Goal: Task Accomplishment & Management: Use online tool/utility

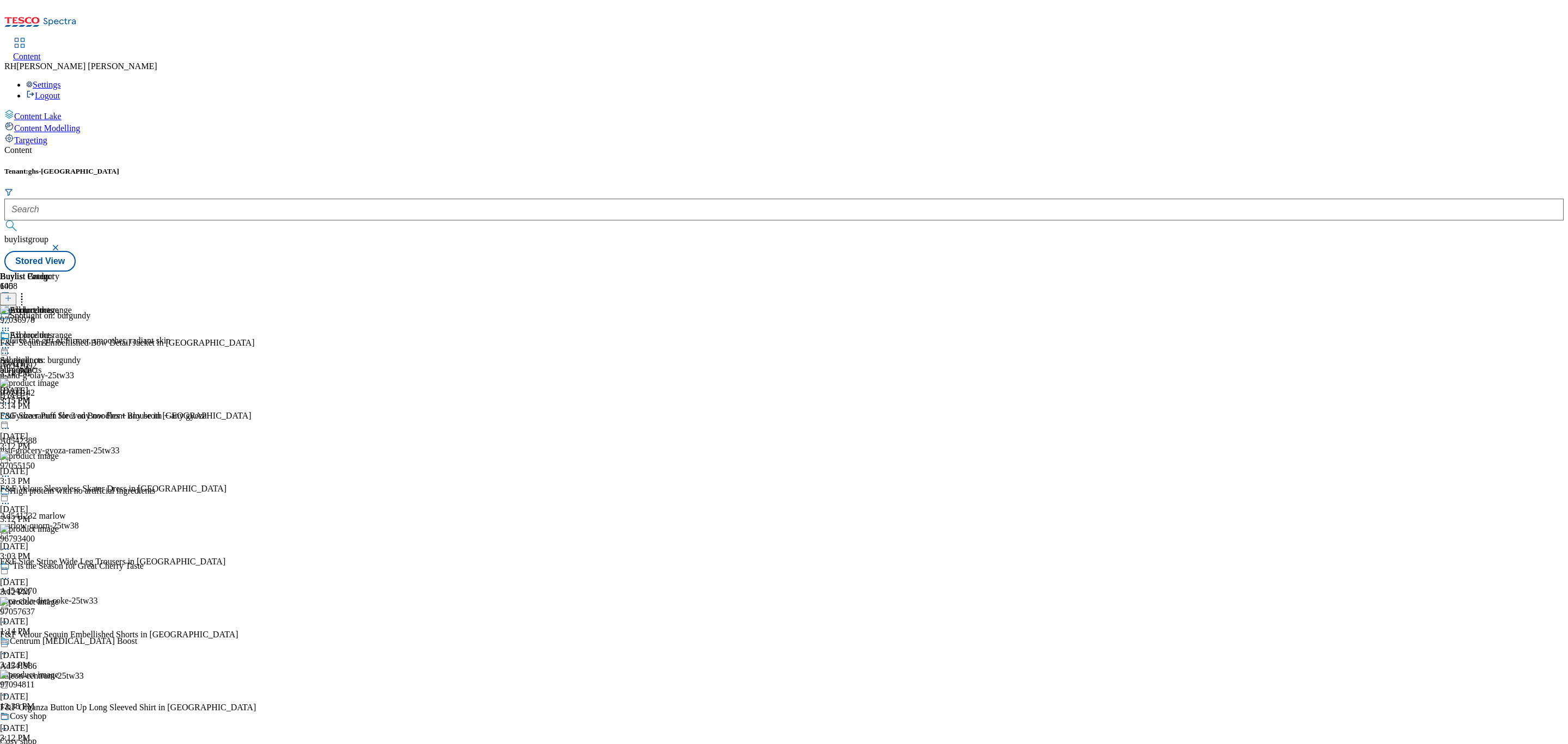
scroll to position [1306, 0]
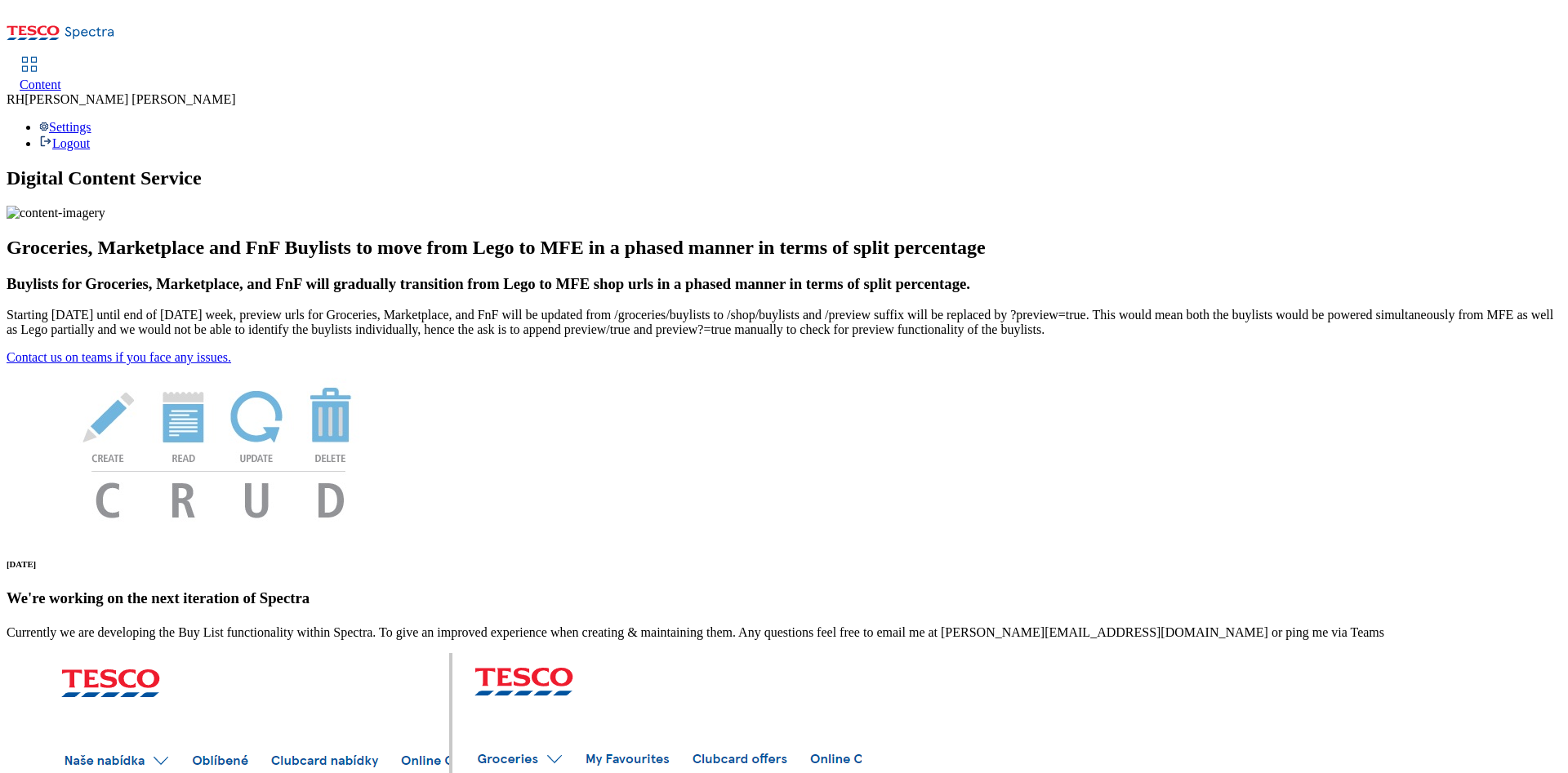
click at [61, 78] on span "Content" at bounding box center [40, 84] width 42 height 14
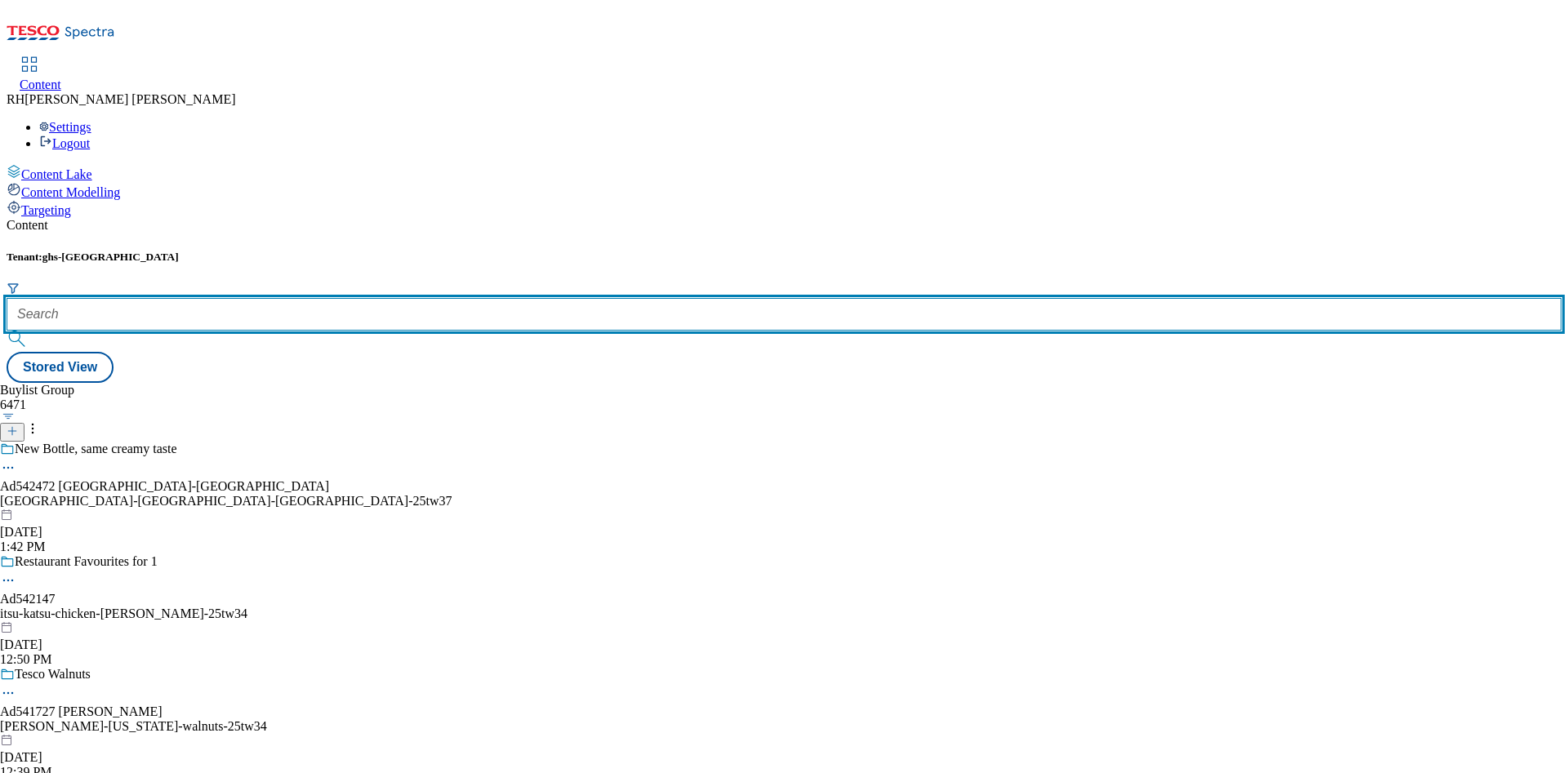
click at [377, 298] on input "text" at bounding box center [784, 314] width 1555 height 33
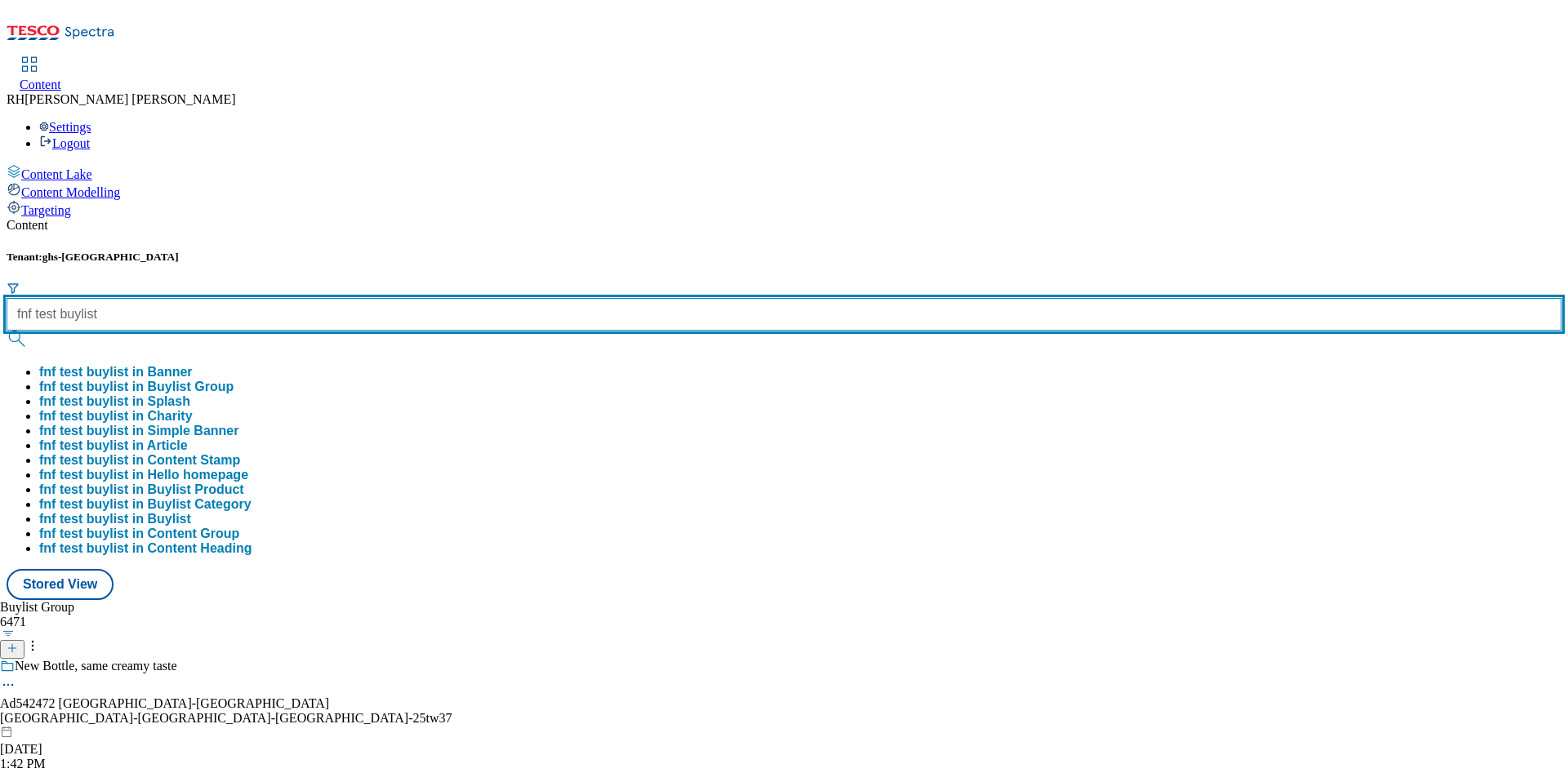
type input "fnf test buylist"
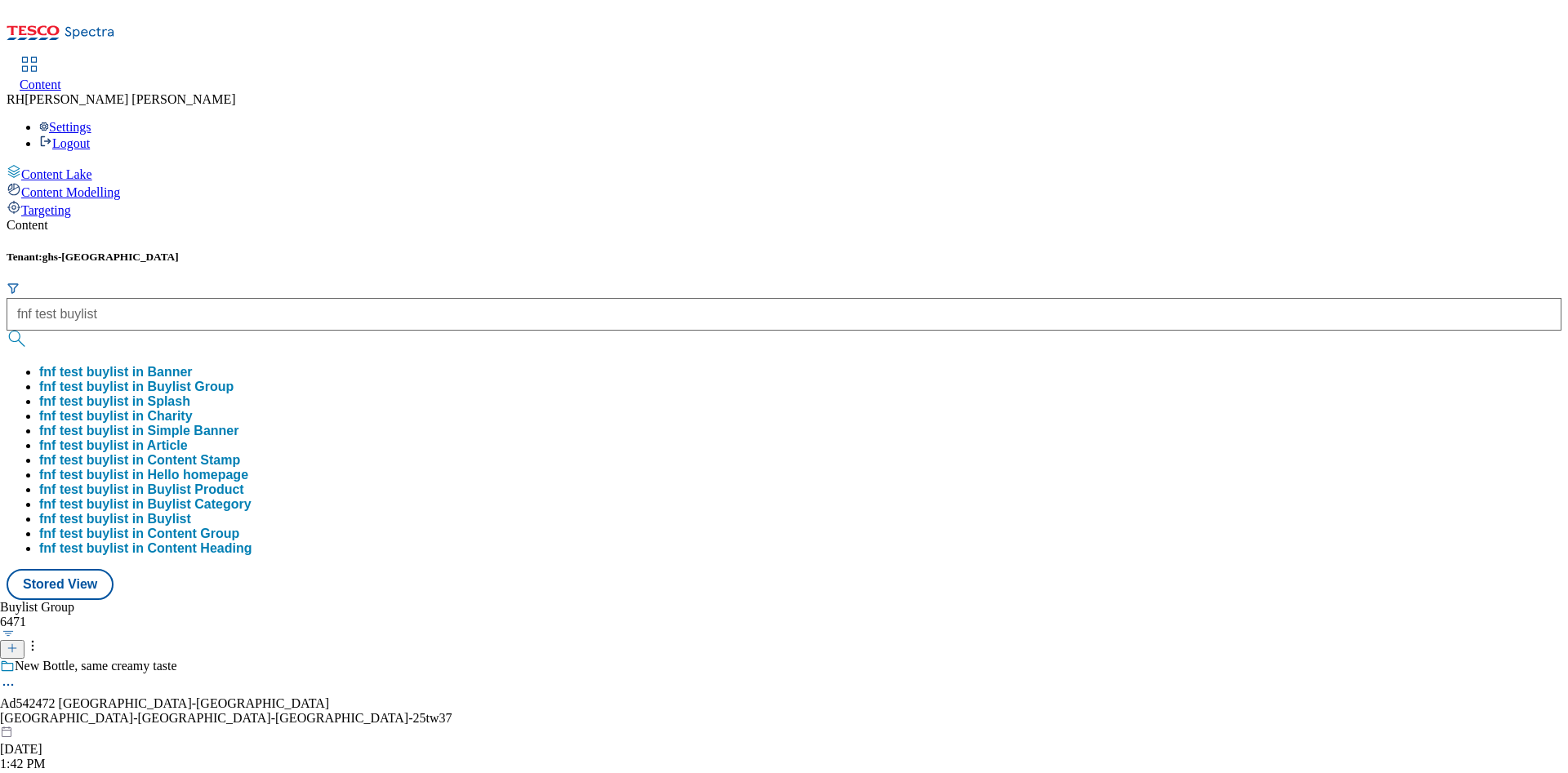
click at [234, 380] on button "fnf test buylist in Buylist Group" at bounding box center [136, 387] width 195 height 15
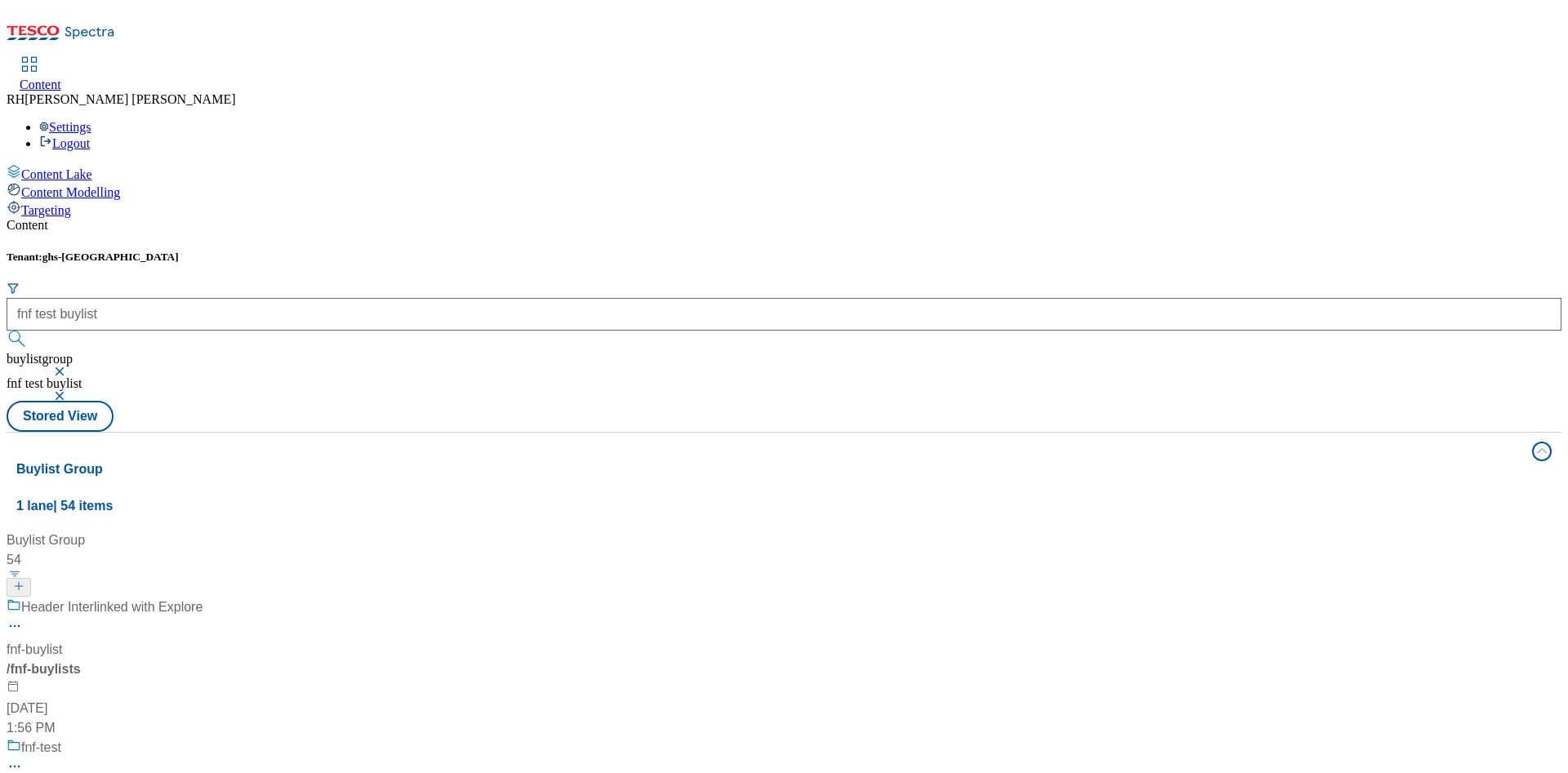
scroll to position [245, 0]
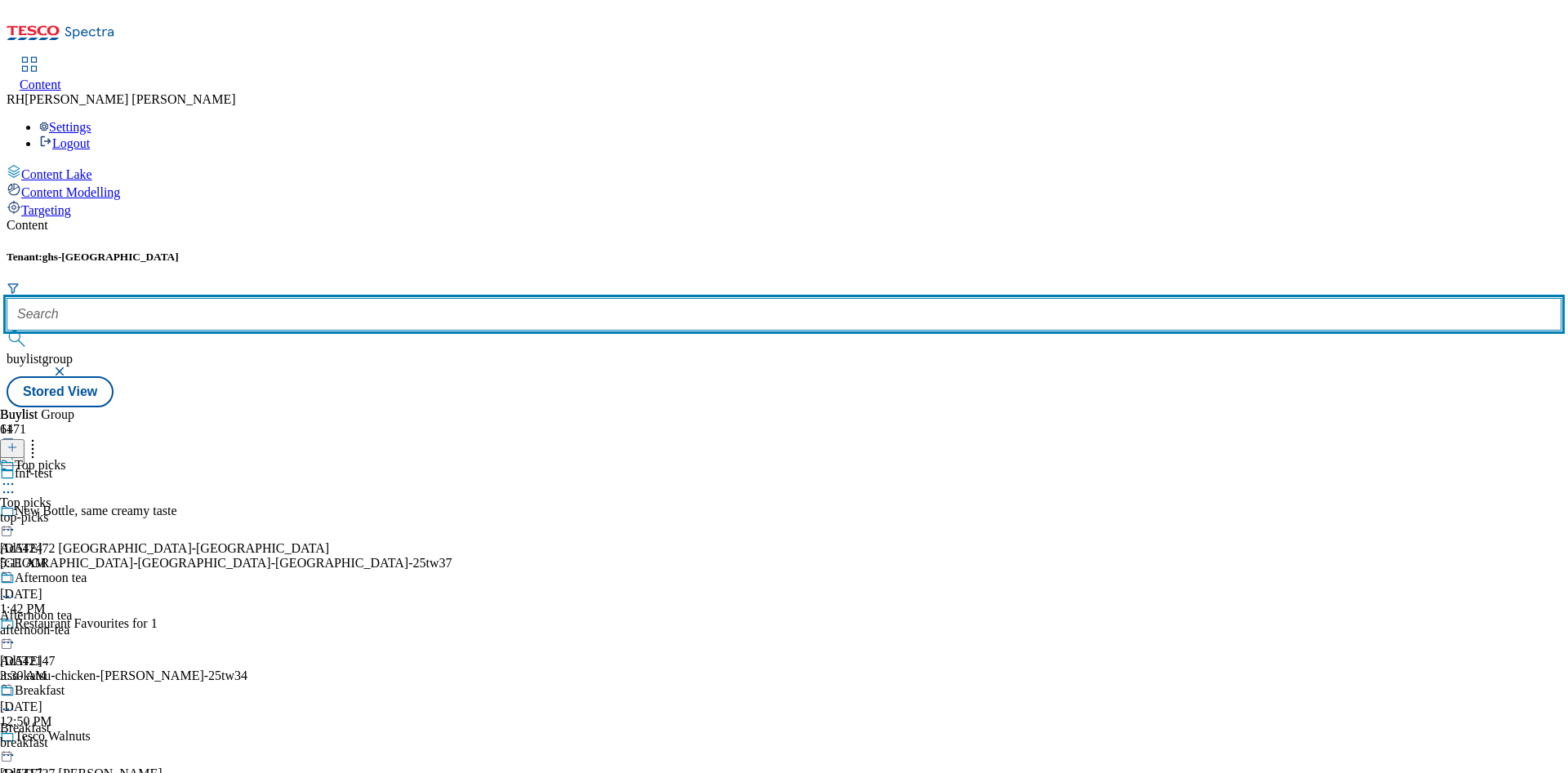
click at [387, 298] on input "text" at bounding box center [784, 314] width 1555 height 33
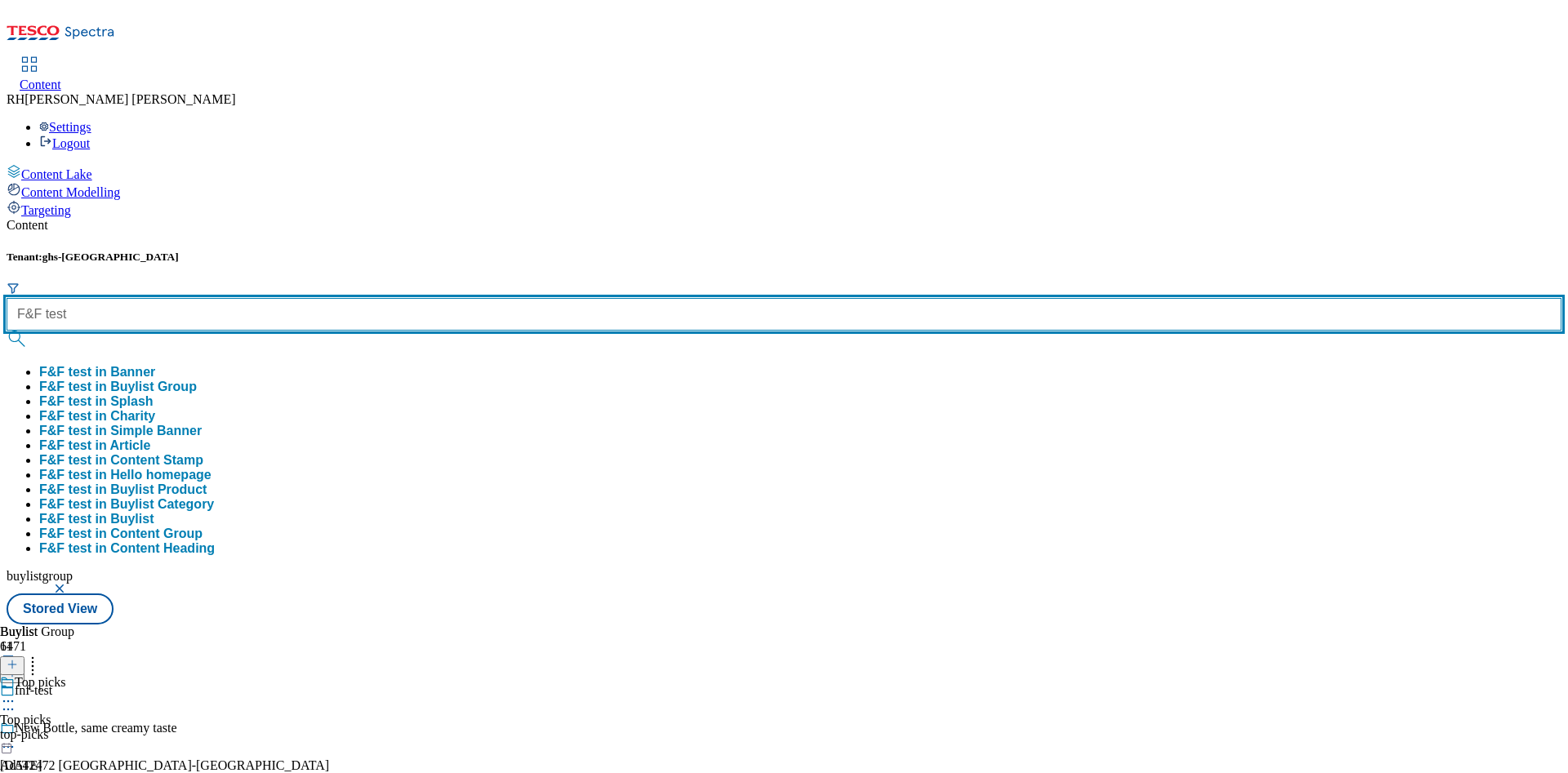
type input "F&F test"
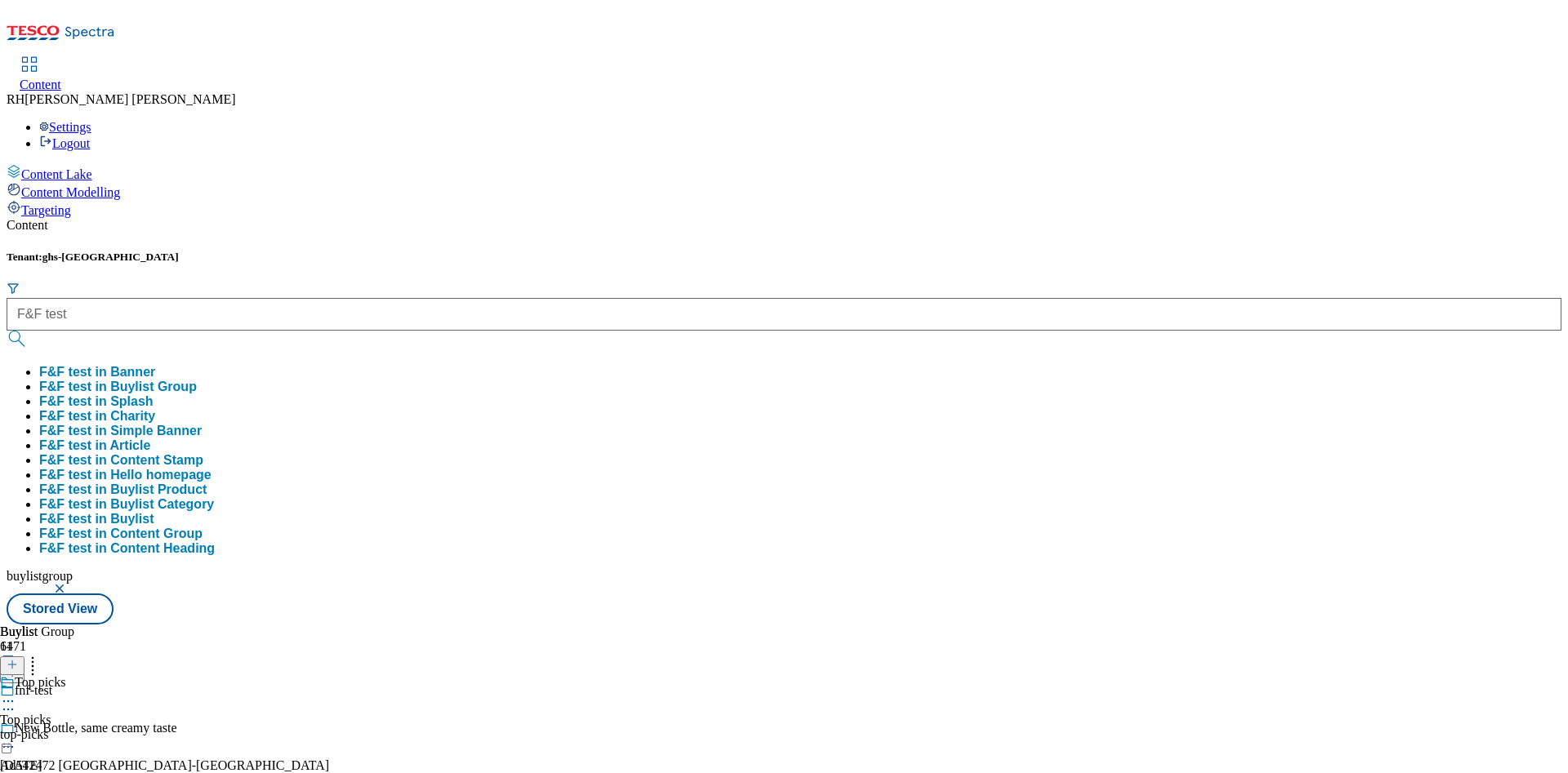
click at [197, 380] on button "F&F test in Buylist Group" at bounding box center [118, 387] width 158 height 15
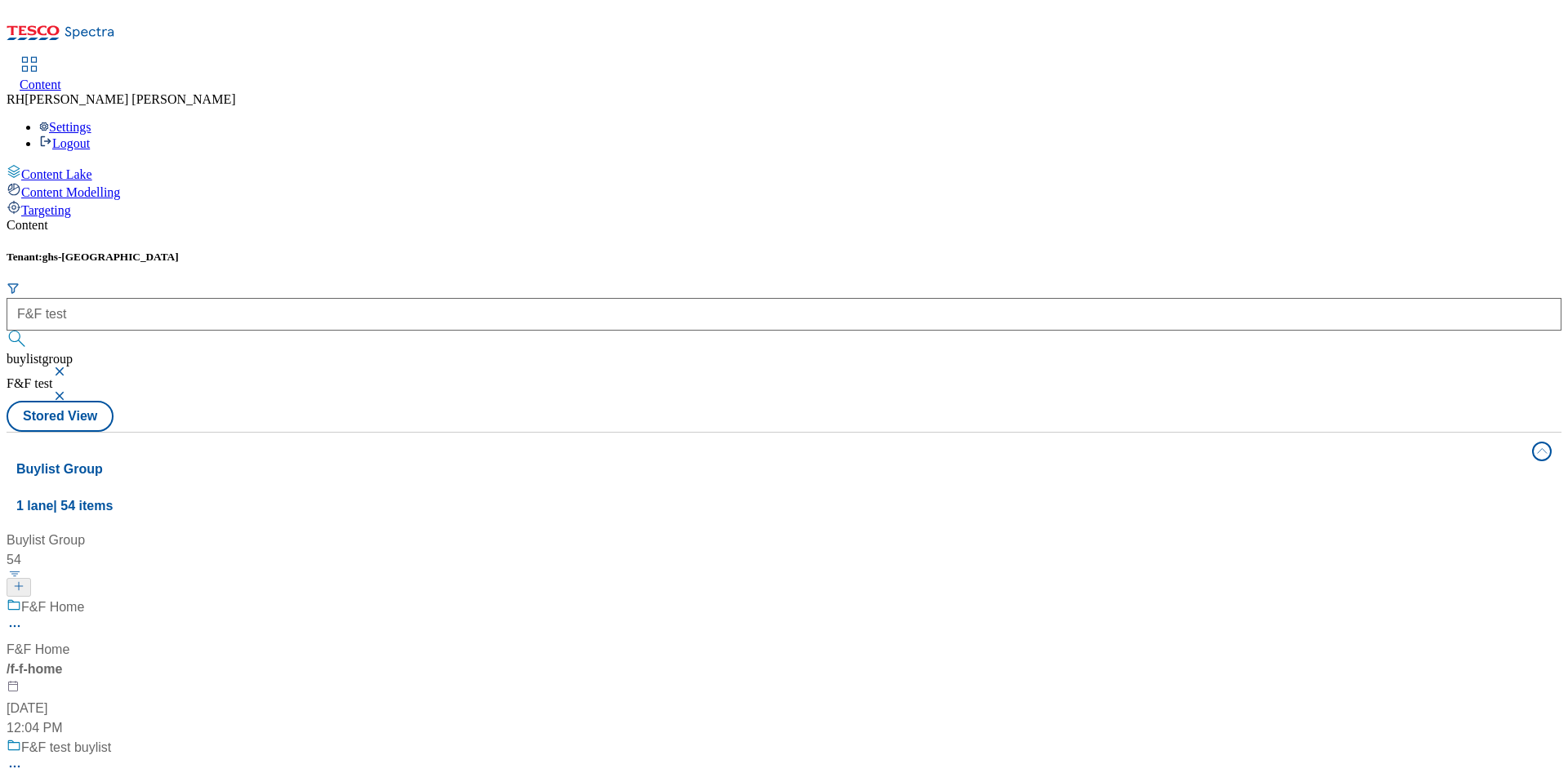
scroll to position [122, 0]
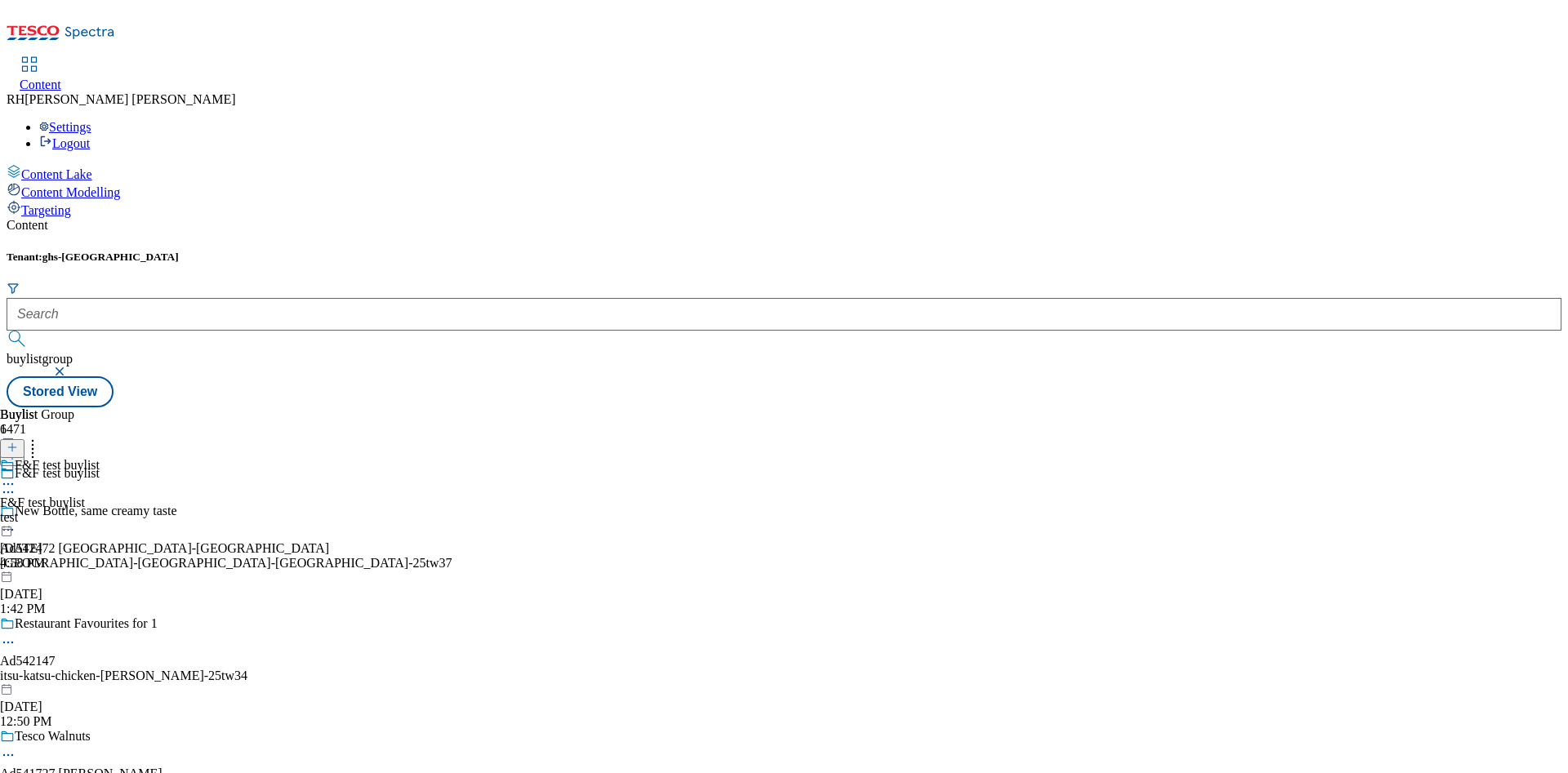
click at [85, 496] on span "F&F test buylist" at bounding box center [42, 503] width 85 height 15
click at [110, 510] on div "category" at bounding box center [55, 517] width 110 height 15
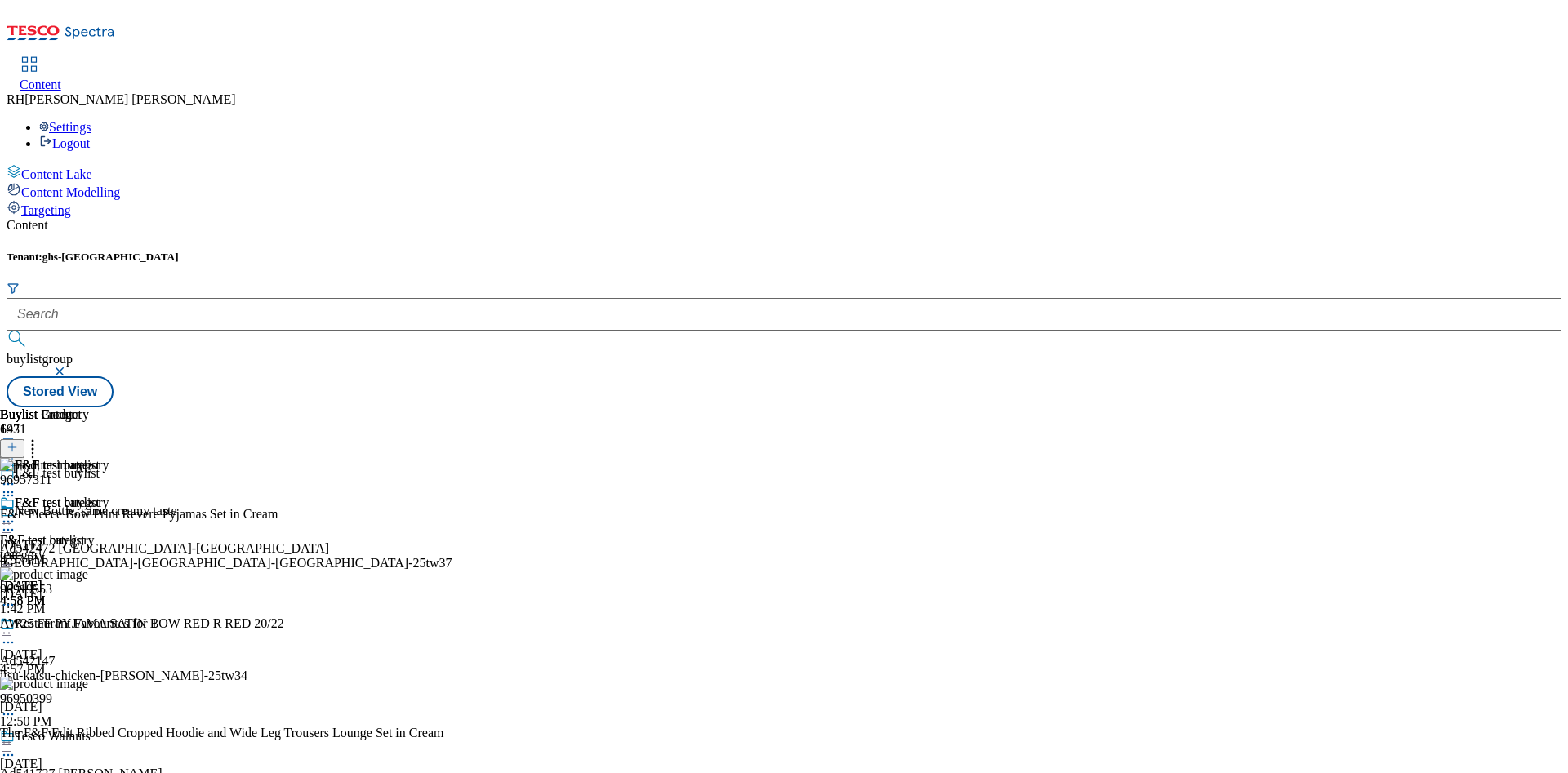
click at [16, 514] on icon at bounding box center [8, 522] width 16 height 16
click at [105, 644] on span "Un-preview" at bounding box center [78, 650] width 55 height 12
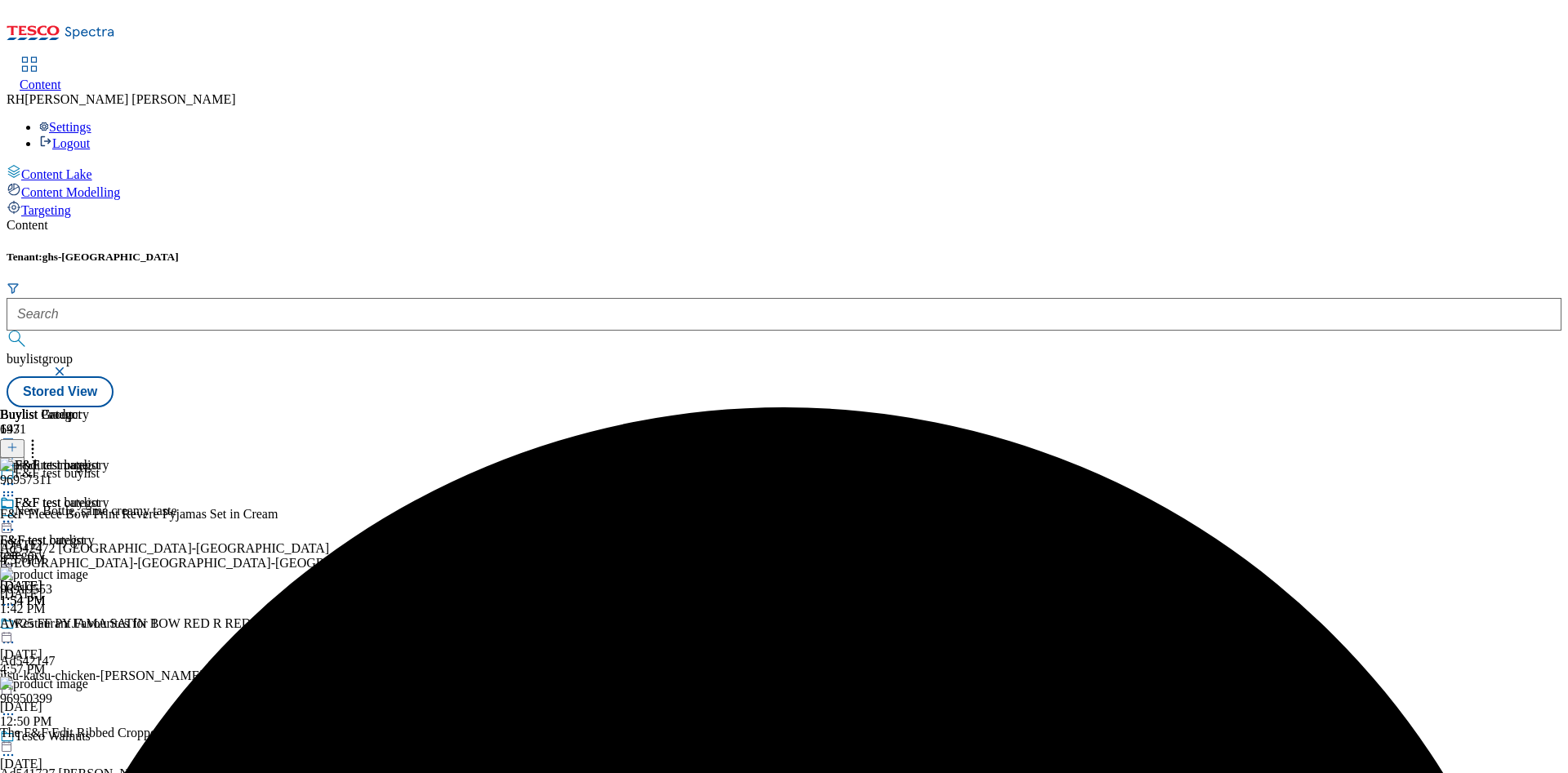
click at [41, 437] on icon at bounding box center [33, 445] width 16 height 16
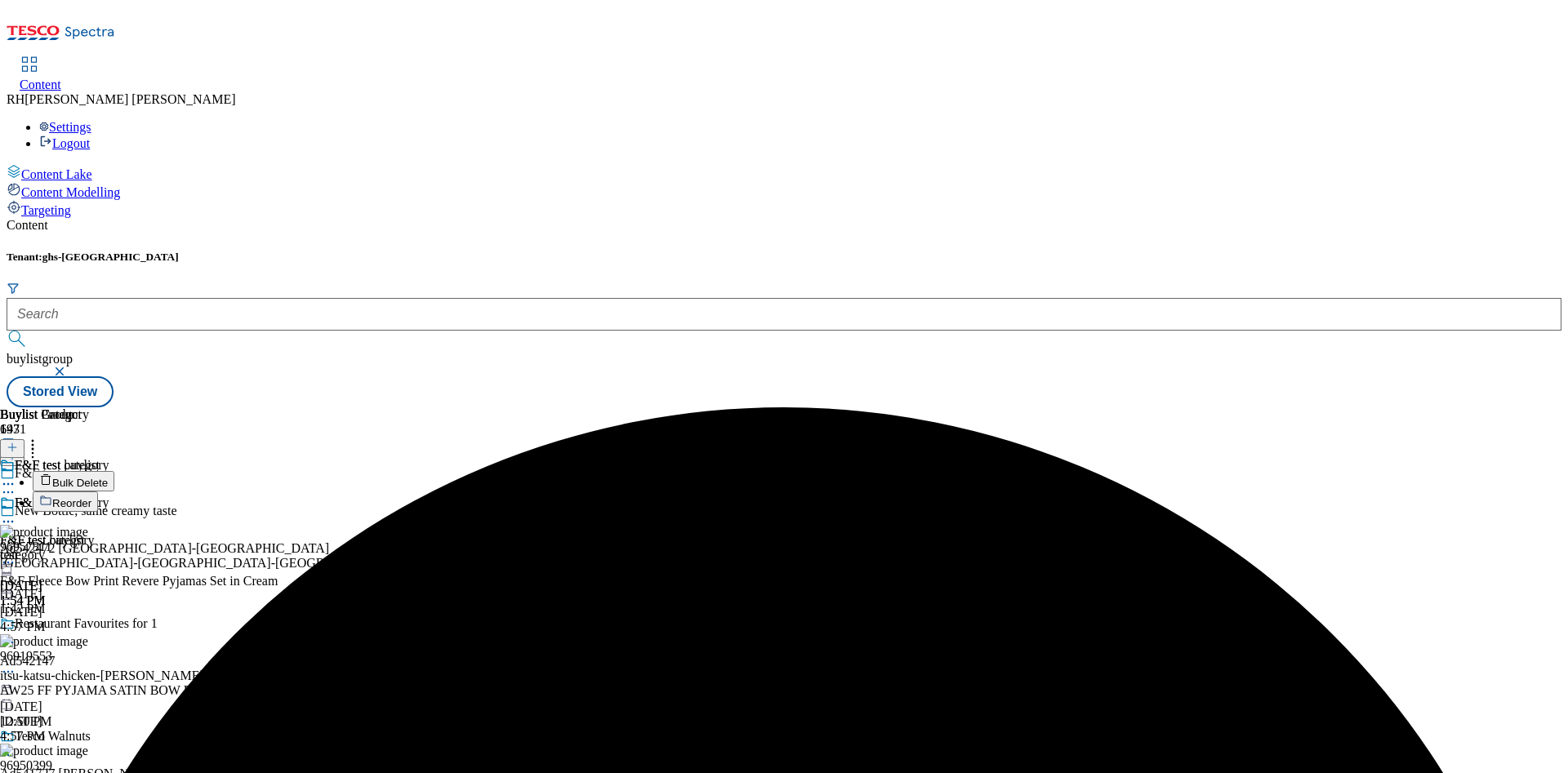
click at [108, 476] on span "Bulk Delete" at bounding box center [79, 482] width 56 height 12
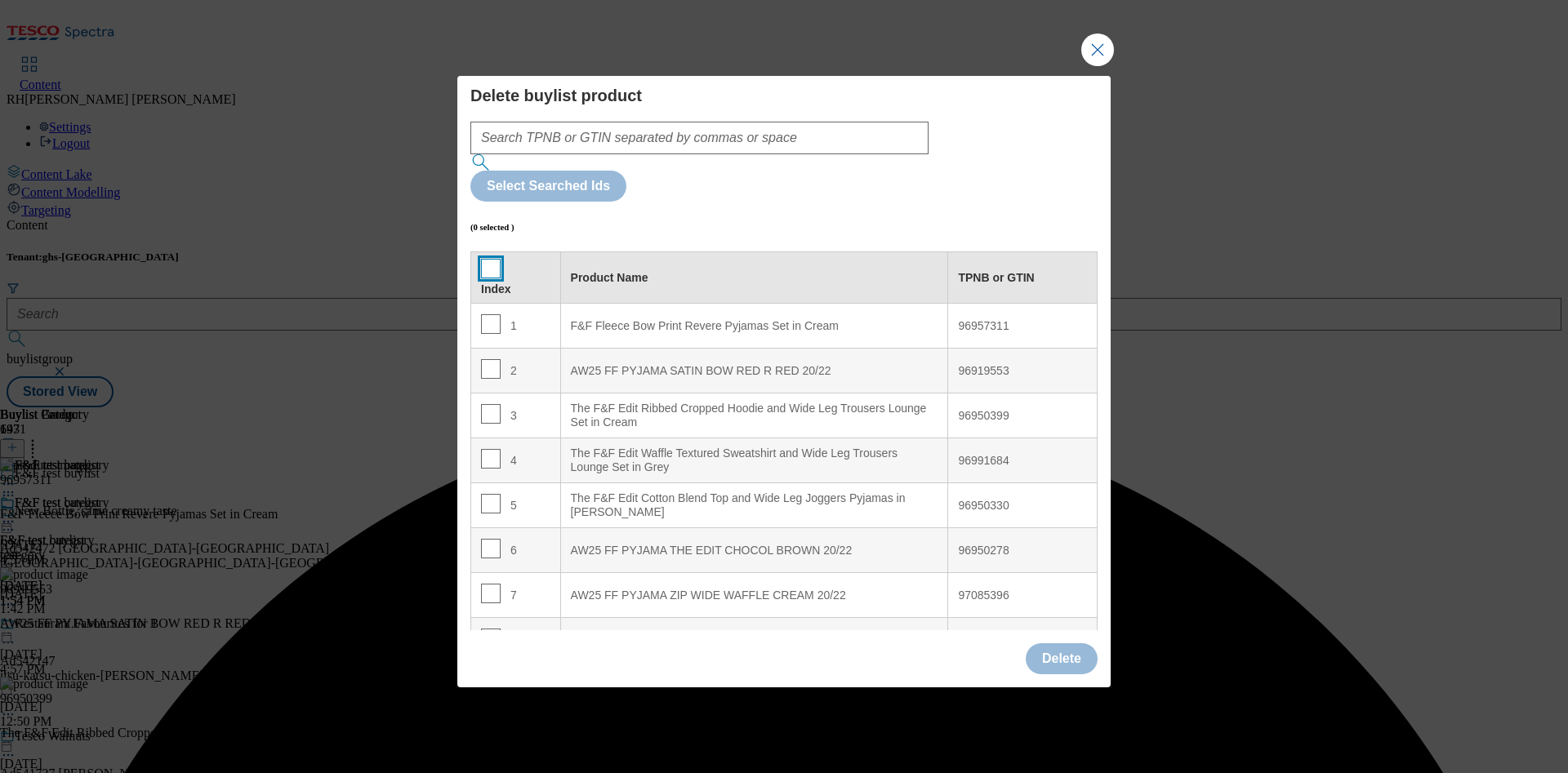
click at [489, 259] on input "Modal" at bounding box center [490, 268] width 19 height 19
checkbox input "true"
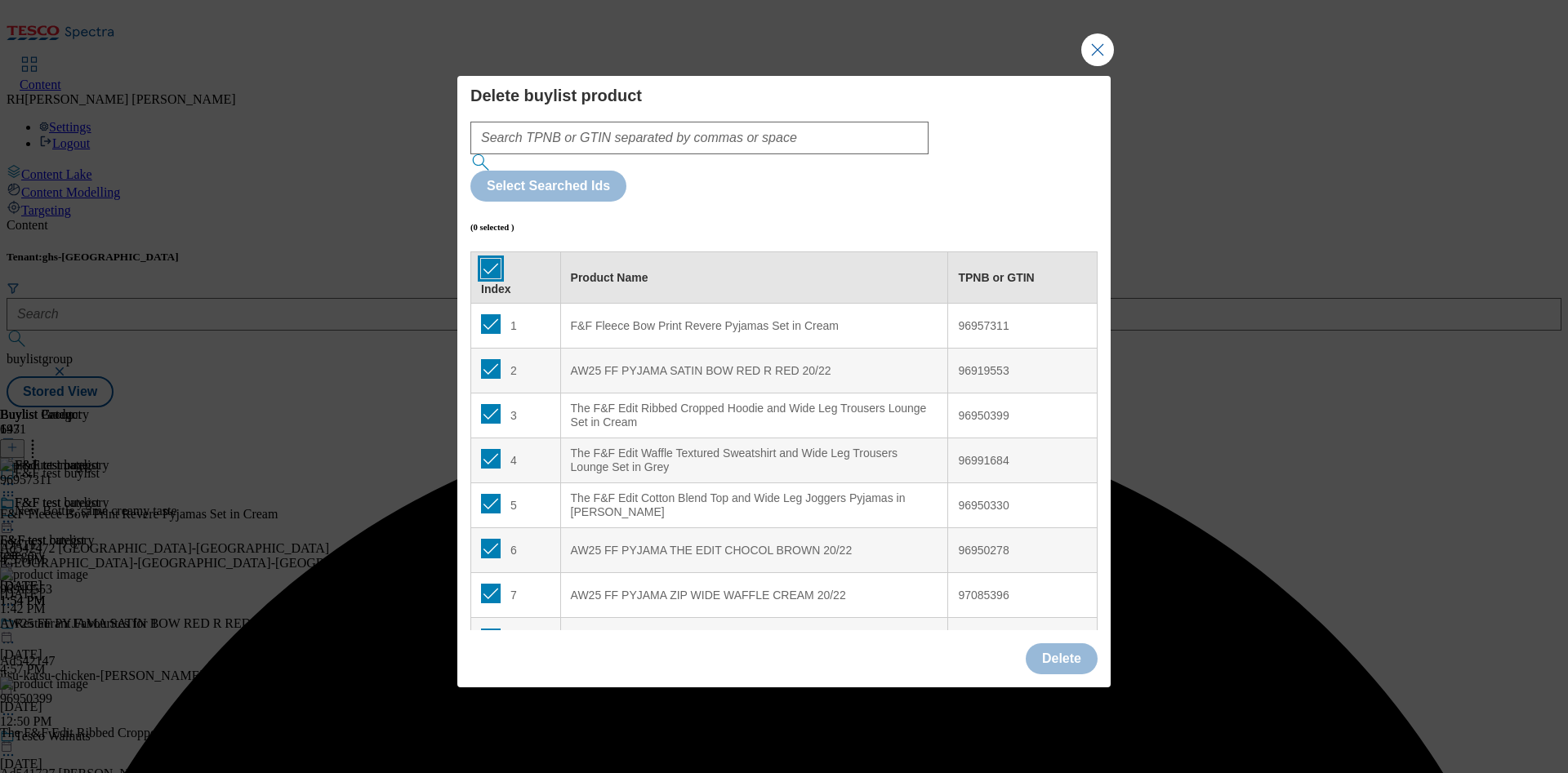
checkbox input "true"
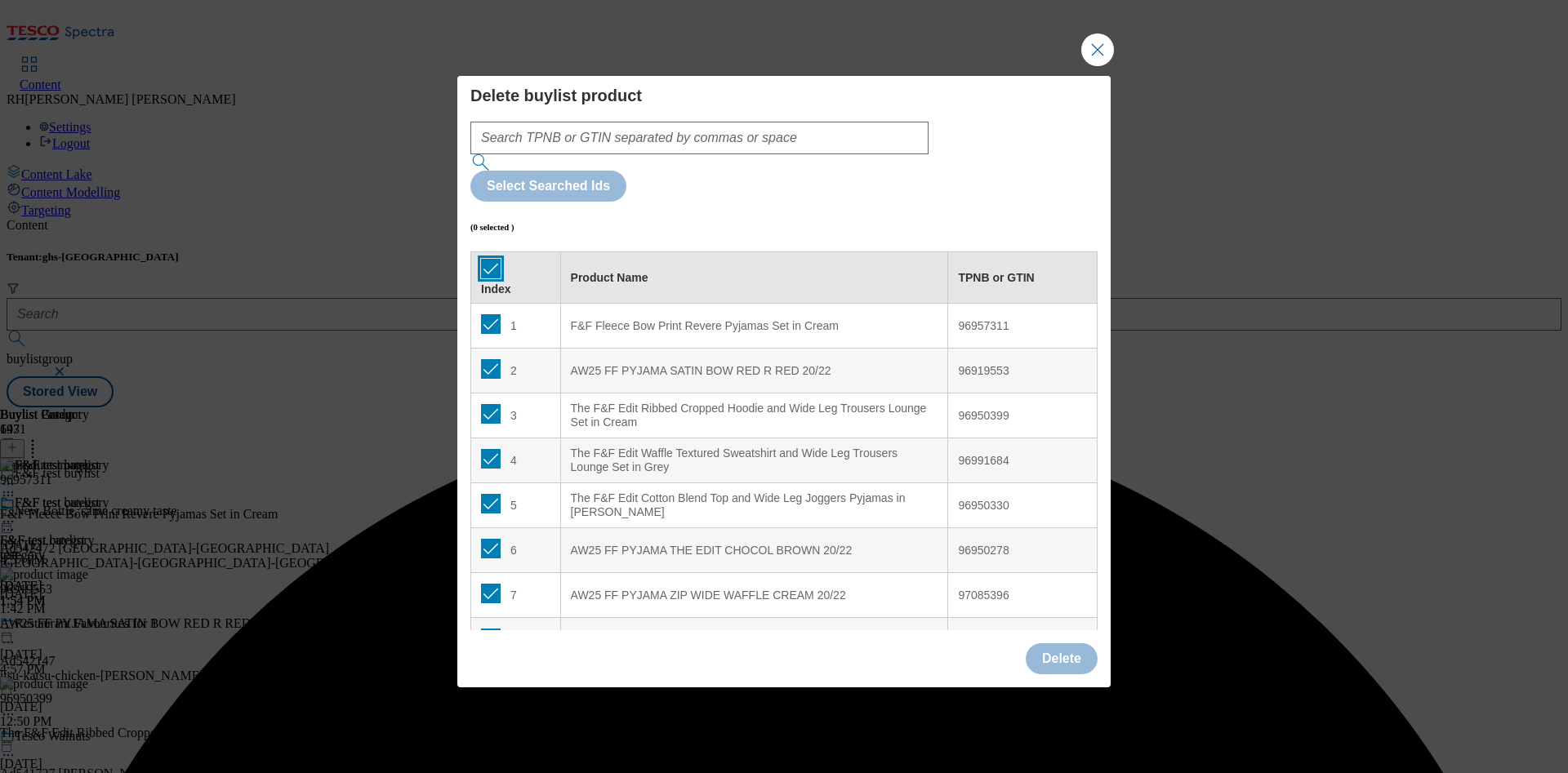
checkbox input "true"
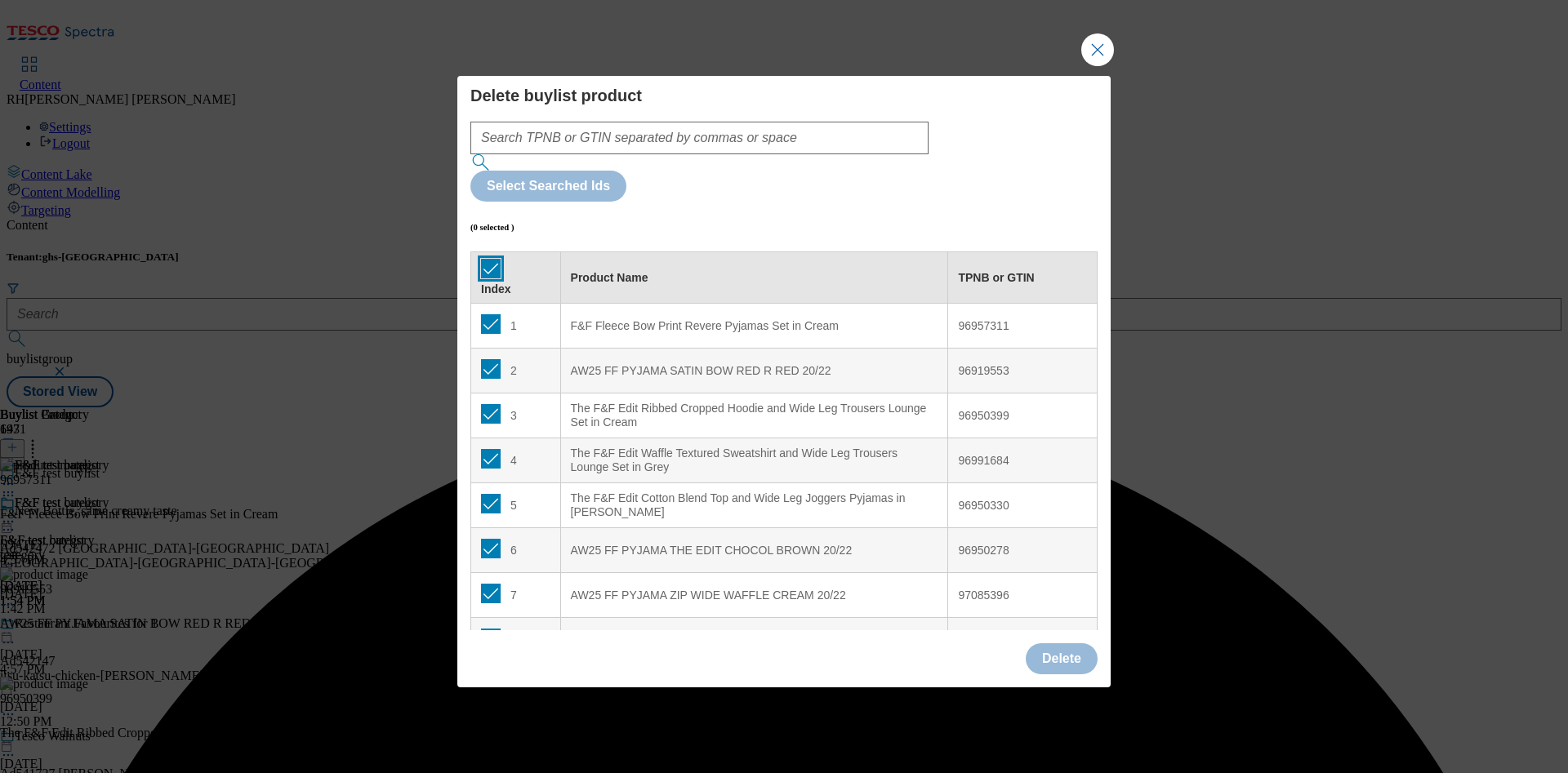
checkbox input "true"
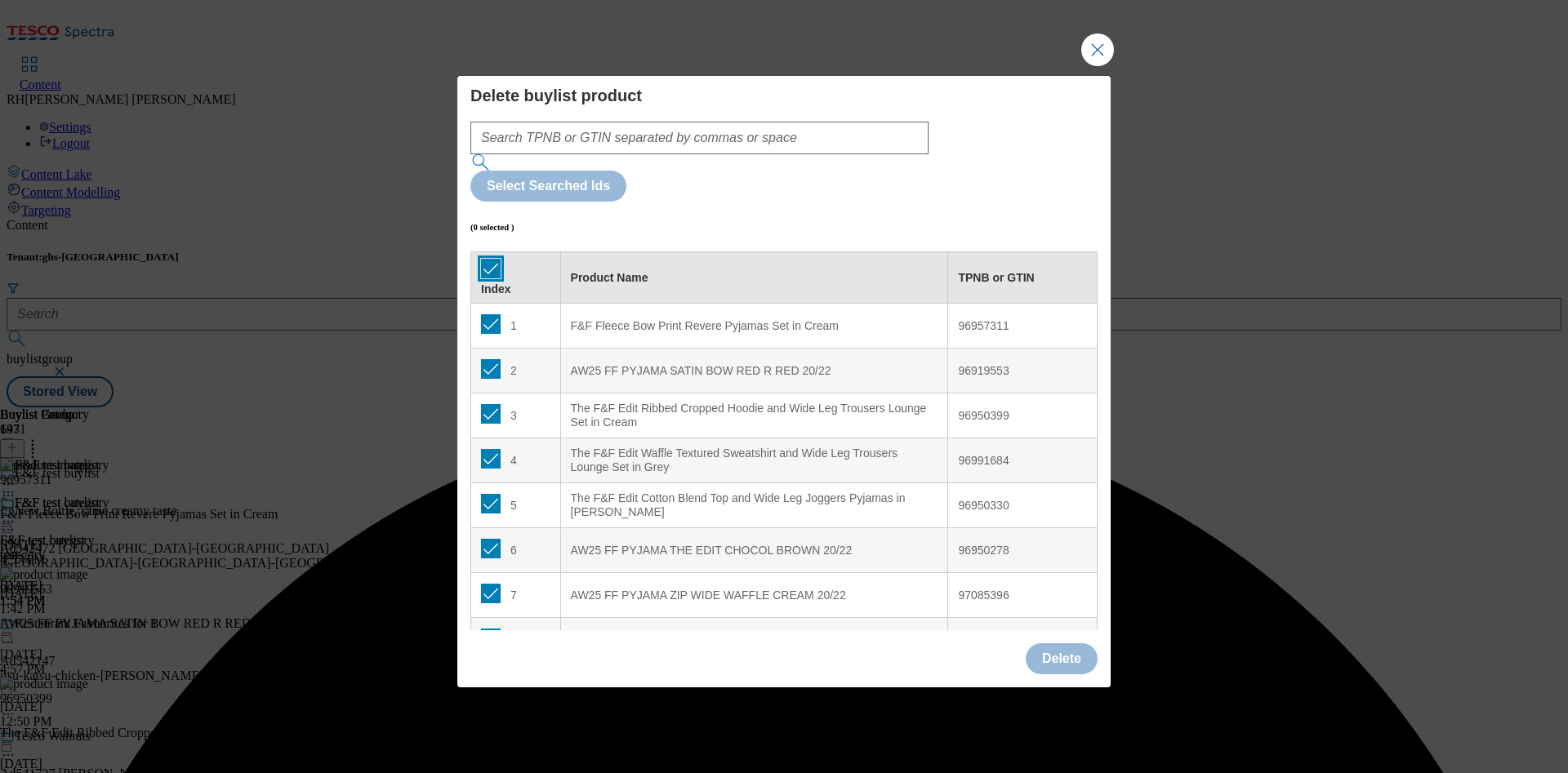
checkbox input "true"
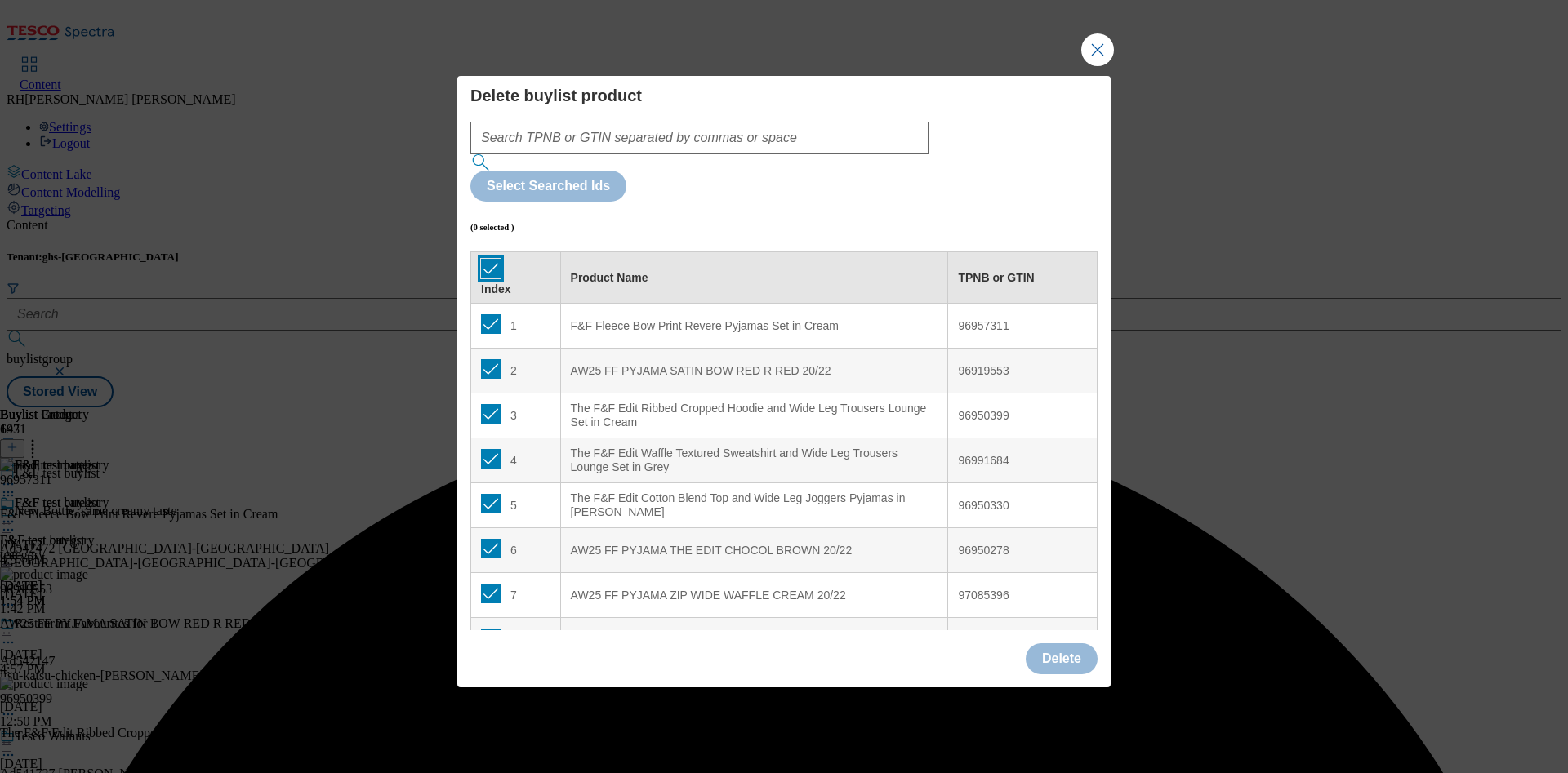
checkbox input "true"
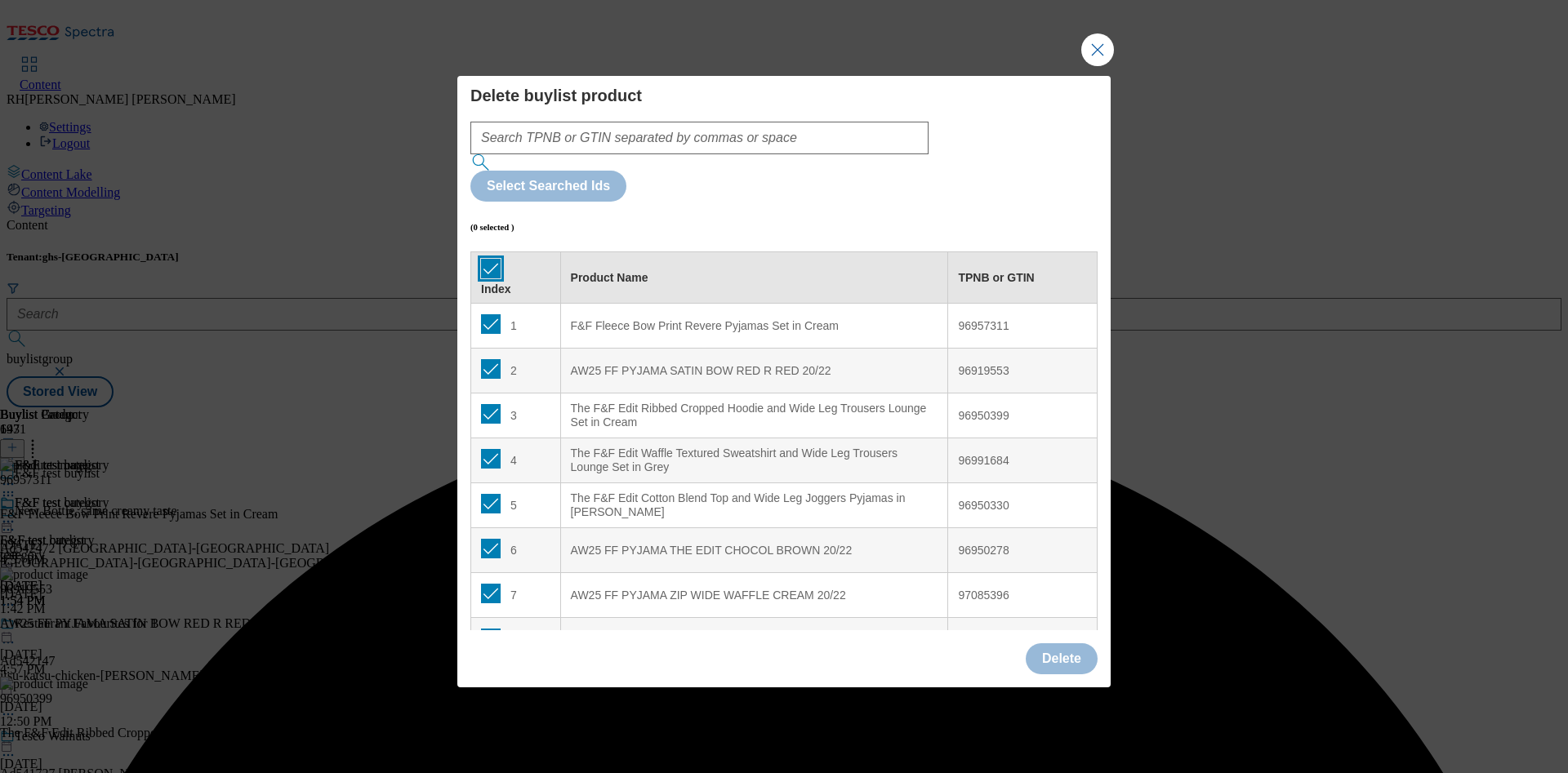
checkbox input "true"
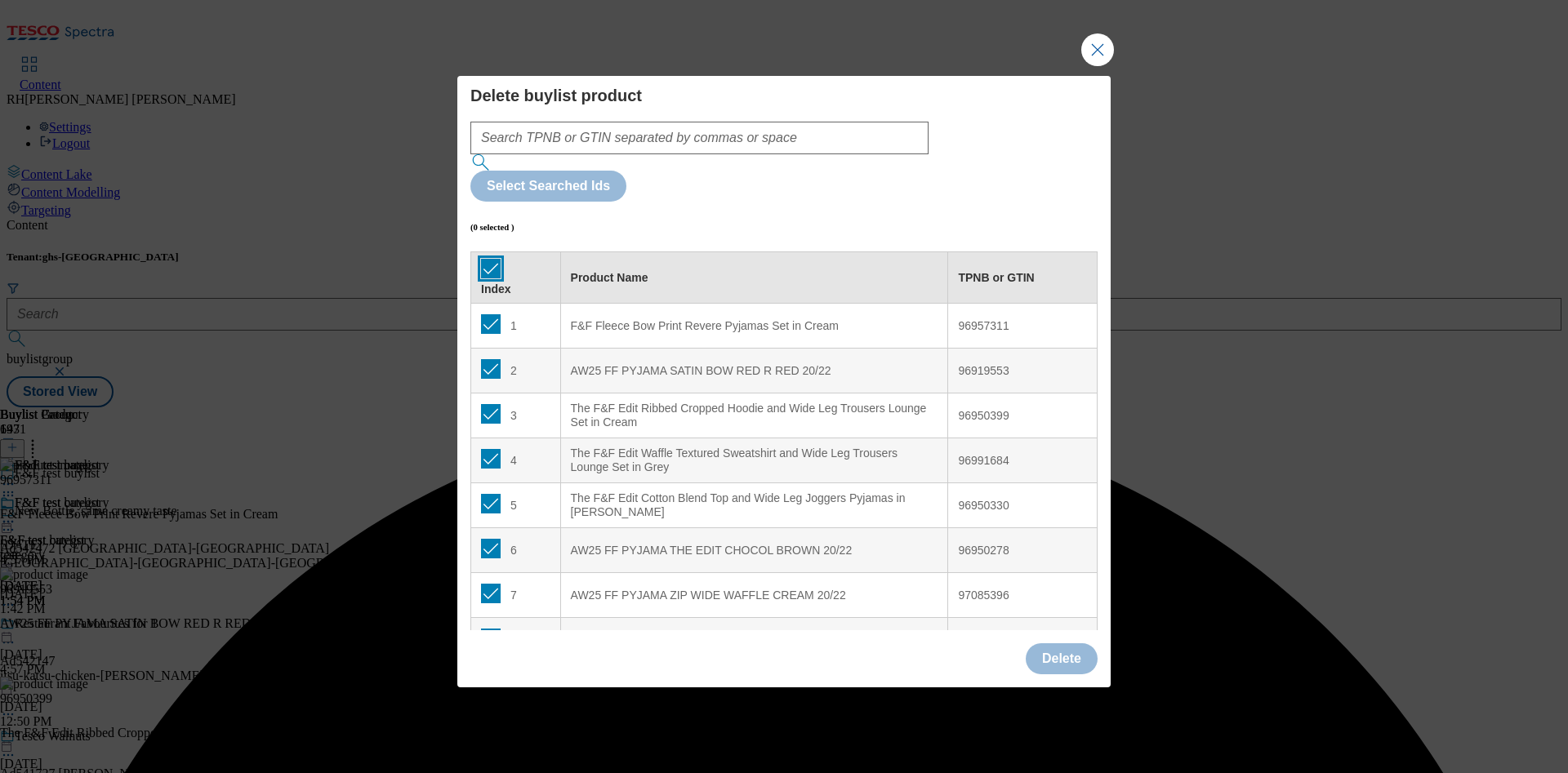
checkbox input "true"
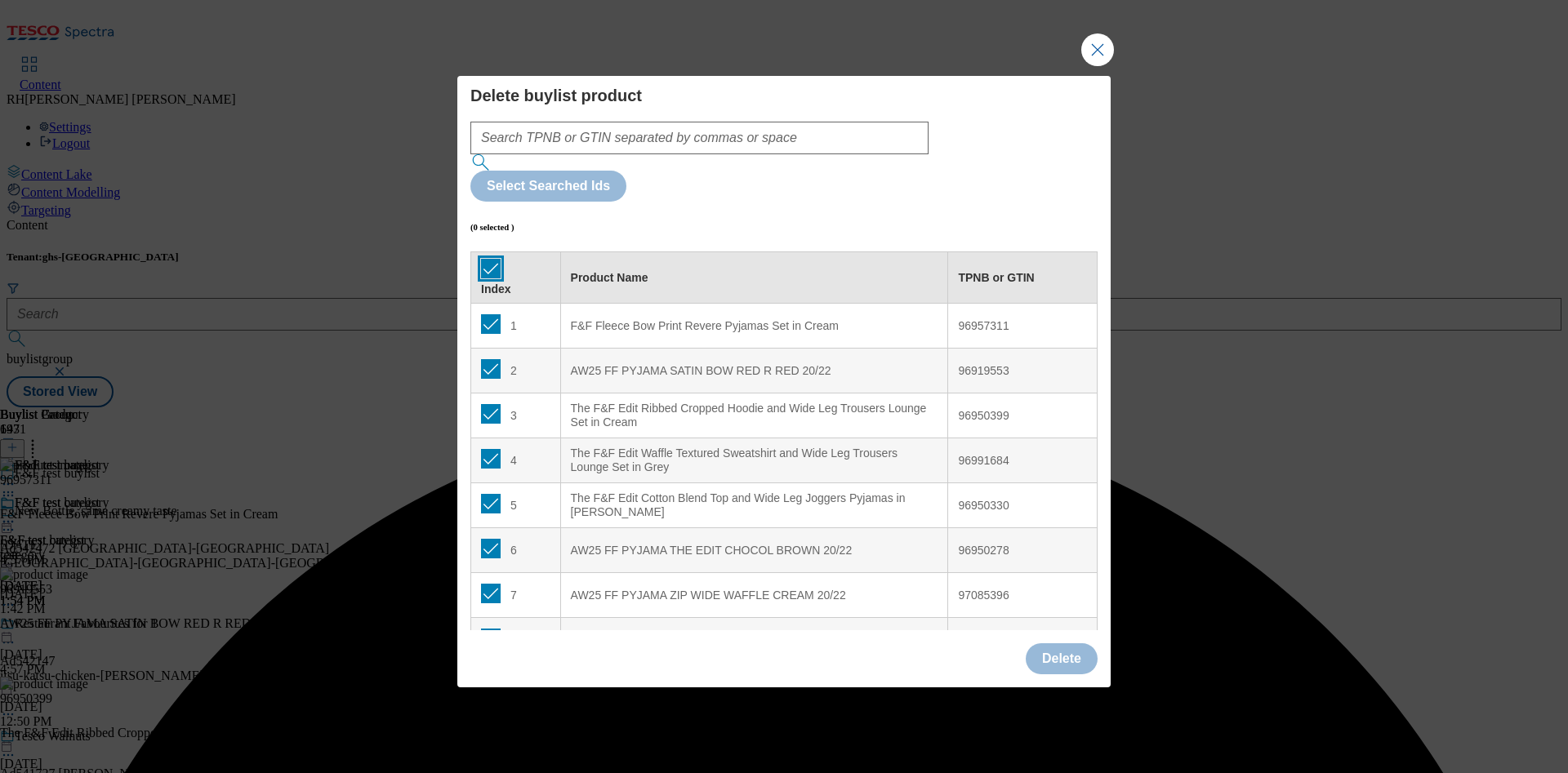
checkbox input "true"
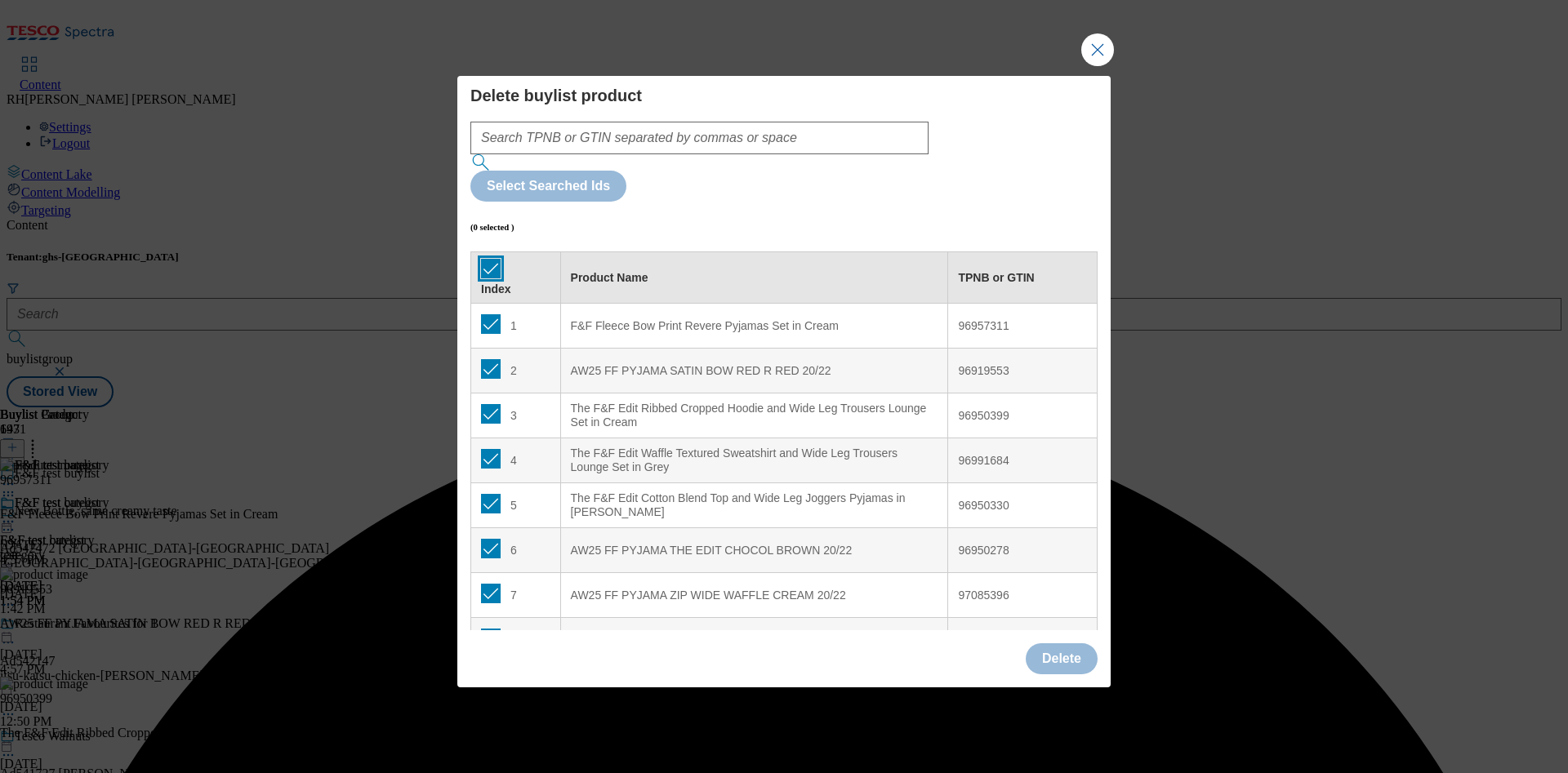
checkbox input "true"
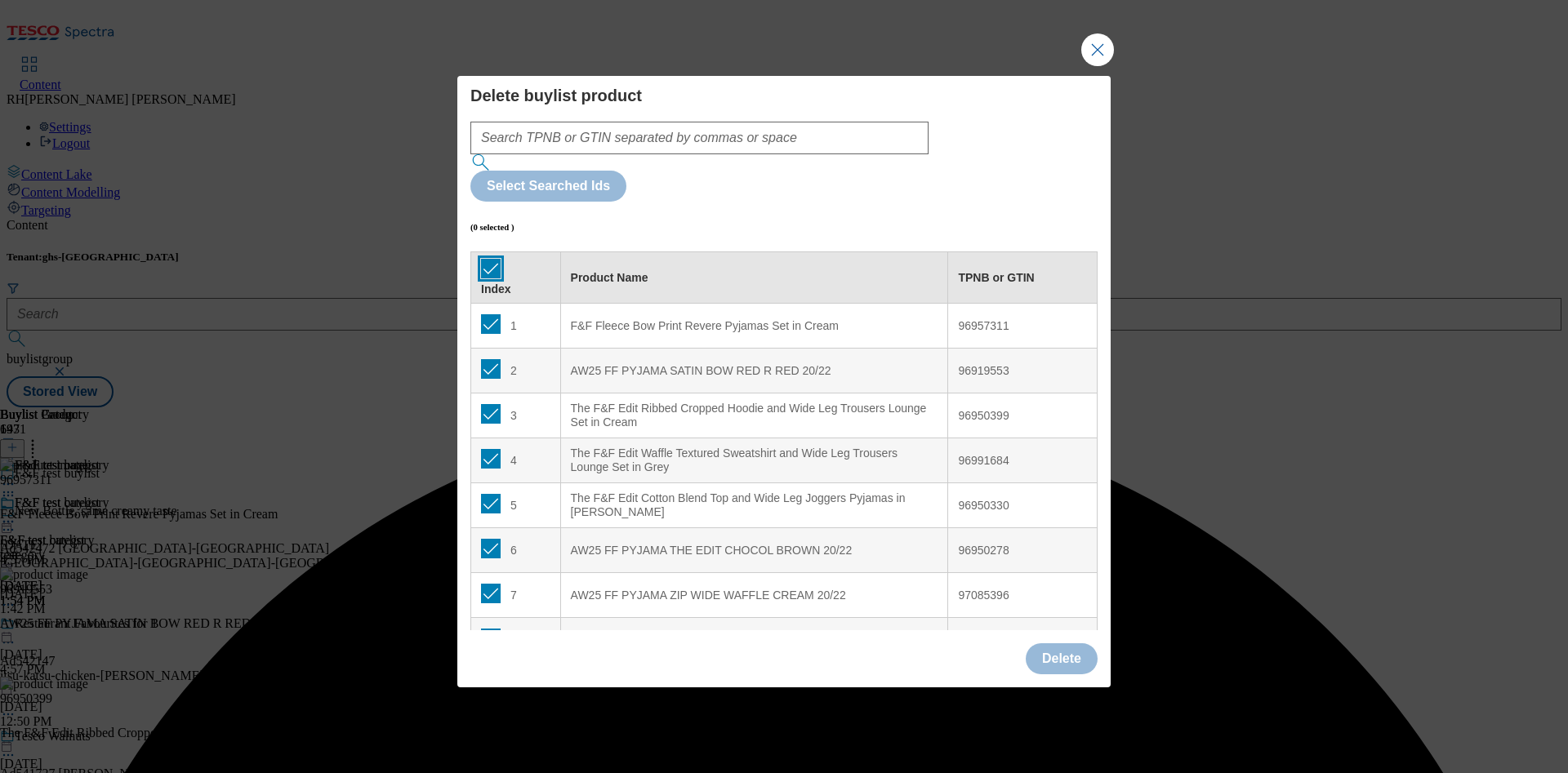
checkbox input "true"
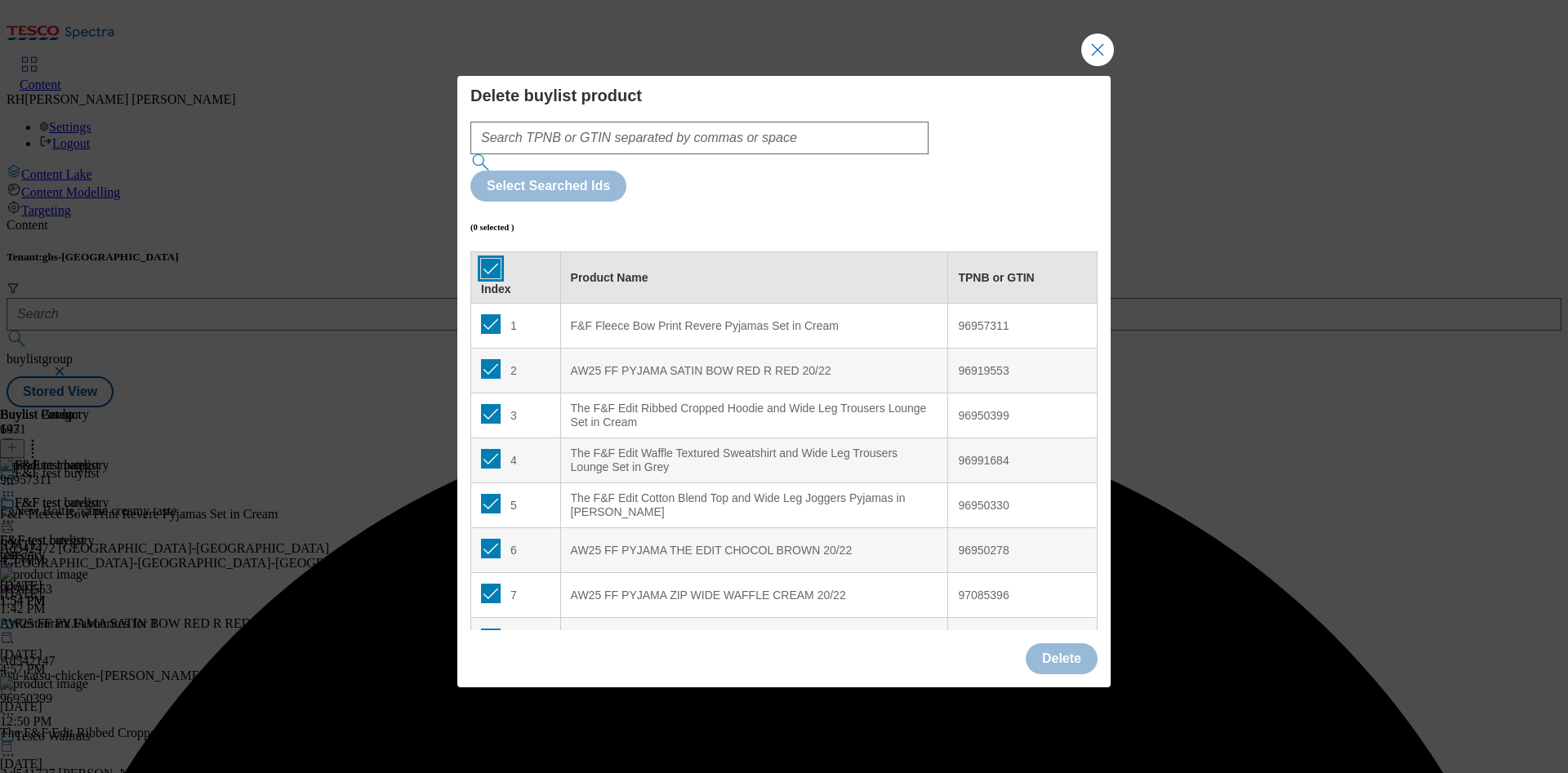
checkbox input "true"
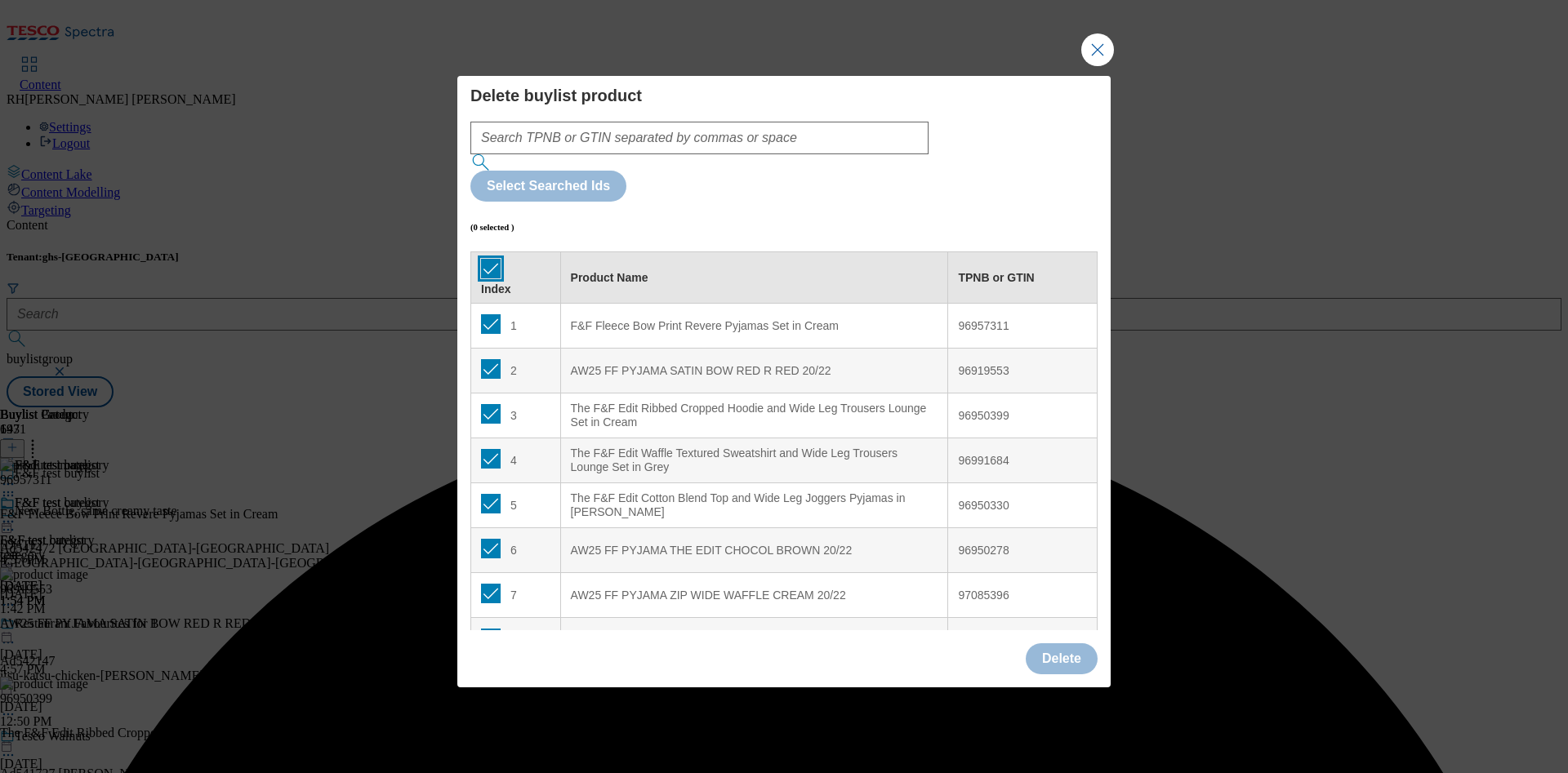
checkbox input "true"
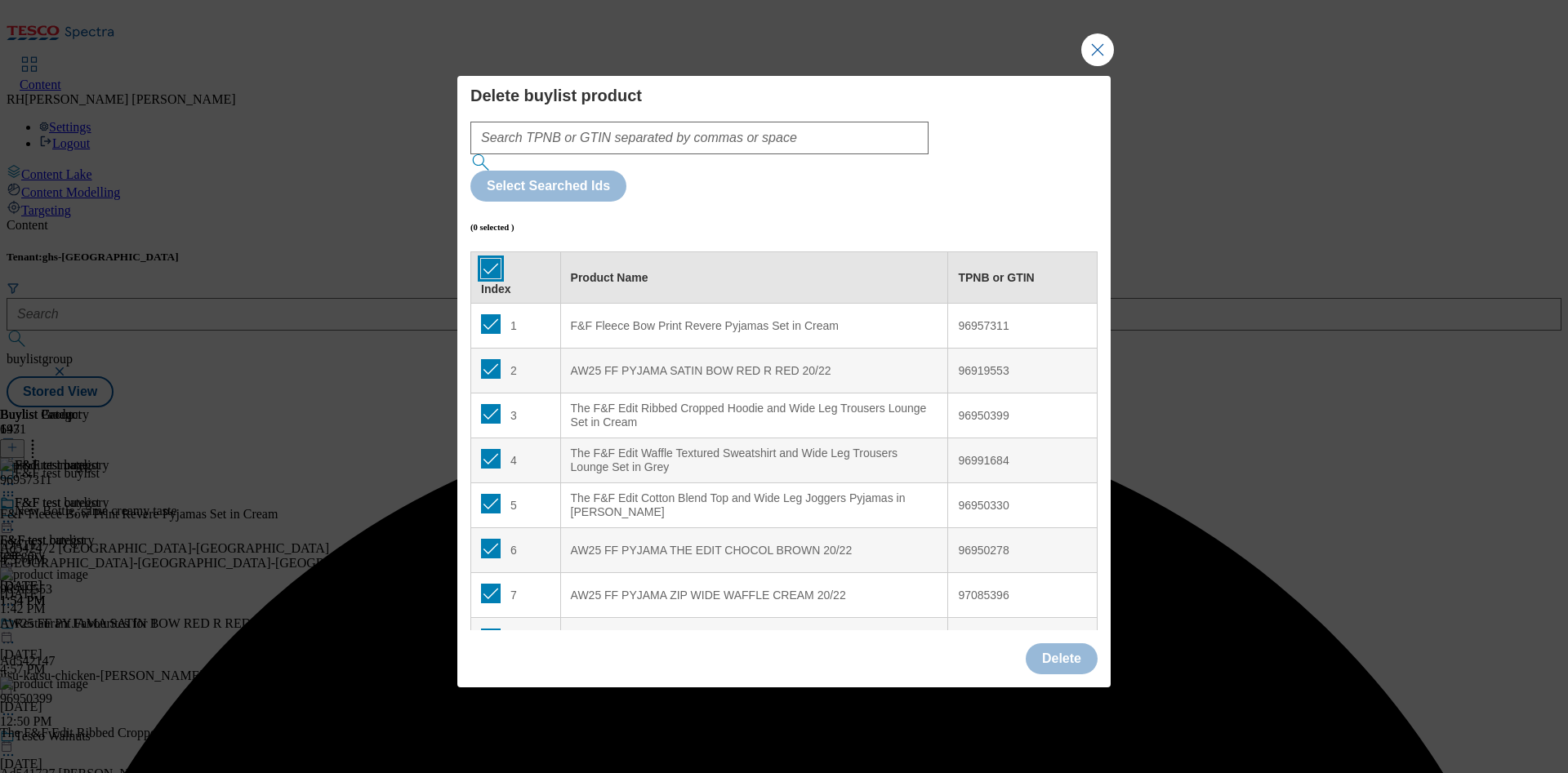
checkbox input "true"
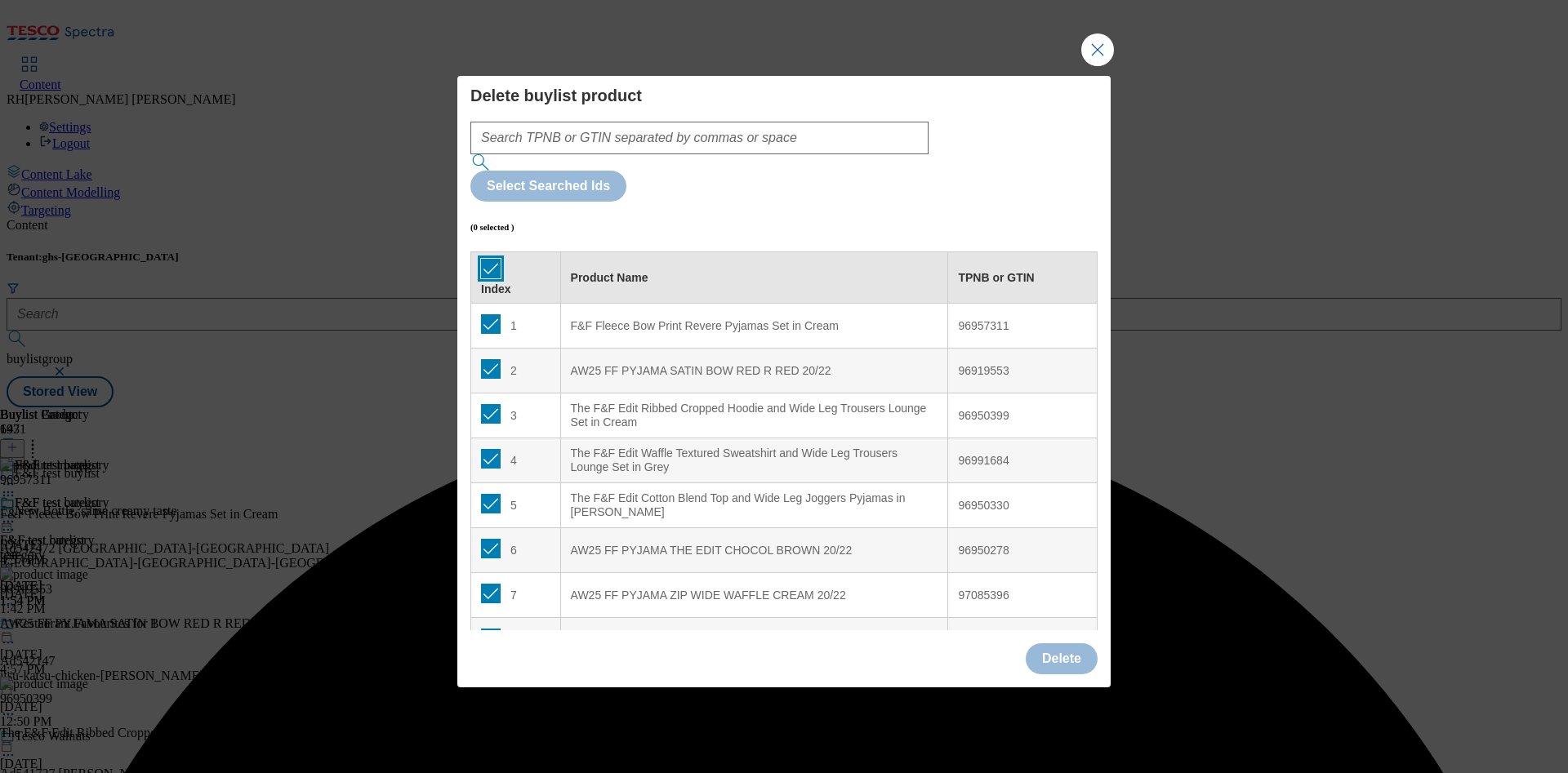
checkbox input "true"
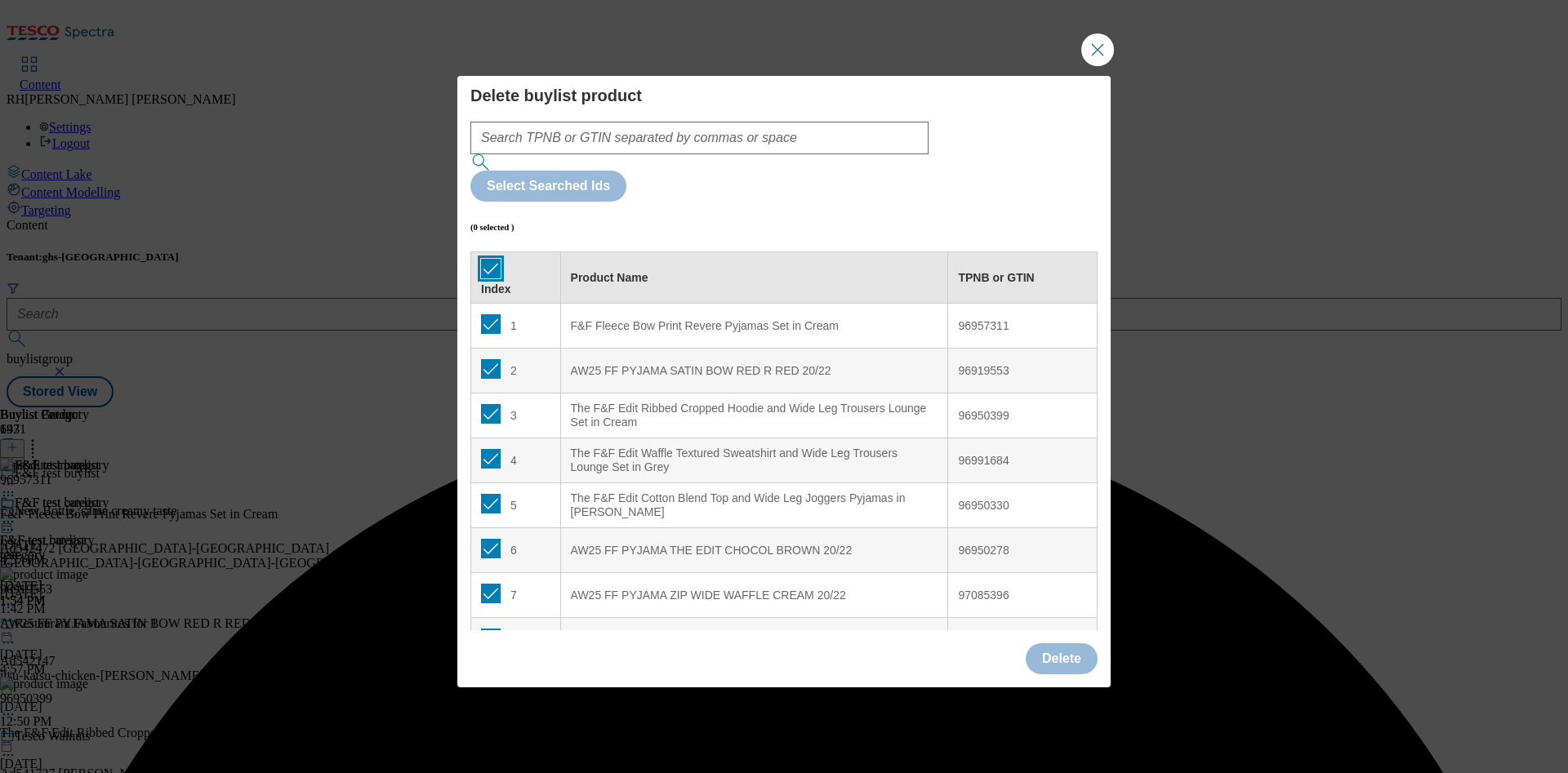
checkbox input "true"
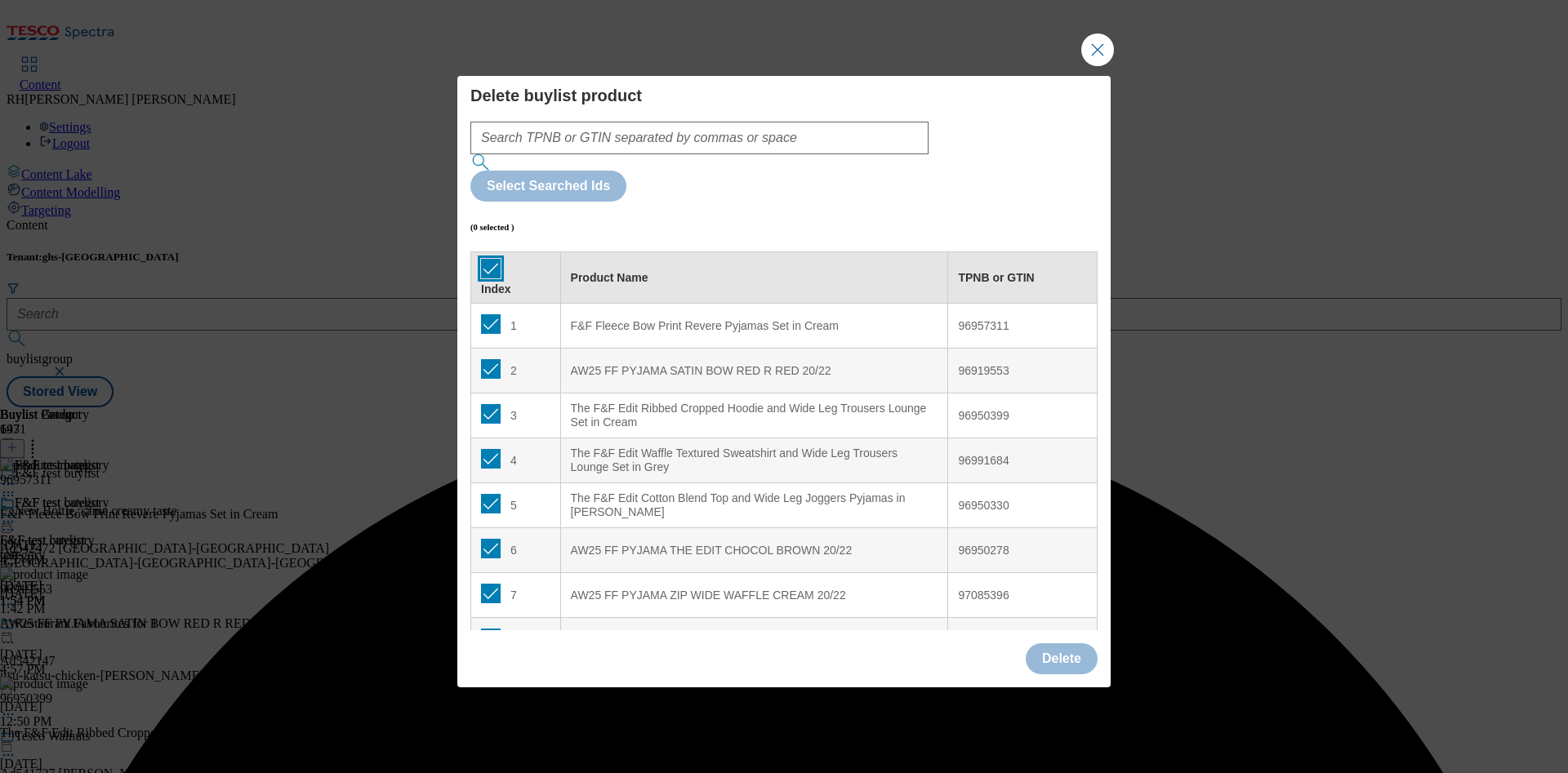
checkbox input "true"
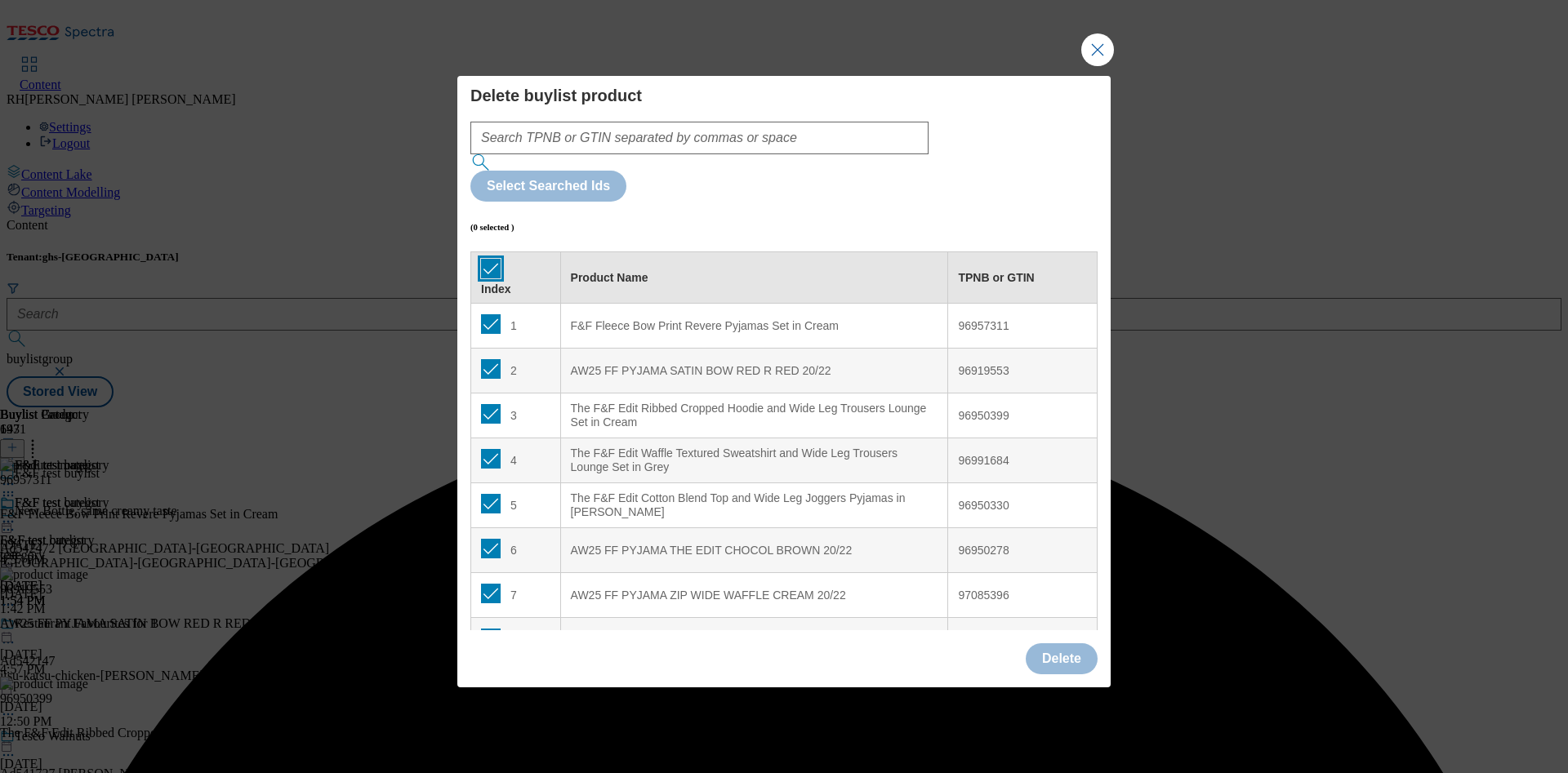
checkbox input "true"
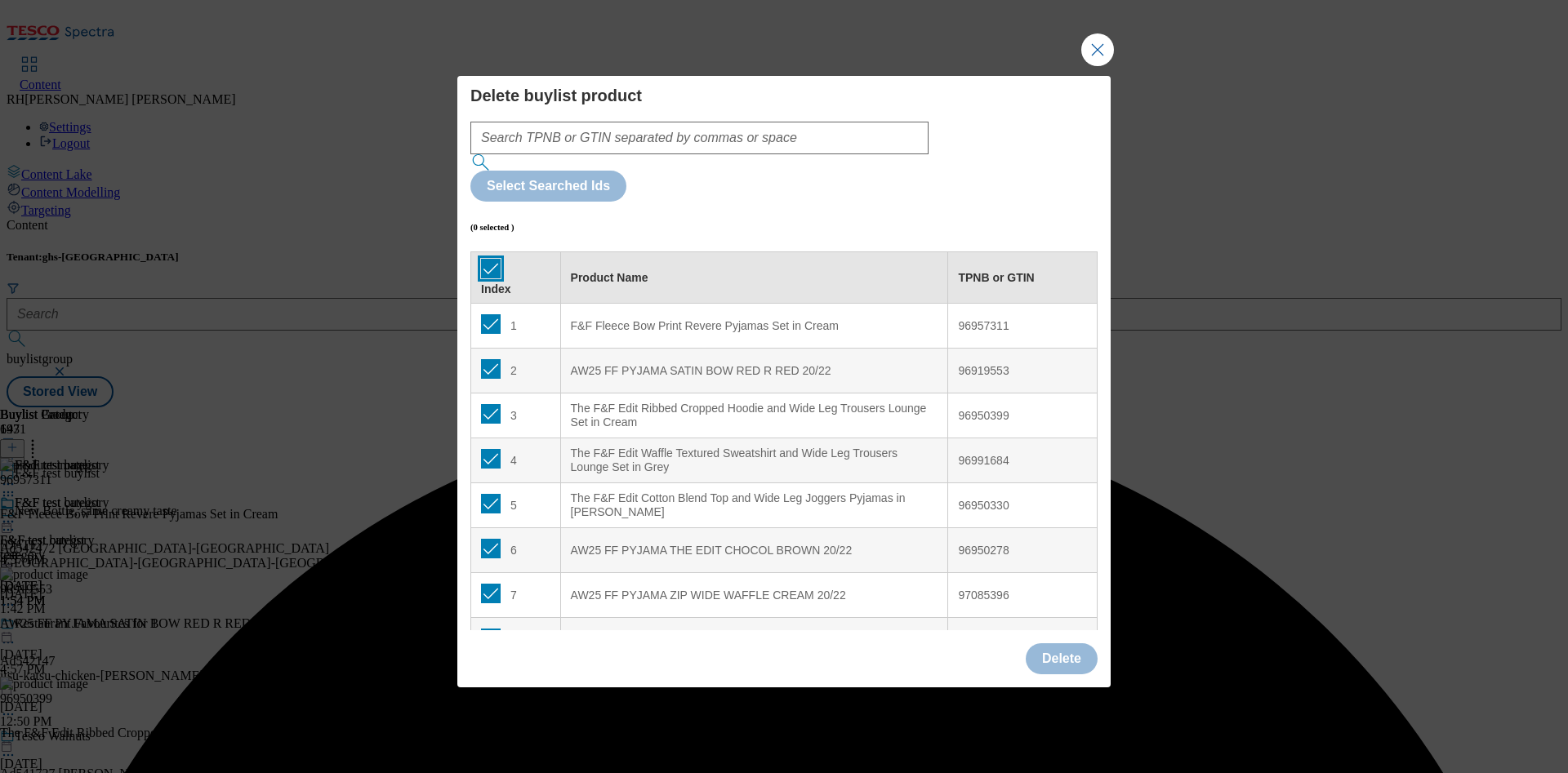
checkbox input "true"
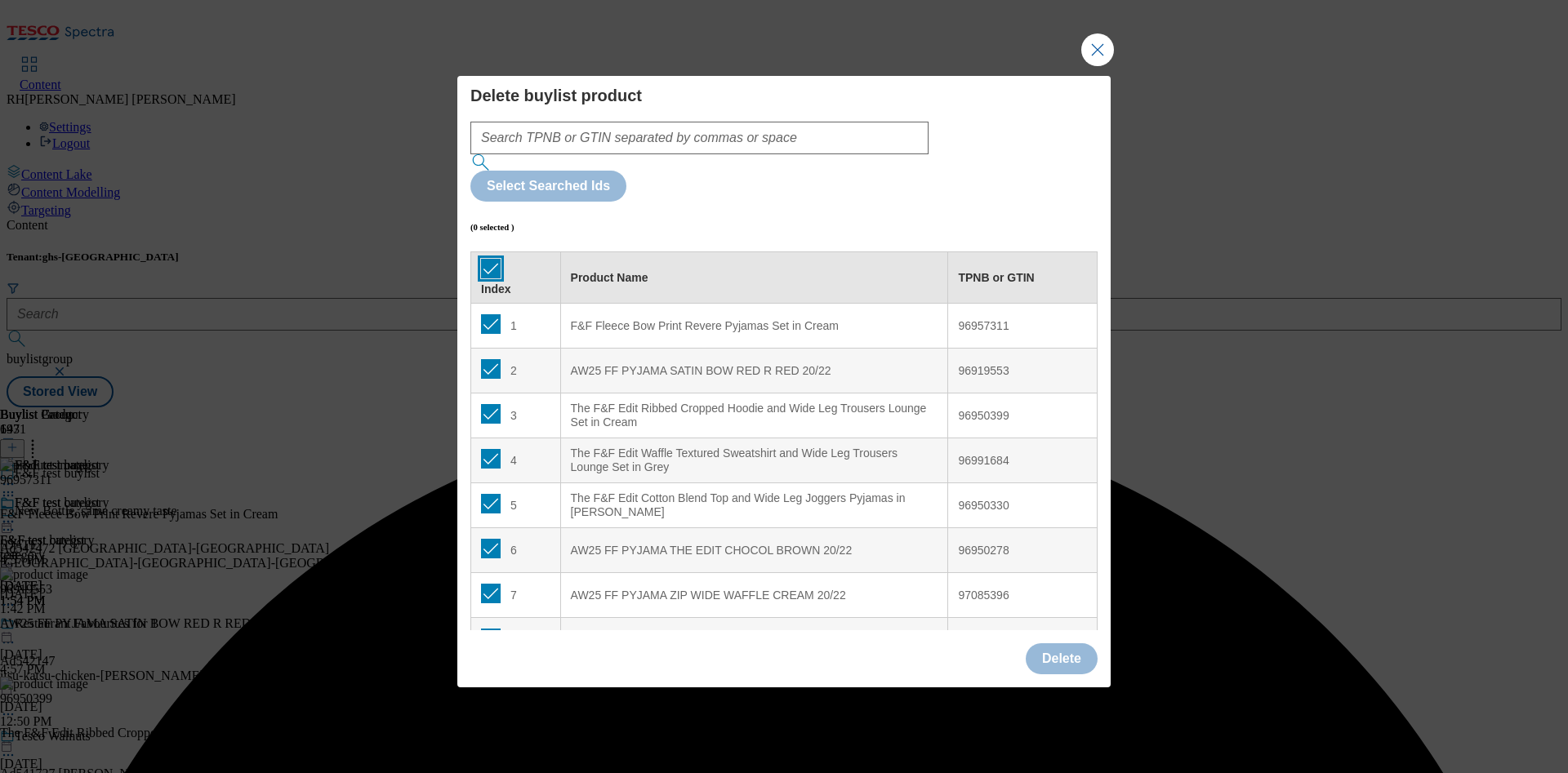
checkbox input "true"
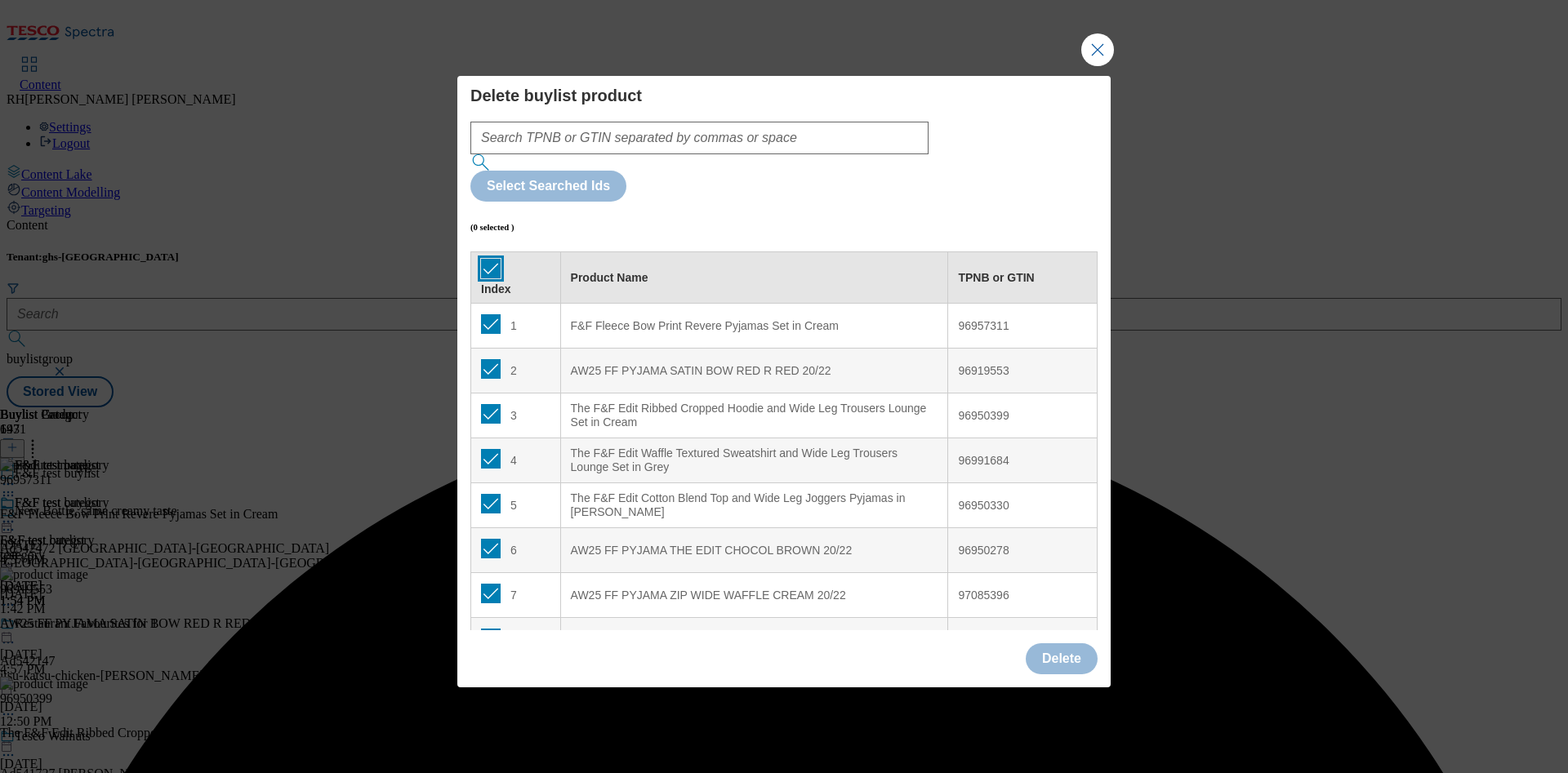
checkbox input "true"
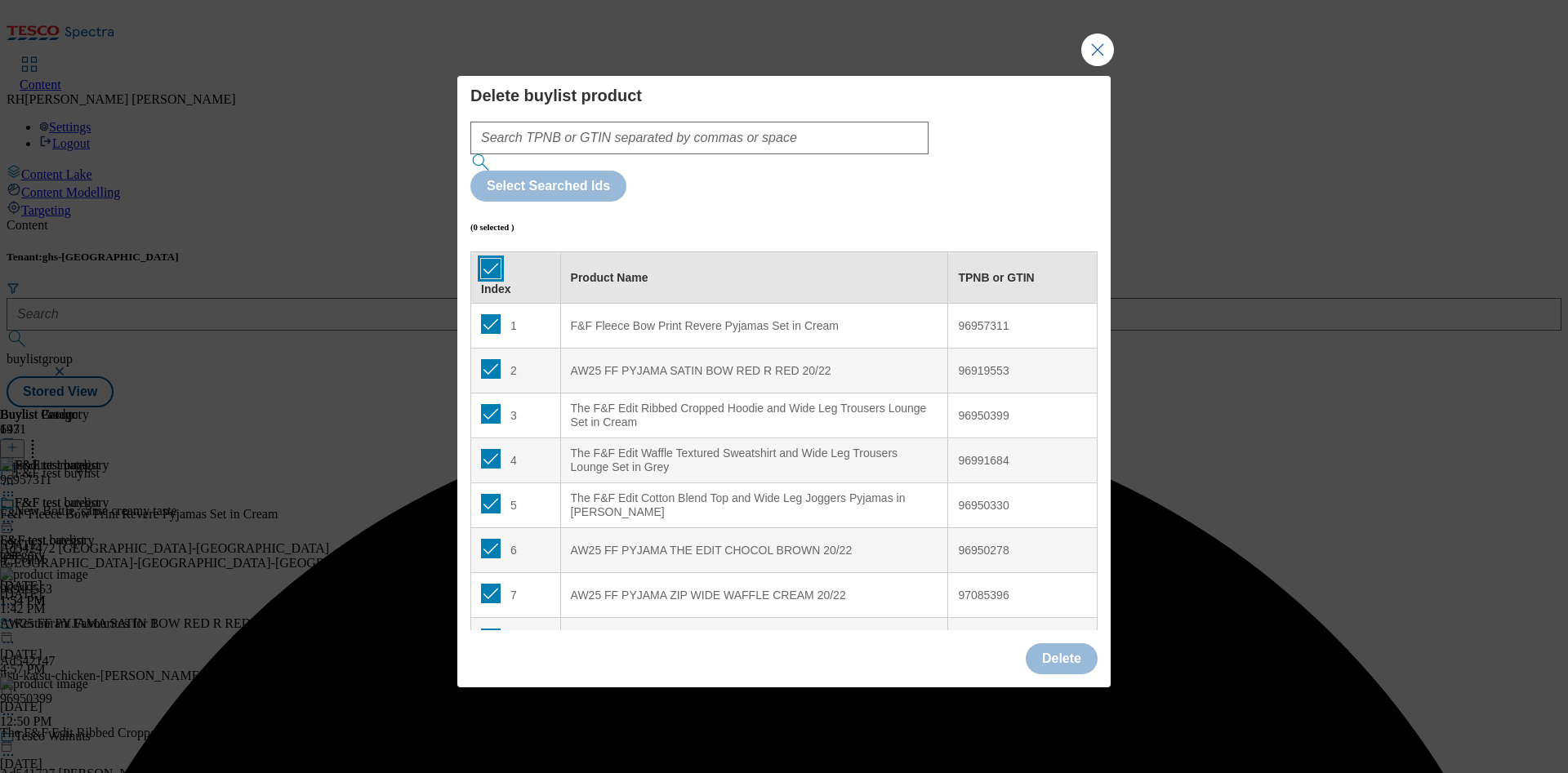
checkbox input "true"
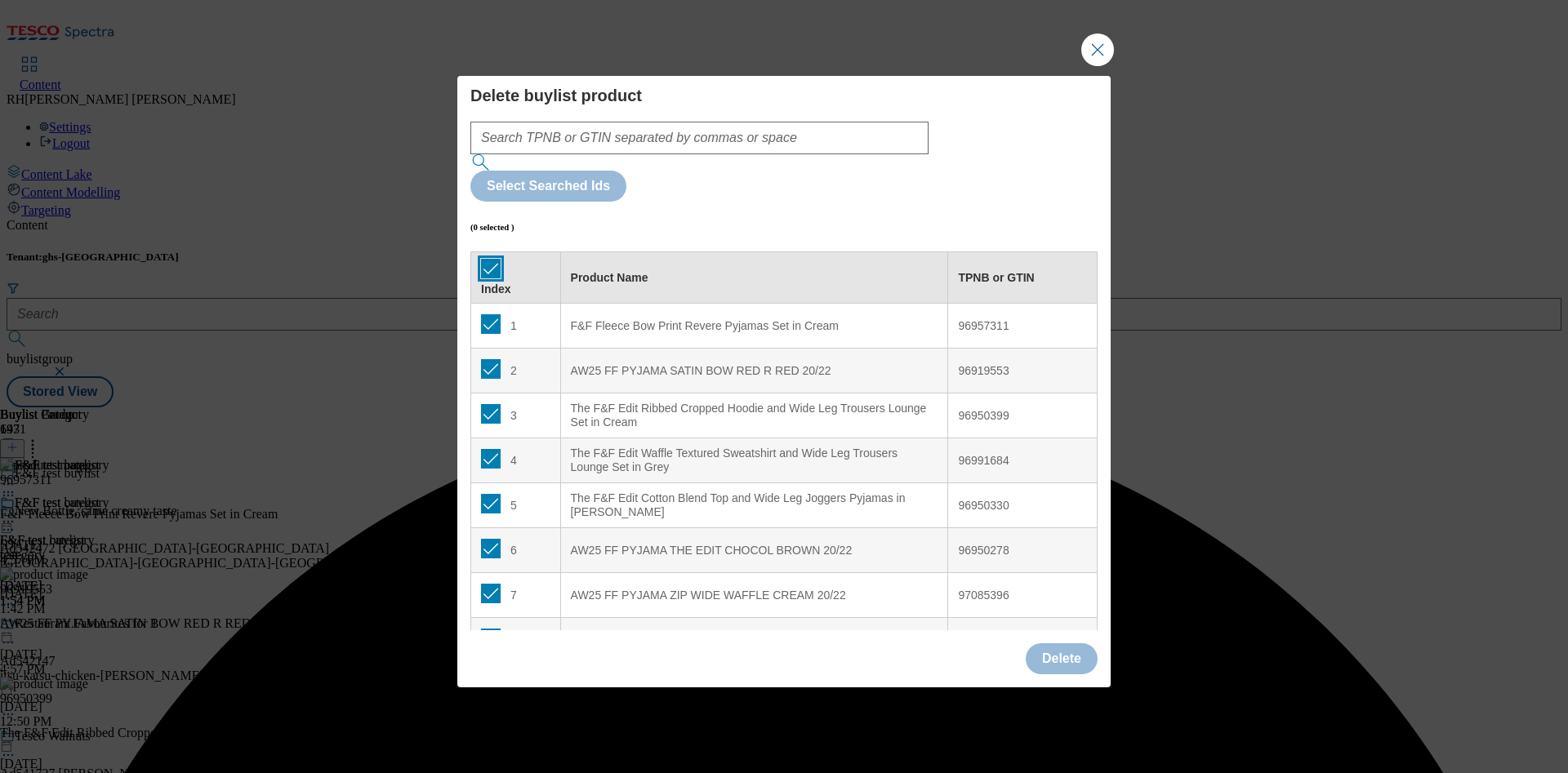
checkbox input "true"
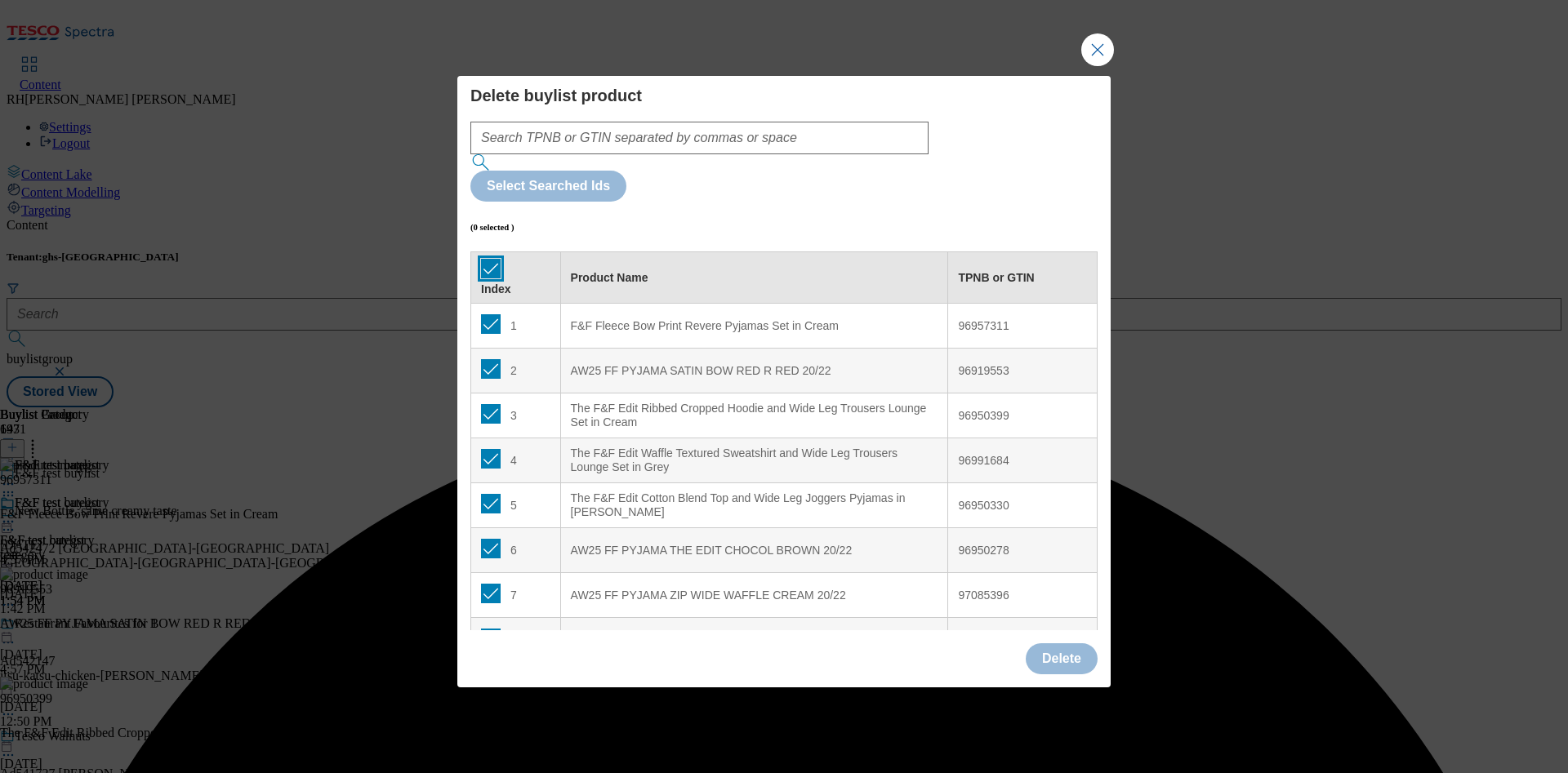
checkbox input "true"
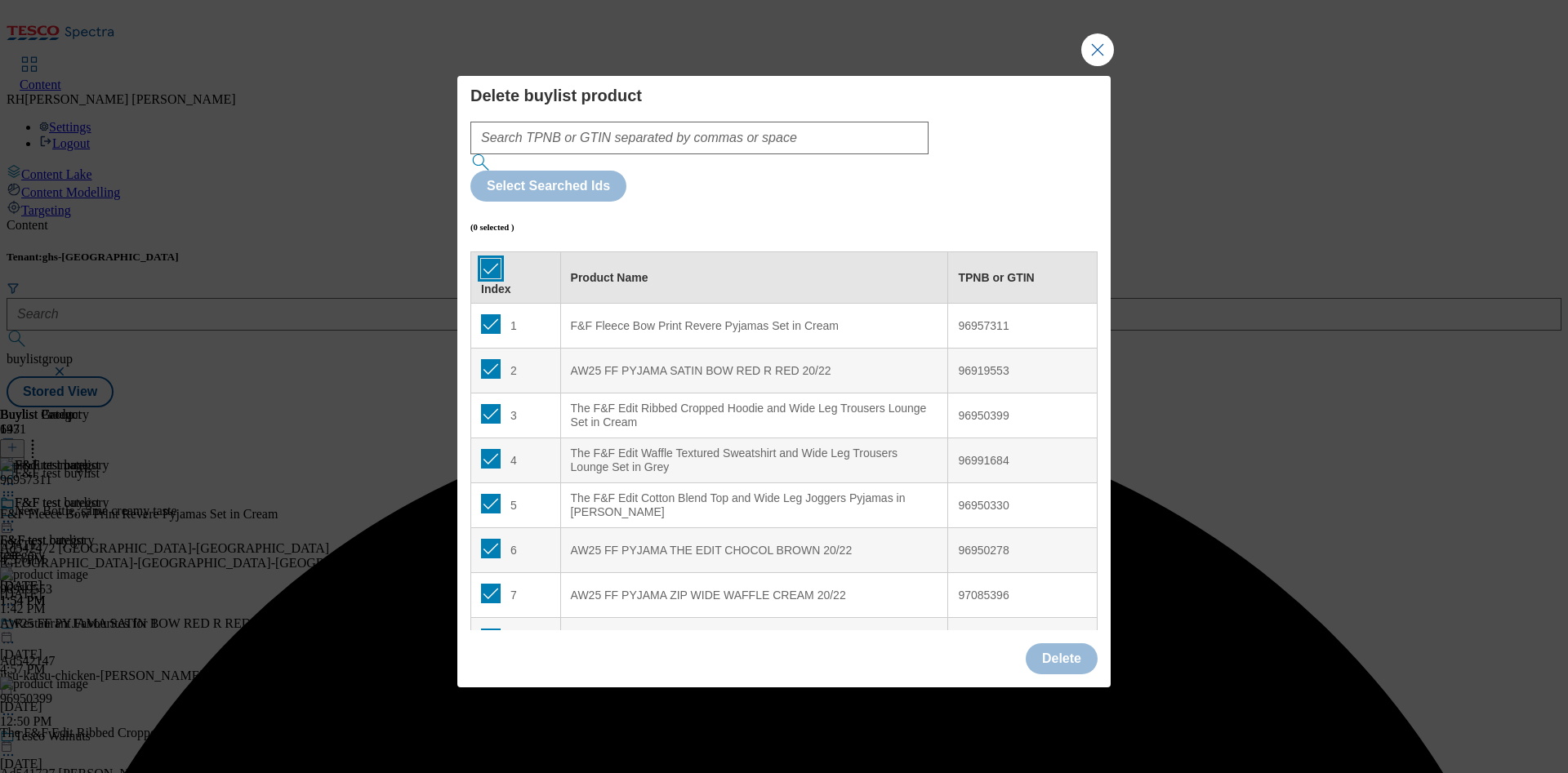
checkbox input "true"
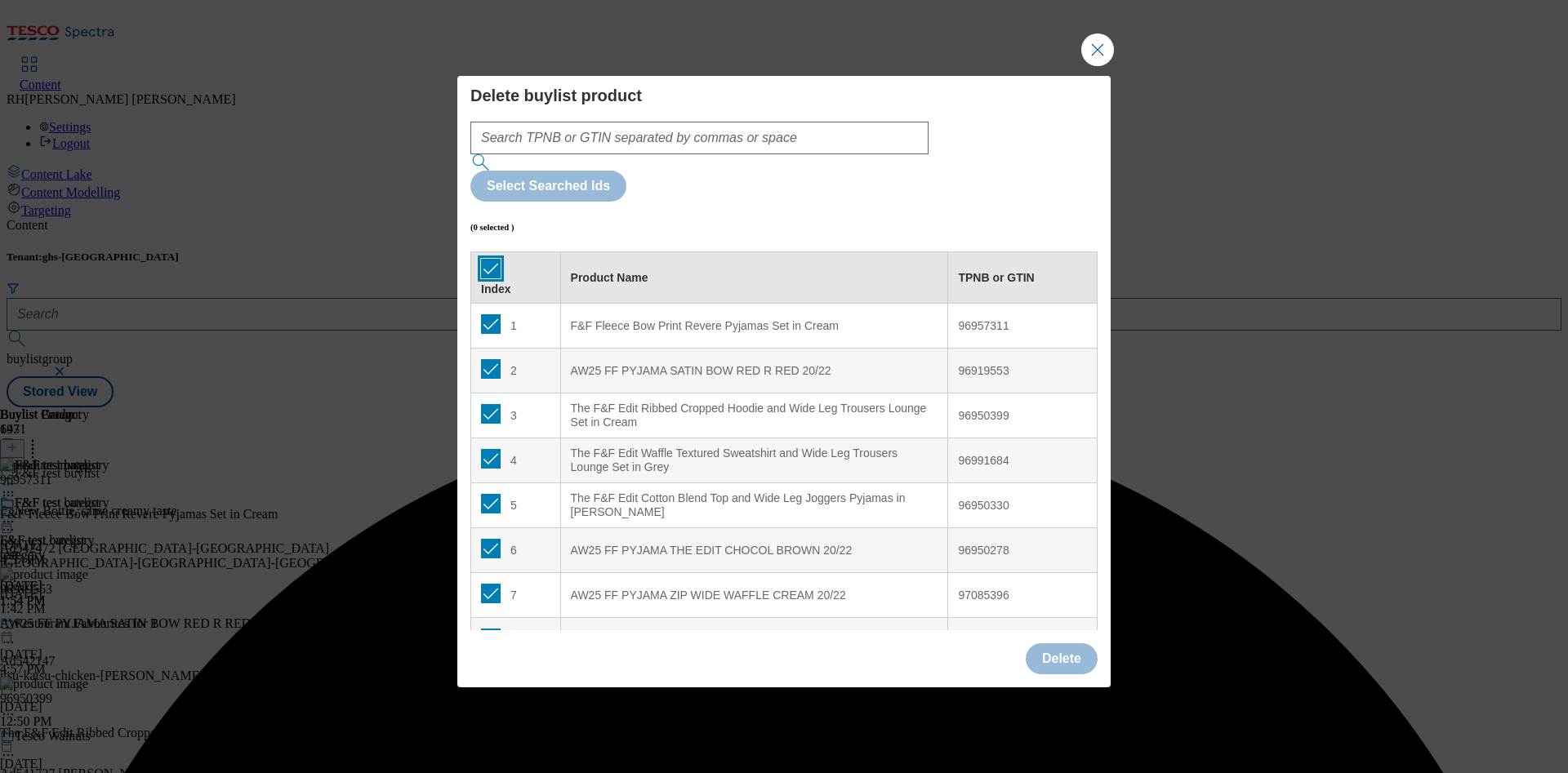
checkbox input "true"
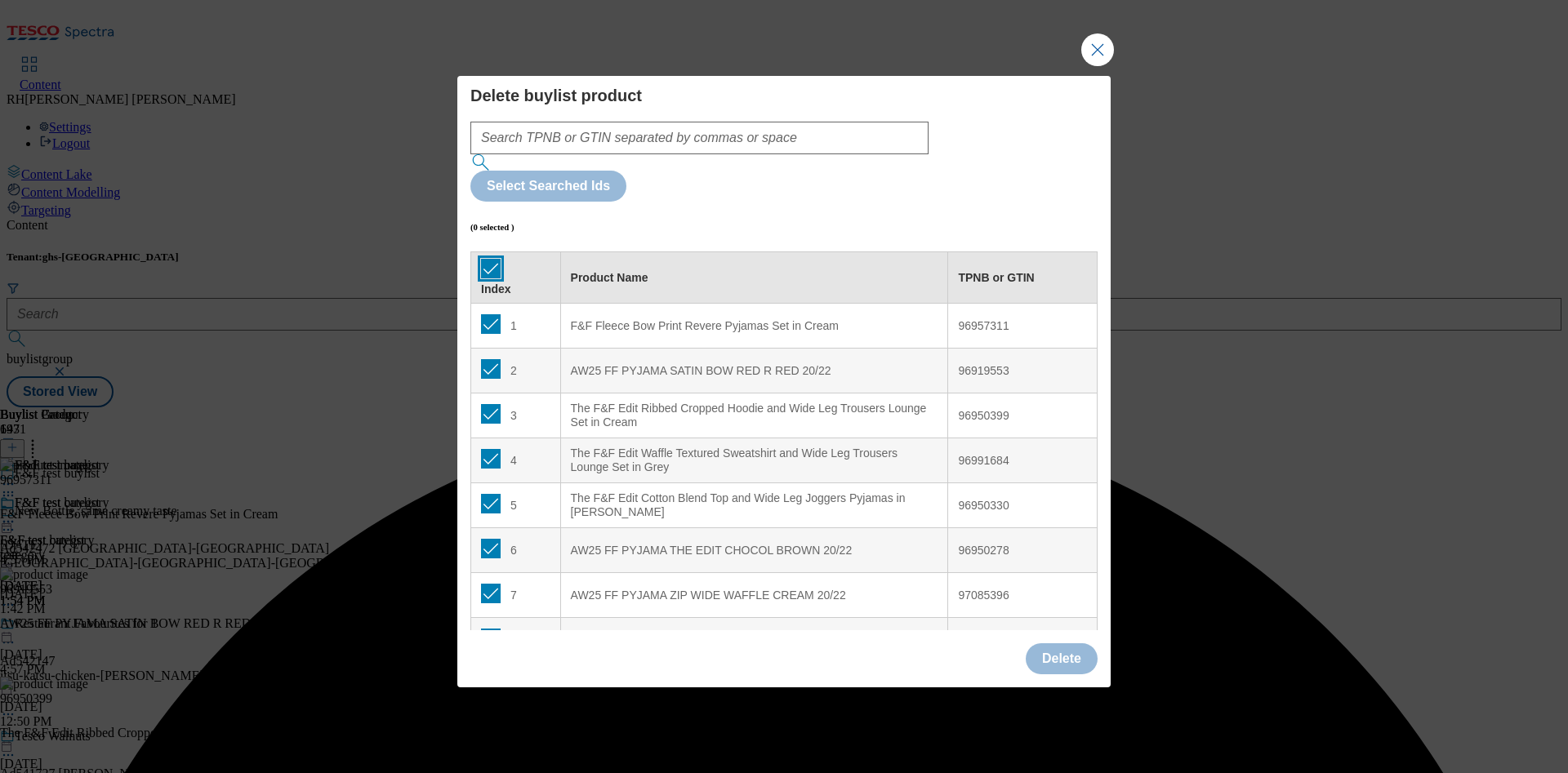
checkbox input "true"
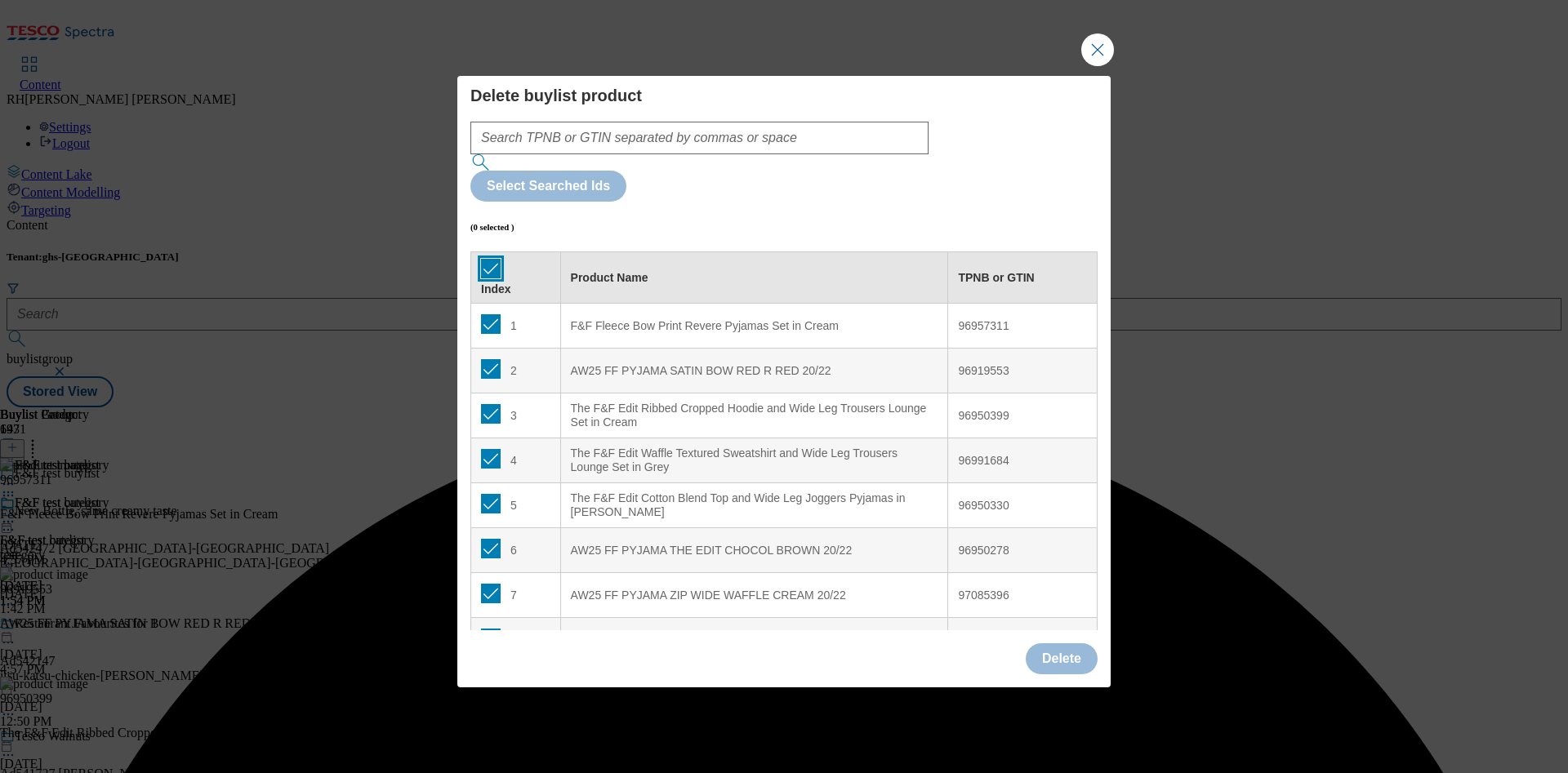
checkbox input "true"
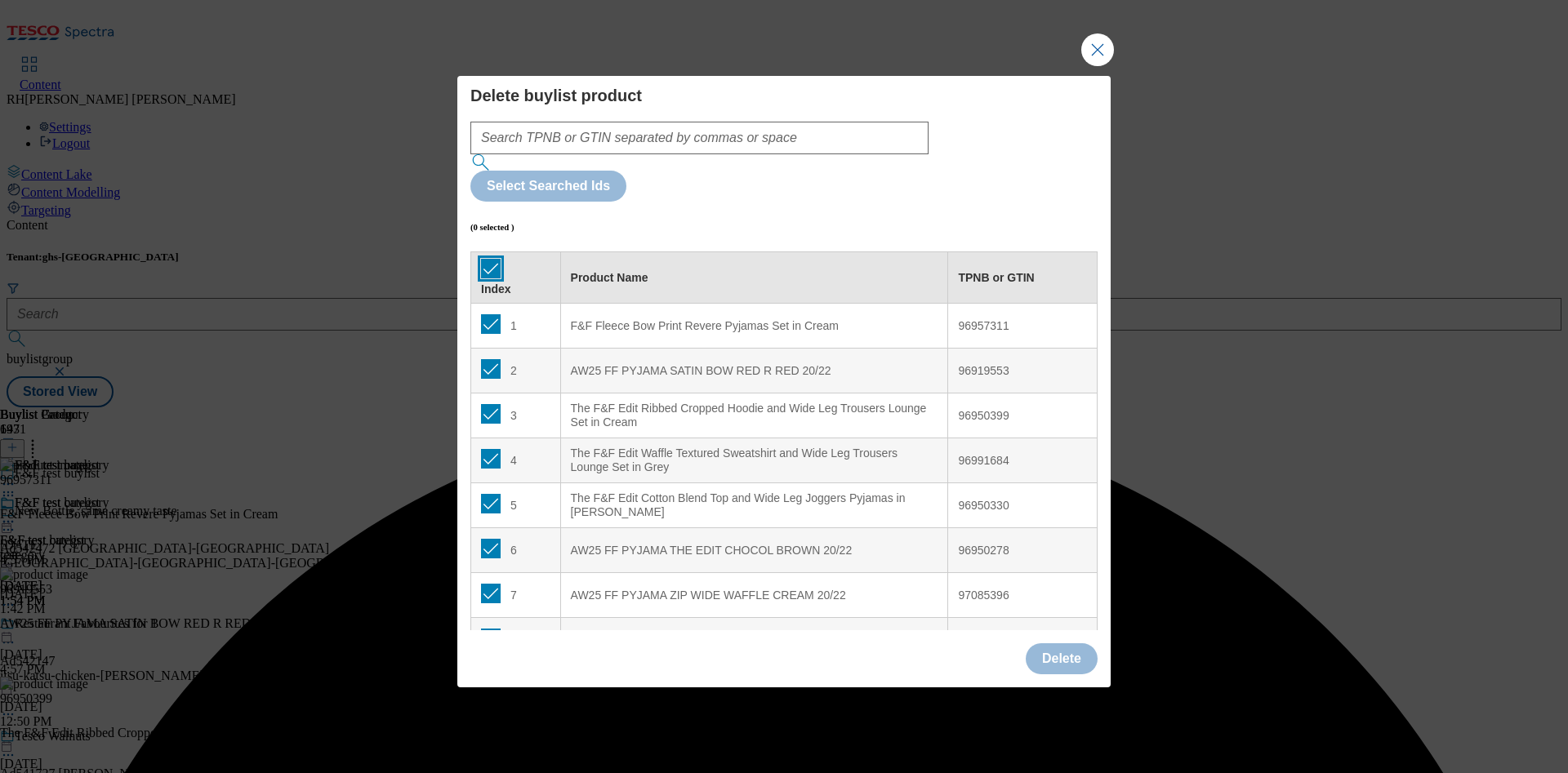
checkbox input "true"
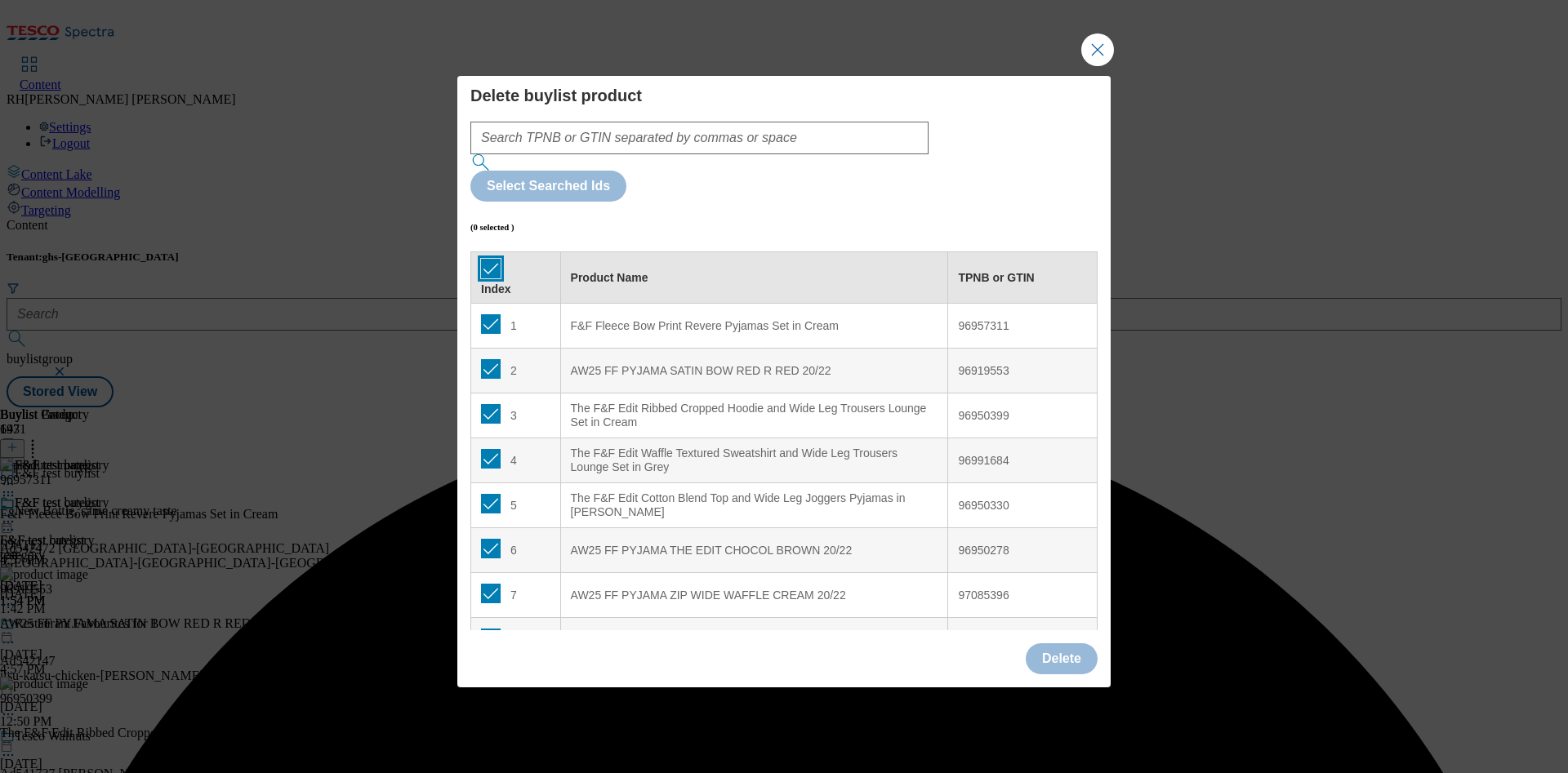
checkbox input "true"
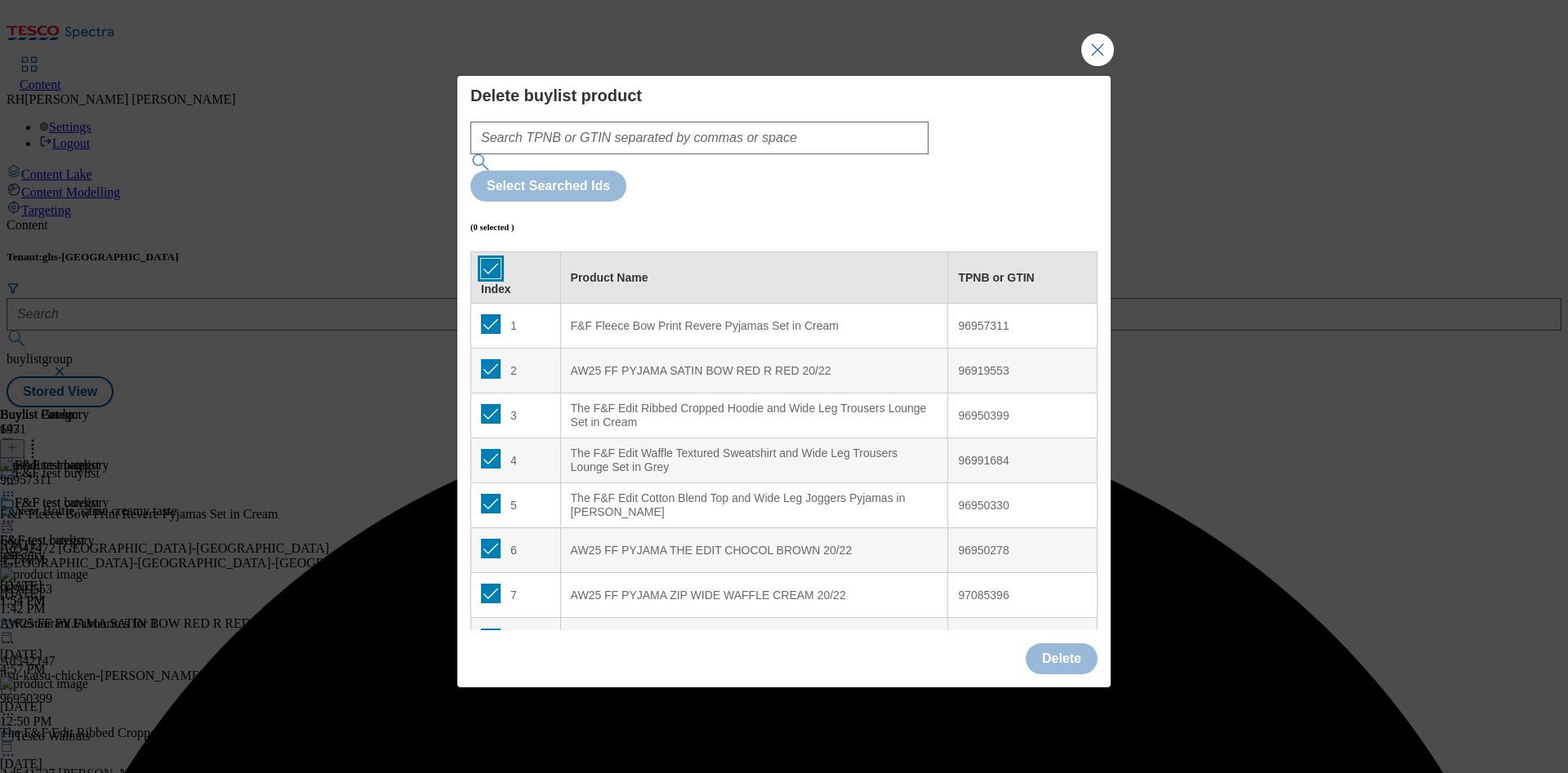
checkbox input "true"
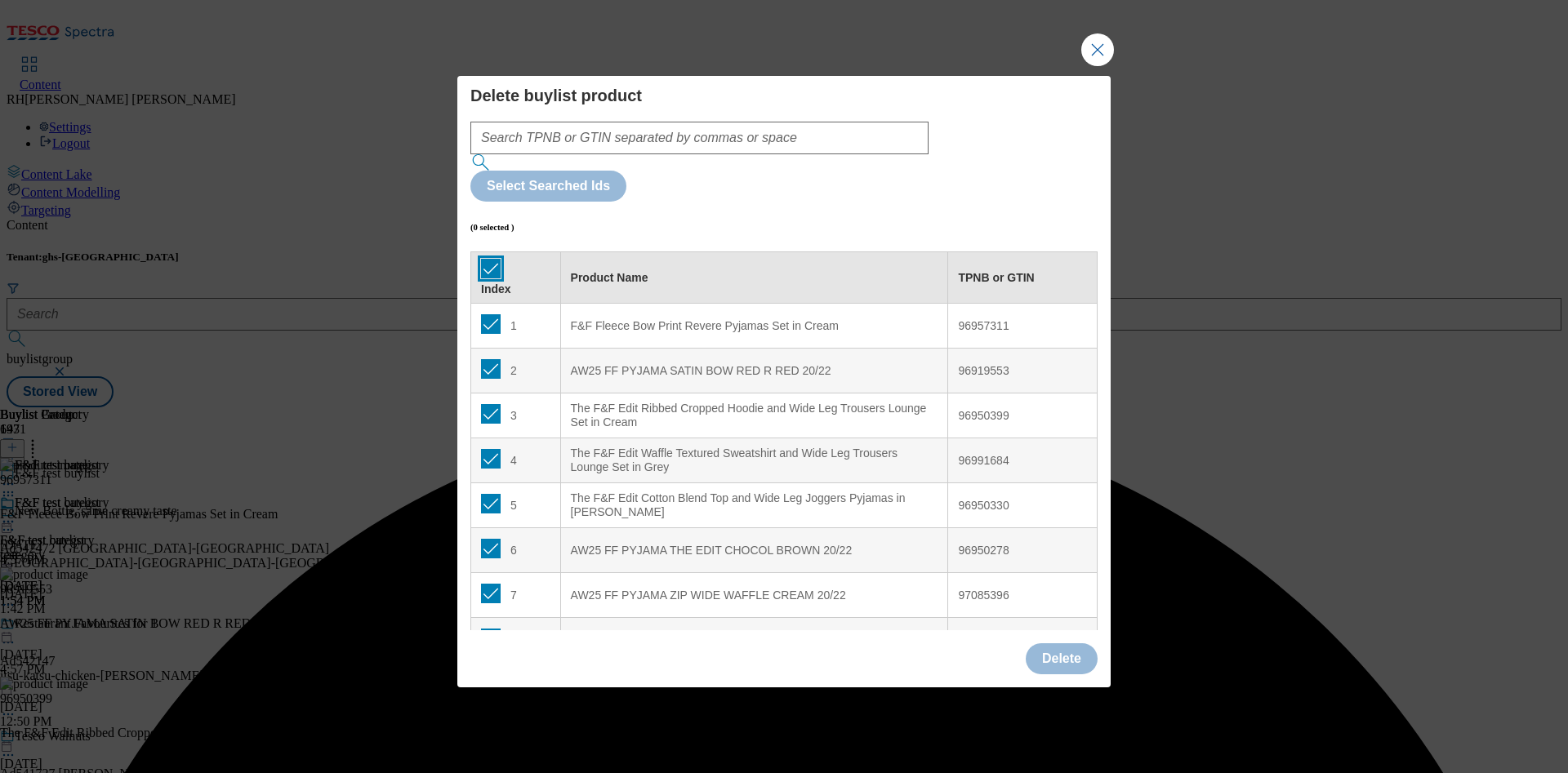
checkbox input "true"
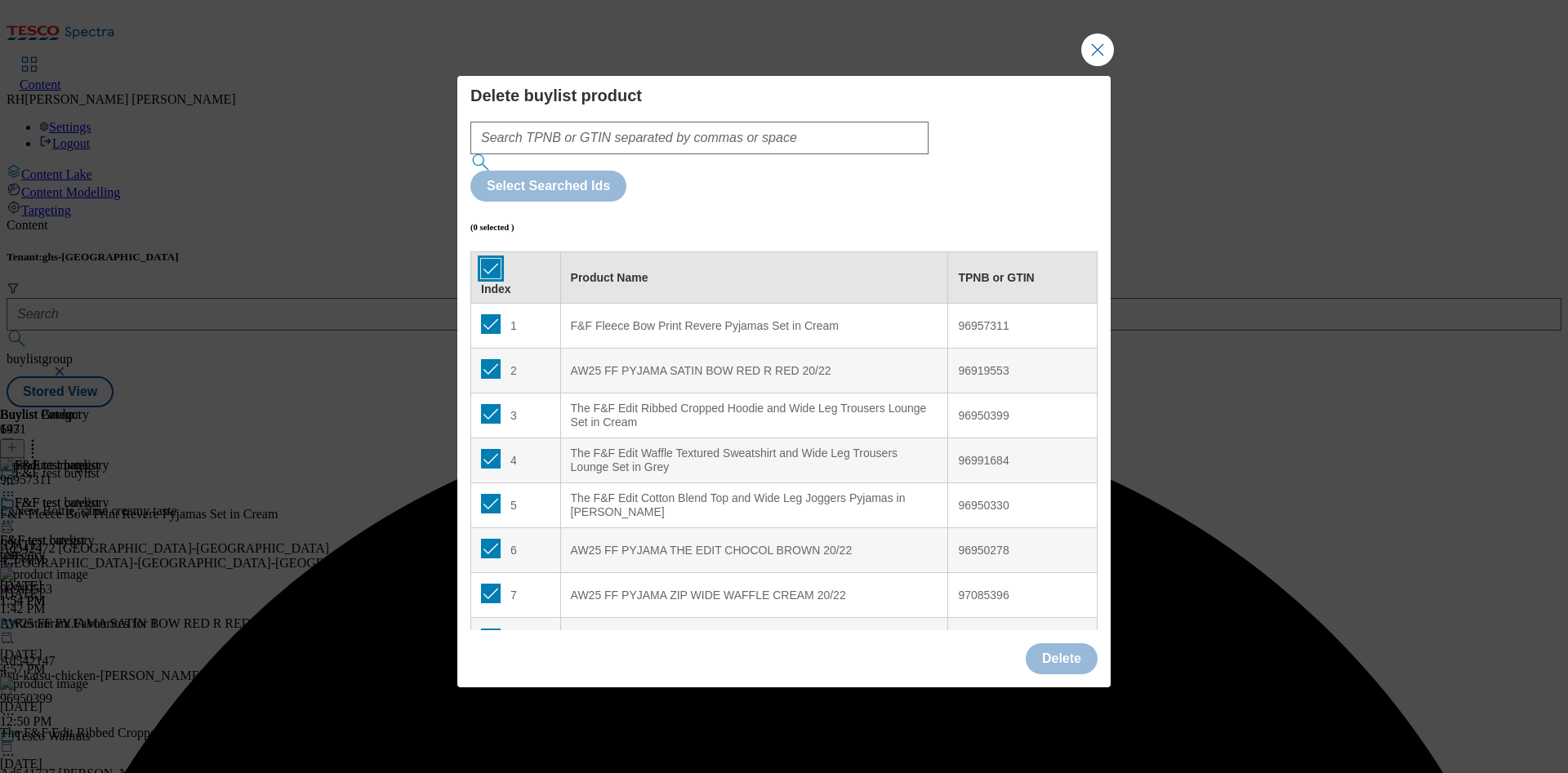
checkbox input "true"
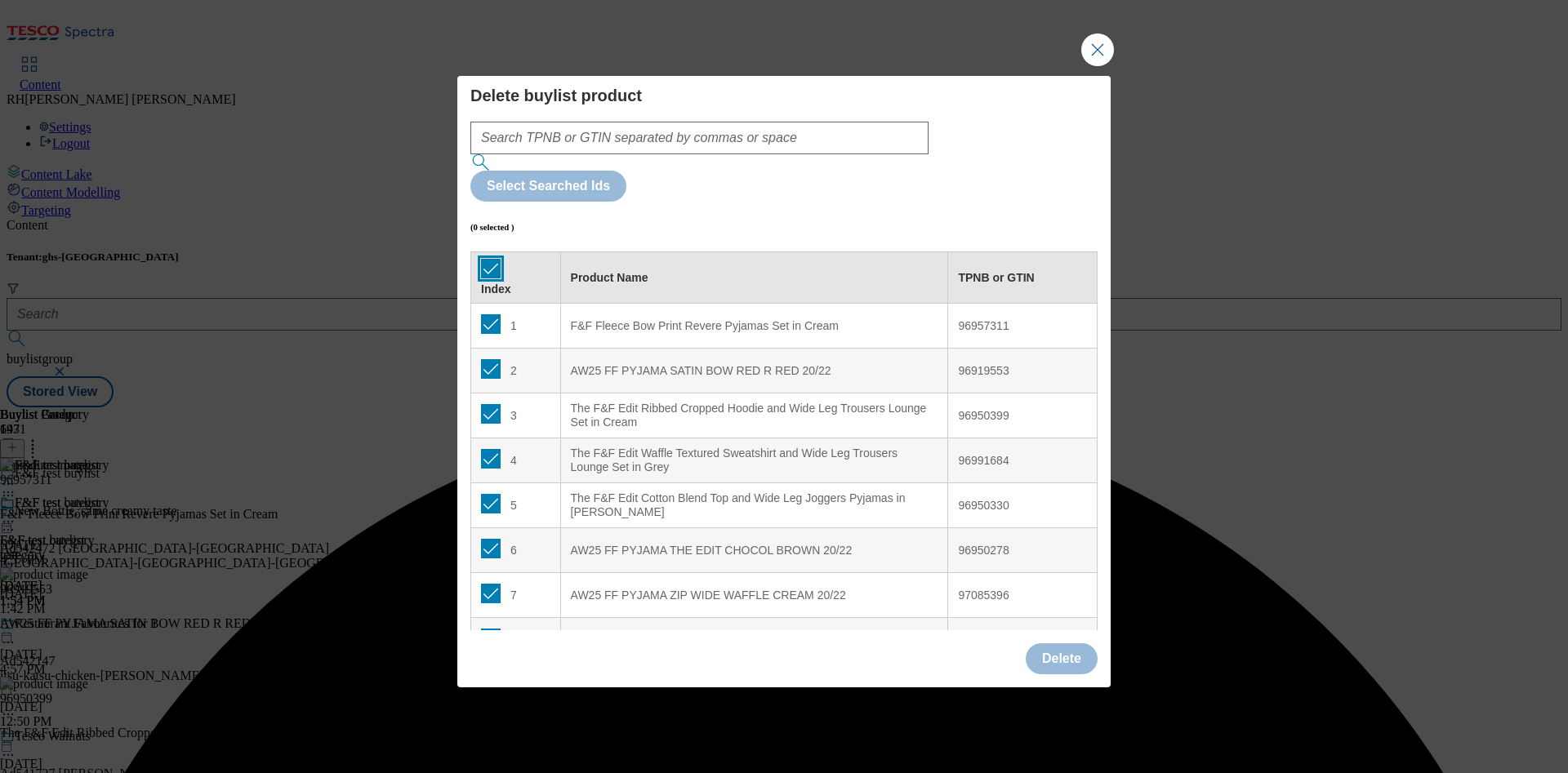
checkbox input "true"
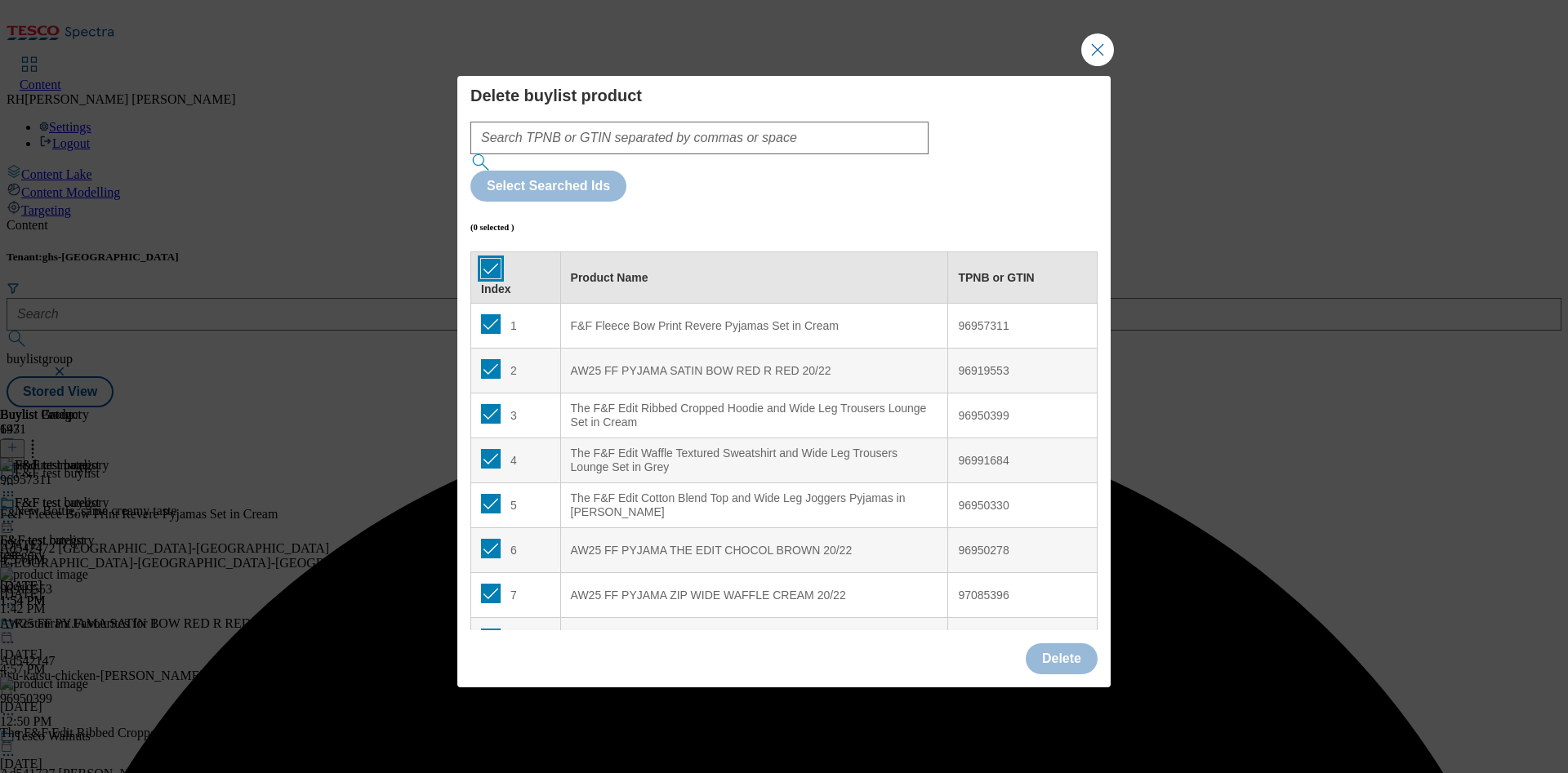
checkbox input "true"
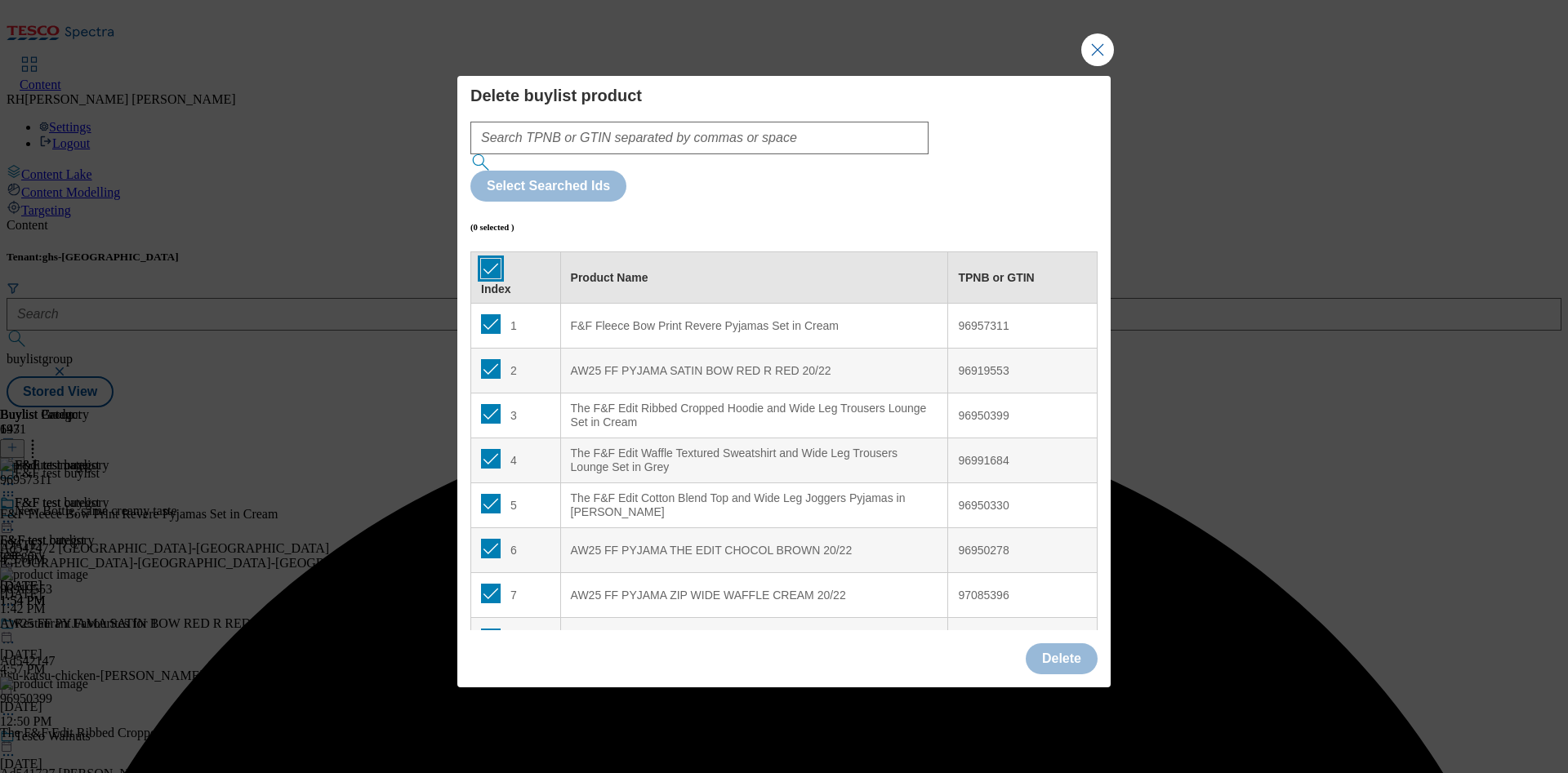
checkbox input "true"
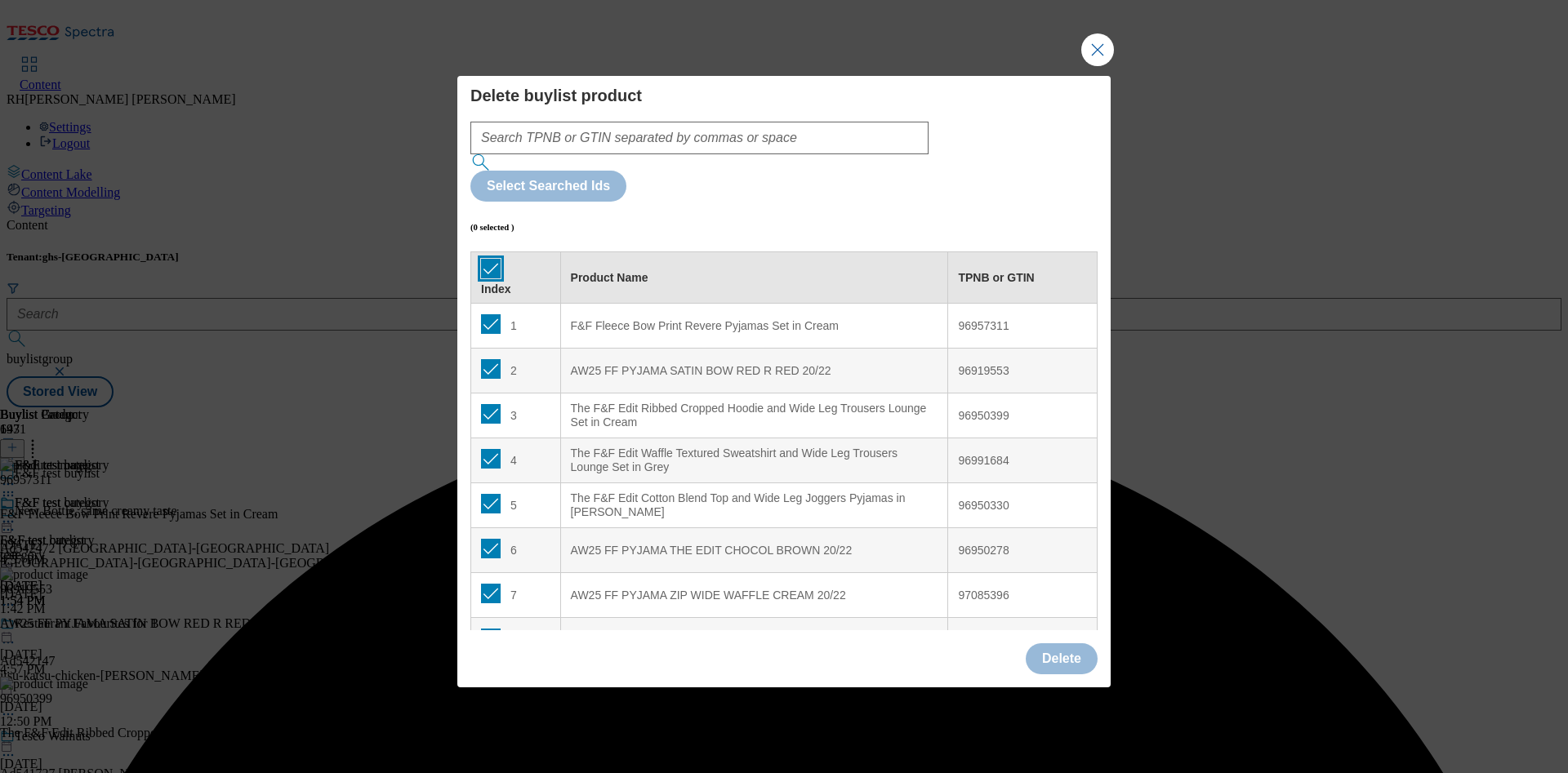
checkbox input "true"
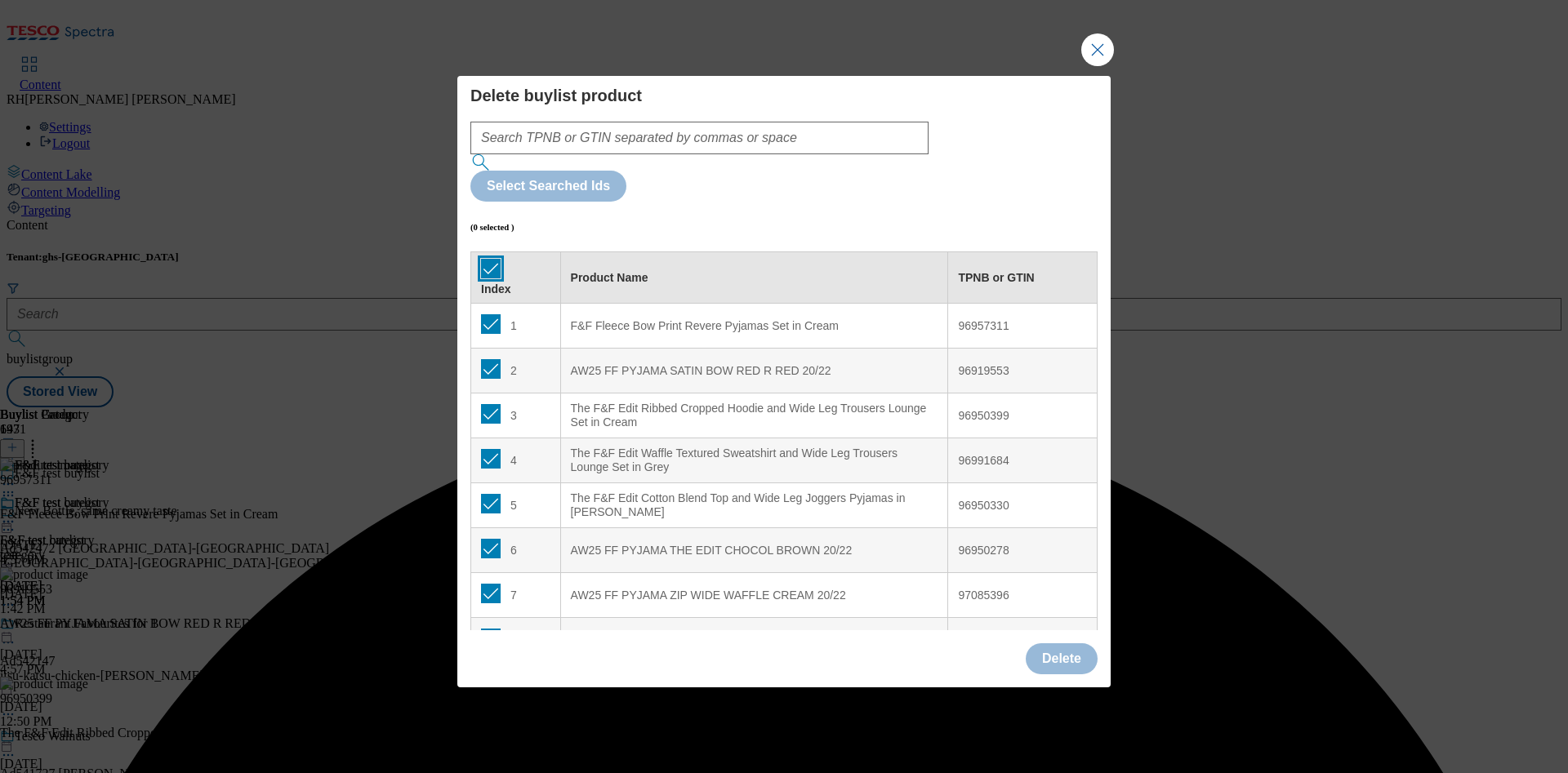
checkbox input "true"
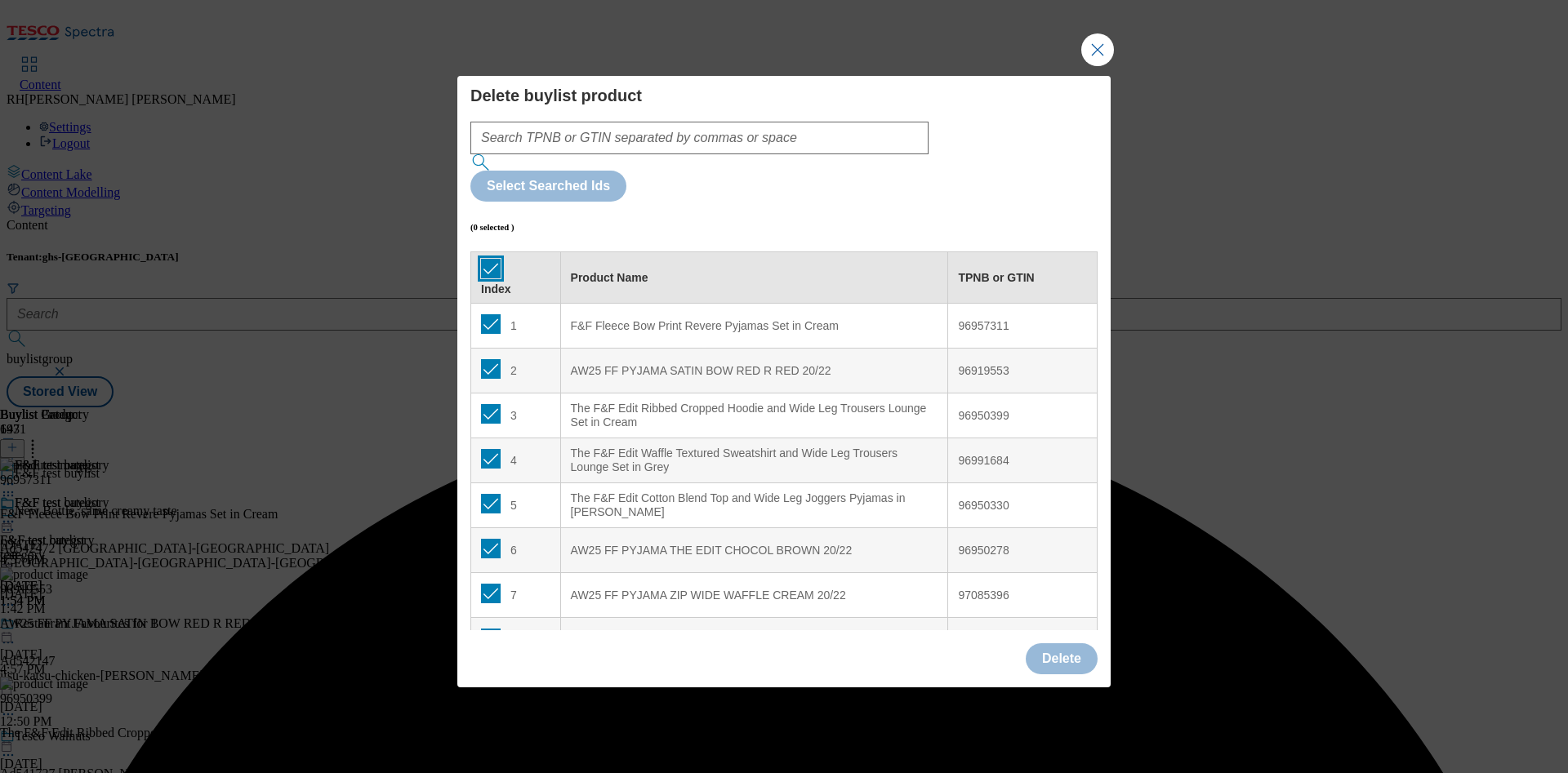
checkbox input "true"
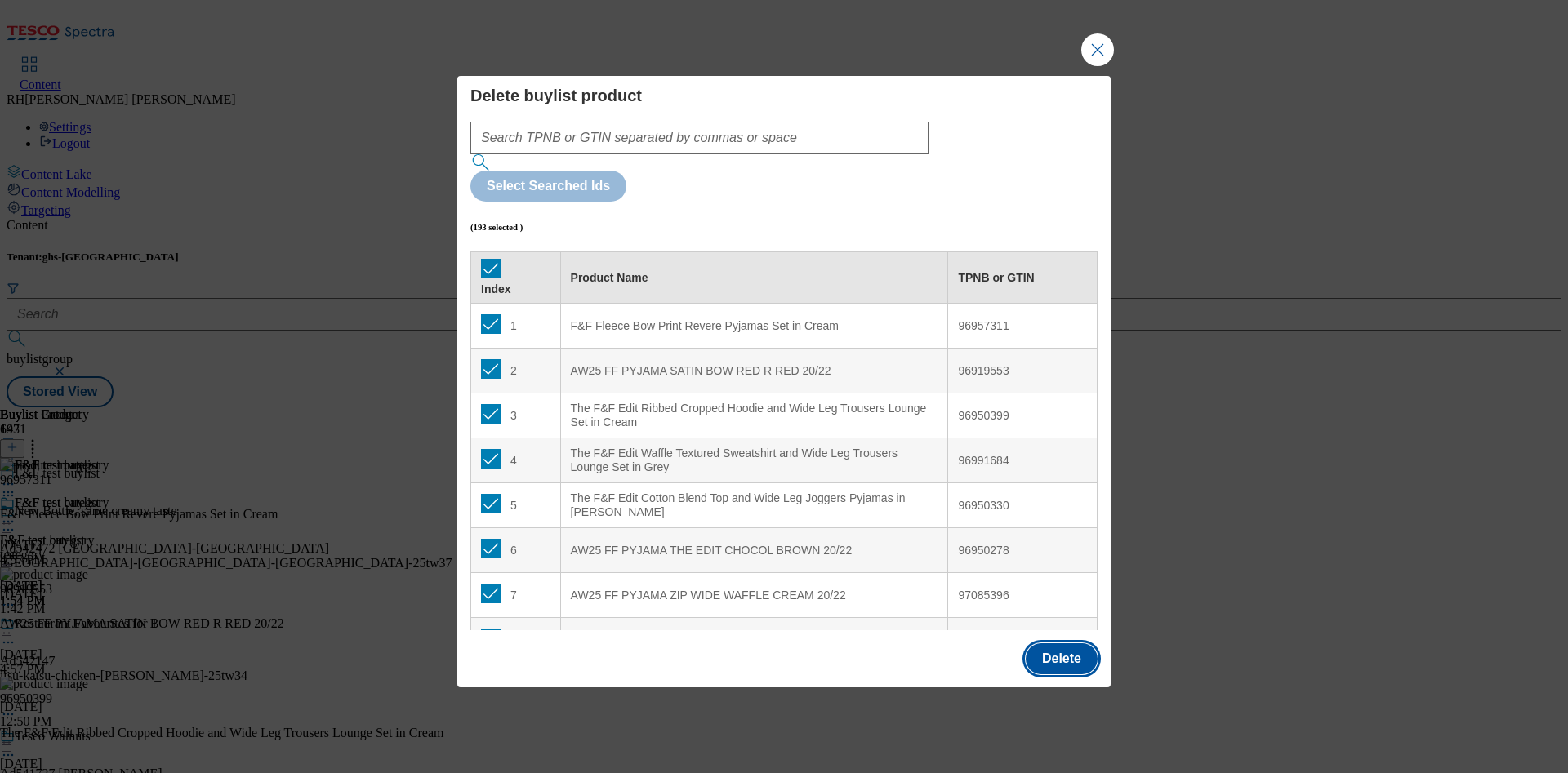
click at [1076, 643] on button "Delete" at bounding box center [1061, 659] width 72 height 31
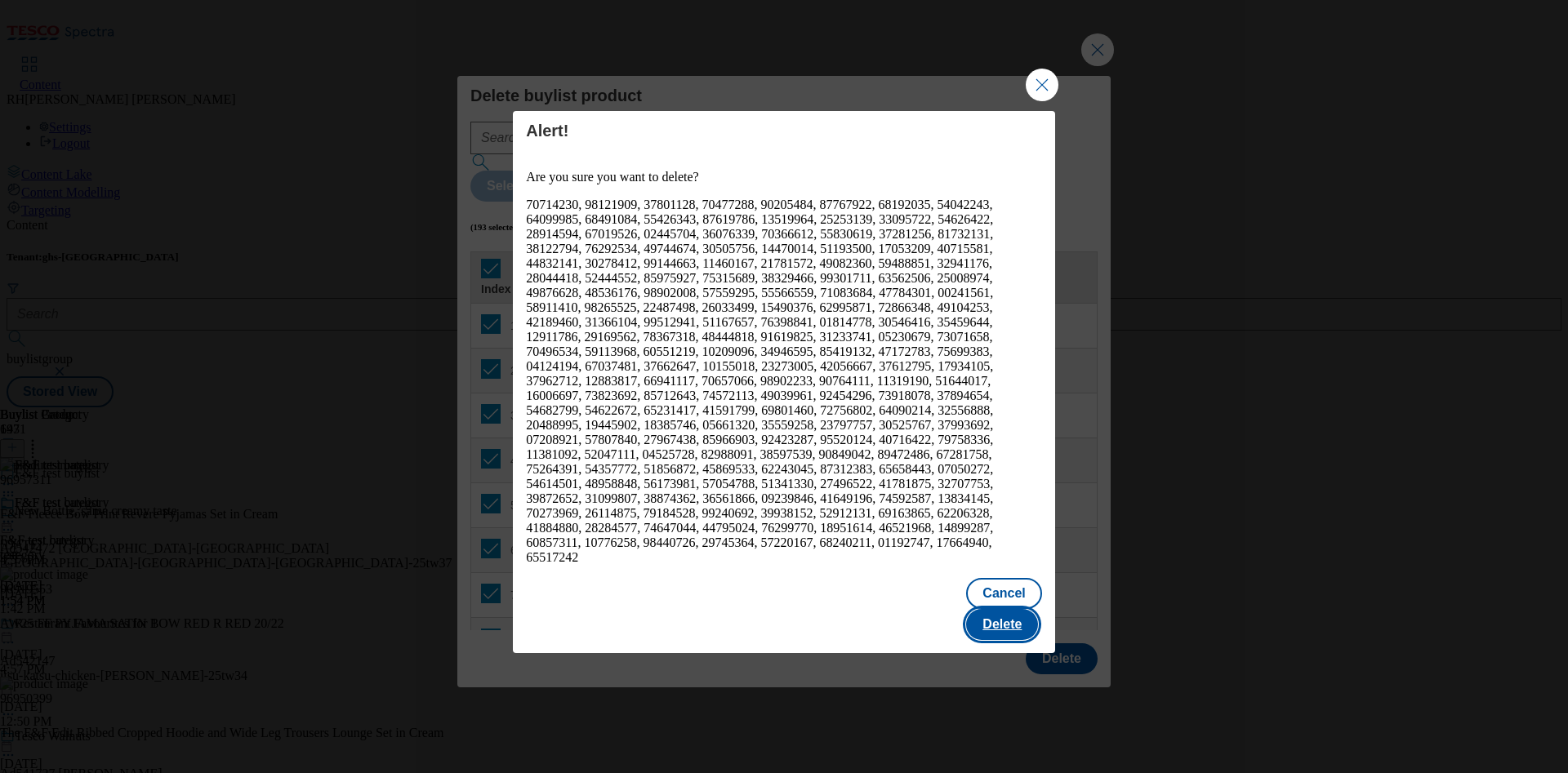
click at [1036, 609] on button "Delete" at bounding box center [1002, 624] width 72 height 31
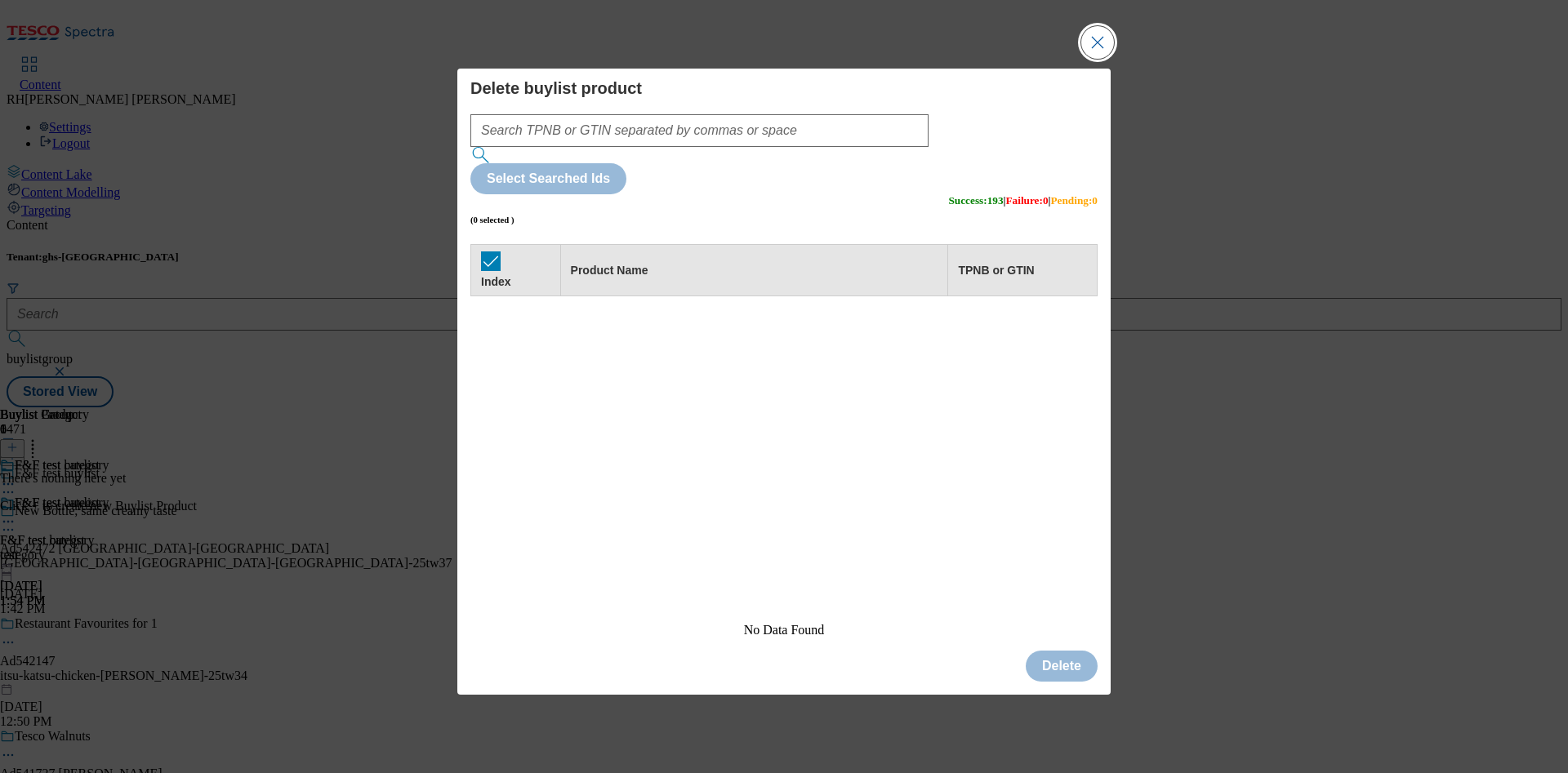
click at [1103, 58] on button "Close Modal" at bounding box center [1098, 43] width 33 height 33
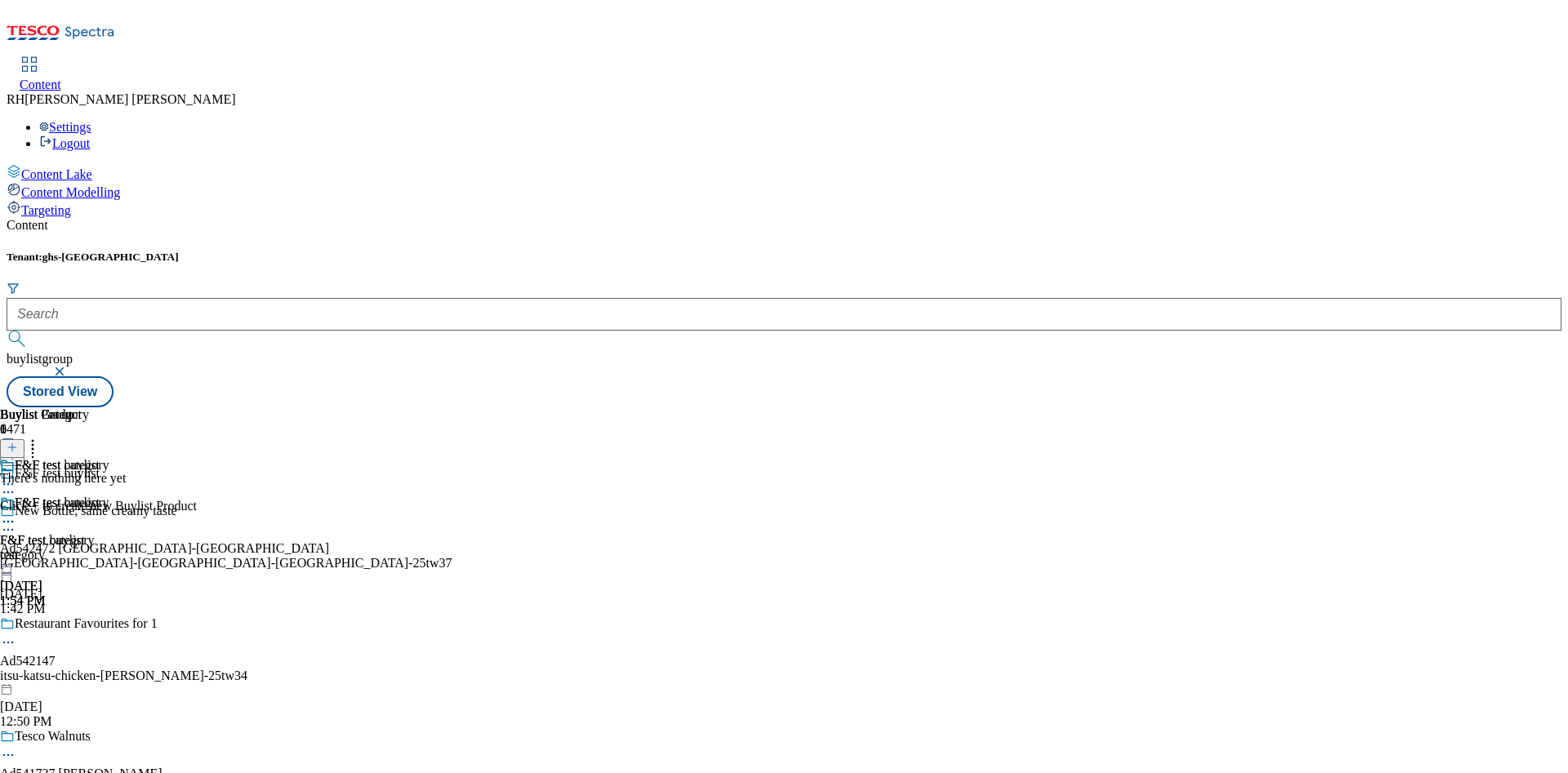
click at [18, 442] on icon at bounding box center [12, 447] width 12 height 12
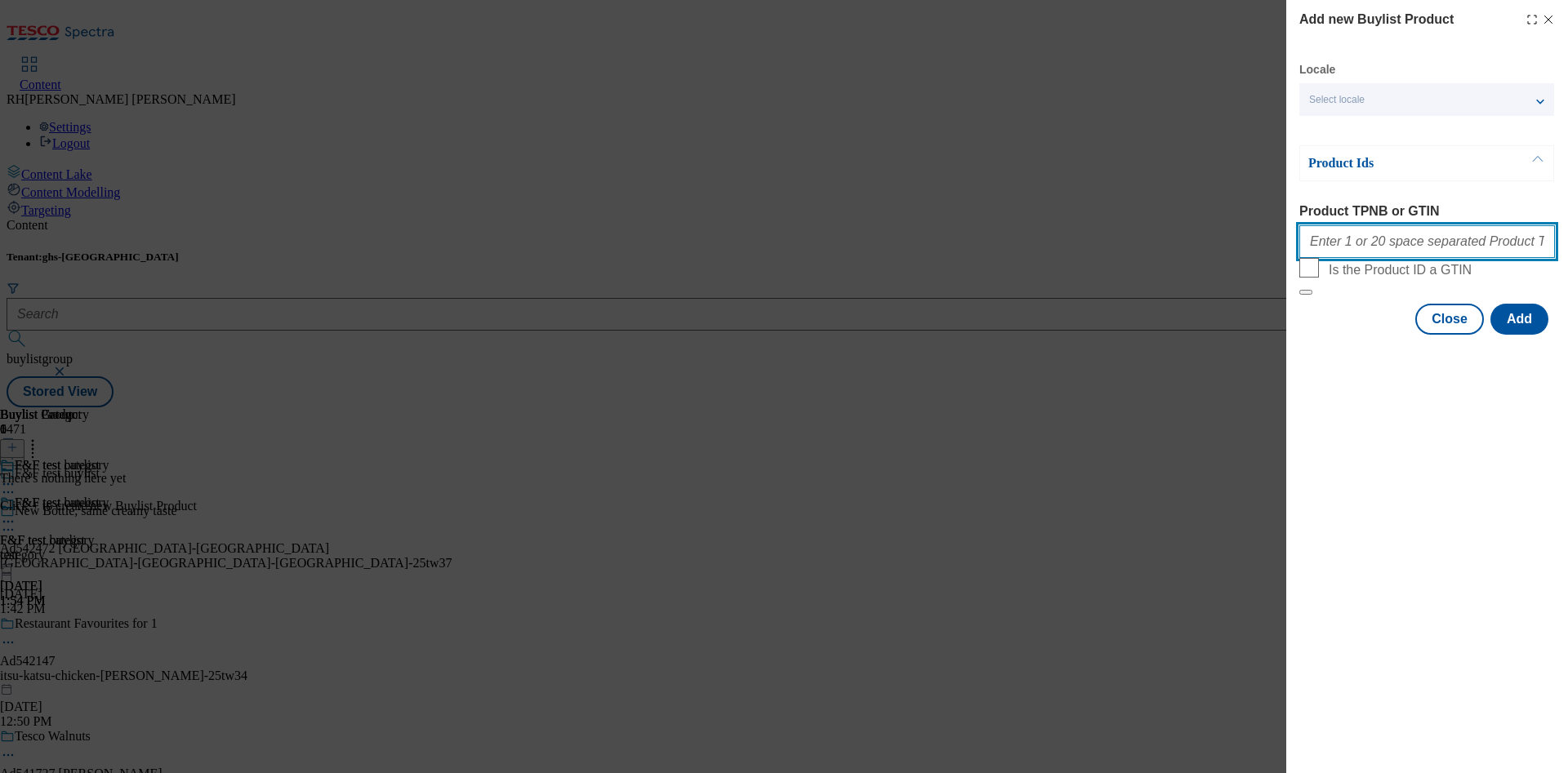
click at [1397, 247] on input "Product TPNB or GTIN" at bounding box center [1427, 242] width 256 height 33
paste input "97037932 97030346 96901815 96916003 96901533 96988591 96988510 97004044 9698766…"
type input "97037932 97030346 96901815 96916003 96901533 96988591 96988510 97004044 9698766…"
click at [1531, 335] on button "Add" at bounding box center [1520, 319] width 58 height 31
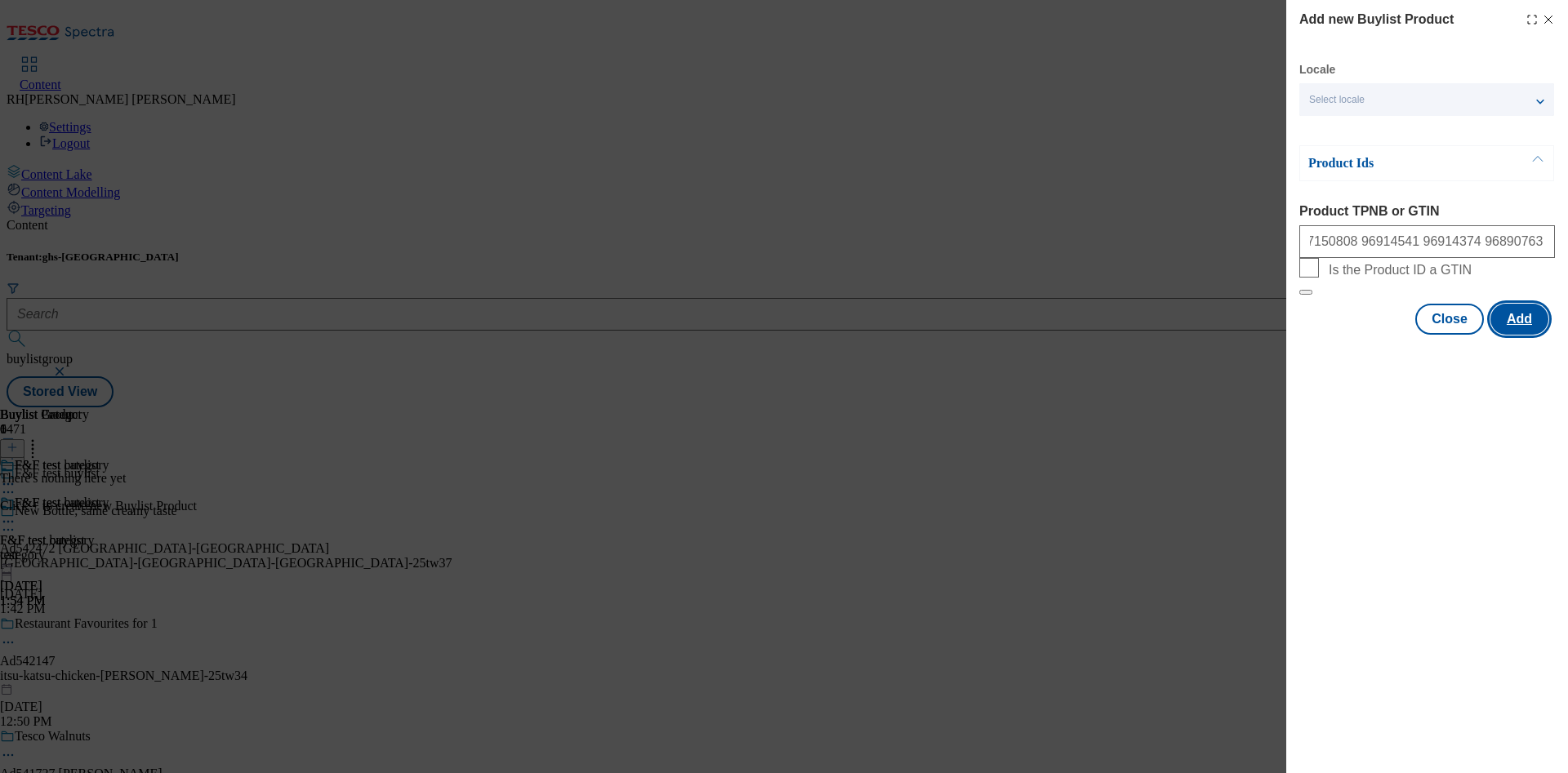
scroll to position [0, 0]
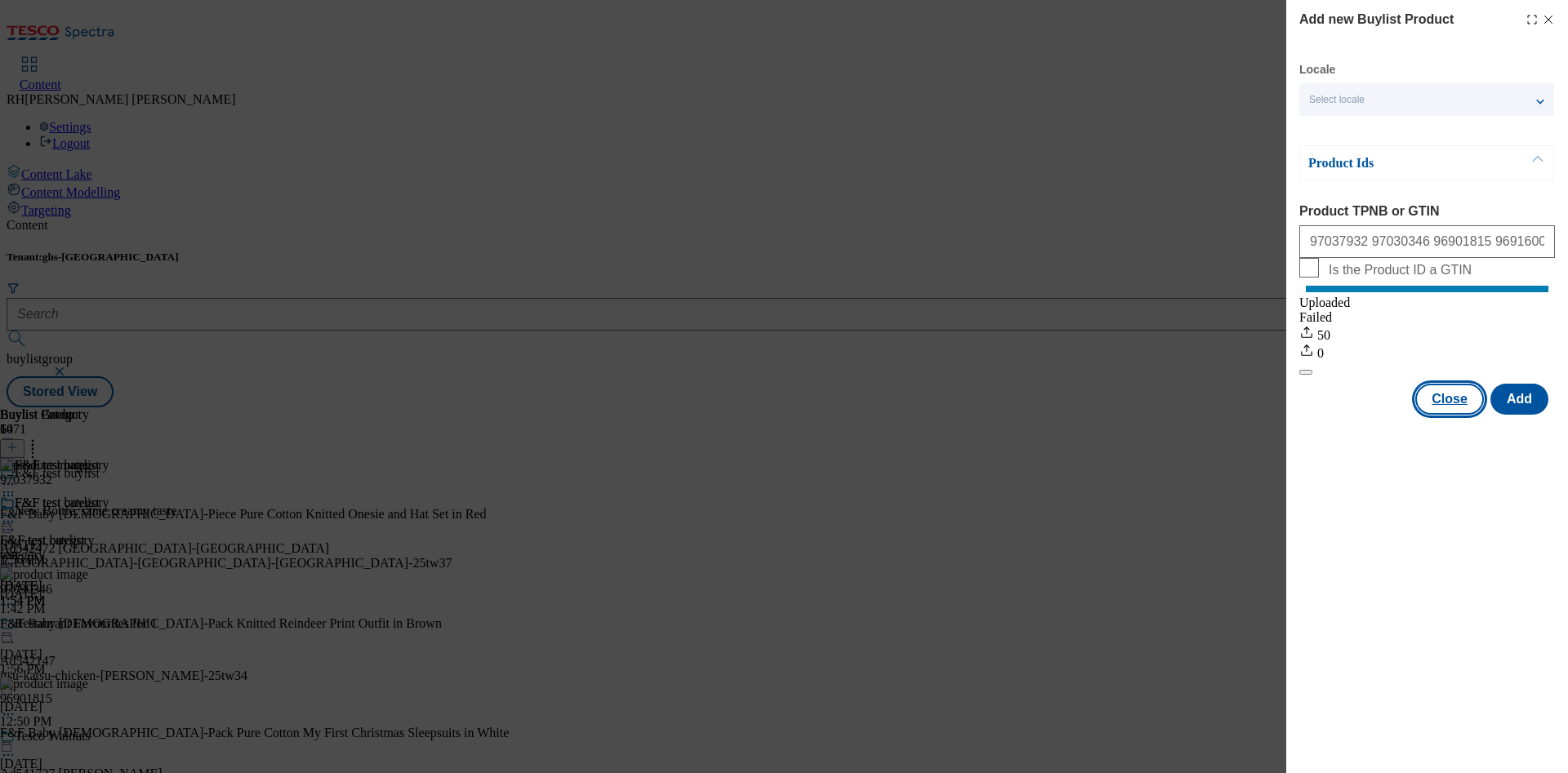
click at [1464, 413] on button "Close" at bounding box center [1449, 399] width 68 height 31
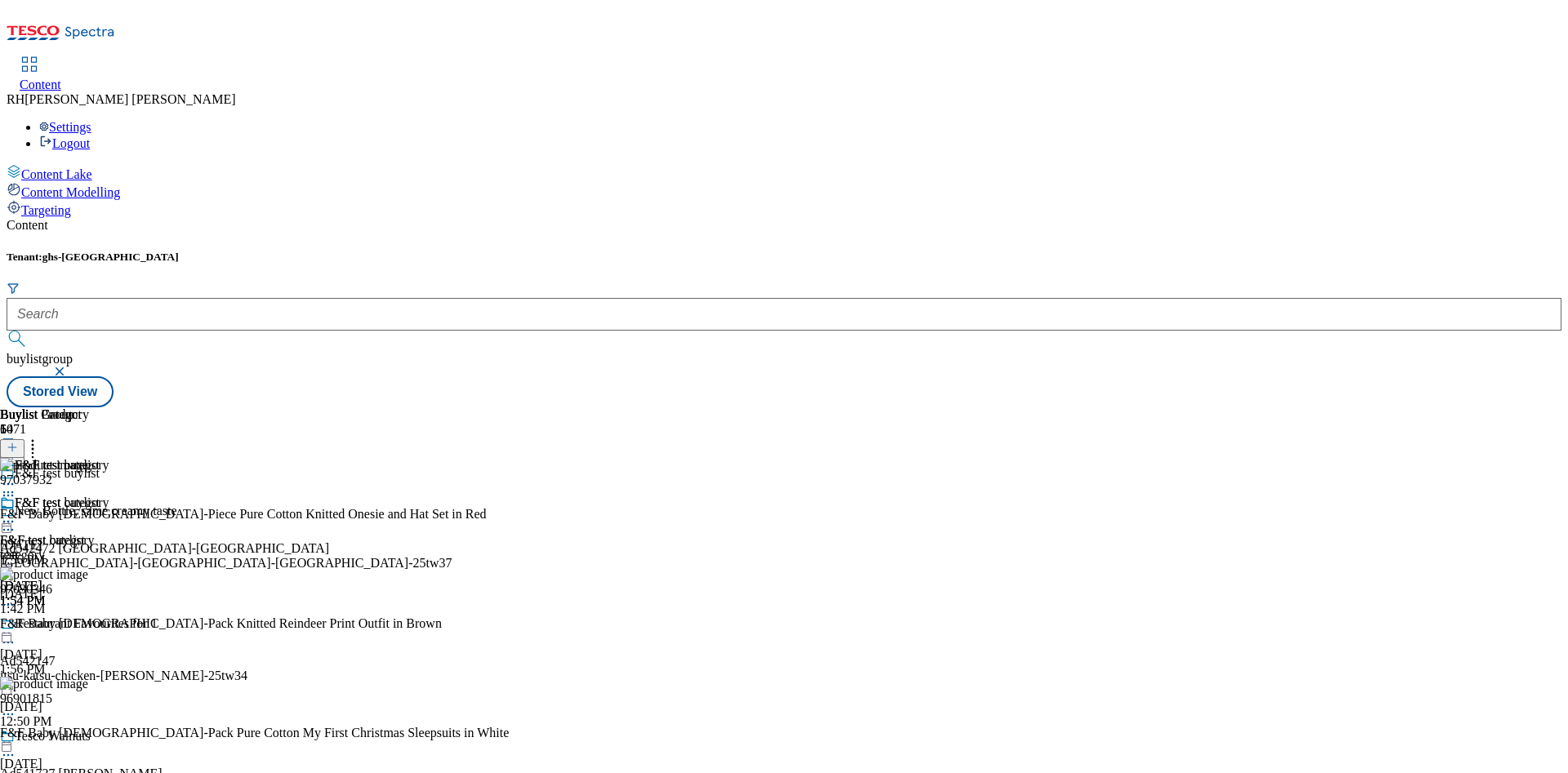
click at [10, 521] on circle at bounding box center [8, 522] width 3 height 3
click at [69, 550] on span "Edit" at bounding box center [59, 556] width 19 height 12
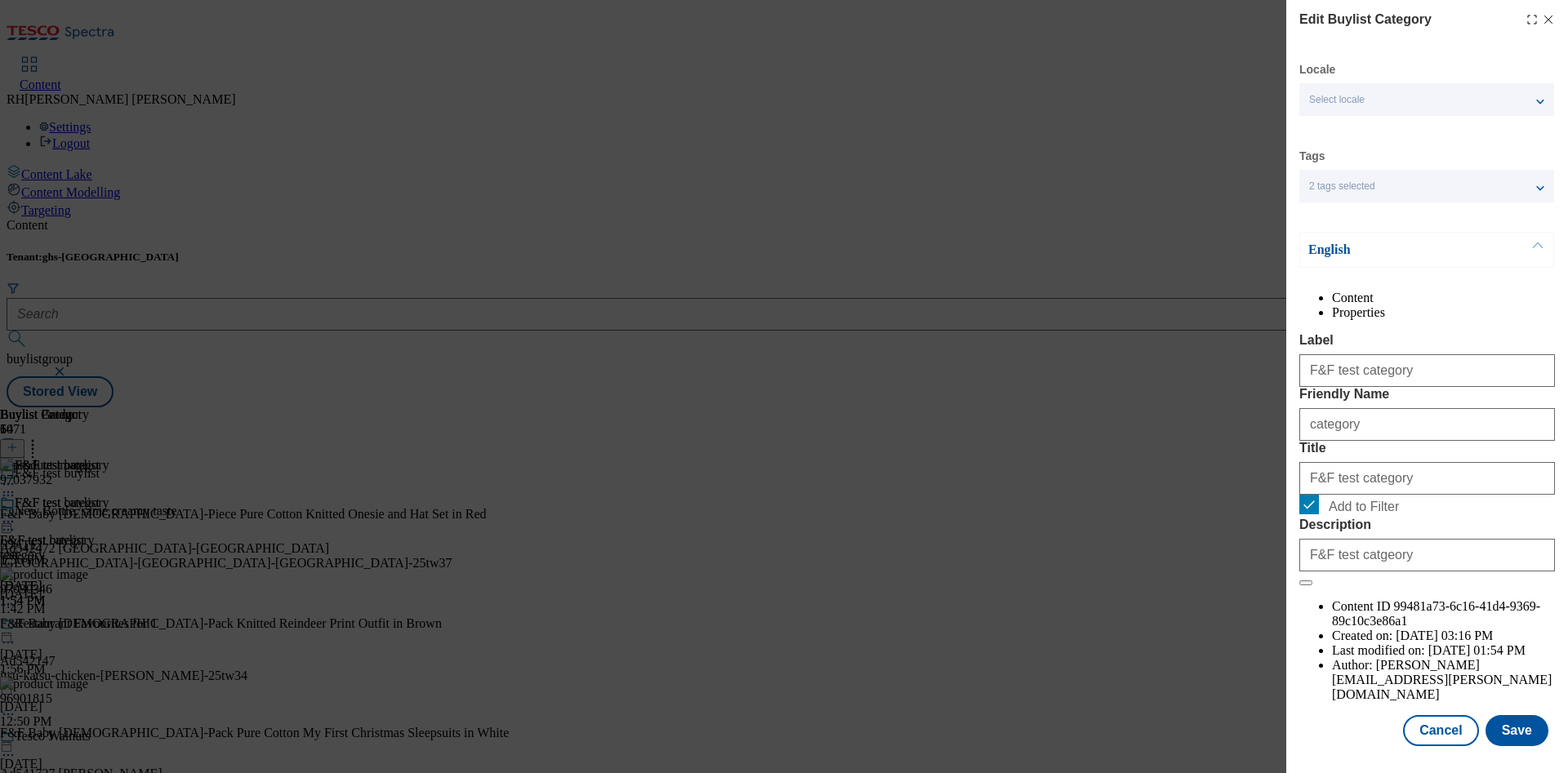
scroll to position [49, 0]
click at [1514, 716] on button "Save" at bounding box center [1517, 731] width 63 height 31
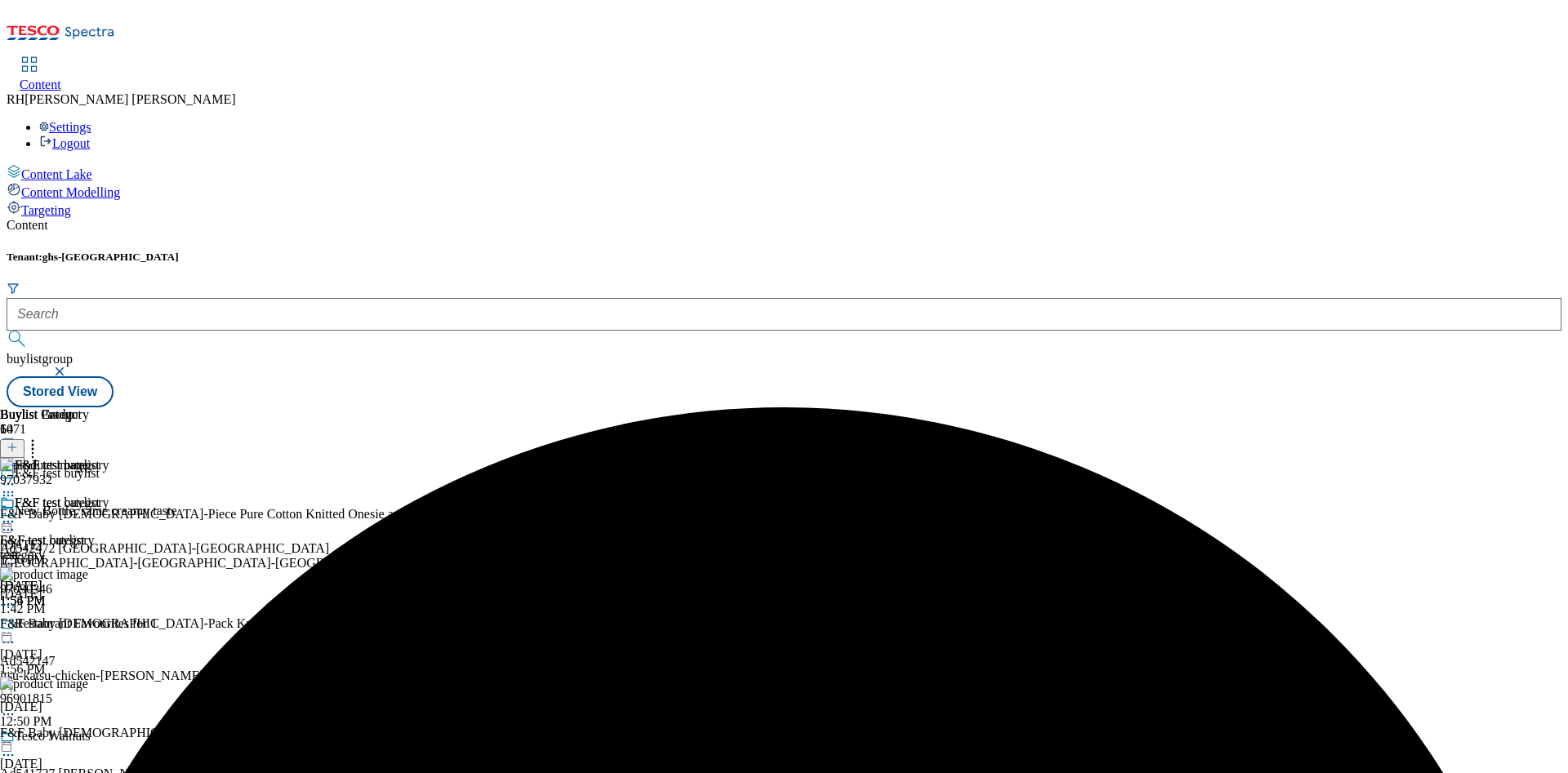
click at [16, 514] on icon at bounding box center [8, 522] width 16 height 16
click at [89, 625] on span "Preview" at bounding box center [69, 631] width 38 height 12
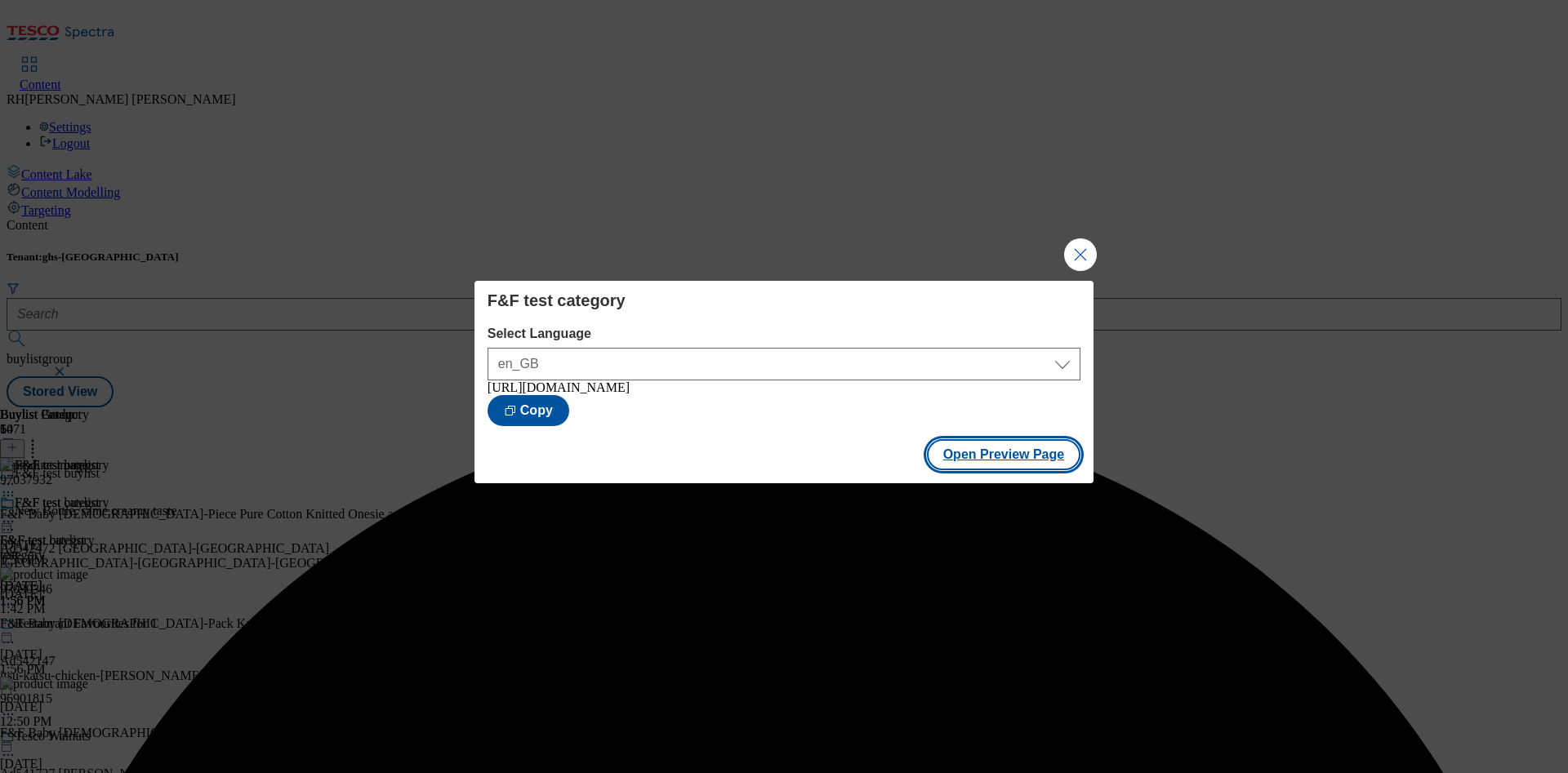
click at [984, 460] on button "Open Preview Page" at bounding box center [1004, 454] width 154 height 31
click at [1079, 252] on button "Close Modal" at bounding box center [1080, 255] width 33 height 33
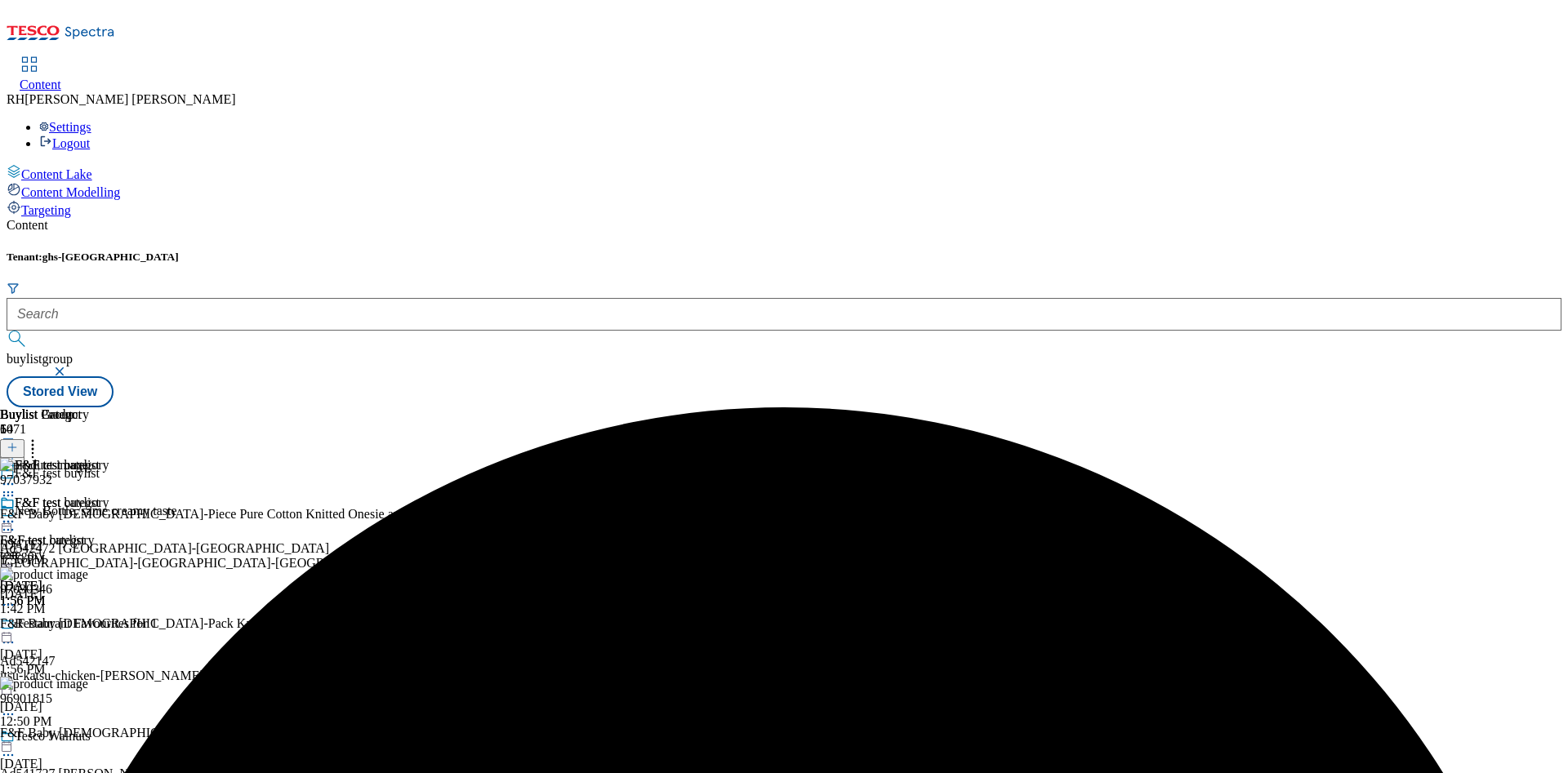
click at [16, 514] on icon at bounding box center [8, 522] width 16 height 16
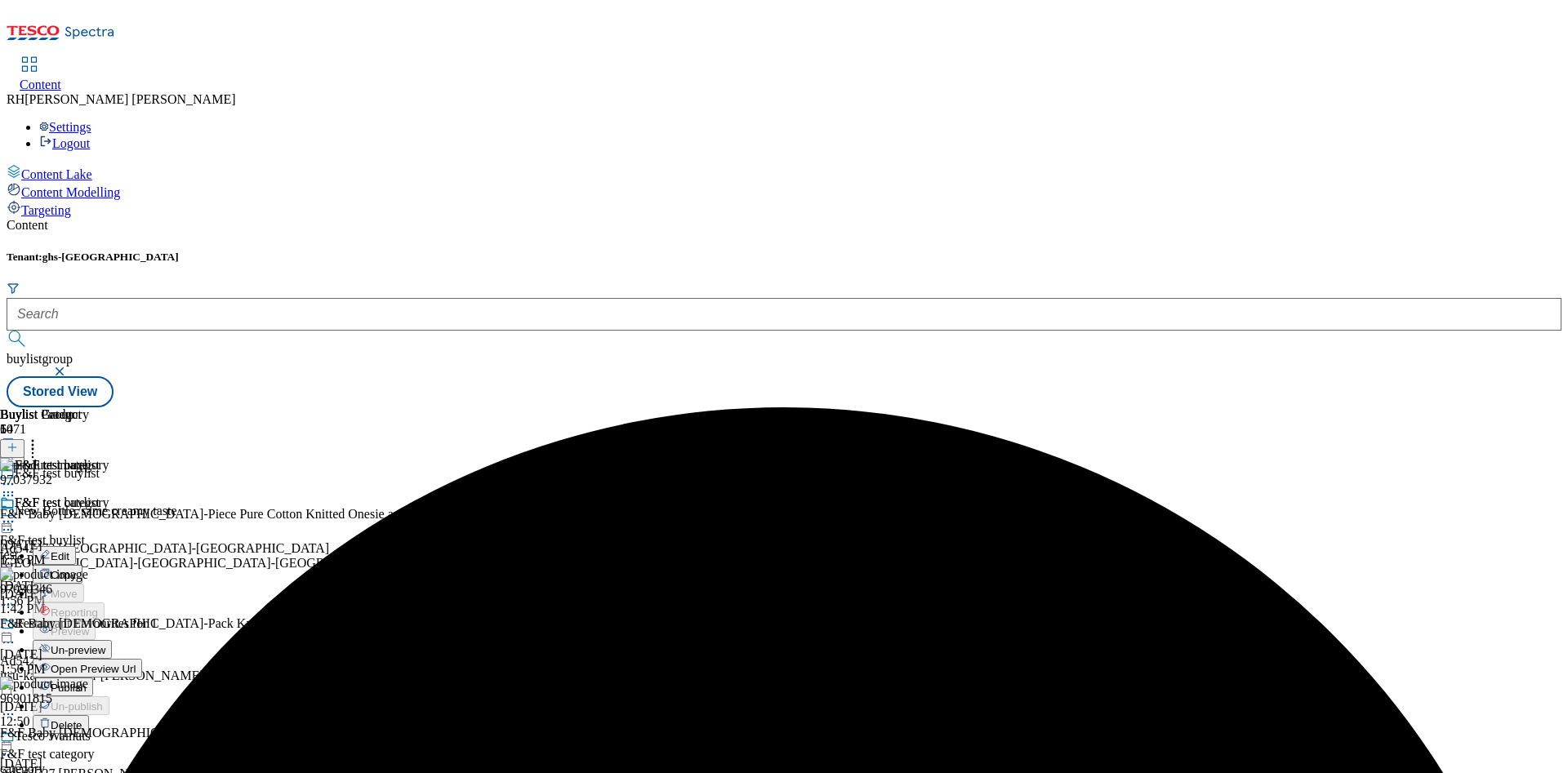
click at [105, 644] on span "Un-preview" at bounding box center [78, 650] width 55 height 12
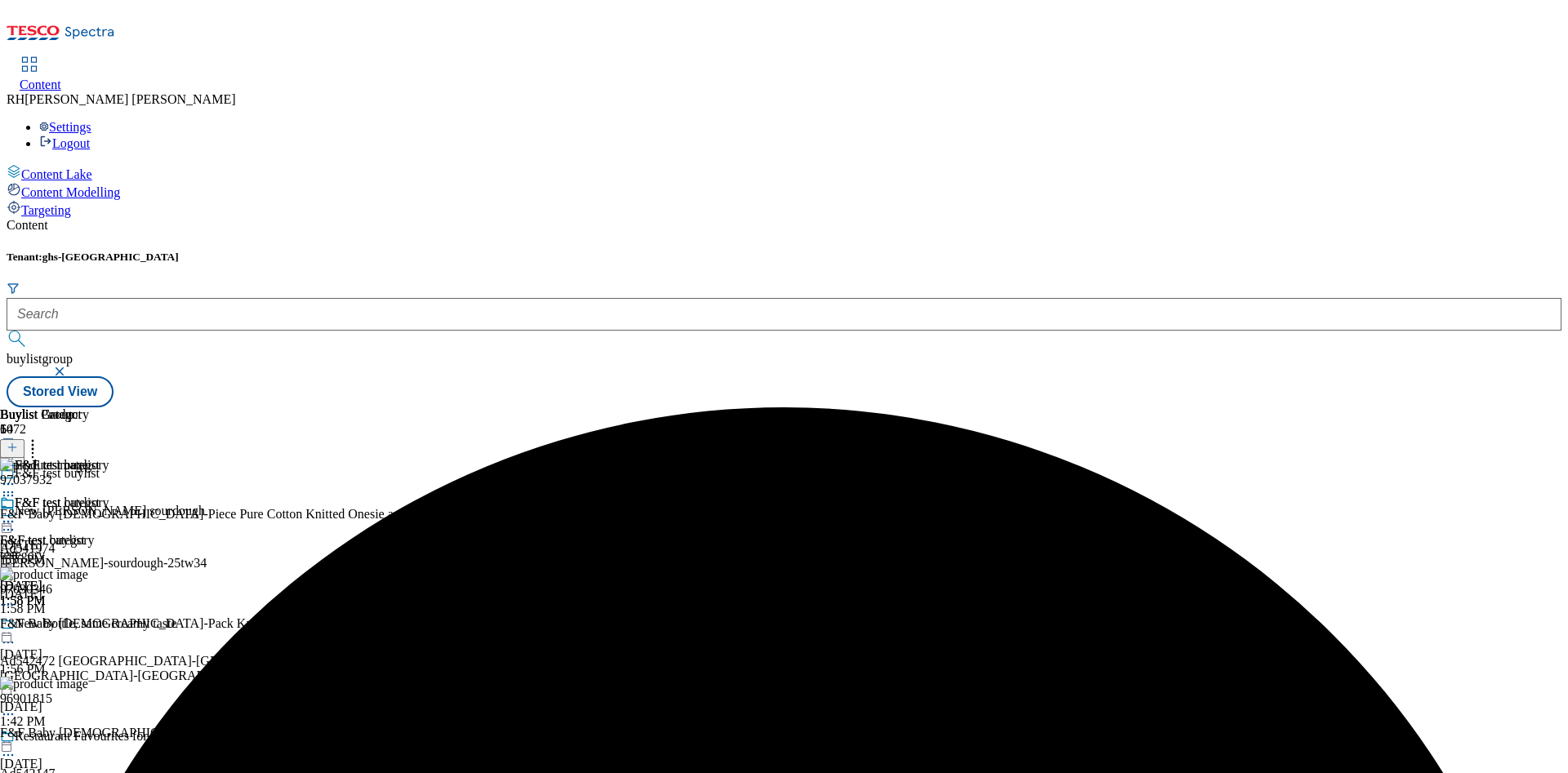
click at [35, 444] on circle at bounding box center [33, 445] width 3 height 3
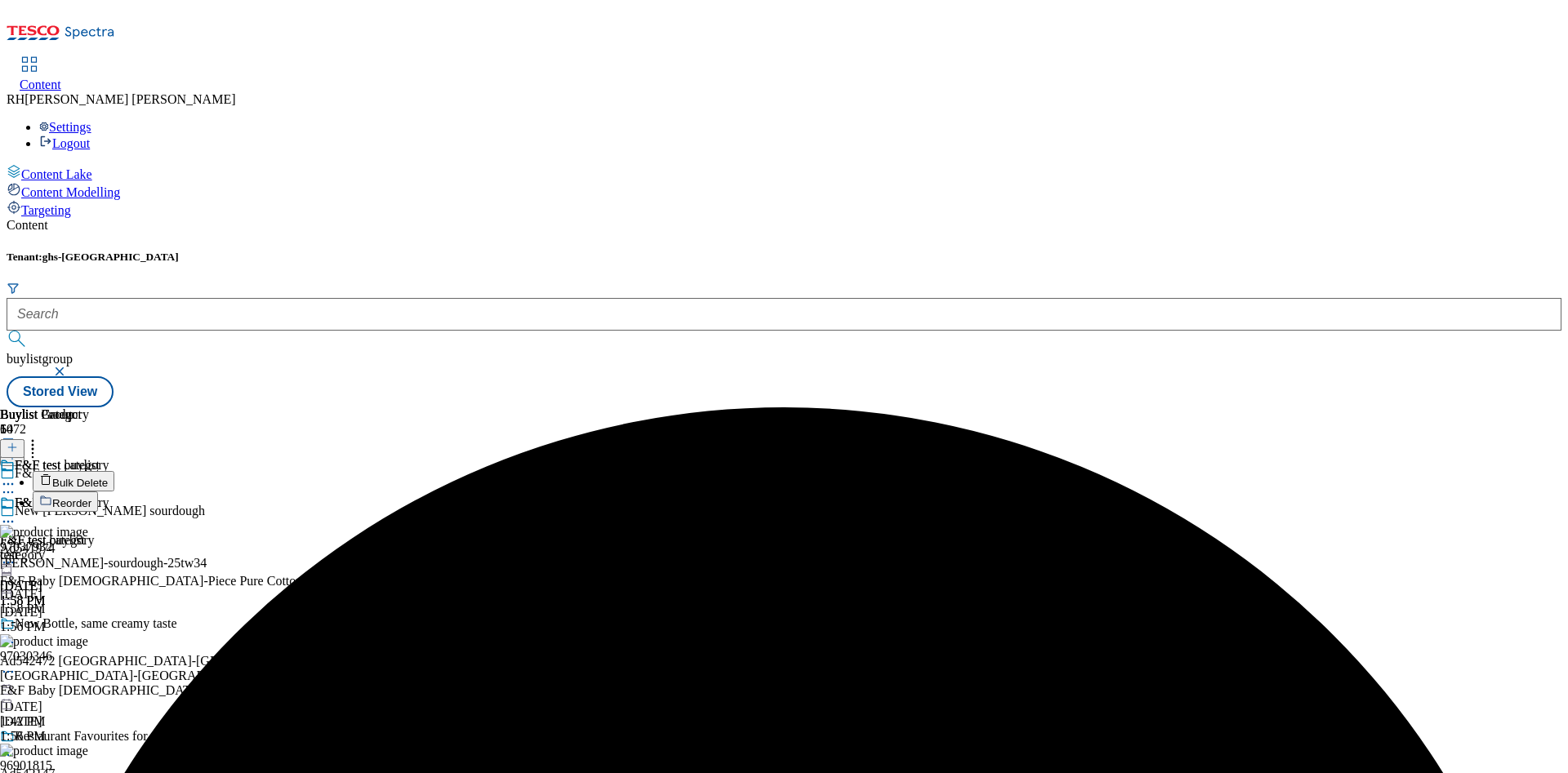
click at [108, 476] on span "Bulk Delete" at bounding box center [79, 482] width 56 height 12
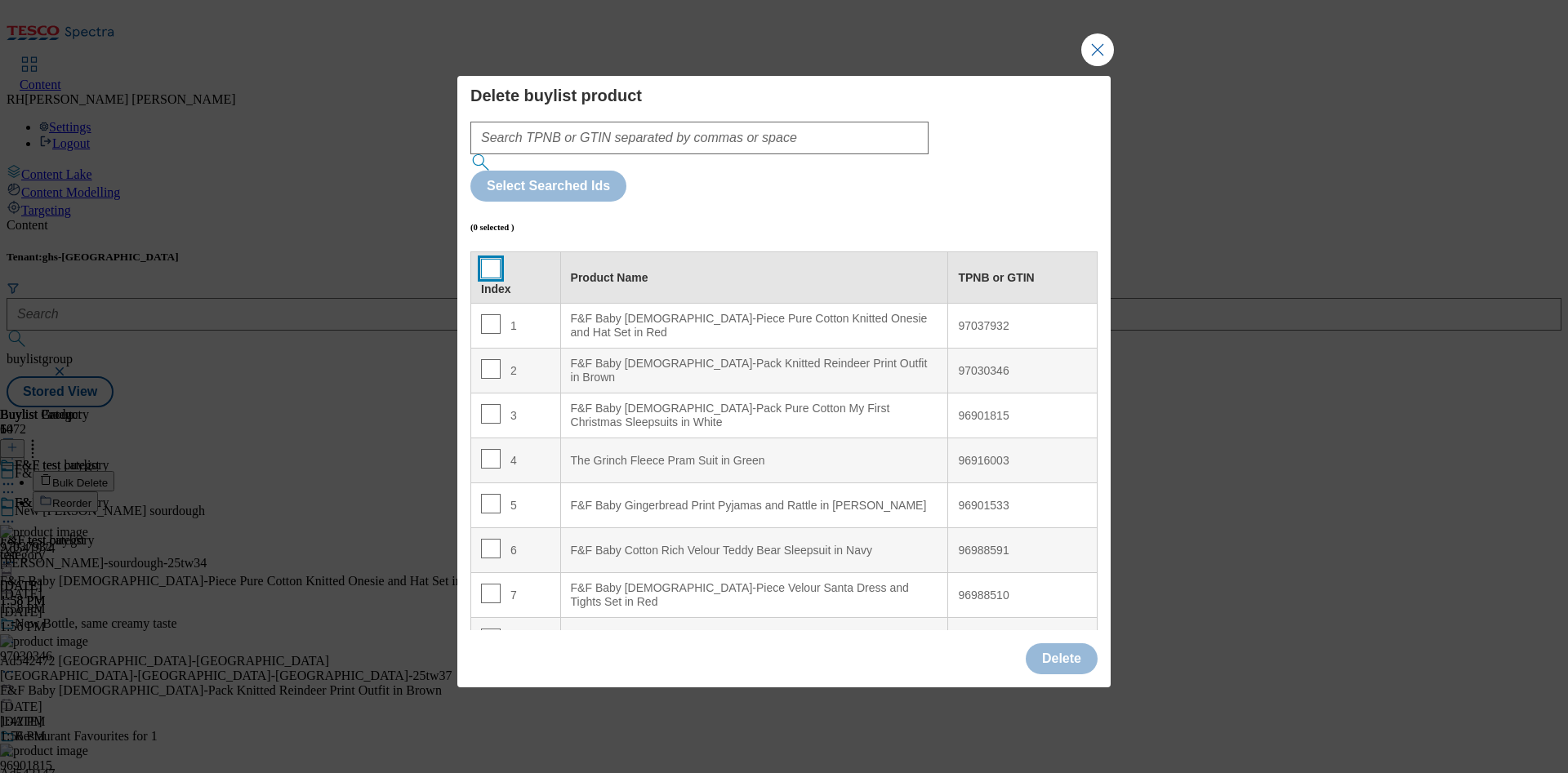
click at [489, 259] on input "Modal" at bounding box center [490, 268] width 19 height 19
checkbox input "true"
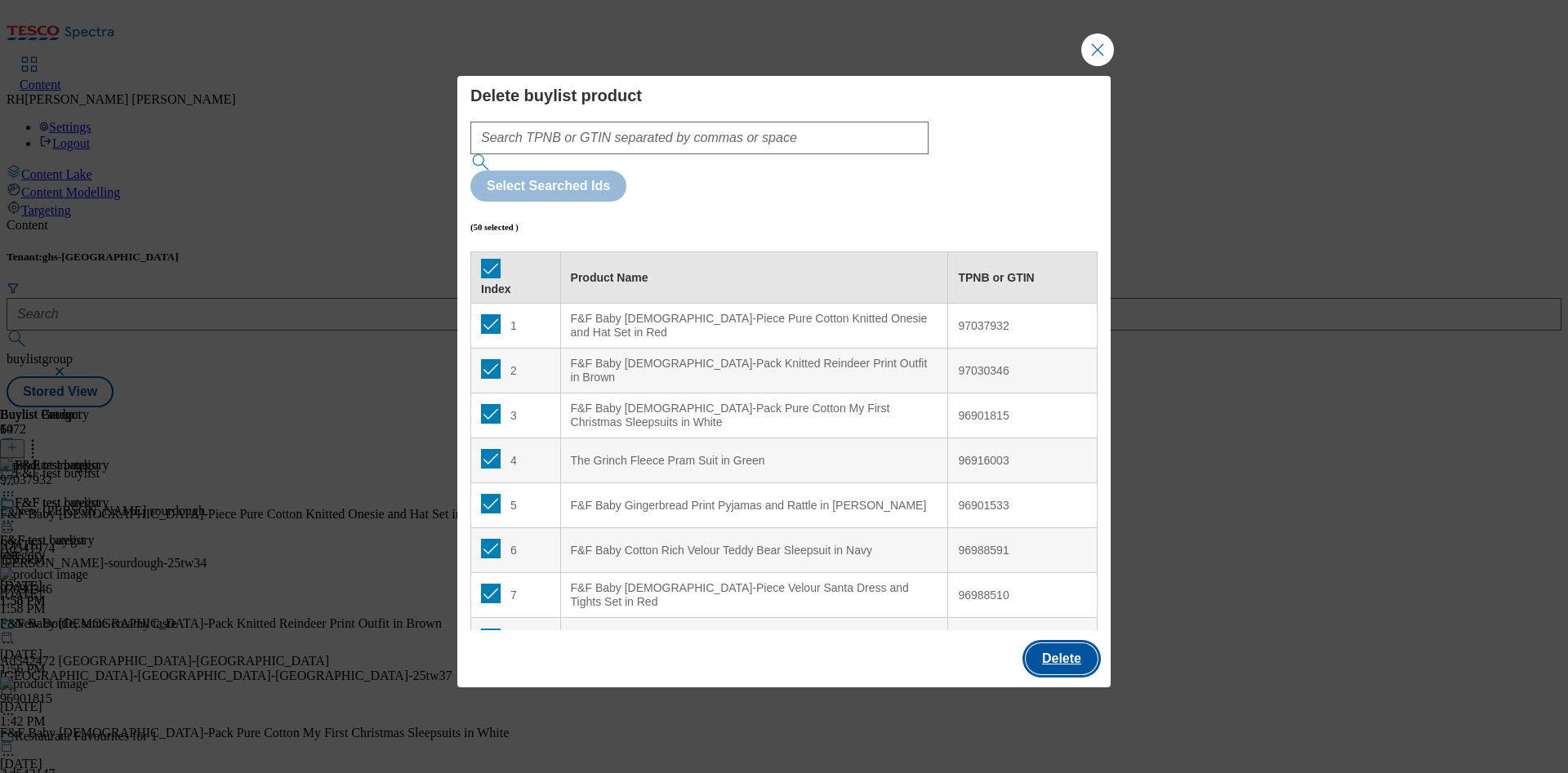
click at [1057, 643] on button "Delete" at bounding box center [1061, 659] width 72 height 31
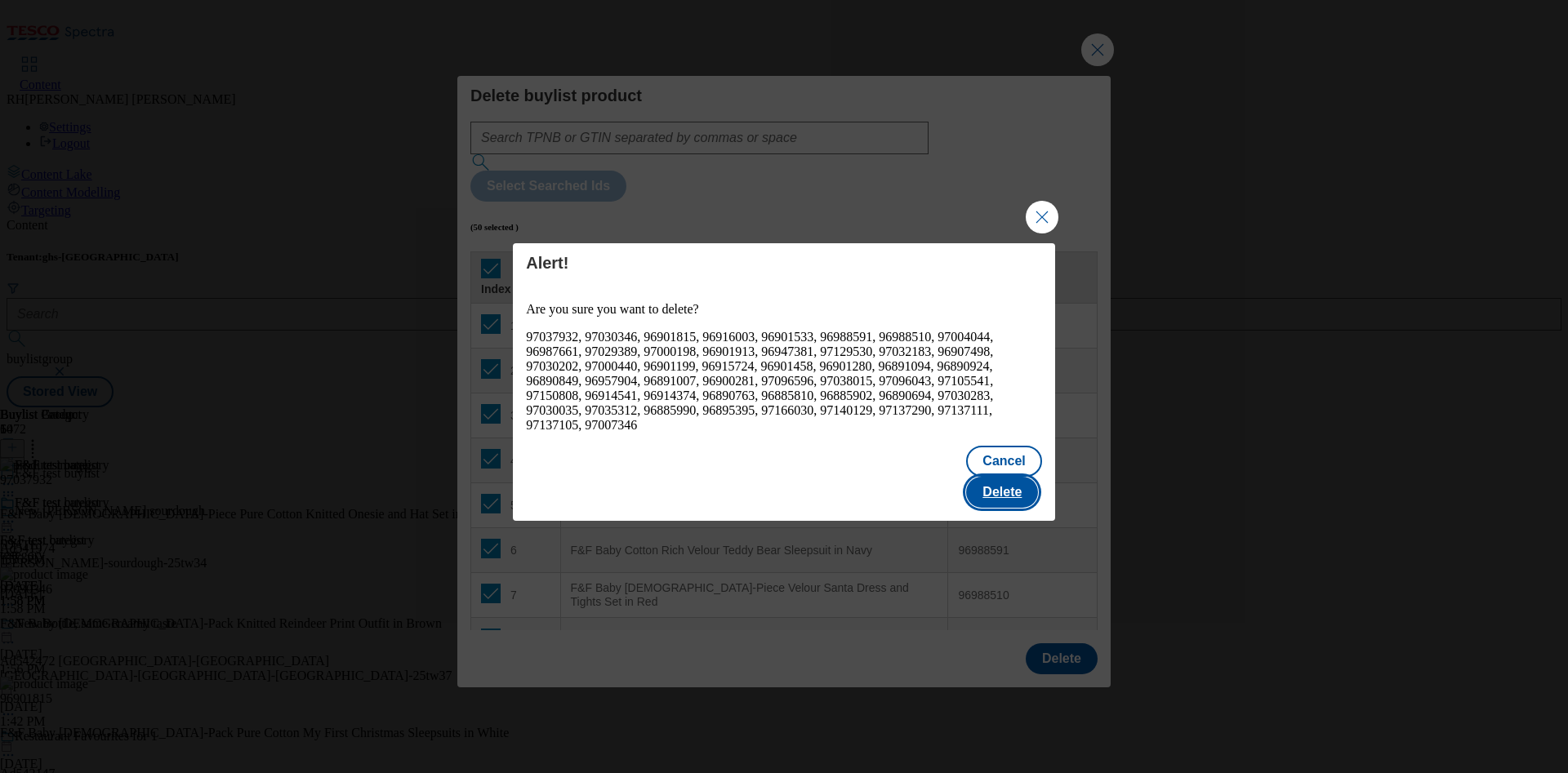
click at [1016, 476] on button "Delete" at bounding box center [1002, 492] width 72 height 31
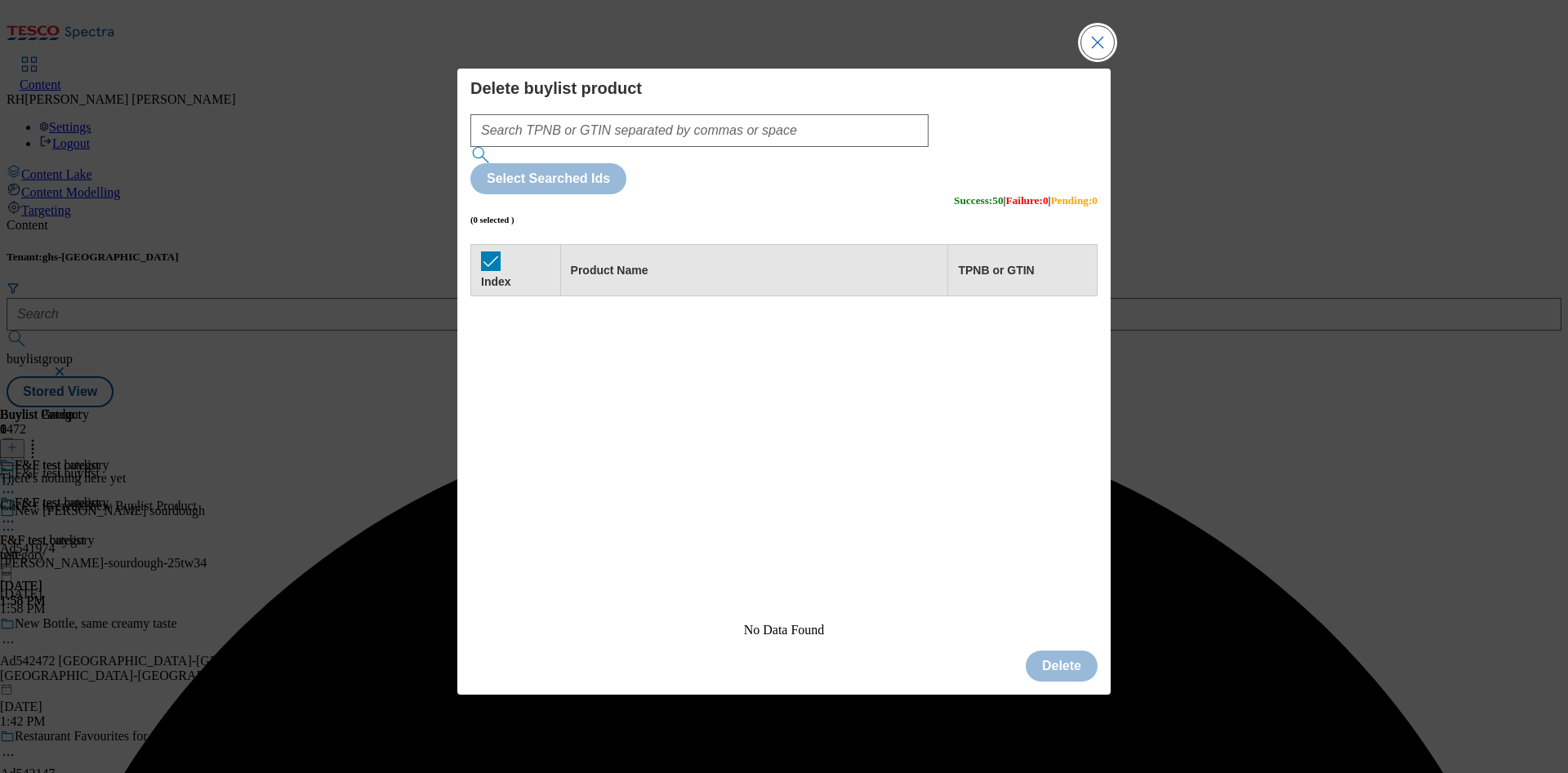
click at [1110, 58] on button "Close Modal" at bounding box center [1098, 43] width 33 height 33
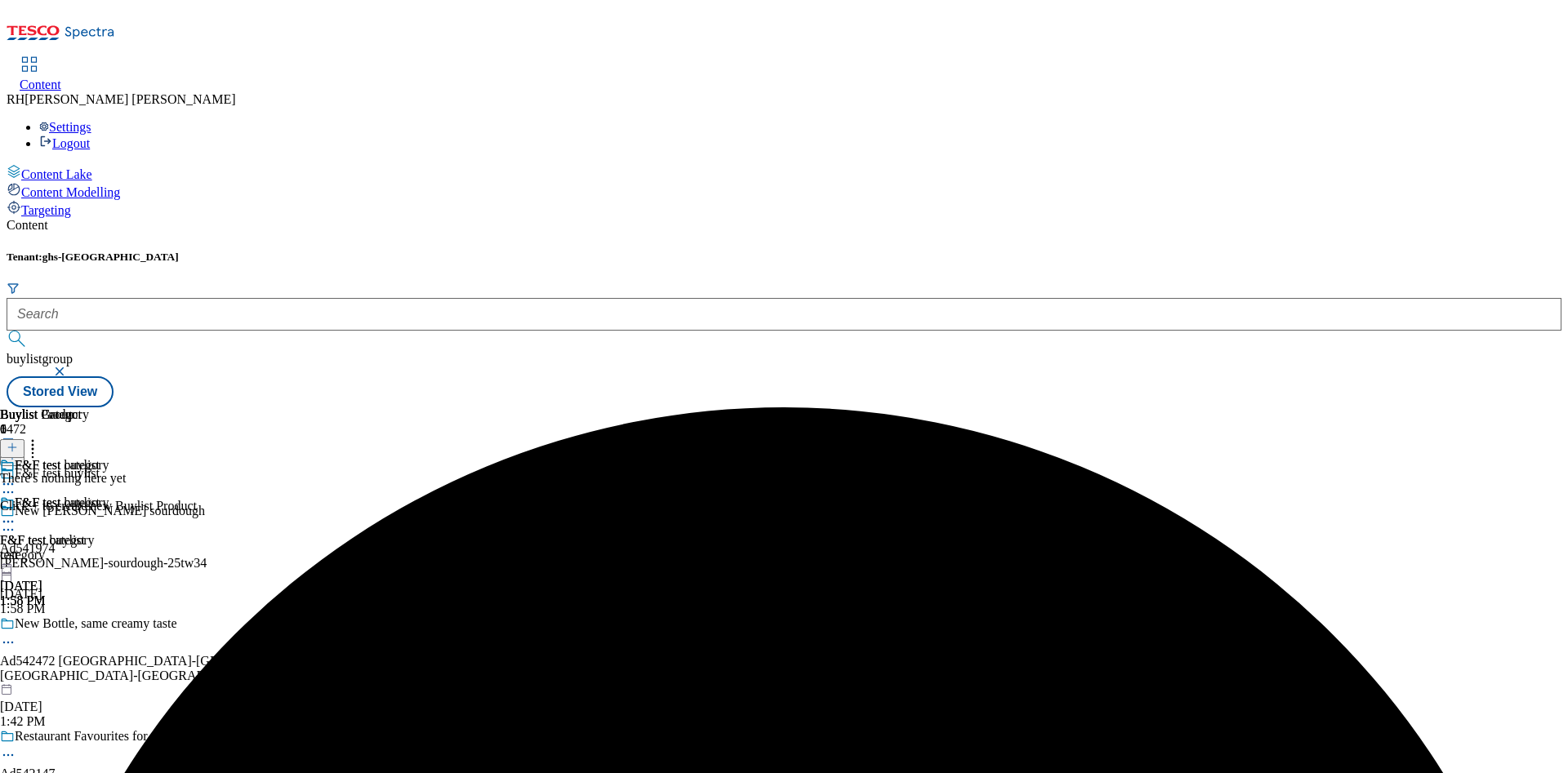
click at [16, 447] on line at bounding box center [12, 447] width 8 height 0
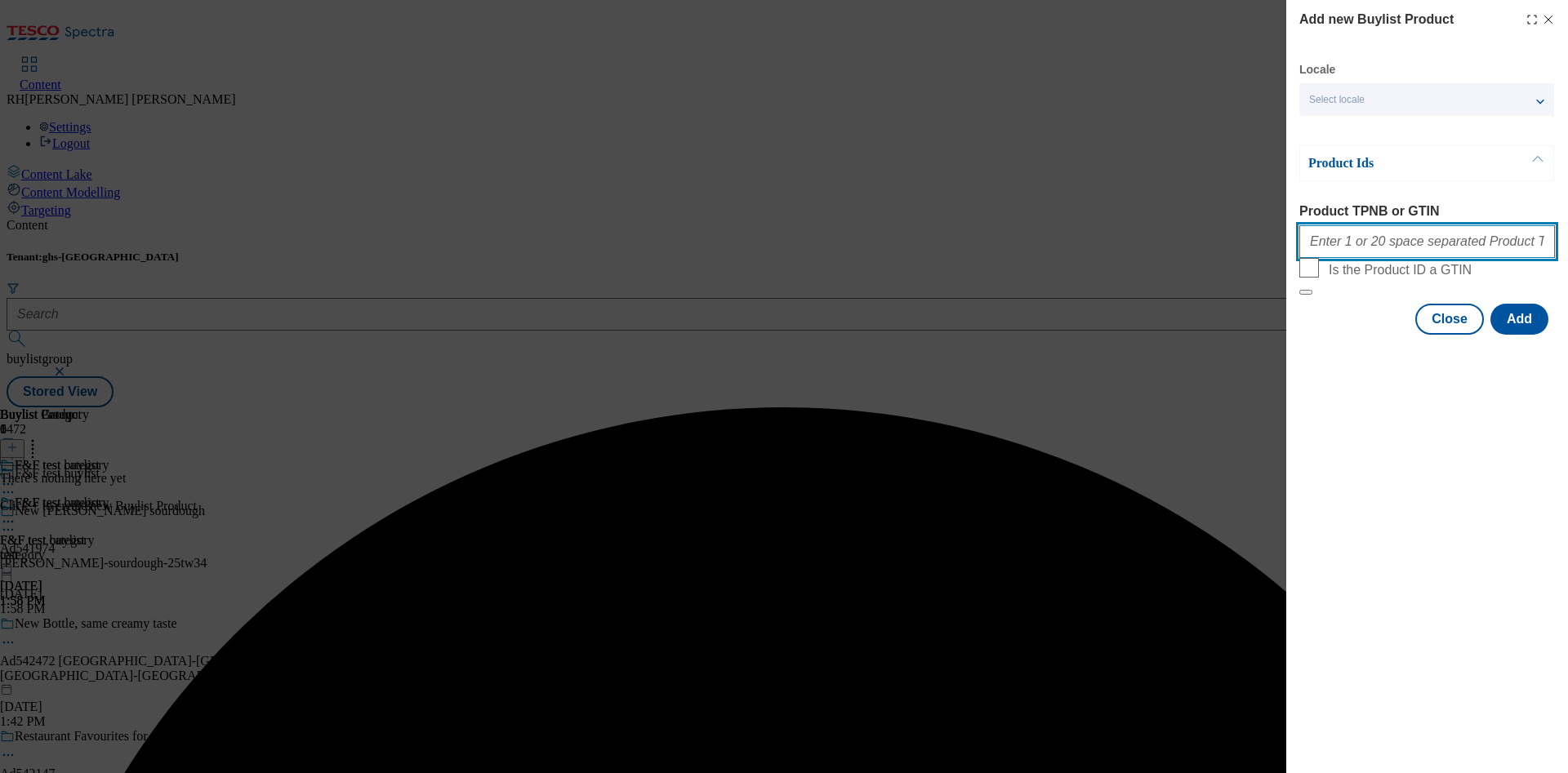
click at [1400, 245] on input "Product TPNB or GTIN" at bounding box center [1427, 242] width 256 height 33
paste input "96919772 96941940 96994675 97030156 97090775 97105541 97106380 97103572 9694180…"
click at [1505, 335] on button "Add" at bounding box center [1520, 319] width 58 height 31
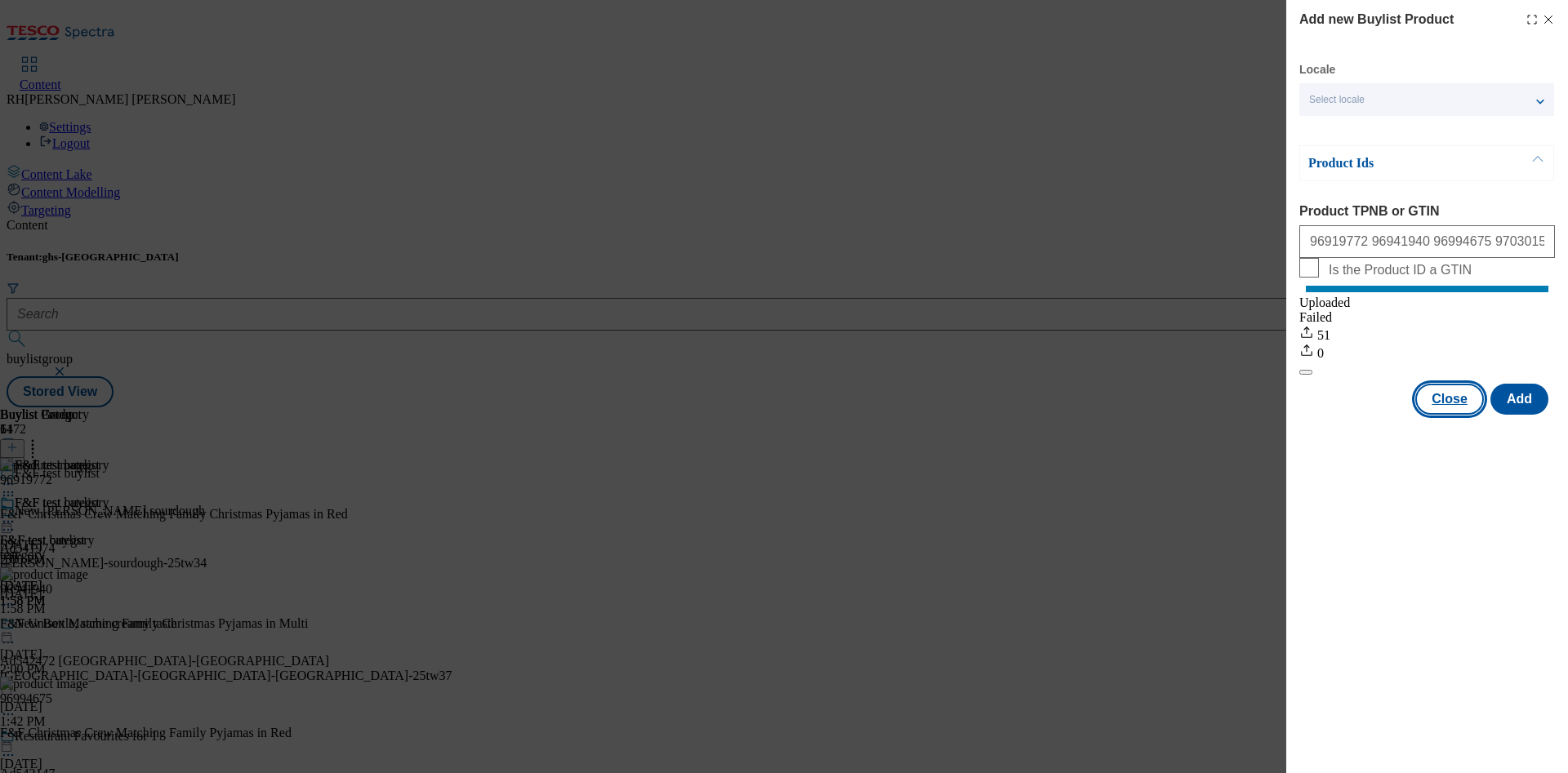
click at [1470, 414] on button "Close" at bounding box center [1449, 399] width 68 height 31
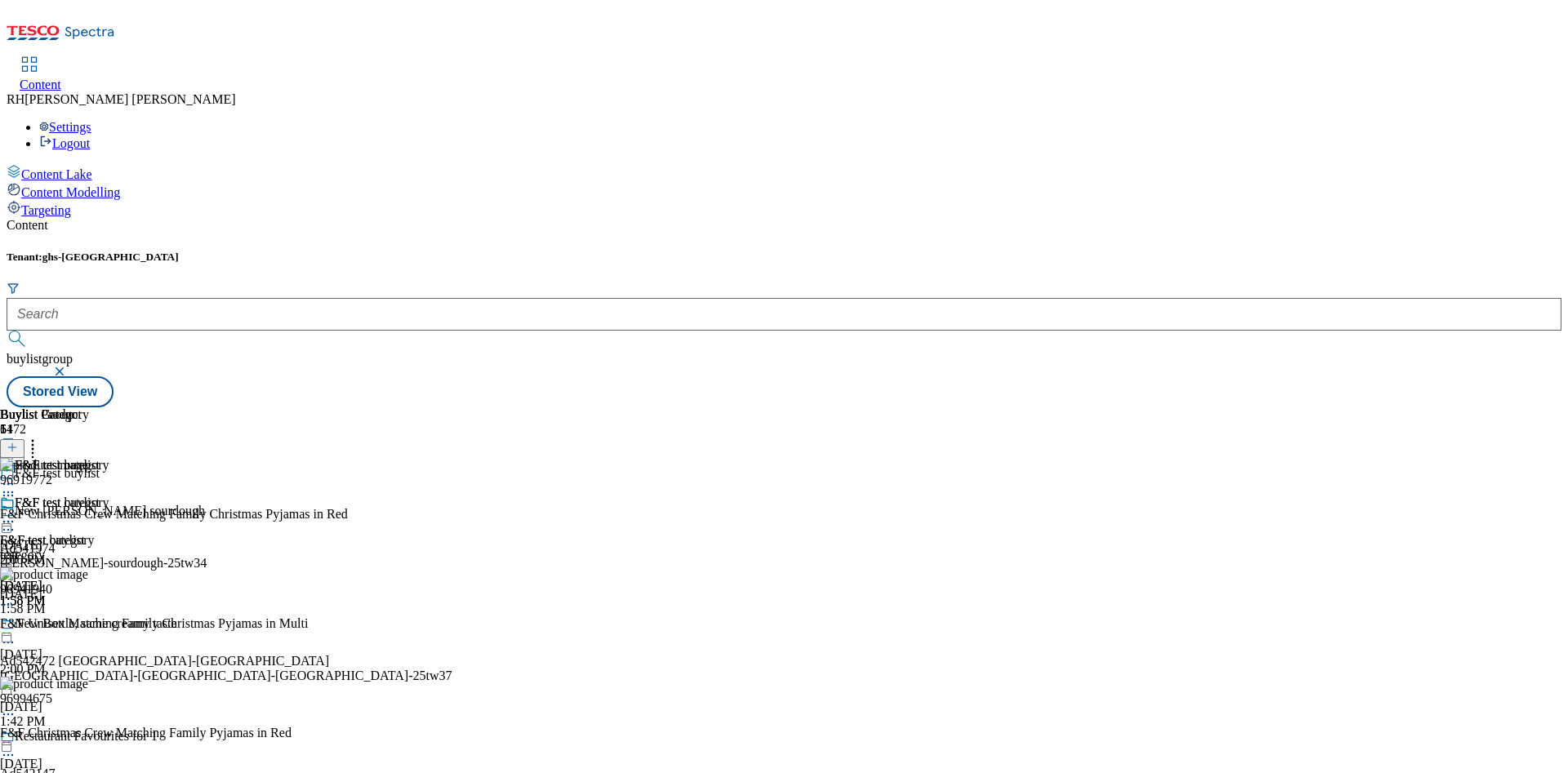
click at [16, 514] on icon at bounding box center [8, 522] width 16 height 16
click at [76, 548] on div "Edit" at bounding box center [54, 555] width 43 height 14
click at [16, 514] on icon at bounding box center [8, 522] width 16 height 16
click at [69, 550] on span "Edit" at bounding box center [59, 556] width 19 height 12
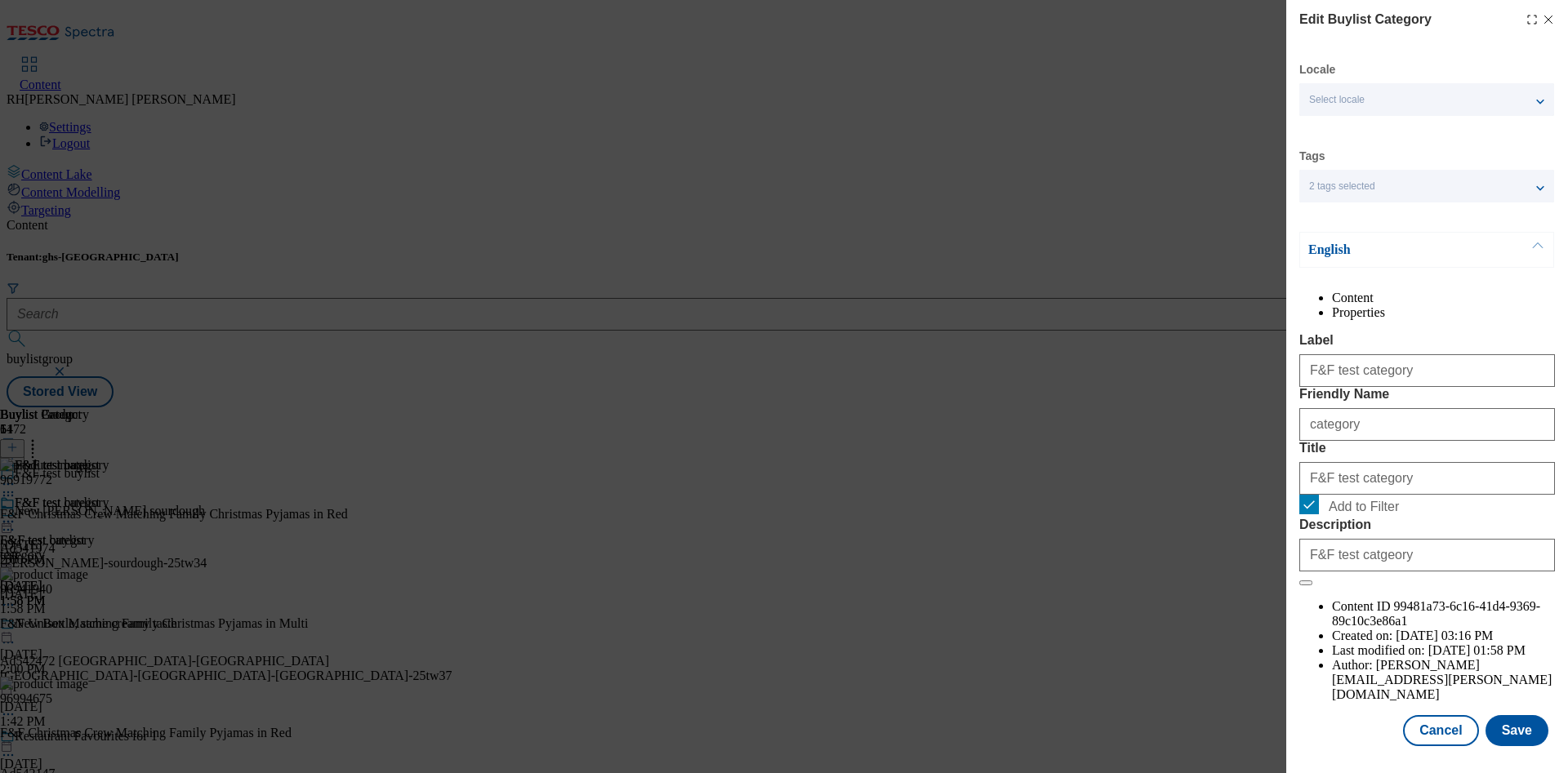
scroll to position [49, 0]
click at [1513, 716] on button "Save" at bounding box center [1517, 731] width 63 height 31
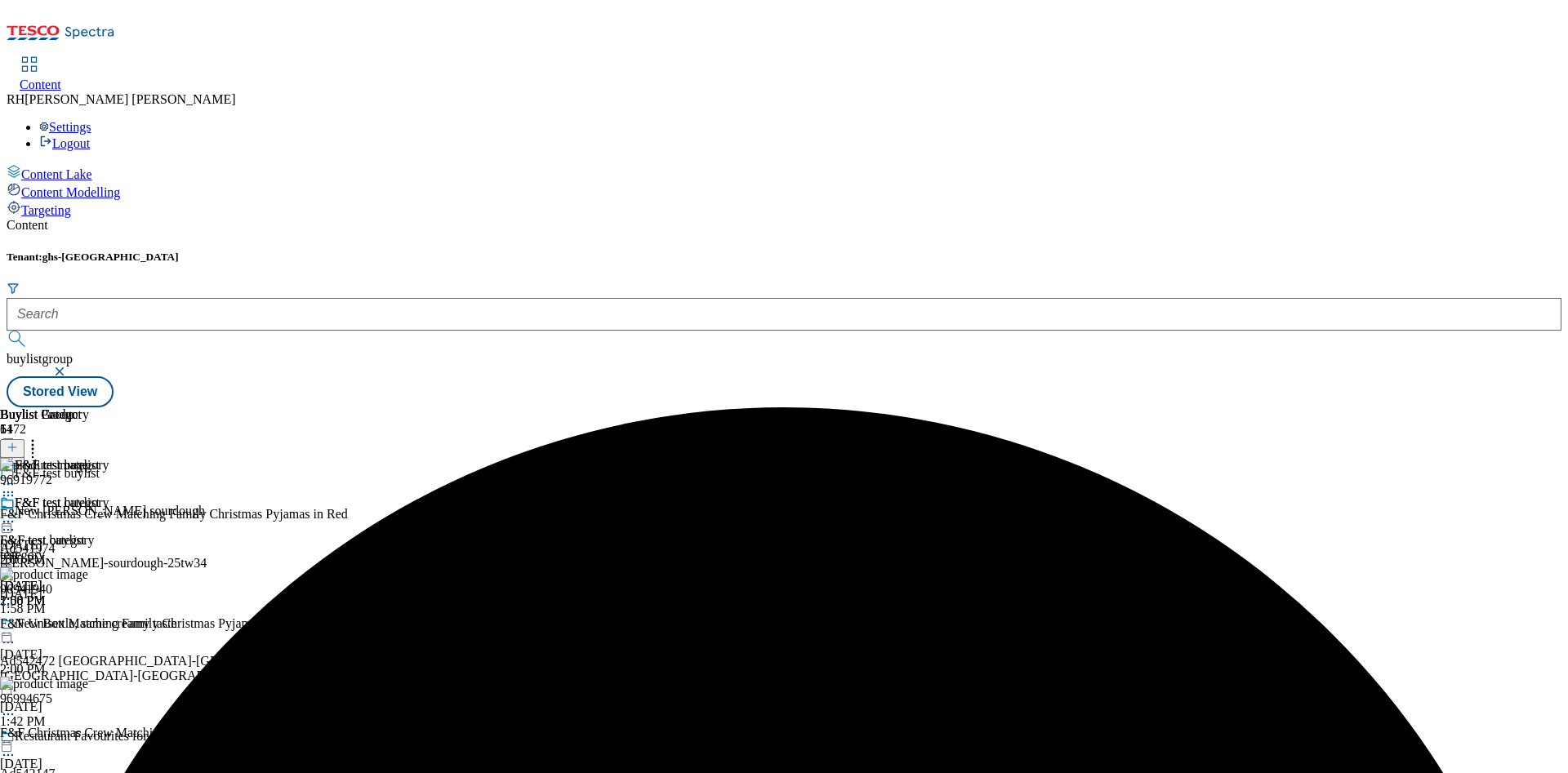
click at [10, 521] on circle at bounding box center [8, 522] width 3 height 3
click at [89, 625] on span "Preview" at bounding box center [69, 631] width 38 height 12
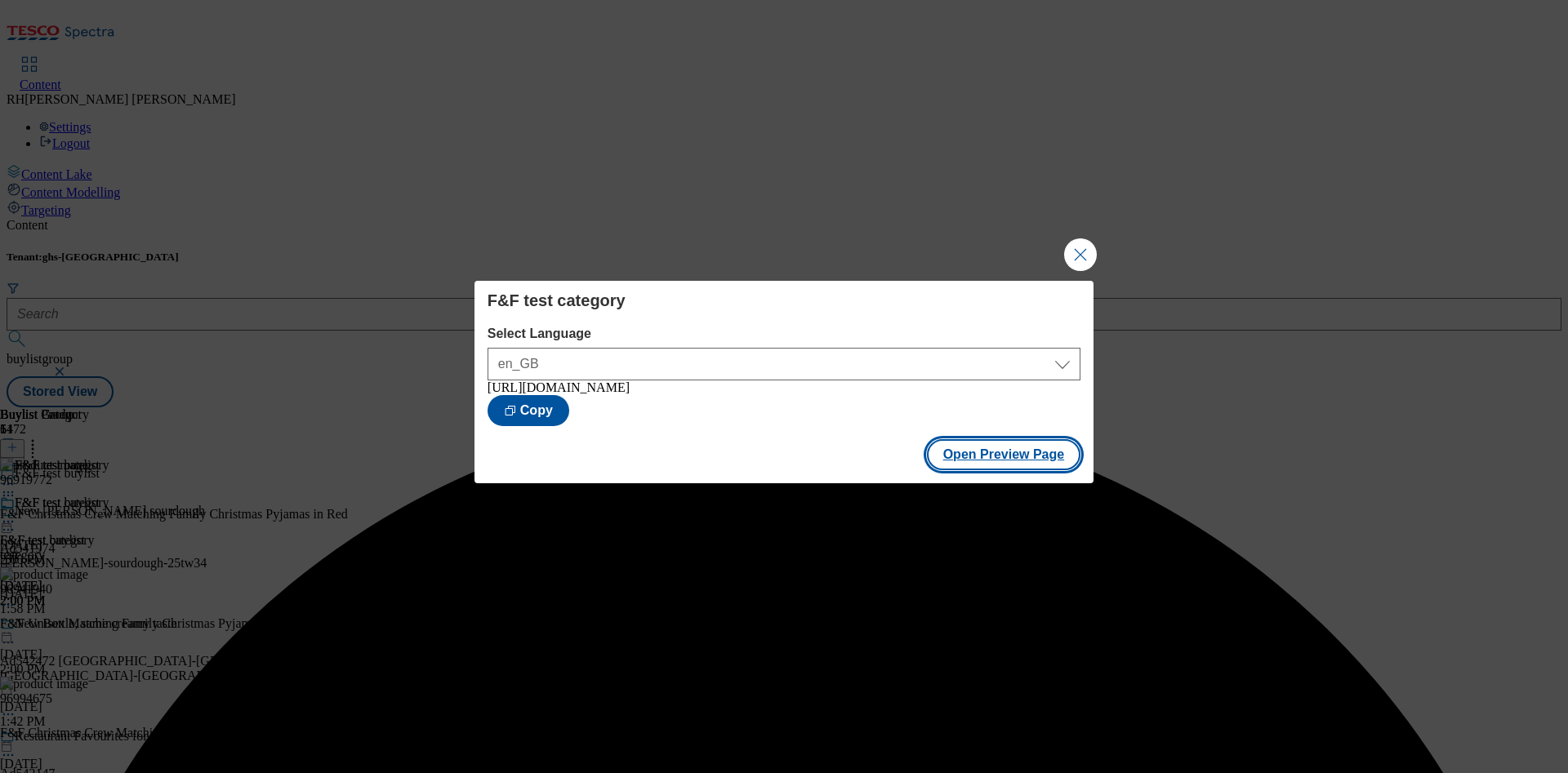
click at [1008, 465] on button "Open Preview Page" at bounding box center [1004, 454] width 154 height 31
click at [1083, 249] on button "Close Modal" at bounding box center [1080, 255] width 33 height 33
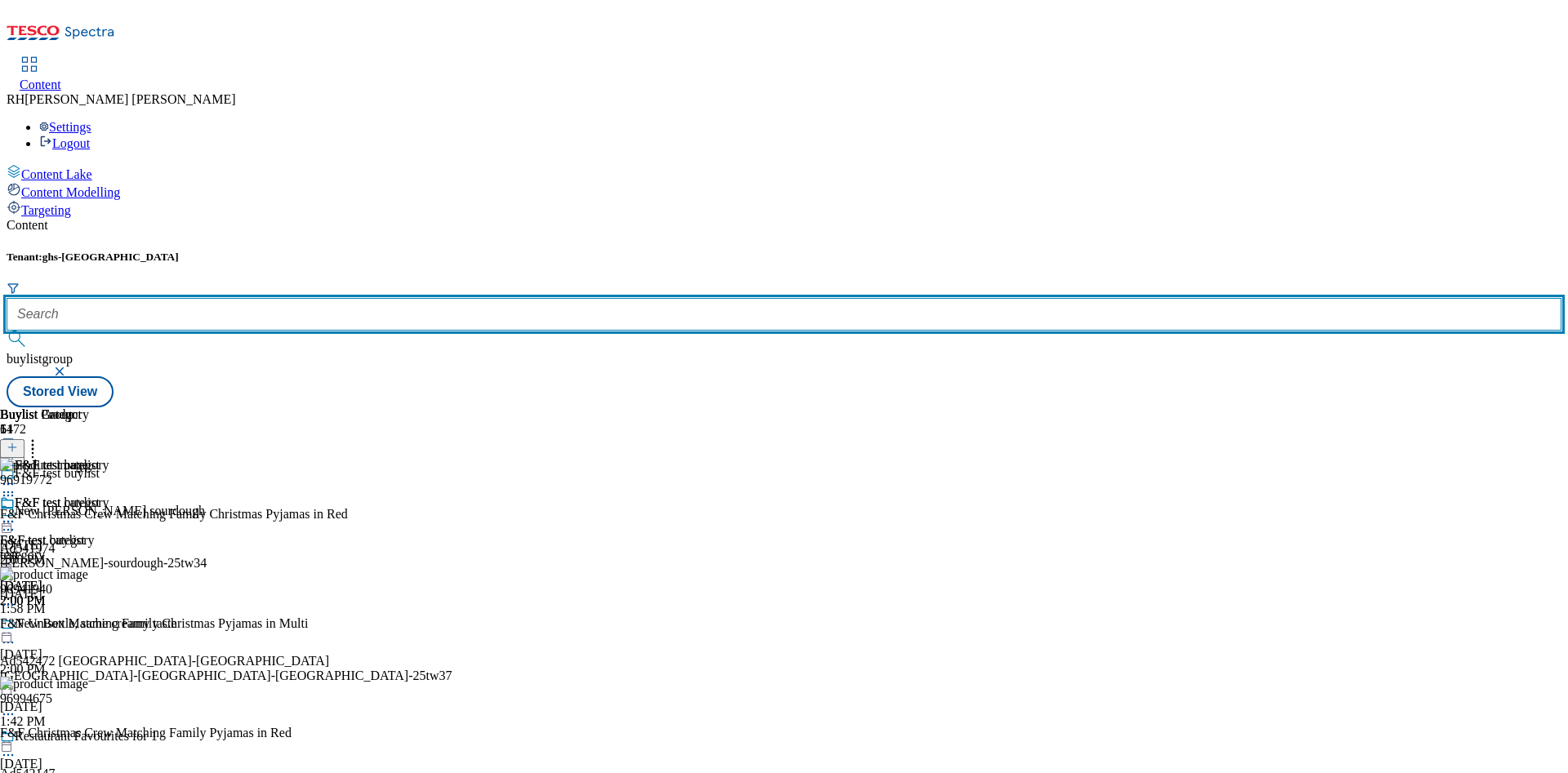
click at [359, 298] on input "text" at bounding box center [784, 314] width 1555 height 33
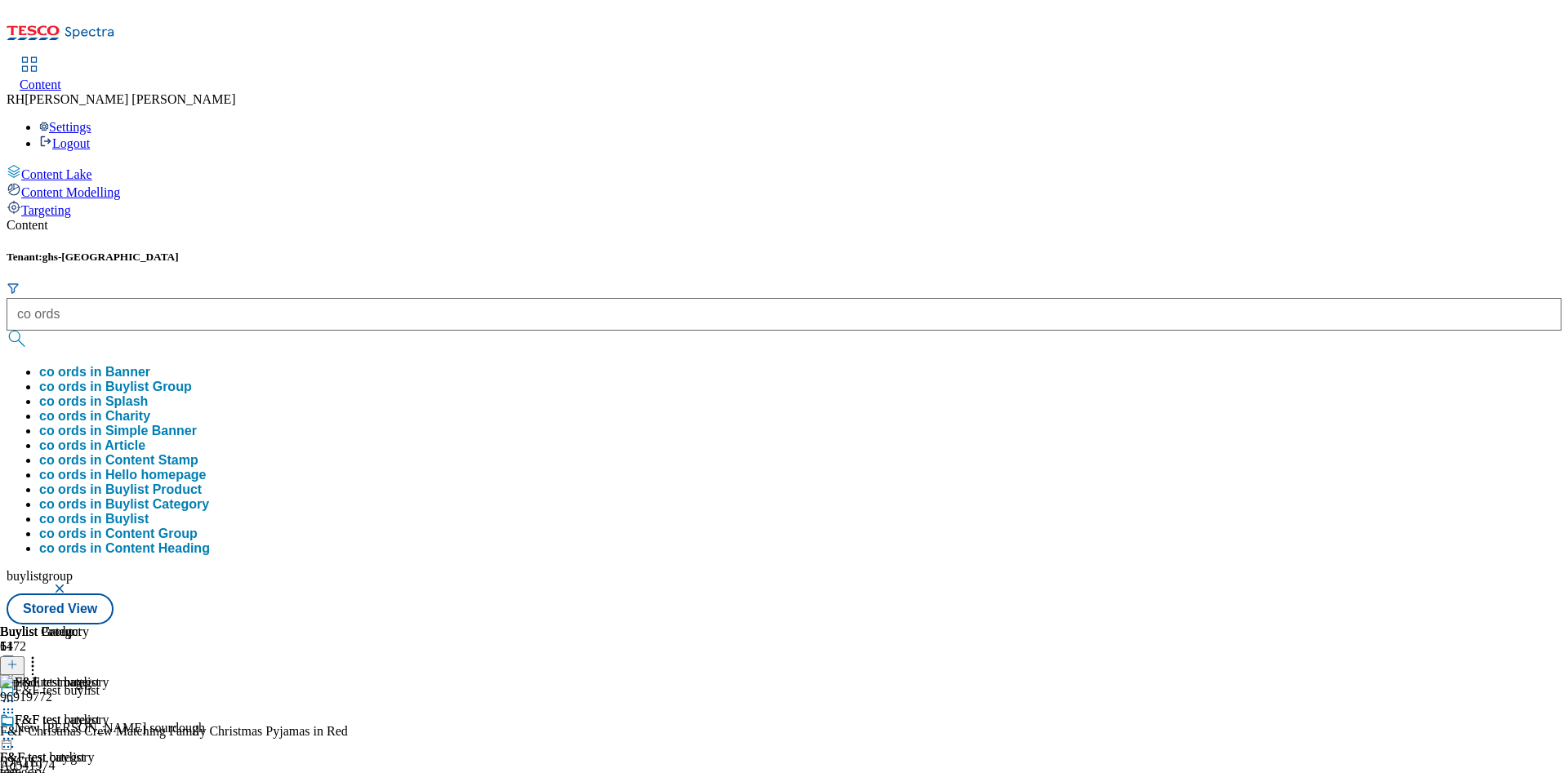
click at [192, 380] on button "co ords in Buylist Group" at bounding box center [115, 387] width 153 height 15
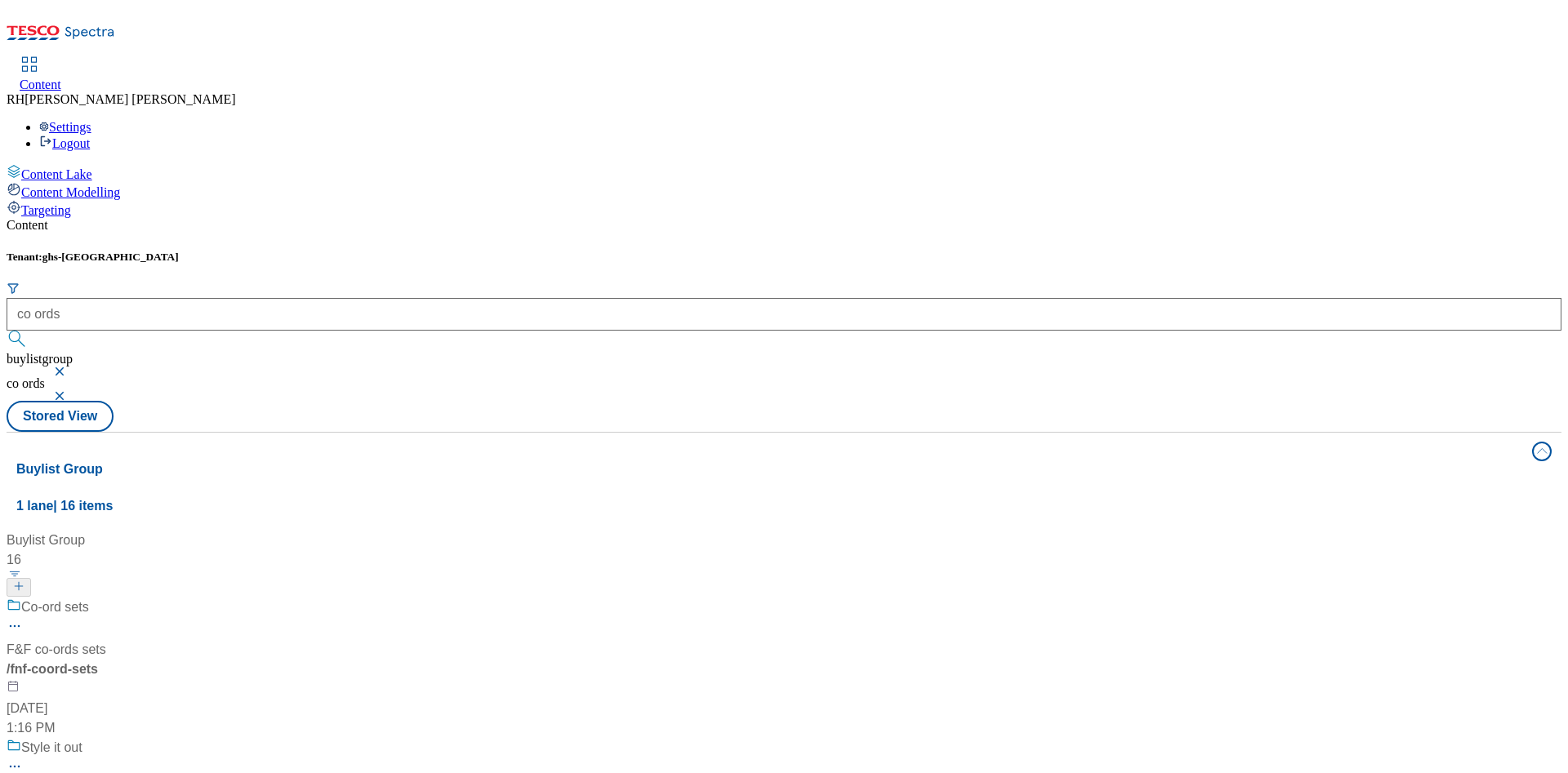
click at [234, 598] on div "Co-ord sets F&F co-ords sets / fnf-coord-sets [DATE] 1:16 PM" at bounding box center [120, 668] width 227 height 141
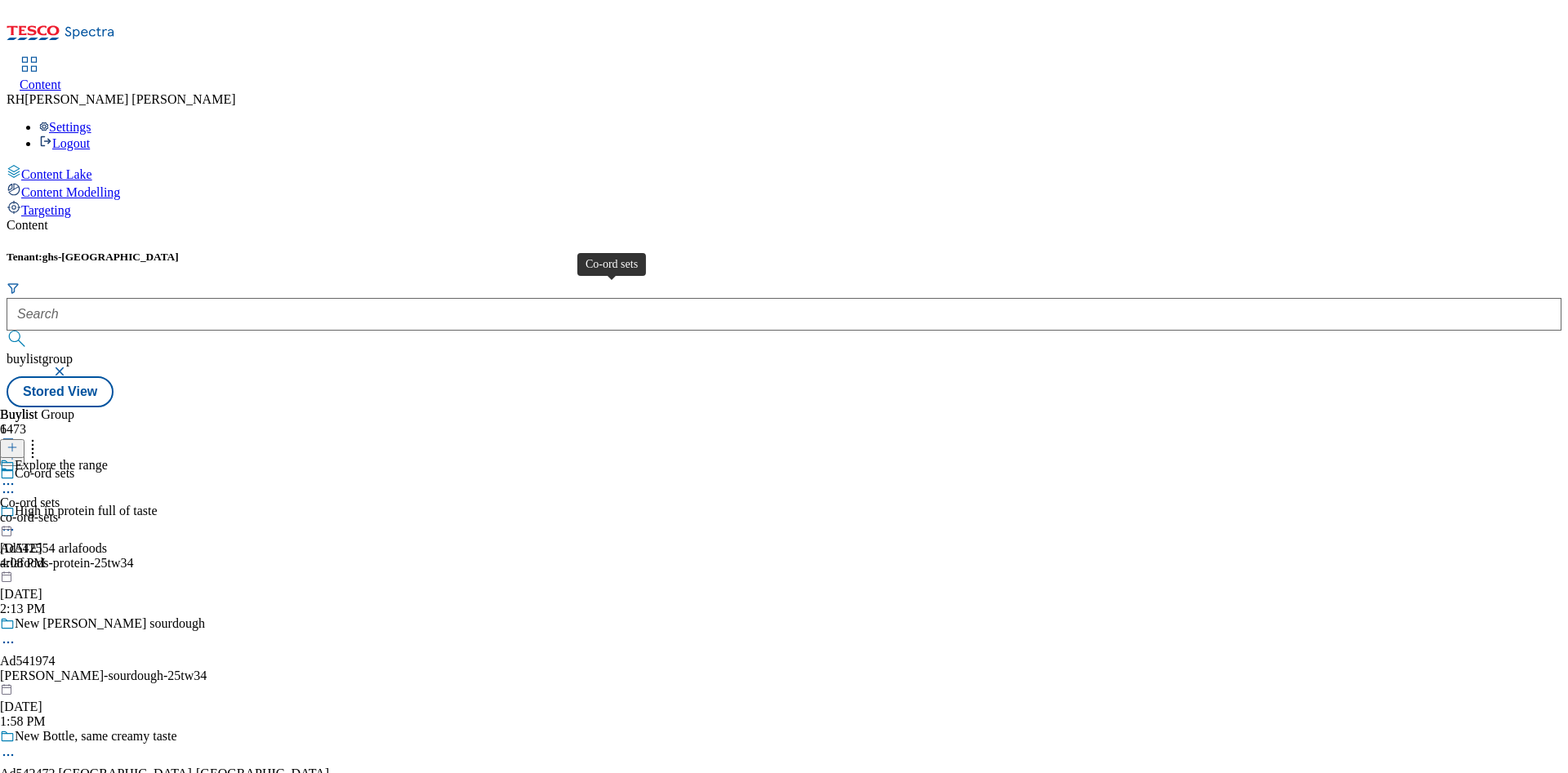
click at [59, 496] on div "Co-ord sets" at bounding box center [29, 503] width 59 height 15
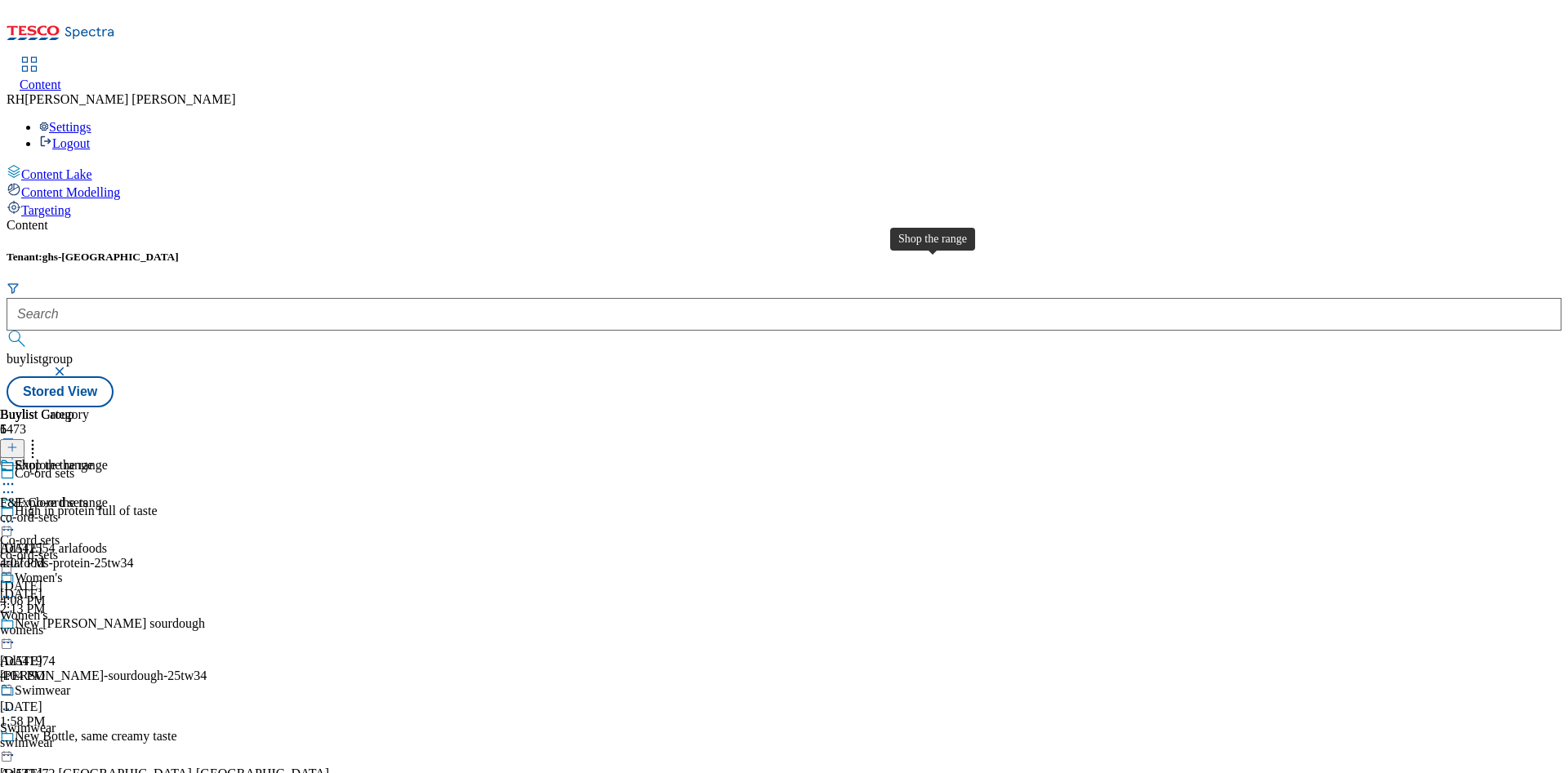
click at [93, 458] on span "Shop the range" at bounding box center [54, 467] width 79 height 18
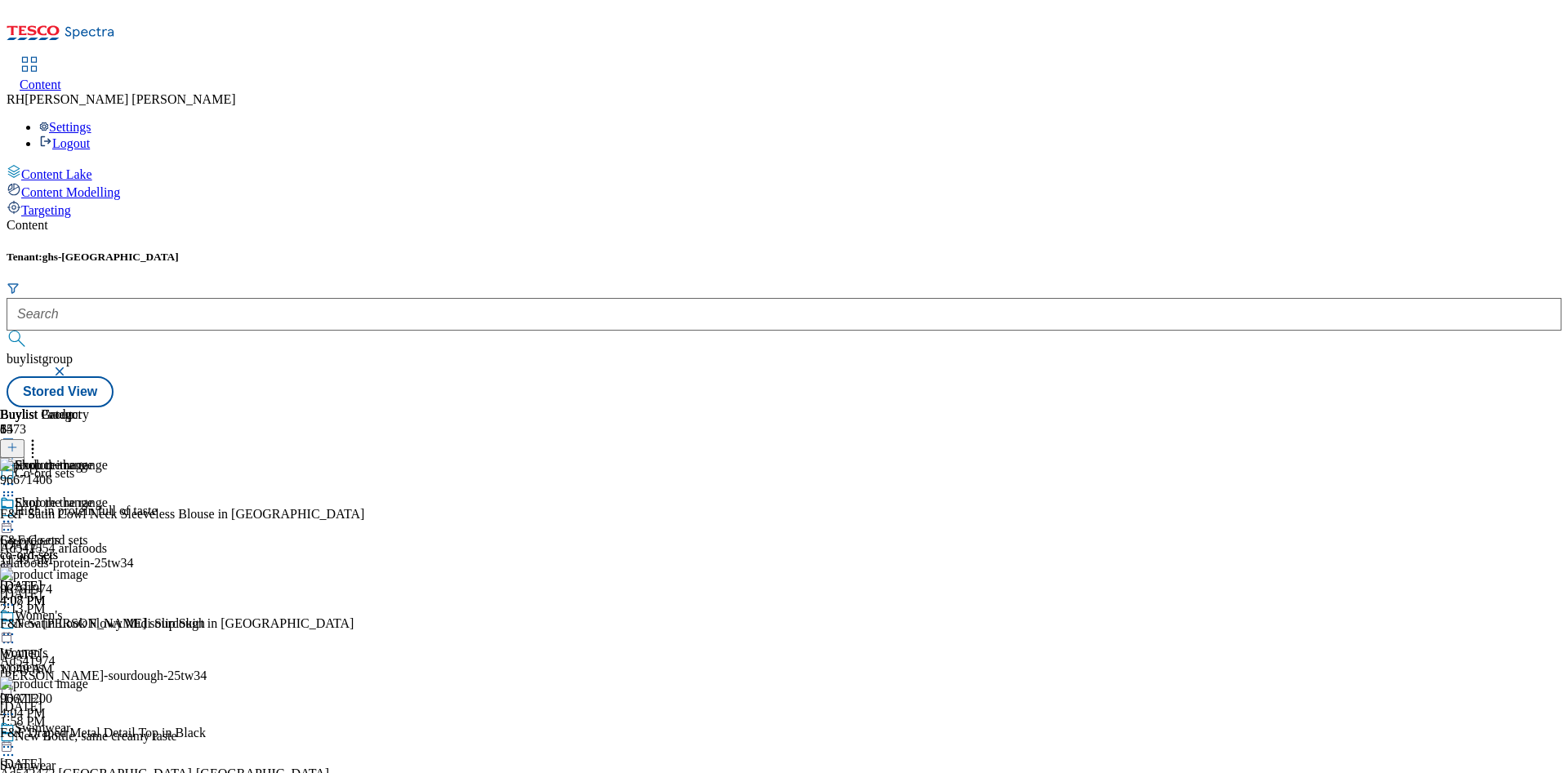
click at [93, 514] on div at bounding box center [47, 523] width 93 height 19
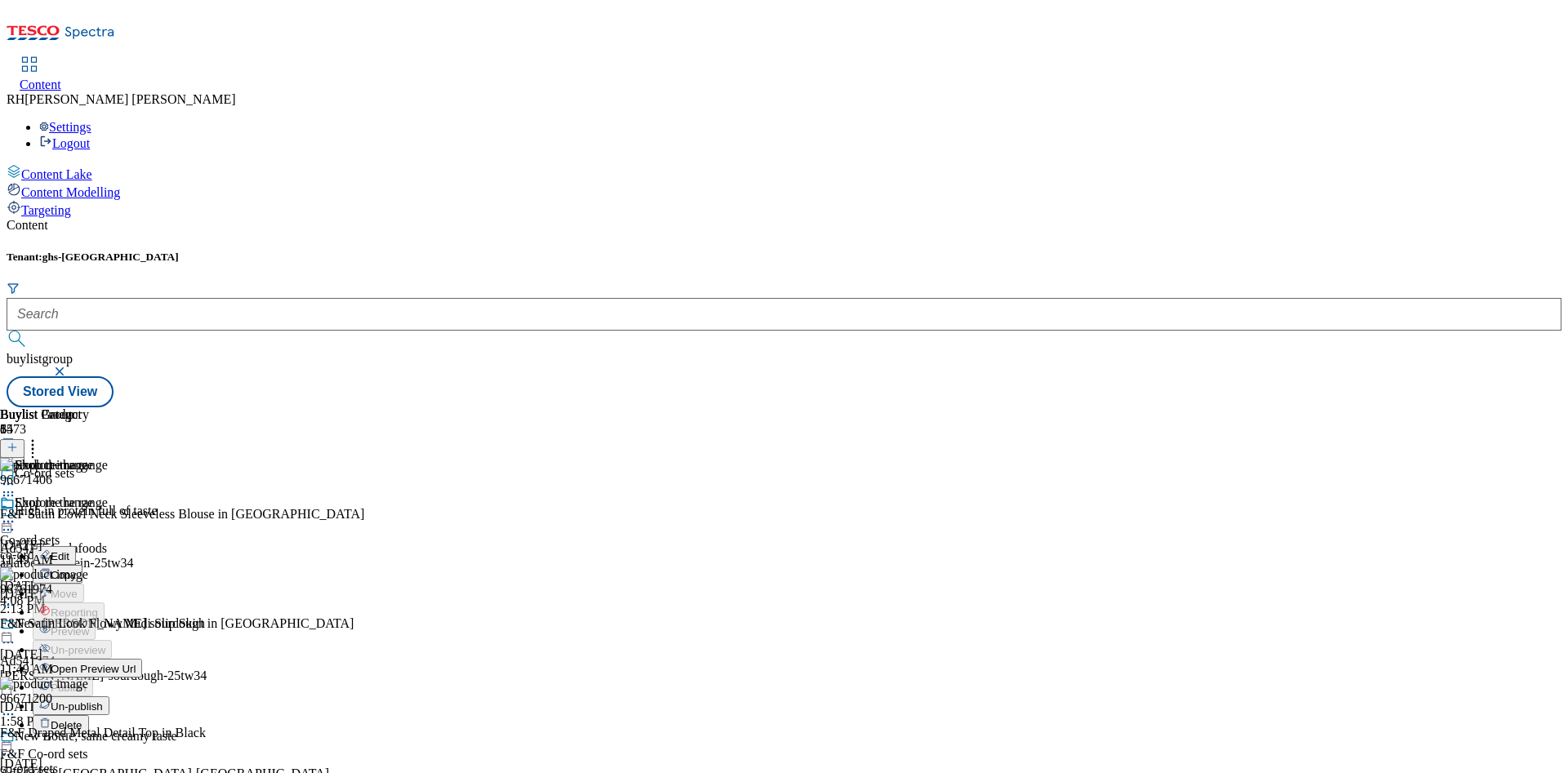
click at [135, 663] on span "Open Preview Url" at bounding box center [92, 668] width 85 height 12
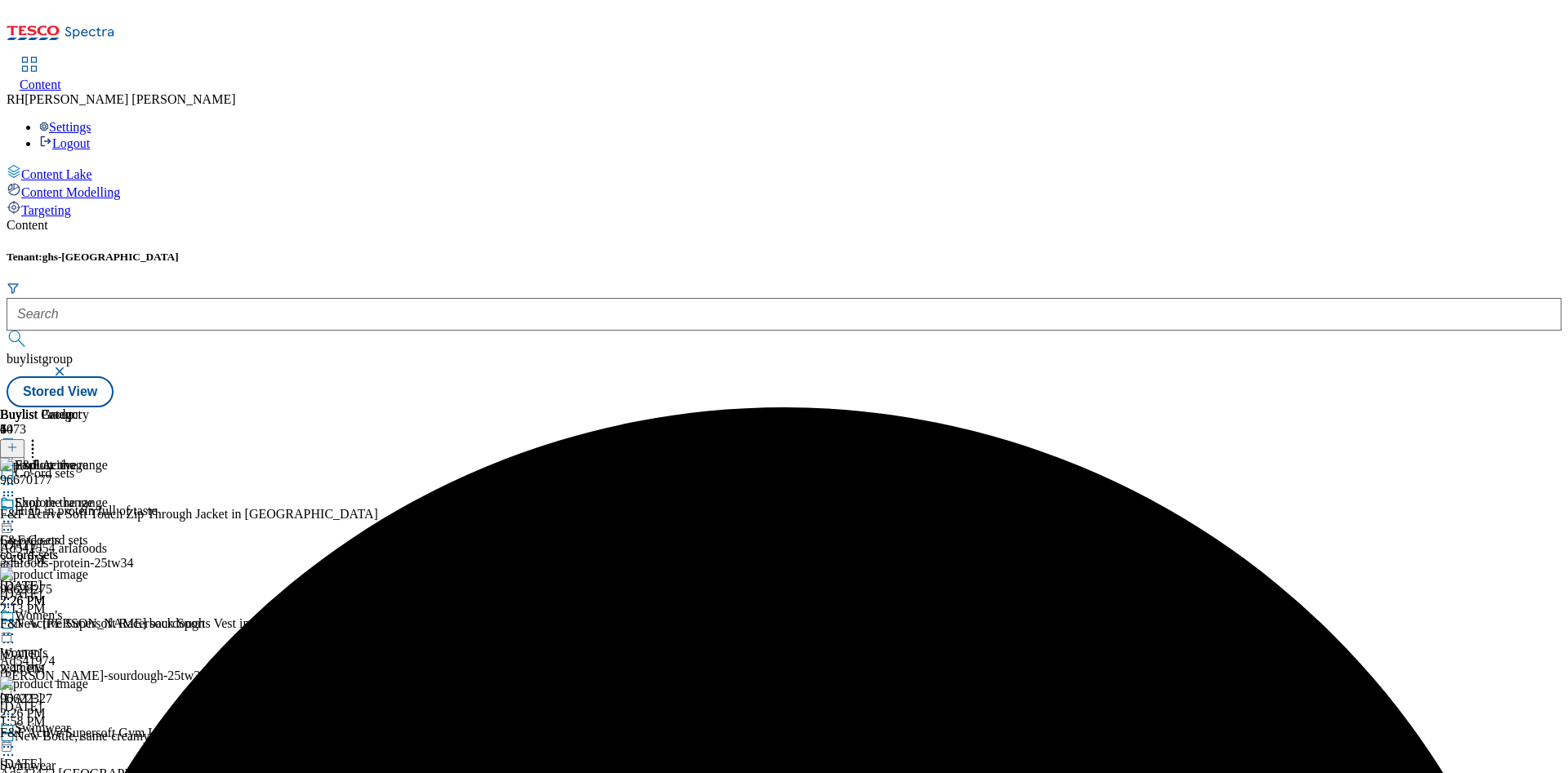
scroll to position [328, 0]
click at [41, 437] on icon at bounding box center [33, 445] width 16 height 16
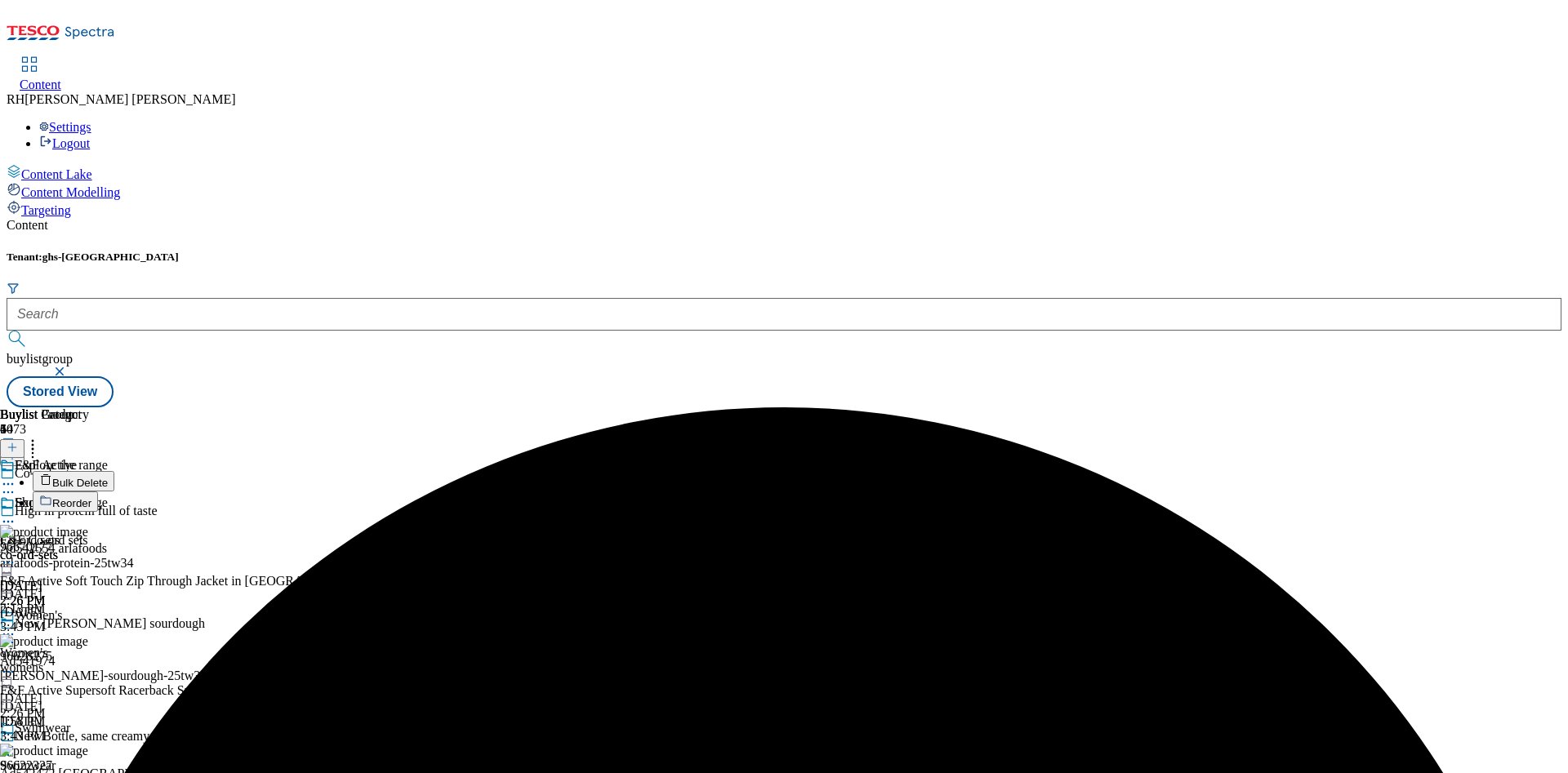
click at [108, 476] on span "Bulk Delete" at bounding box center [79, 482] width 56 height 12
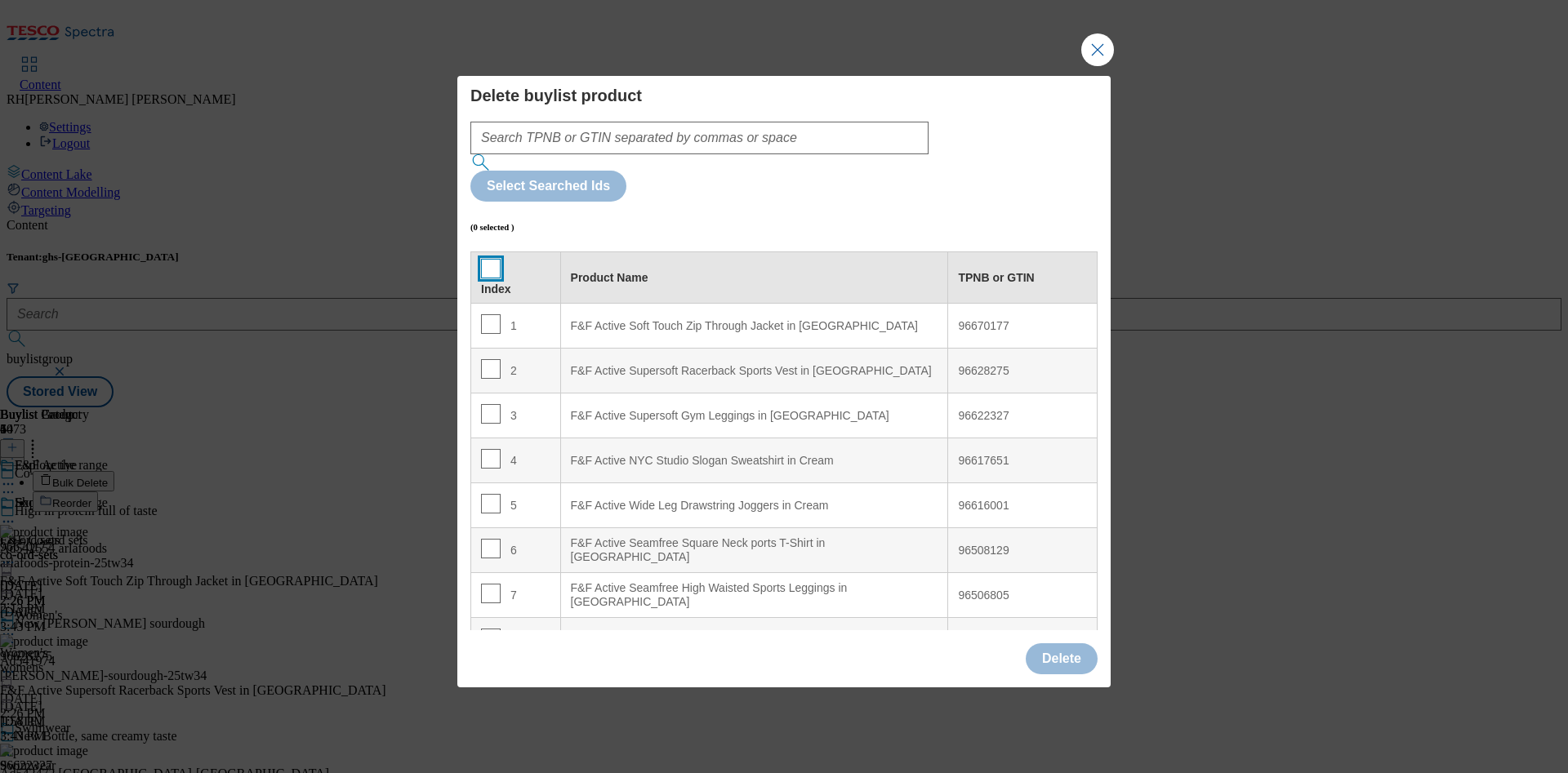
click at [483, 259] on input "Modal" at bounding box center [490, 268] width 19 height 19
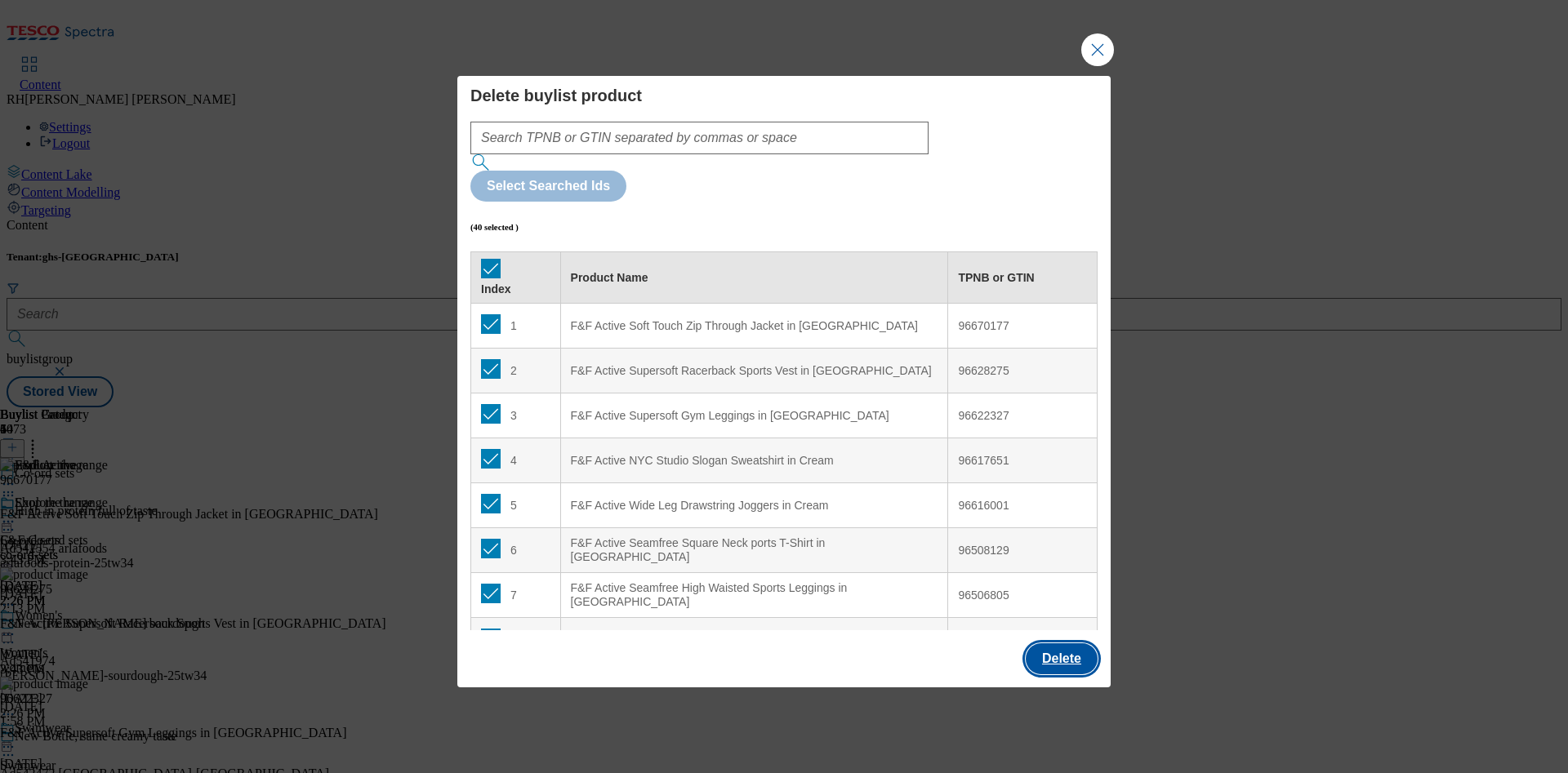
click at [1067, 643] on button "Delete" at bounding box center [1061, 659] width 72 height 31
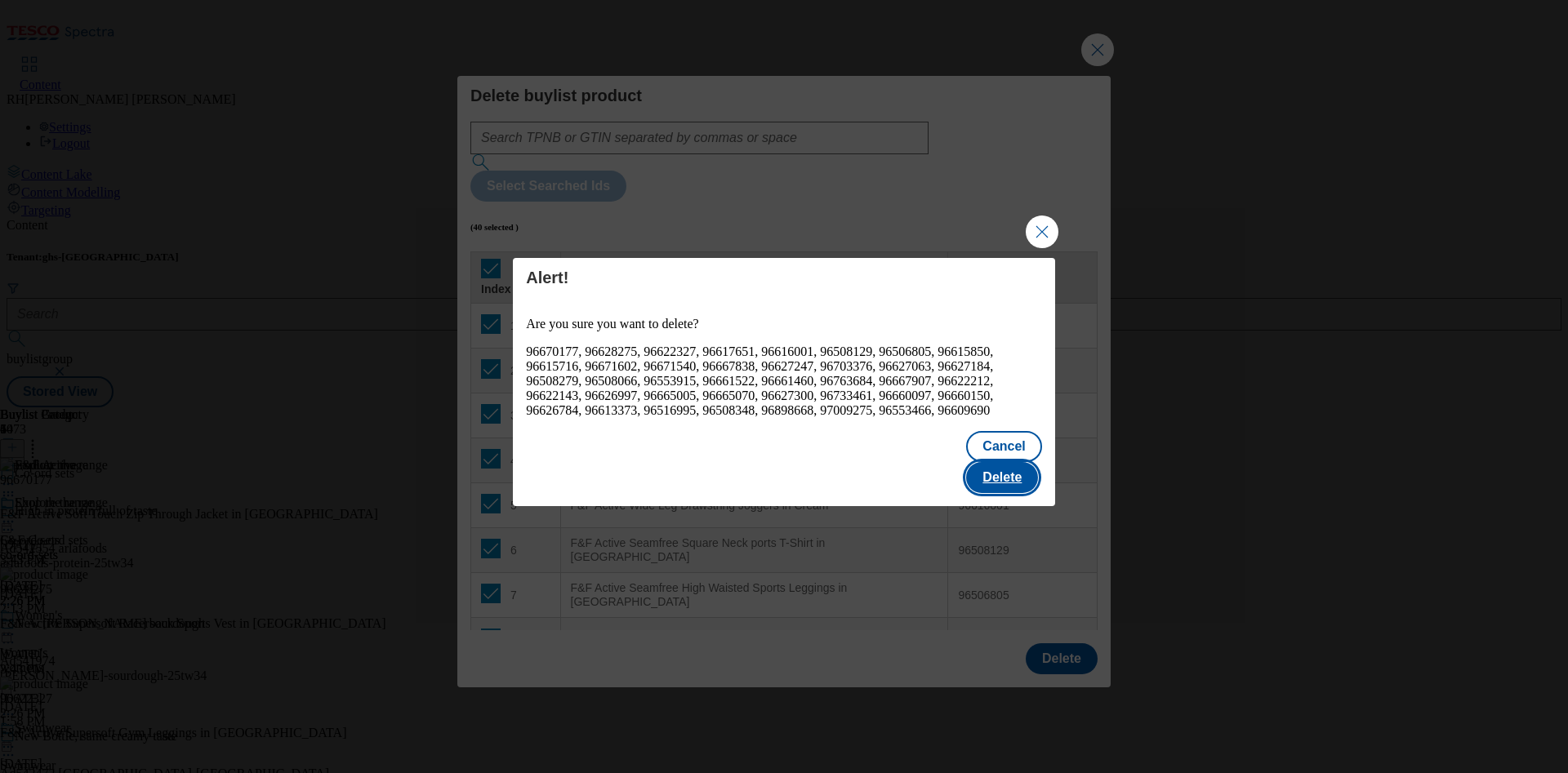
click at [1004, 468] on button "Delete" at bounding box center [1002, 477] width 72 height 31
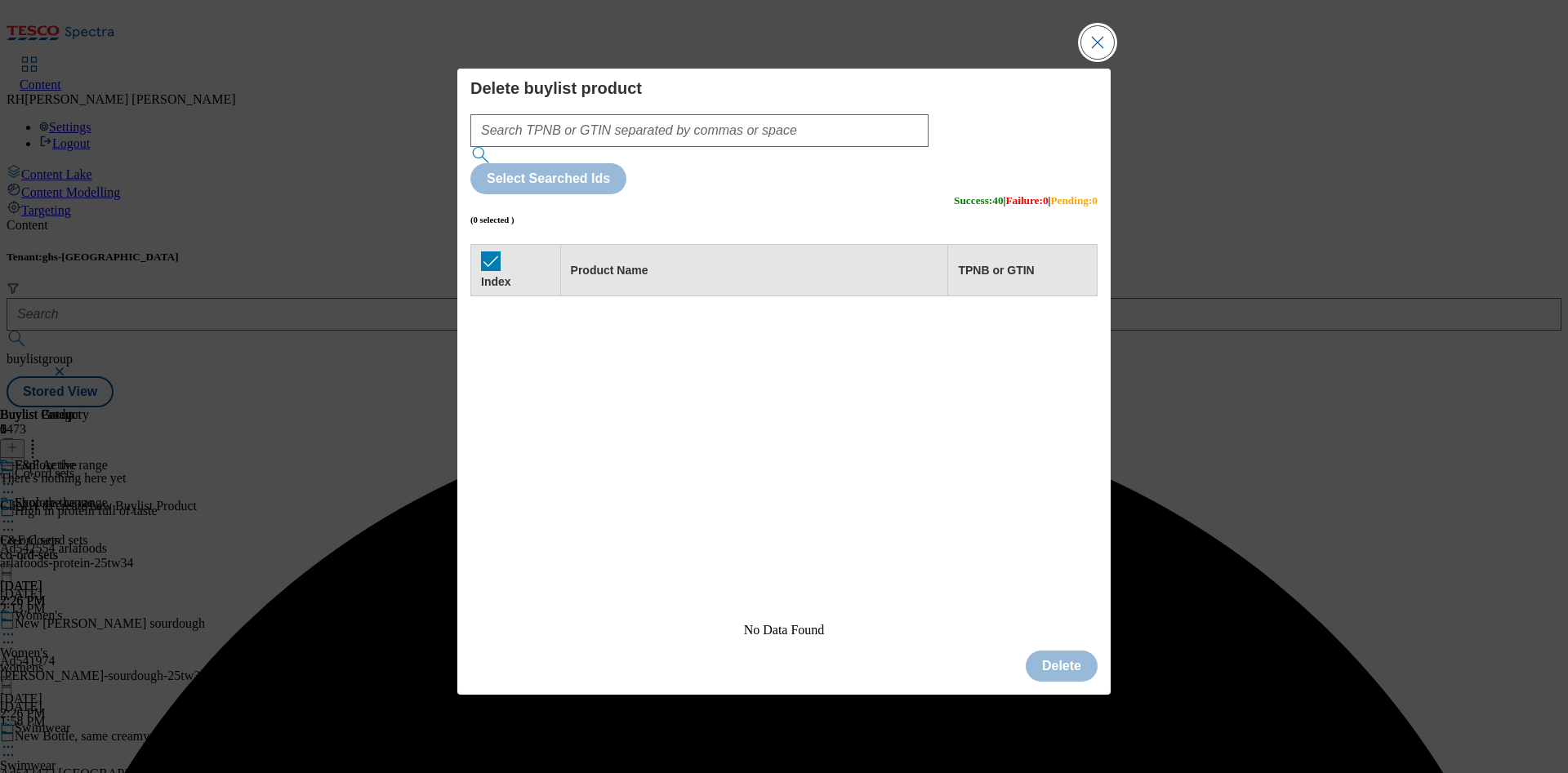
click at [1097, 58] on button "Close Modal" at bounding box center [1098, 43] width 33 height 33
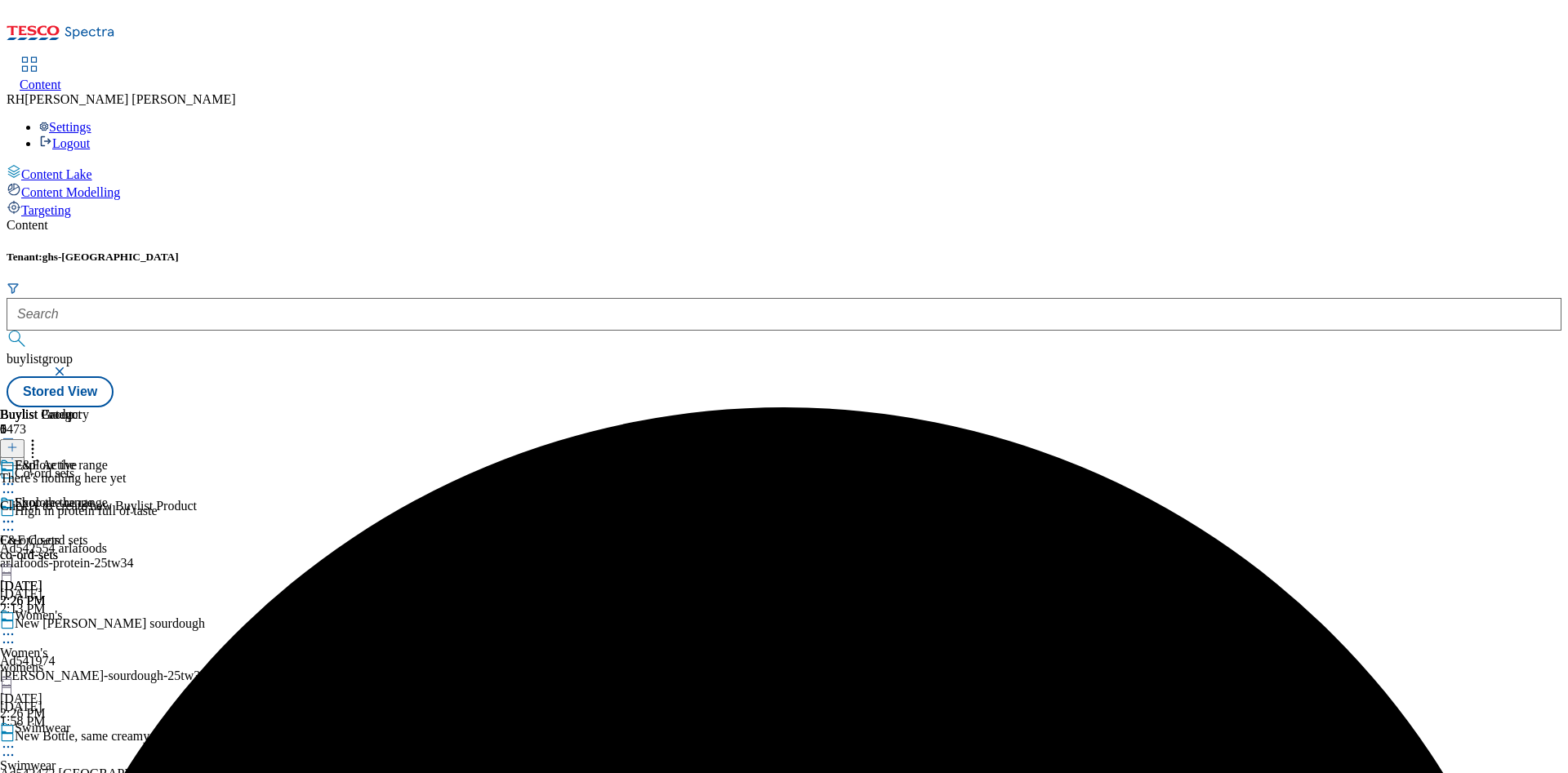
click at [93, 721] on div "Swimwear Swimwear swimwear [DATE] 2:26 PM" at bounding box center [47, 777] width 93 height 112
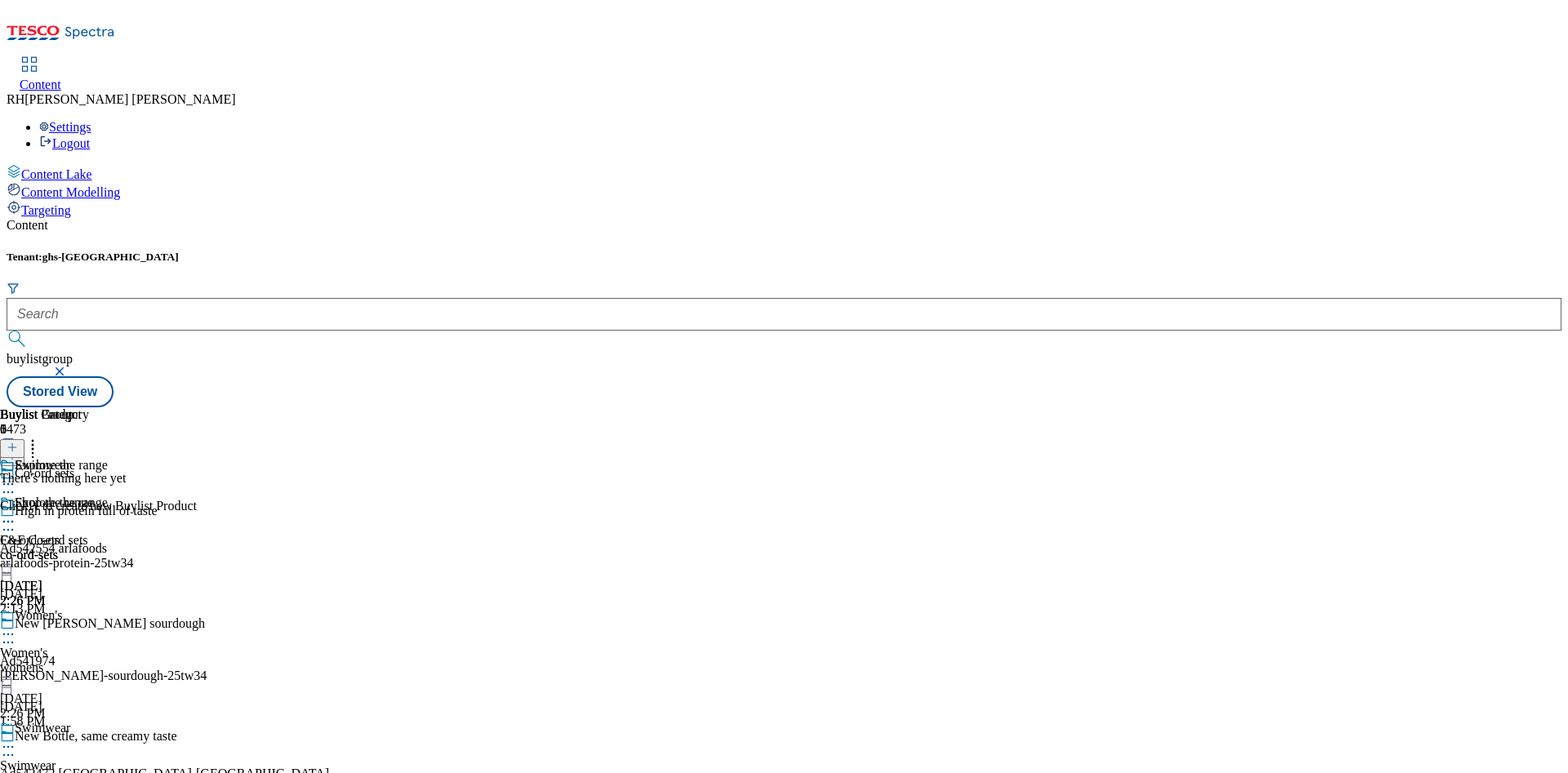
click at [93, 661] on div "womens" at bounding box center [47, 668] width 93 height 15
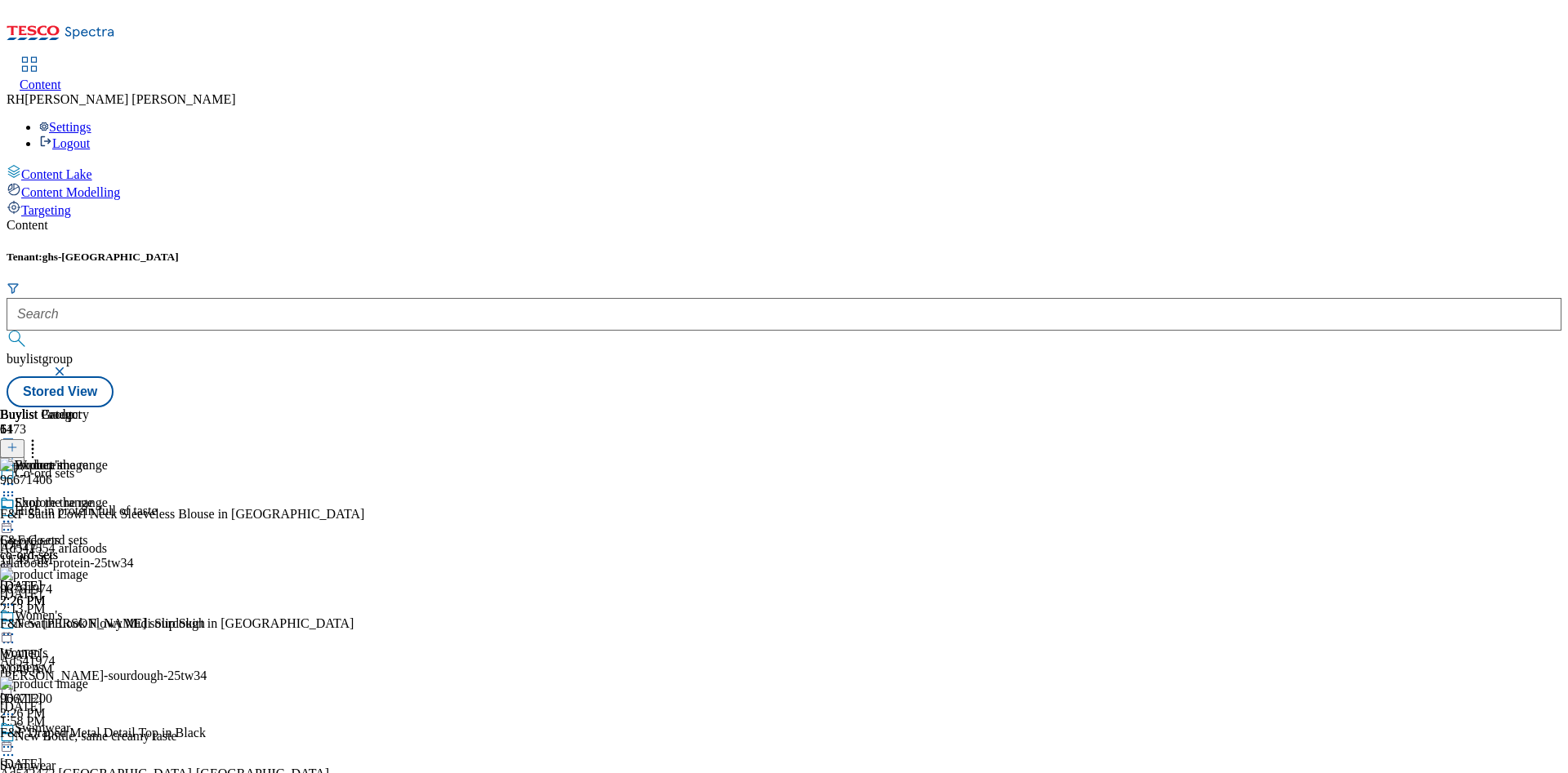
click at [93, 548] on div "co-ord-sets" at bounding box center [47, 555] width 93 height 15
click at [16, 514] on icon at bounding box center [8, 522] width 16 height 16
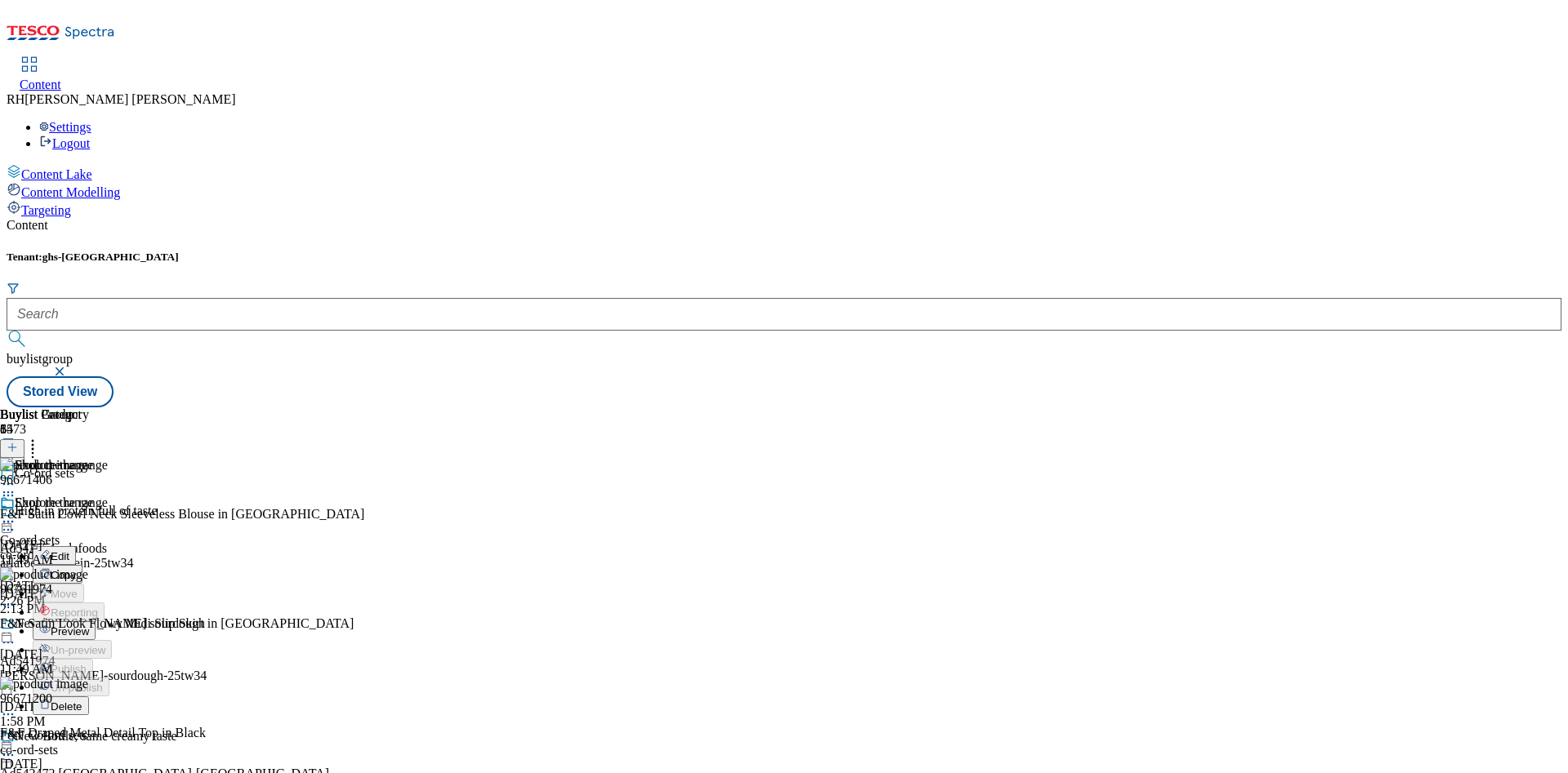
click at [89, 625] on span "Preview" at bounding box center [69, 631] width 38 height 12
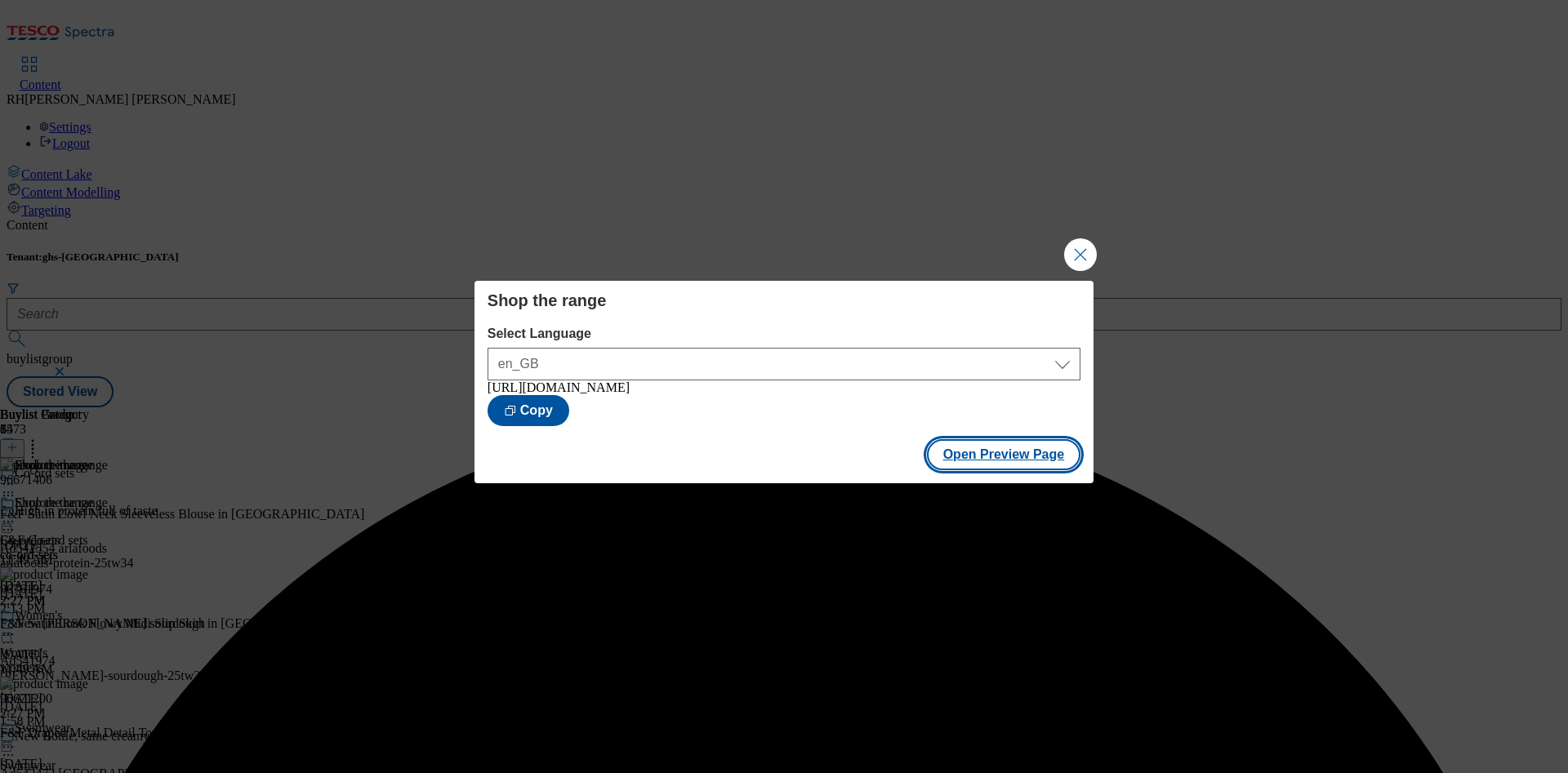
click at [986, 457] on button "Open Preview Page" at bounding box center [1004, 454] width 154 height 31
click at [1084, 238] on button "Close Modal" at bounding box center [1080, 255] width 33 height 33
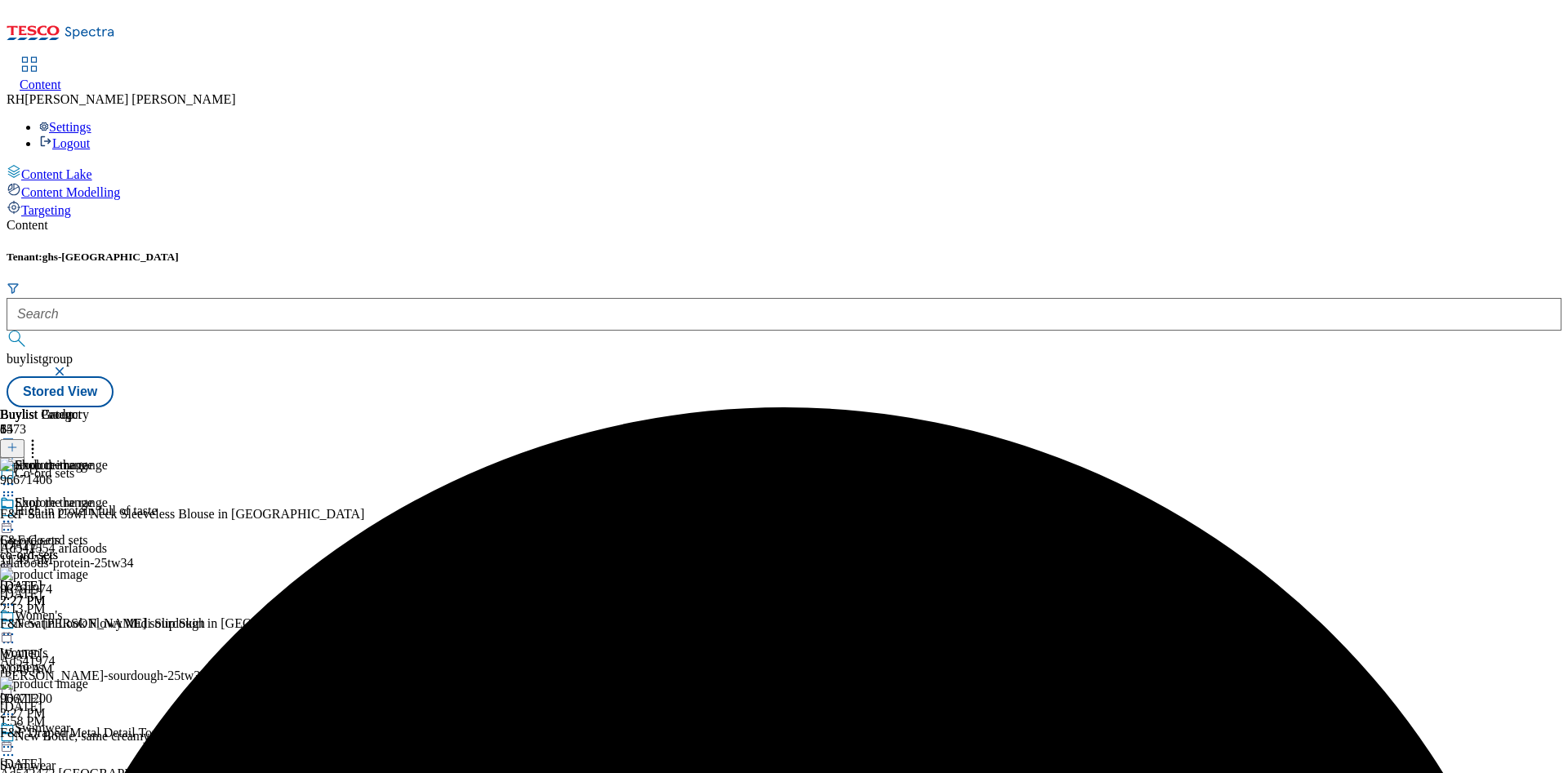
click at [93, 661] on div "womens" at bounding box center [47, 668] width 93 height 15
click at [16, 626] on icon at bounding box center [8, 634] width 16 height 16
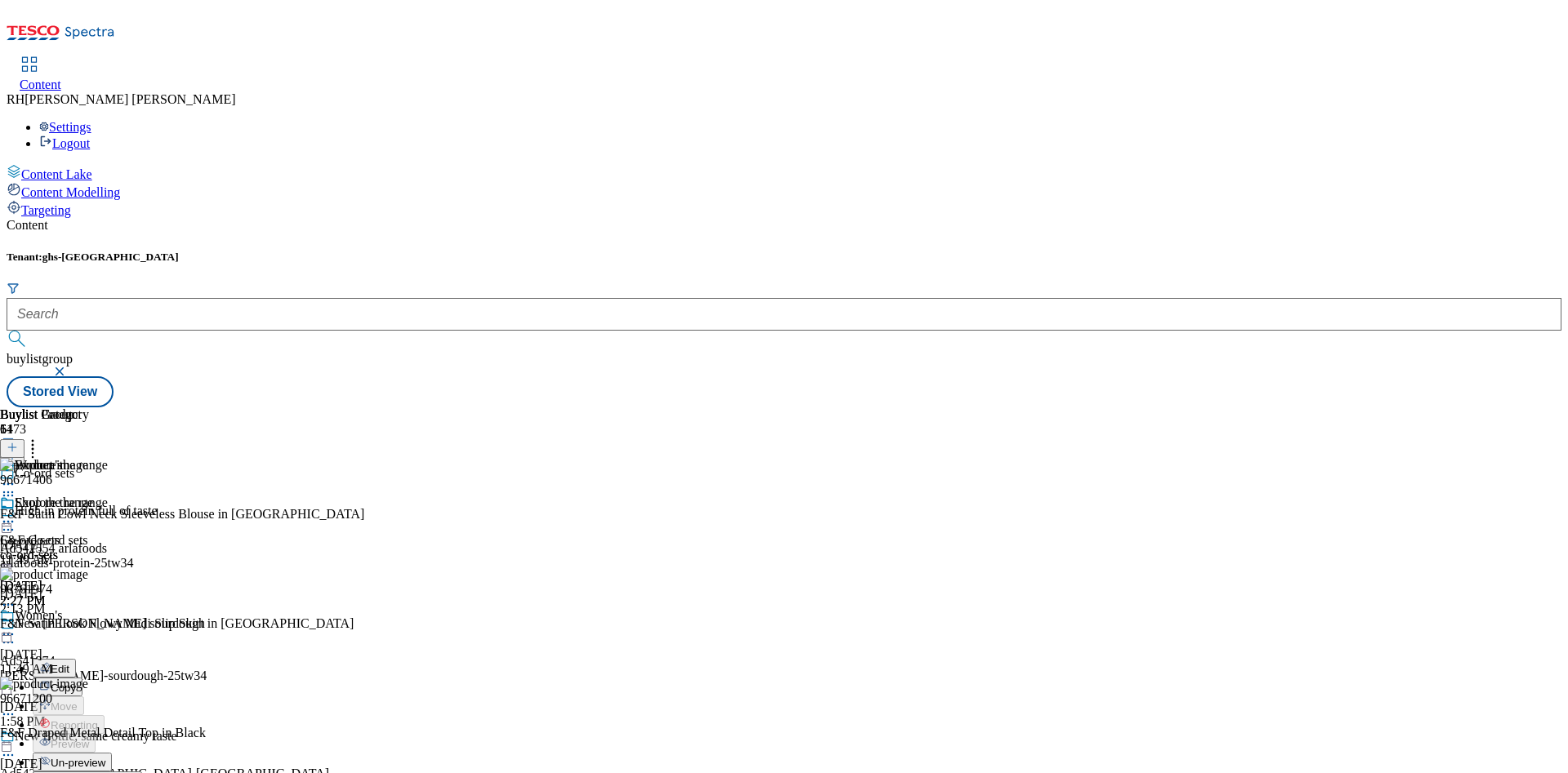
click at [105, 757] on span "Un-preview" at bounding box center [78, 762] width 55 height 12
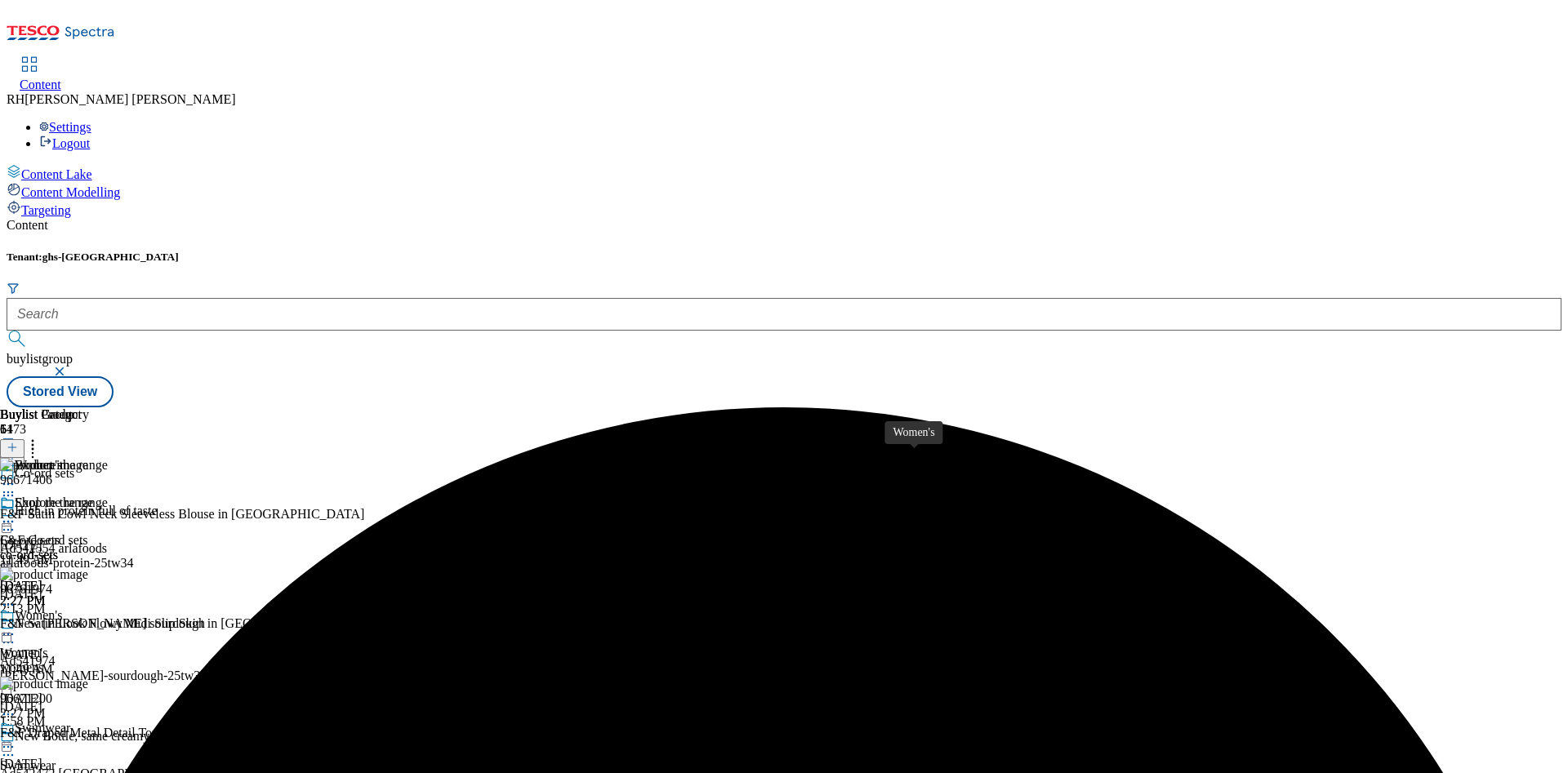
click at [47, 646] on span "Women's" at bounding box center [24, 653] width 47 height 15
click at [41, 437] on icon at bounding box center [33, 445] width 16 height 16
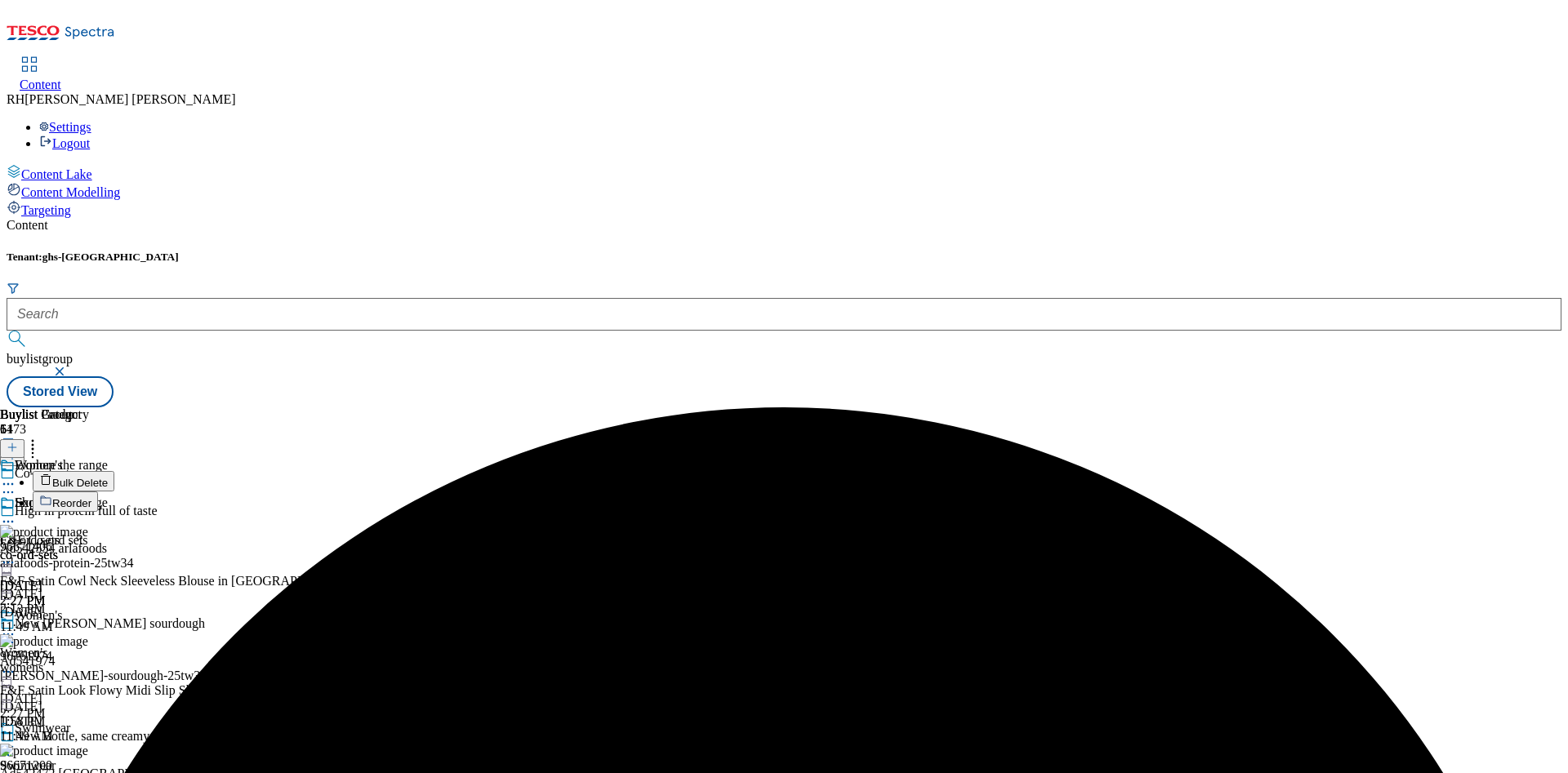
click at [108, 476] on span "Bulk Delete" at bounding box center [79, 482] width 56 height 12
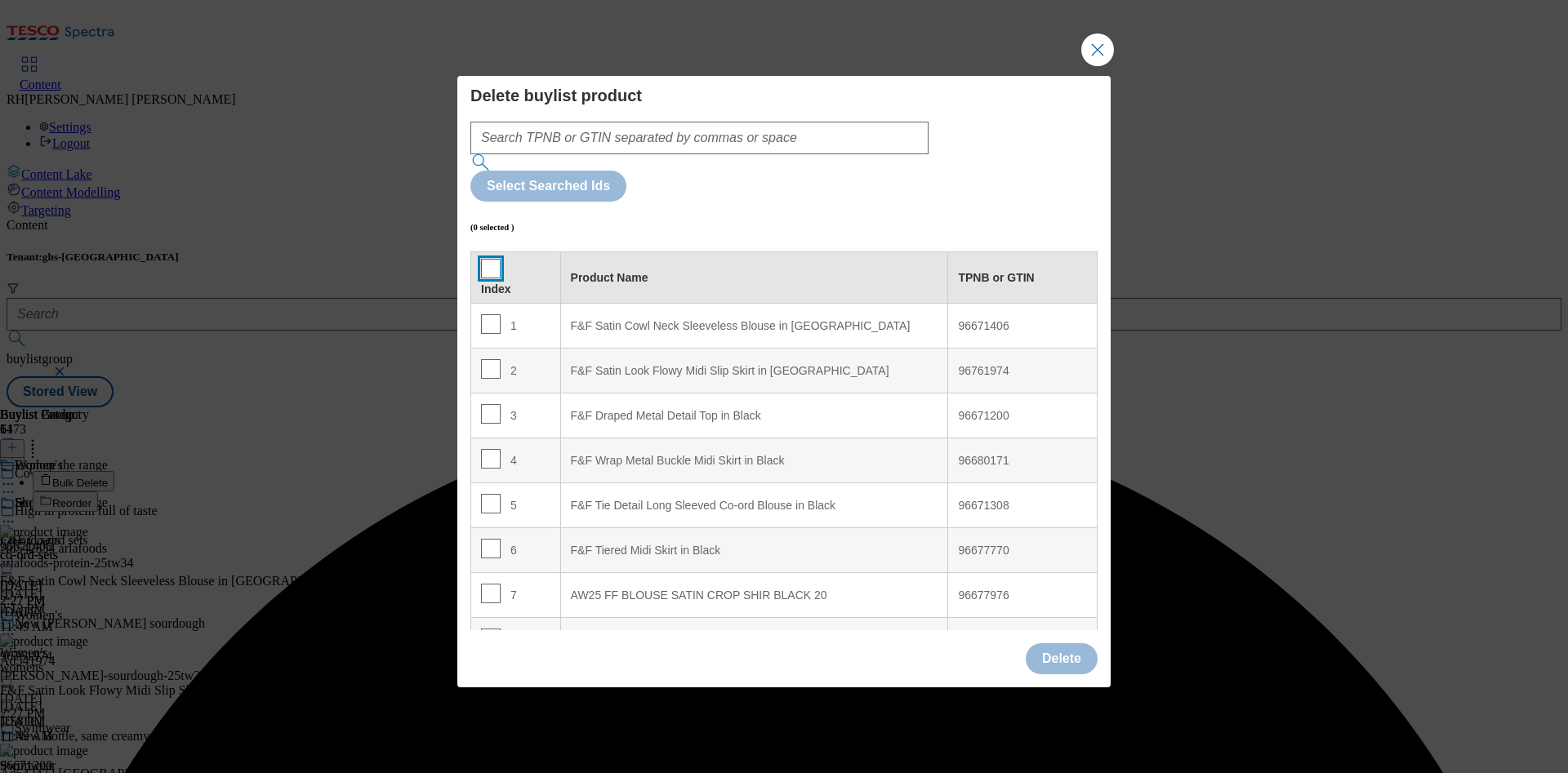
click at [484, 259] on input "Modal" at bounding box center [490, 268] width 19 height 19
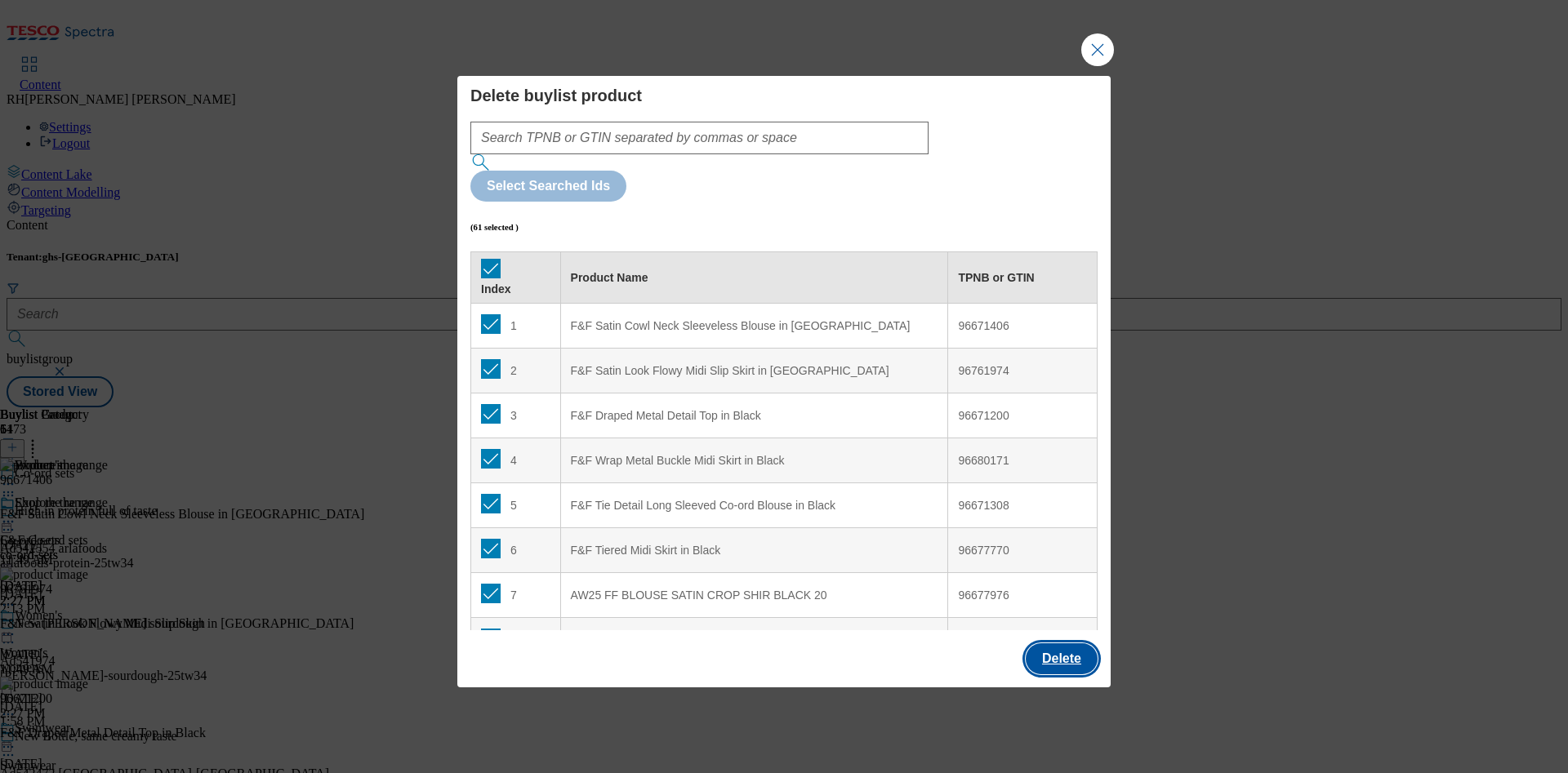
click at [1059, 643] on button "Delete" at bounding box center [1061, 659] width 72 height 31
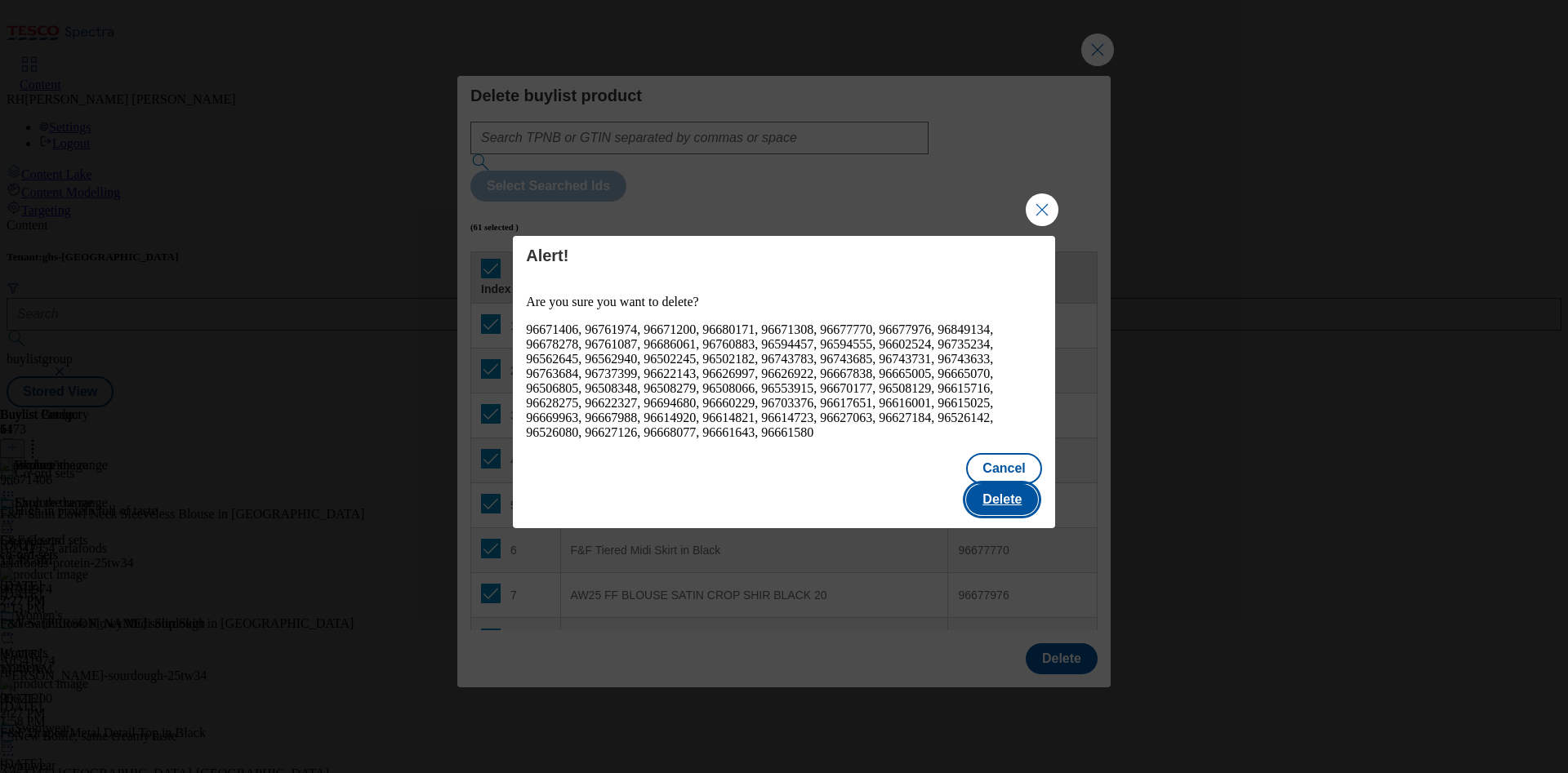
click at [1008, 486] on button "Delete" at bounding box center [1002, 499] width 72 height 31
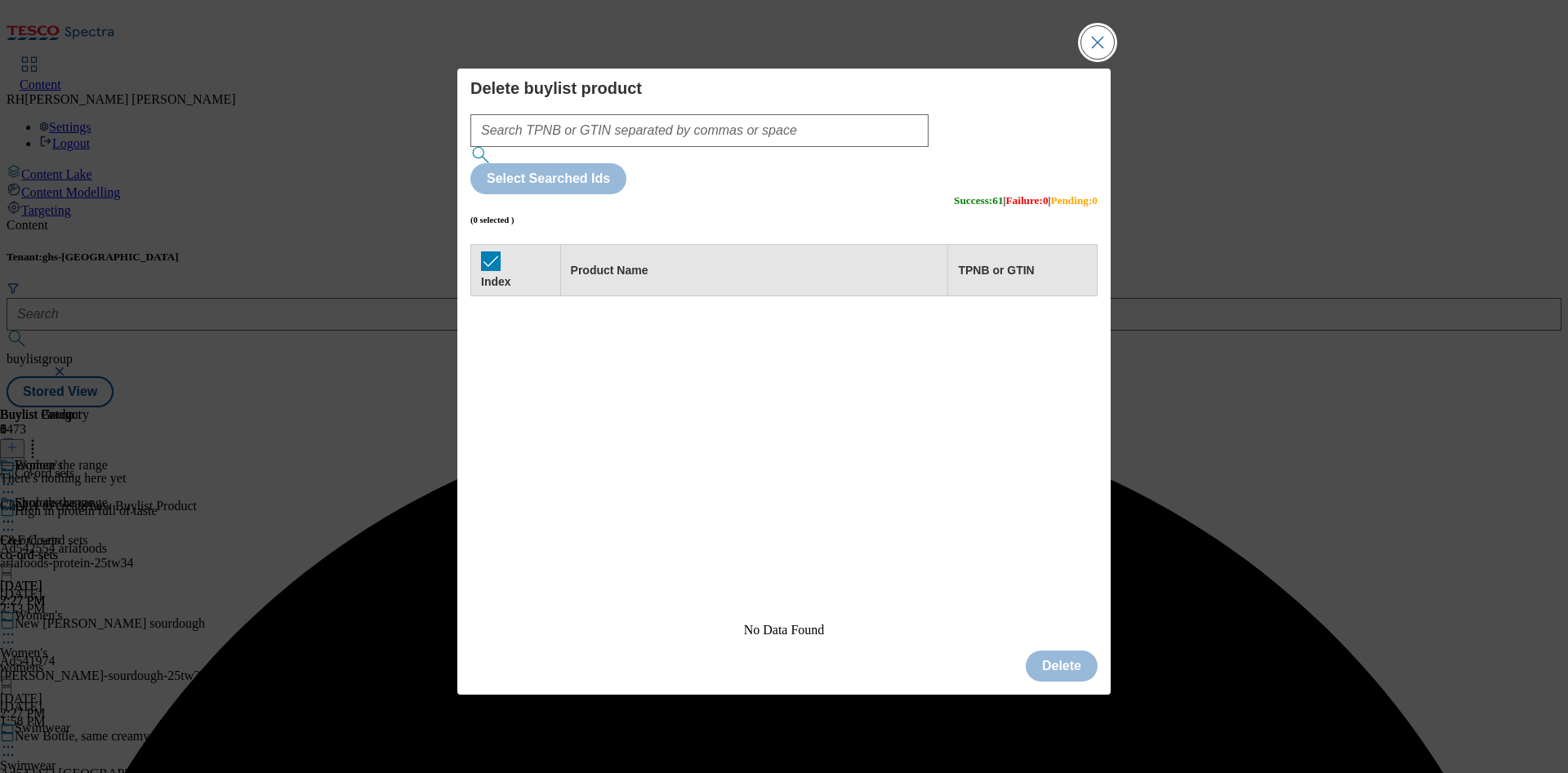
click at [1088, 58] on button "Close Modal" at bounding box center [1098, 43] width 33 height 33
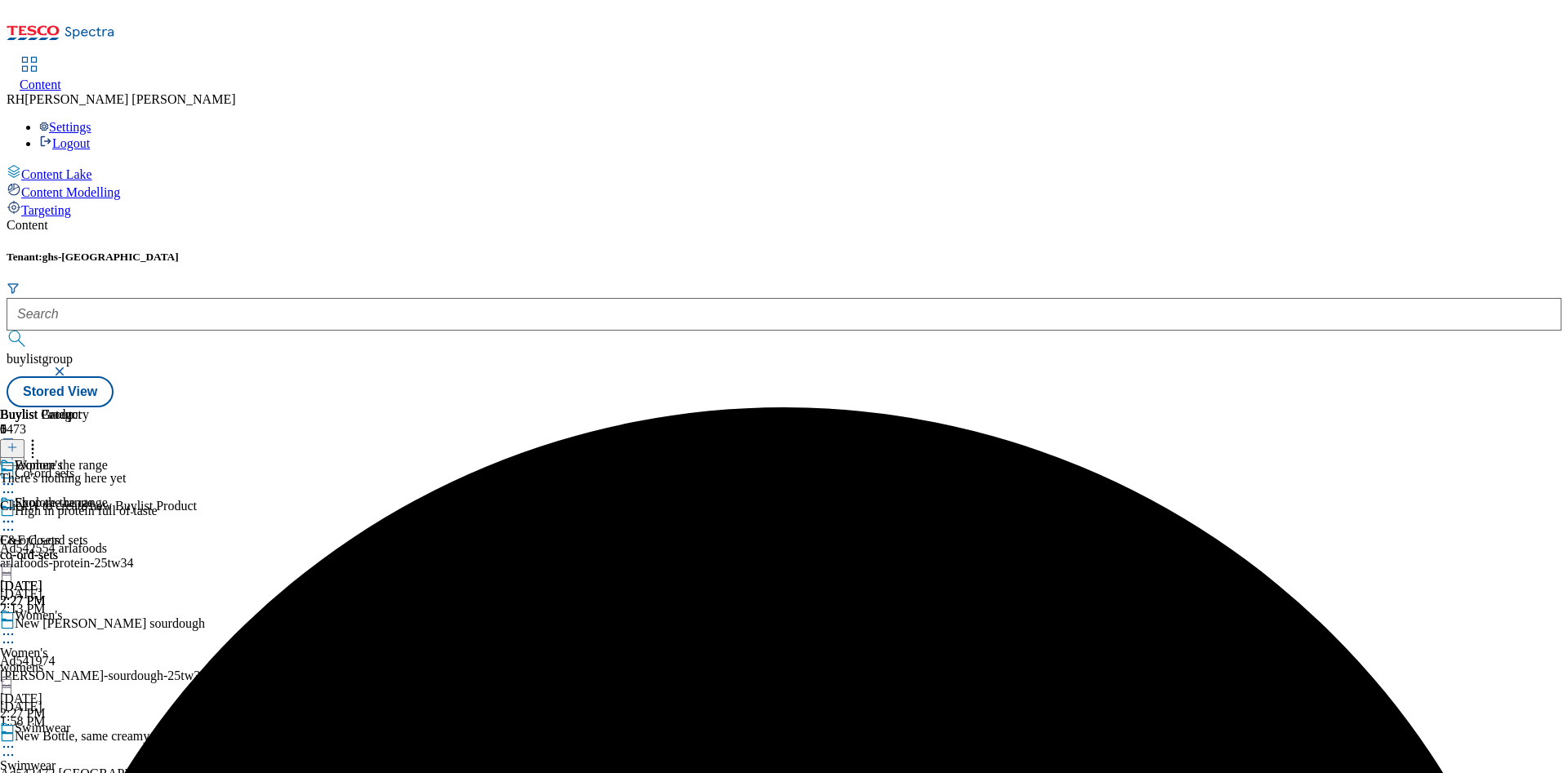
click at [93, 496] on div "Shop the range F&F Co-ord sets co-ord-sets [DATE] 2:27 PM" at bounding box center [47, 551] width 93 height 112
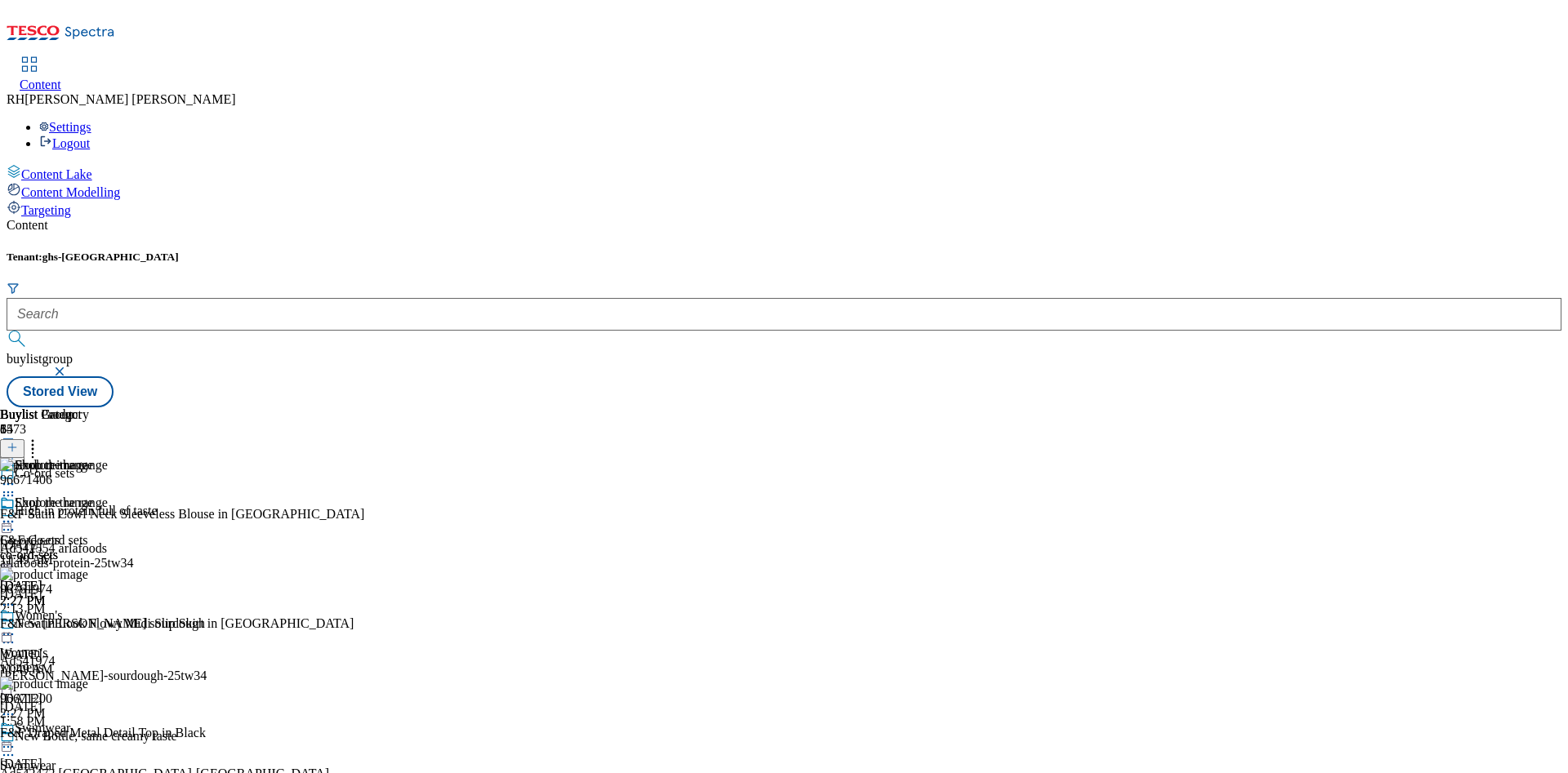
click at [16, 514] on icon at bounding box center [8, 522] width 16 height 16
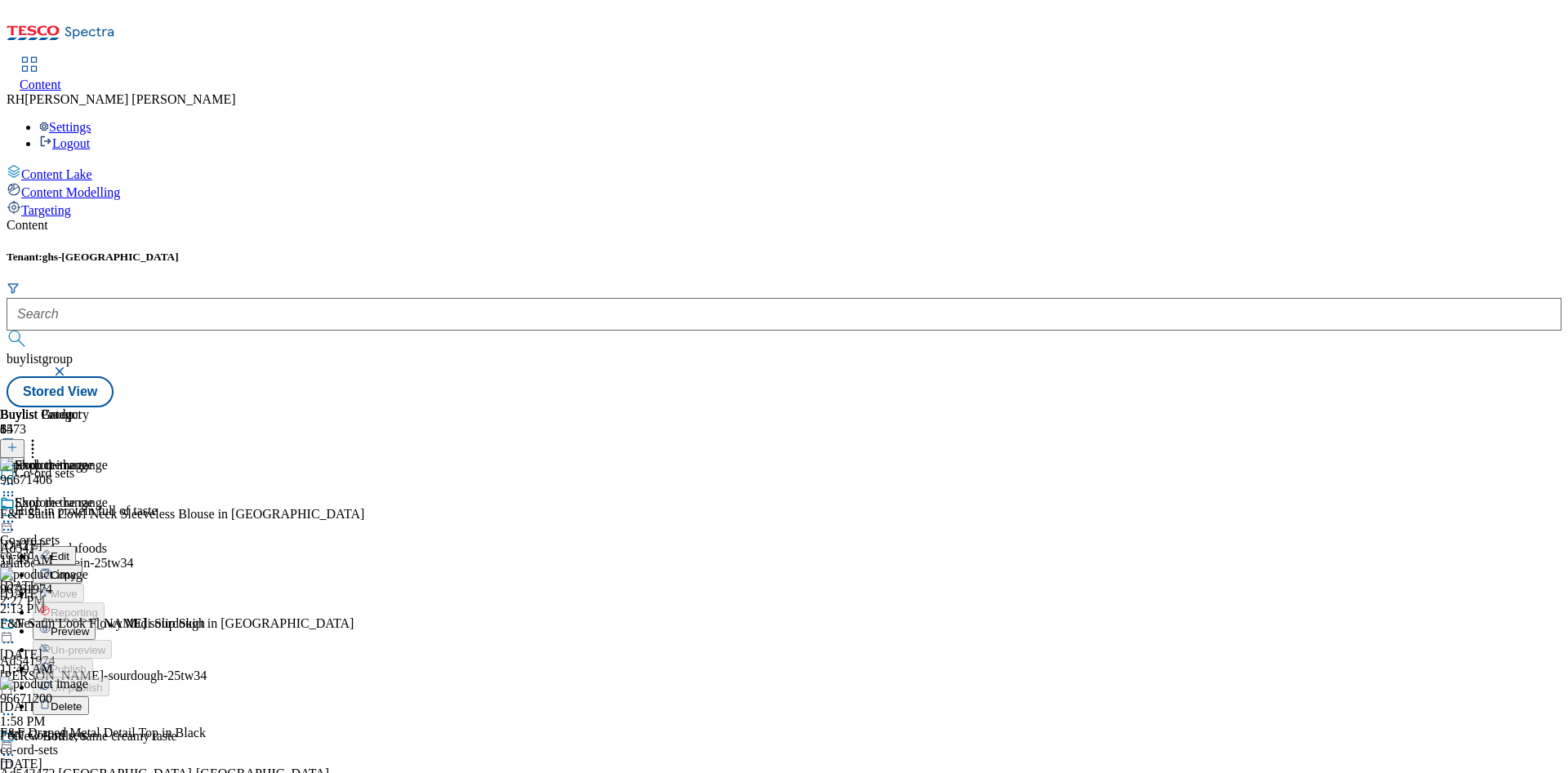
click at [41, 437] on icon at bounding box center [33, 445] width 16 height 16
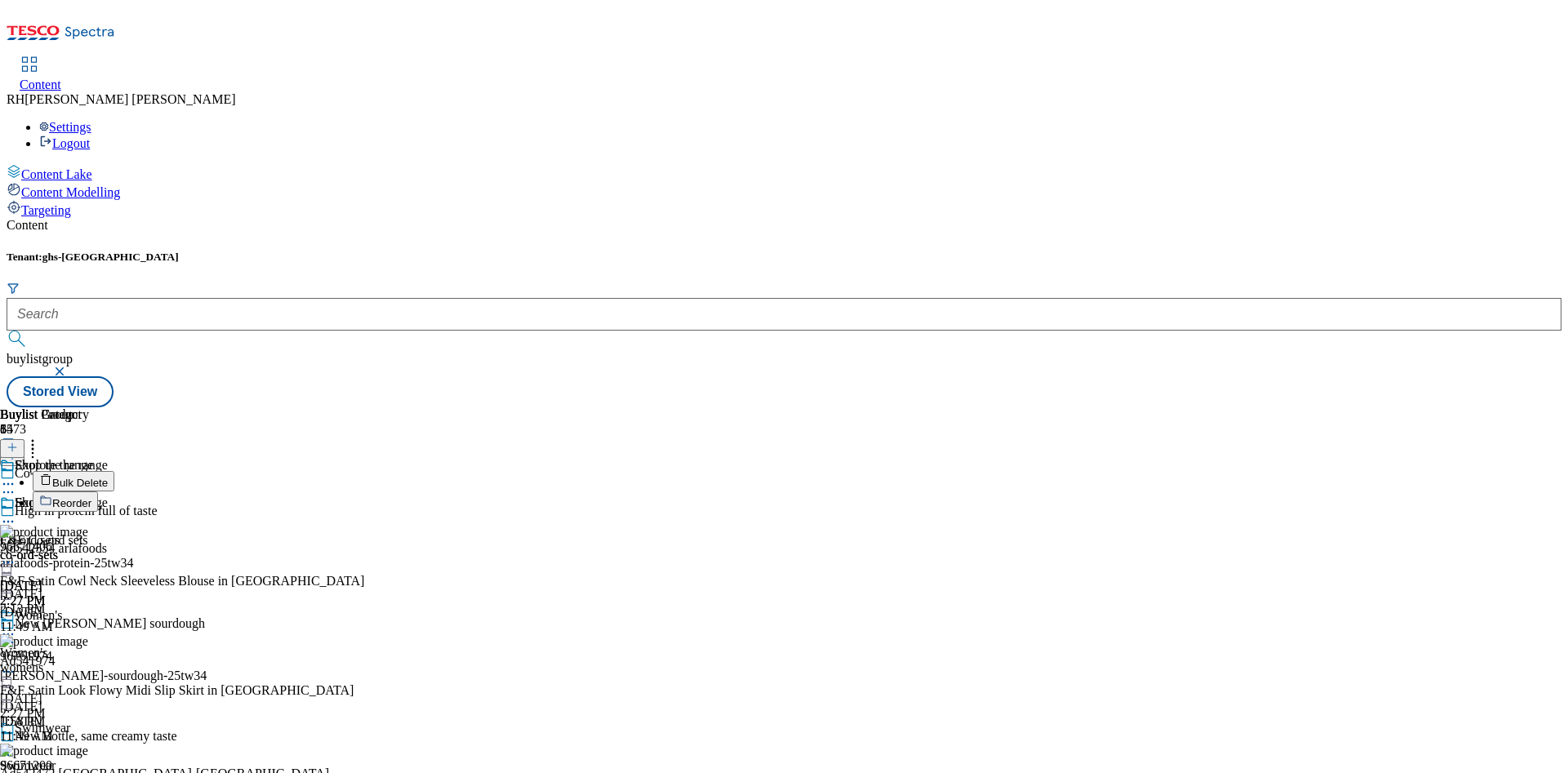
click at [108, 476] on span "Bulk Delete" at bounding box center [79, 482] width 56 height 12
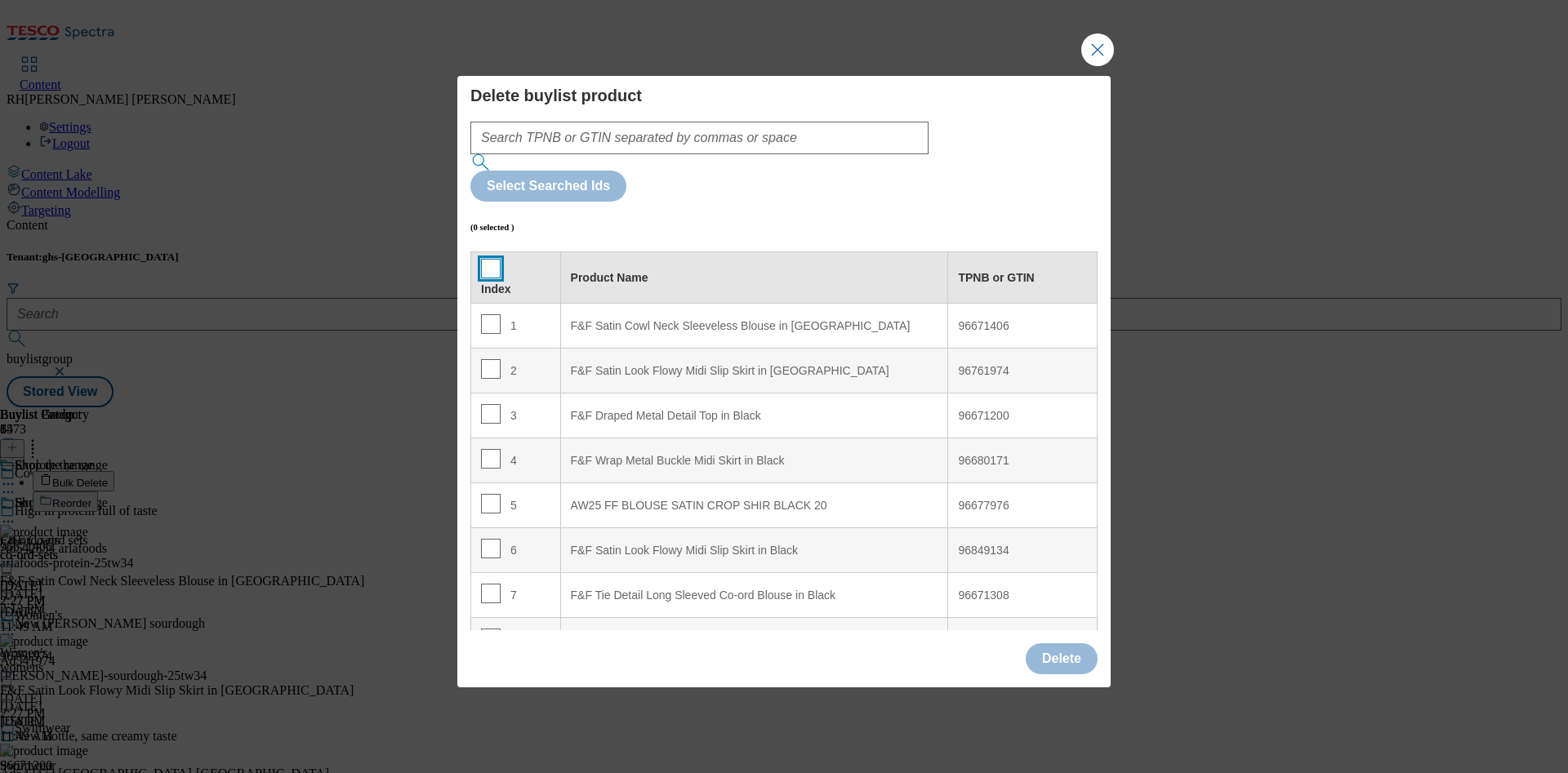
click at [486, 259] on input "Modal" at bounding box center [490, 268] width 19 height 19
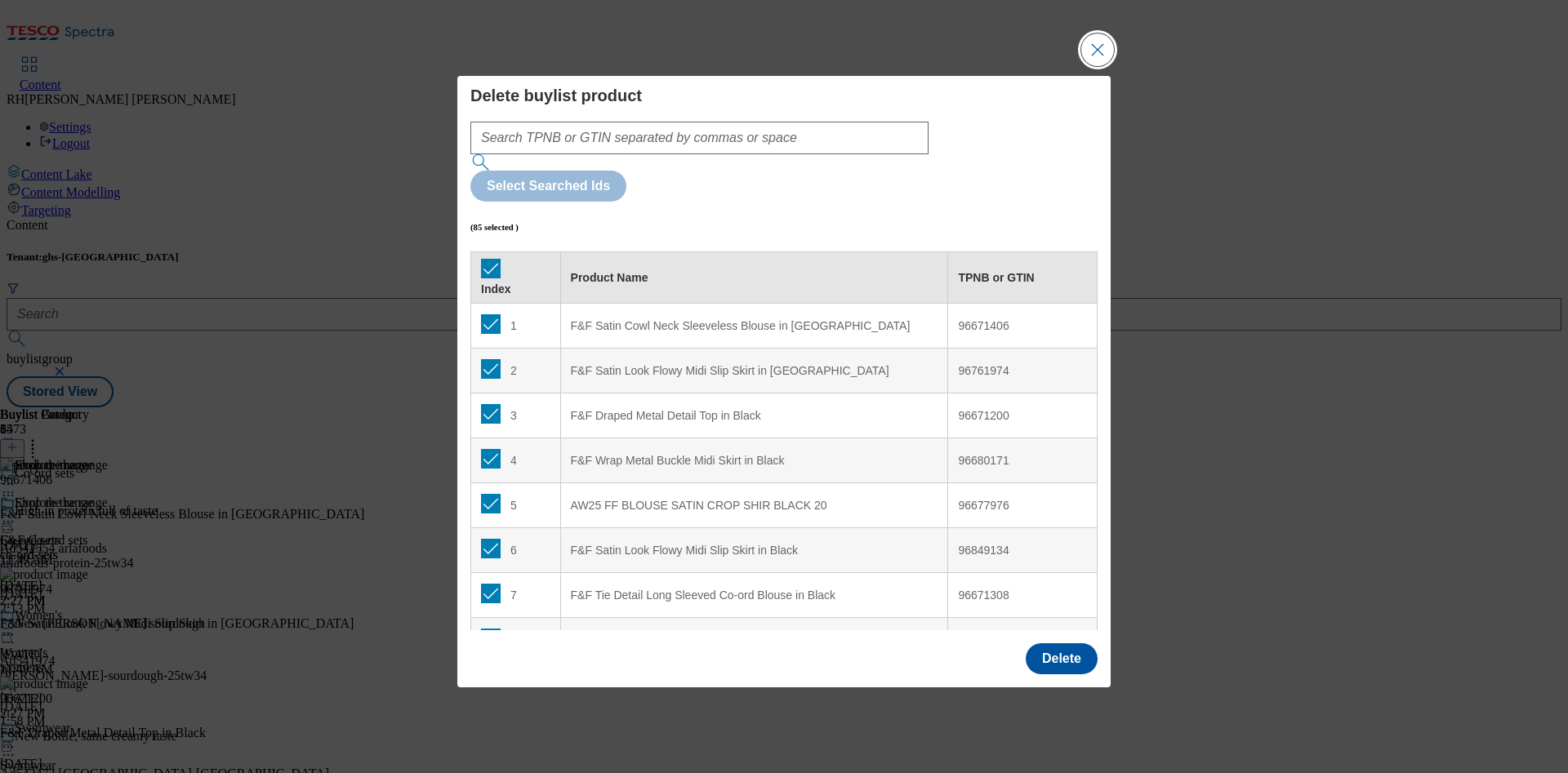
click at [1096, 66] on button "Close Modal" at bounding box center [1098, 50] width 33 height 33
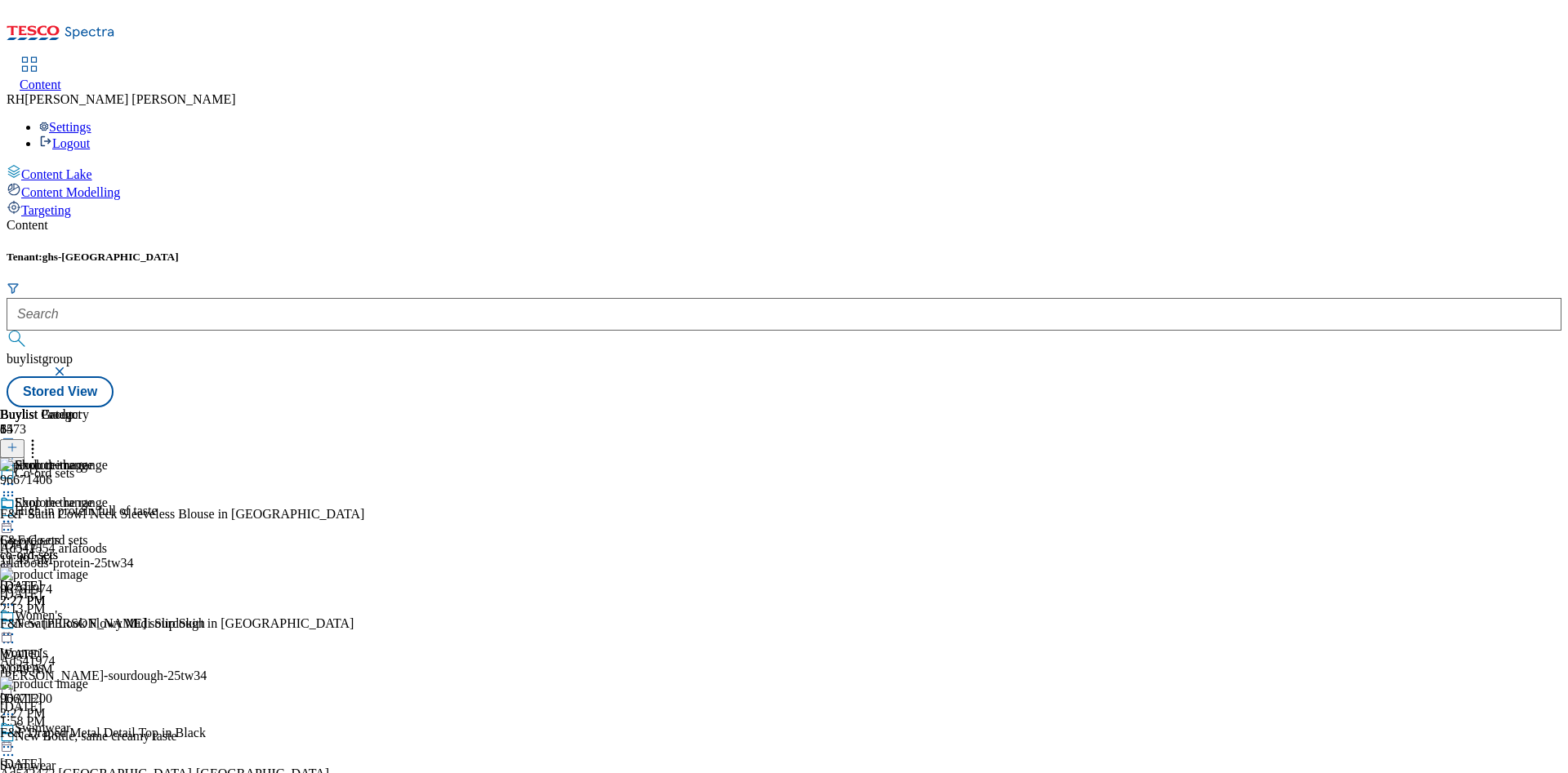
click at [93, 496] on div "Shop the range F&F Co-ord sets co-ord-sets [DATE] 2:27 PM" at bounding box center [47, 551] width 93 height 112
click at [16, 514] on icon at bounding box center [8, 522] width 16 height 16
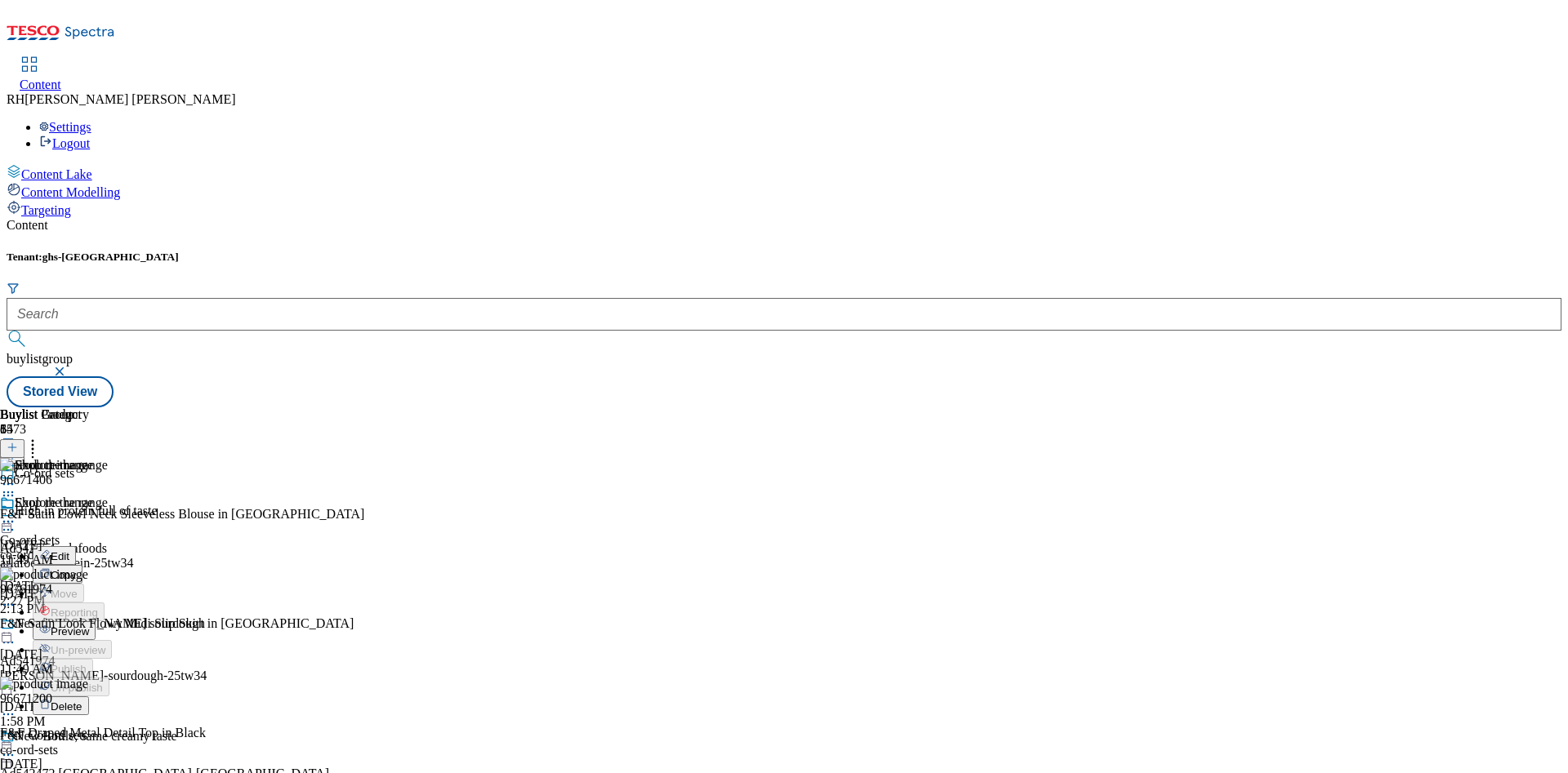
click at [89, 625] on span "Preview" at bounding box center [69, 631] width 38 height 12
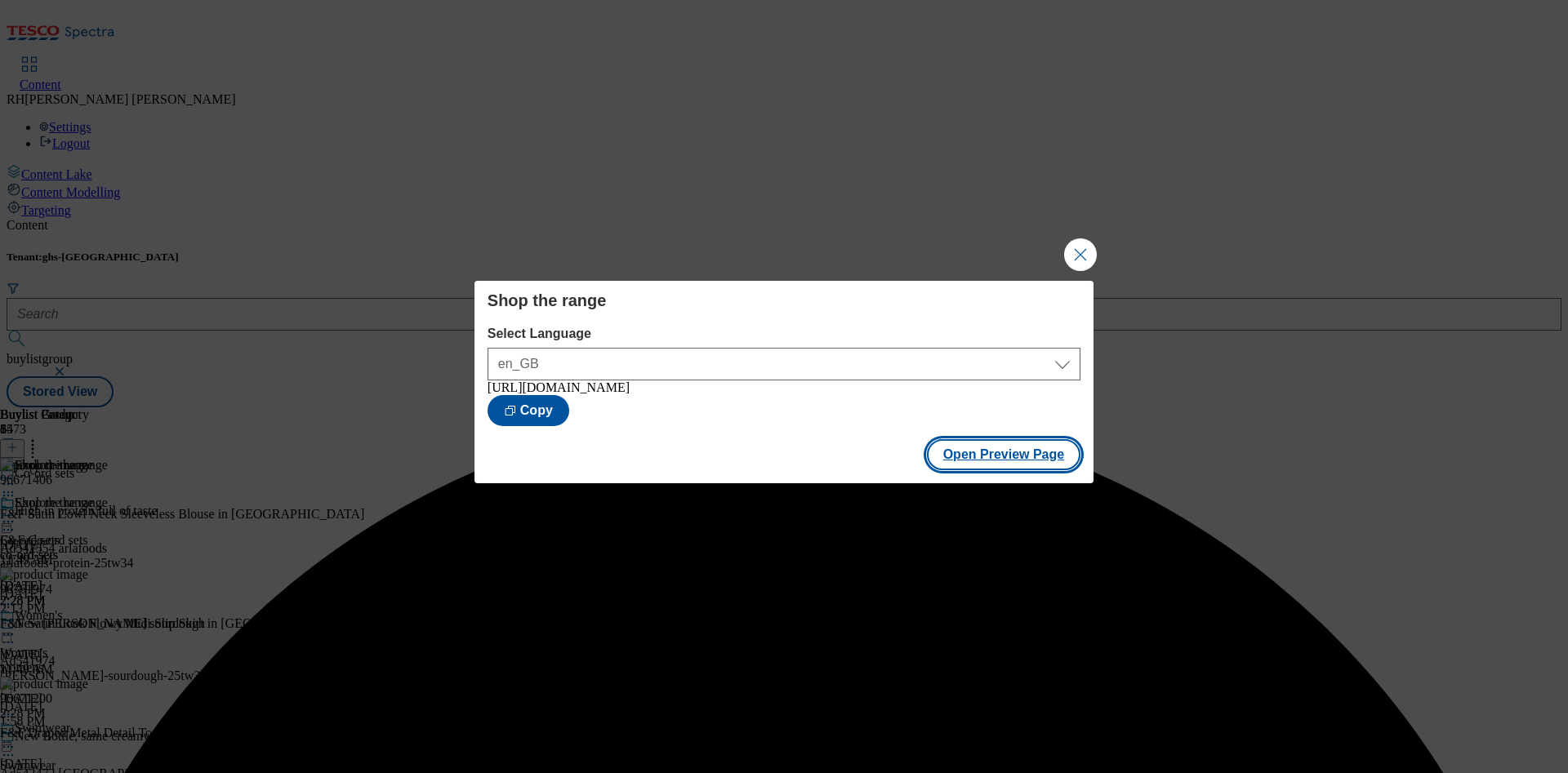
click at [1031, 456] on button "Open Preview Page" at bounding box center [1004, 454] width 154 height 31
click at [1079, 245] on button "Close Modal" at bounding box center [1080, 255] width 33 height 33
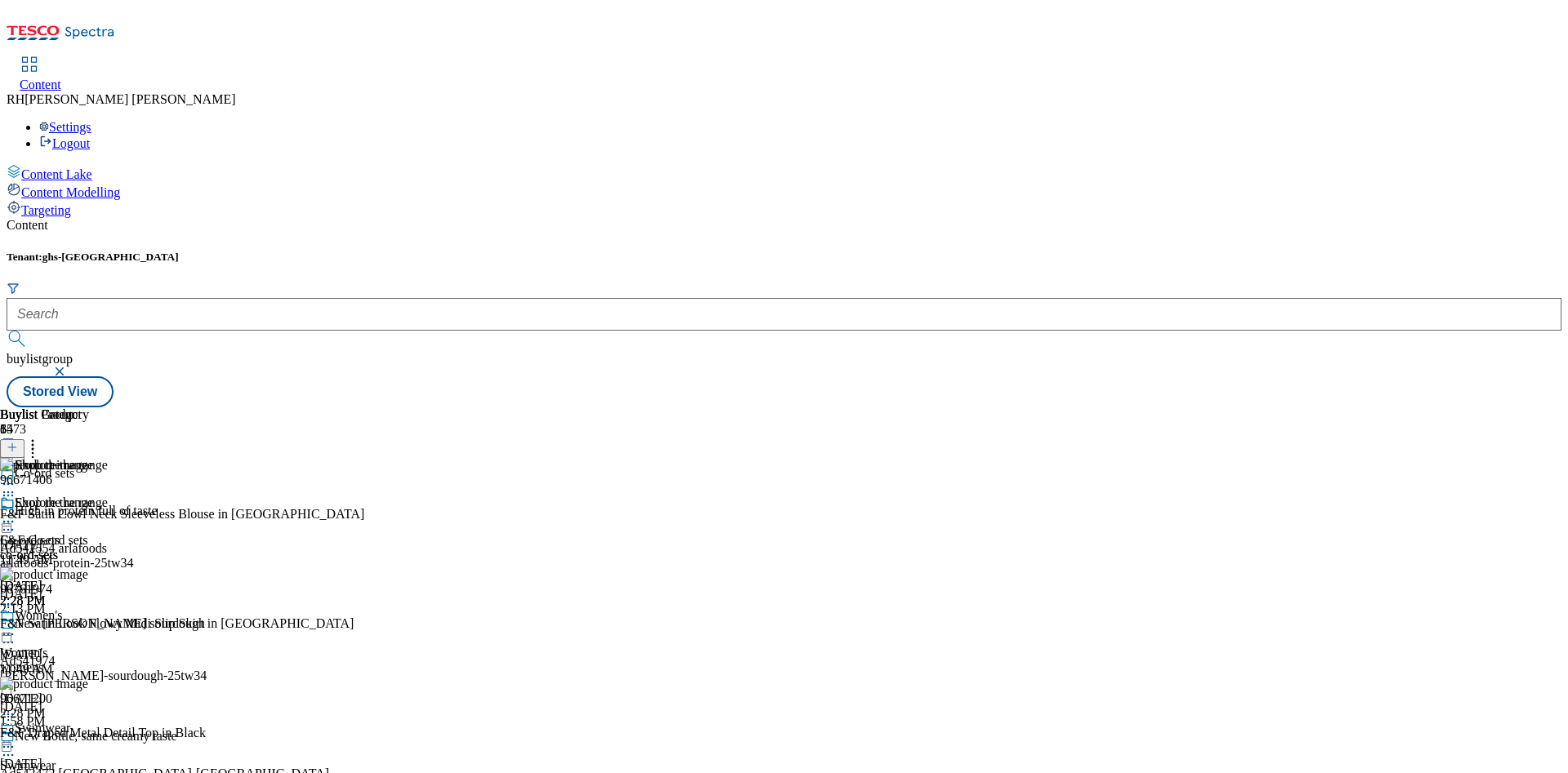
click at [16, 514] on icon at bounding box center [8, 522] width 16 height 16
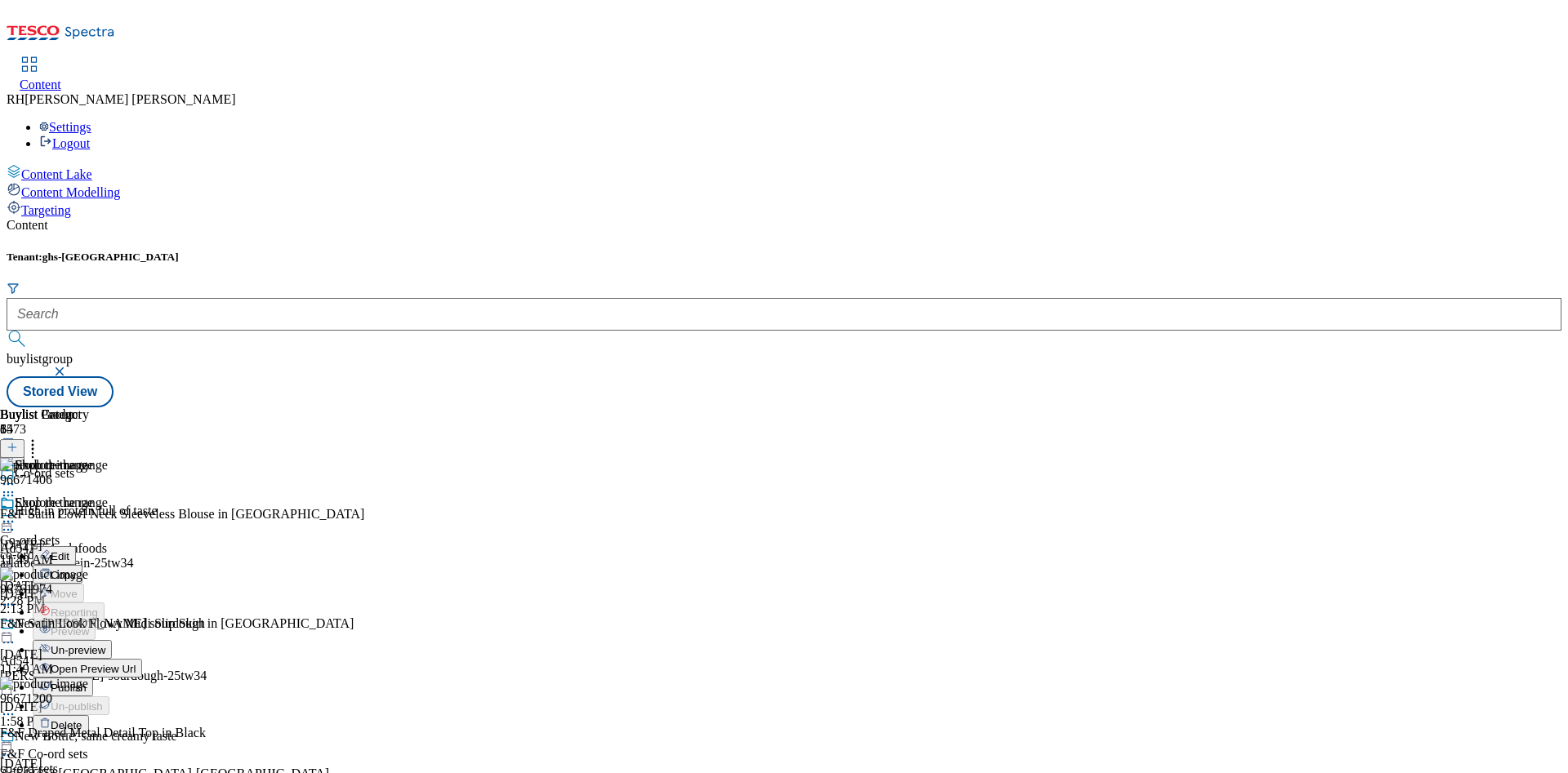
click at [105, 644] on span "Un-preview" at bounding box center [78, 650] width 55 height 12
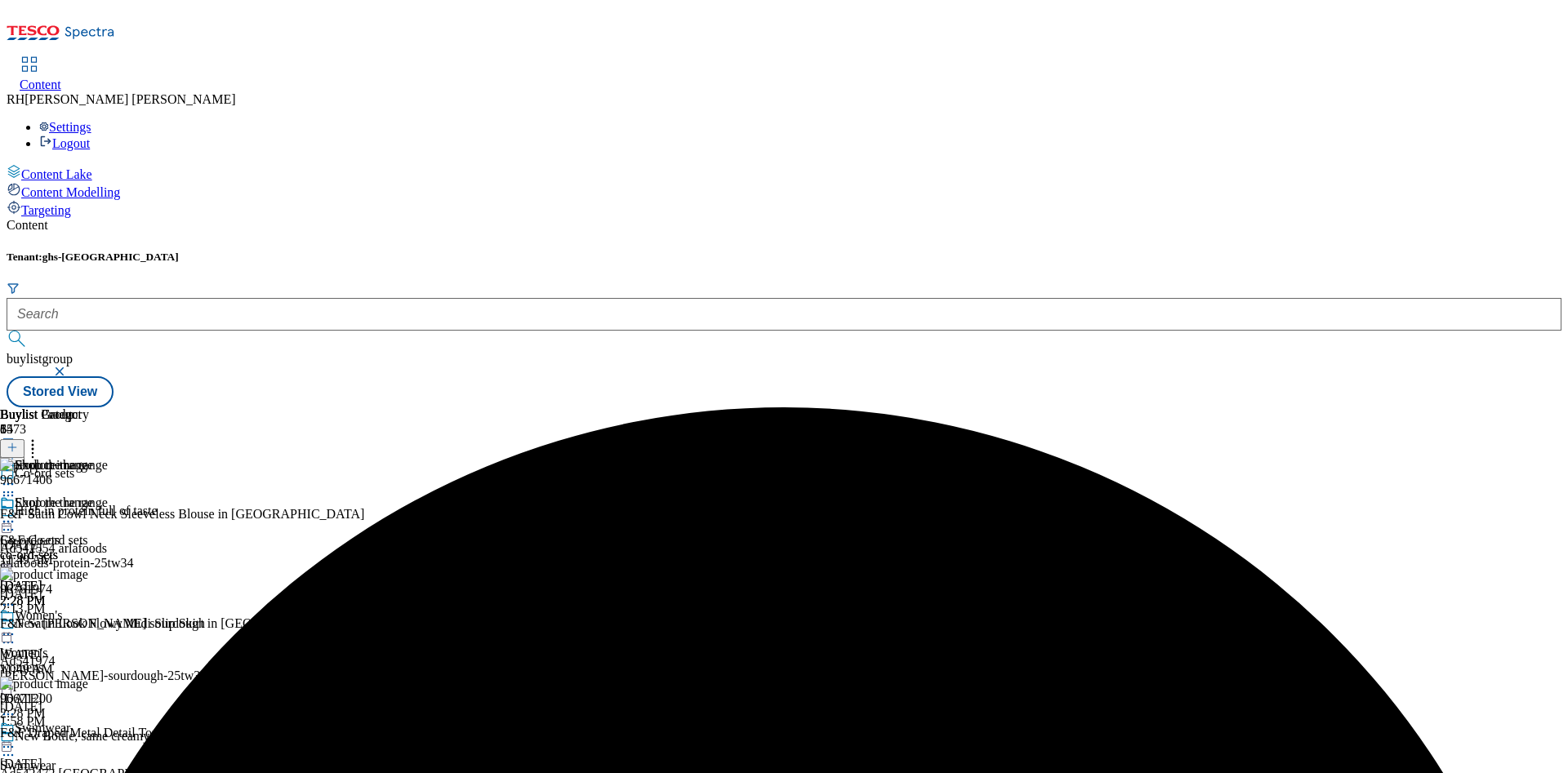
click at [35, 444] on circle at bounding box center [33, 445] width 3 height 3
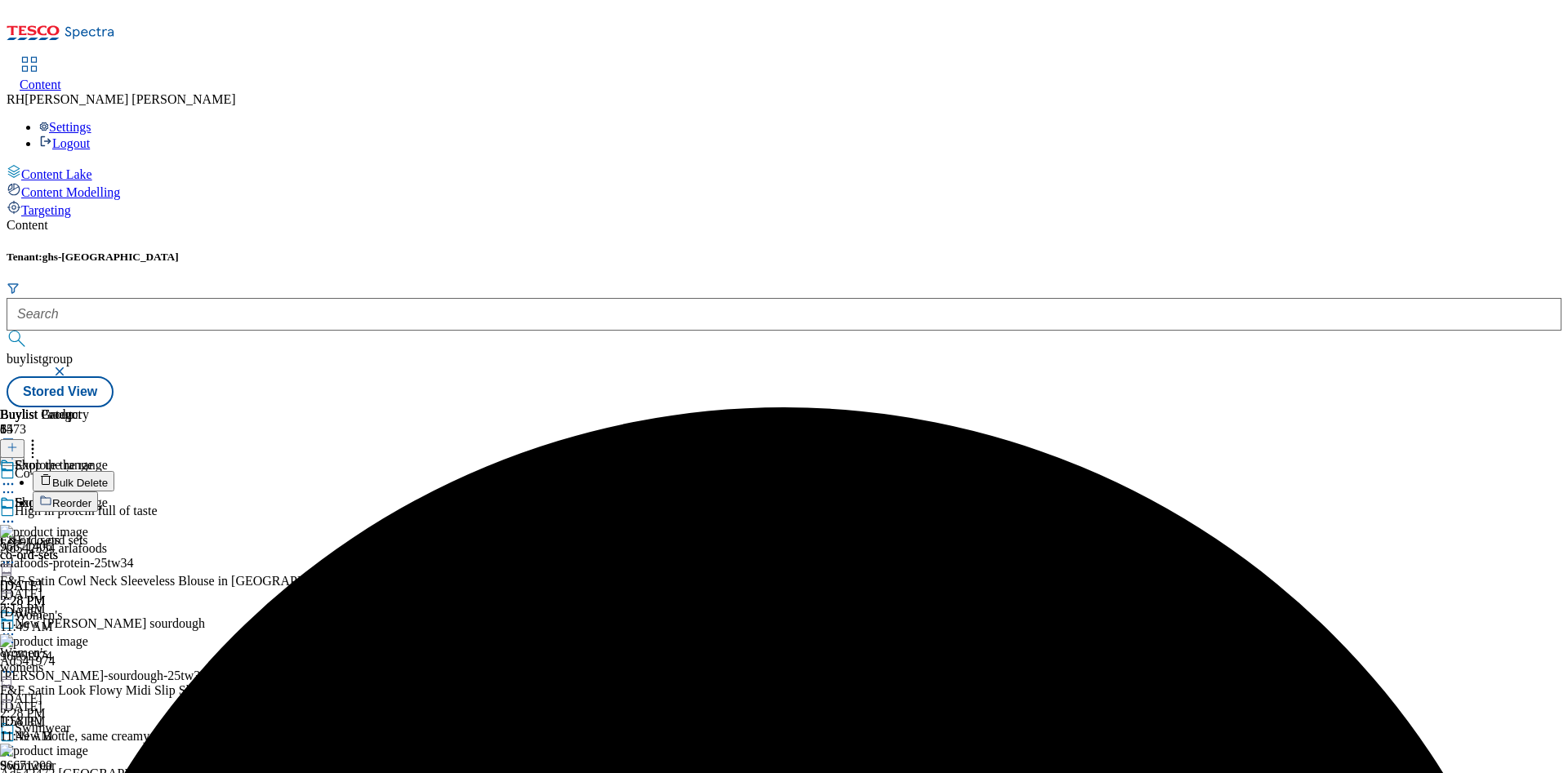
click at [108, 476] on span "Bulk Delete" at bounding box center [79, 482] width 56 height 12
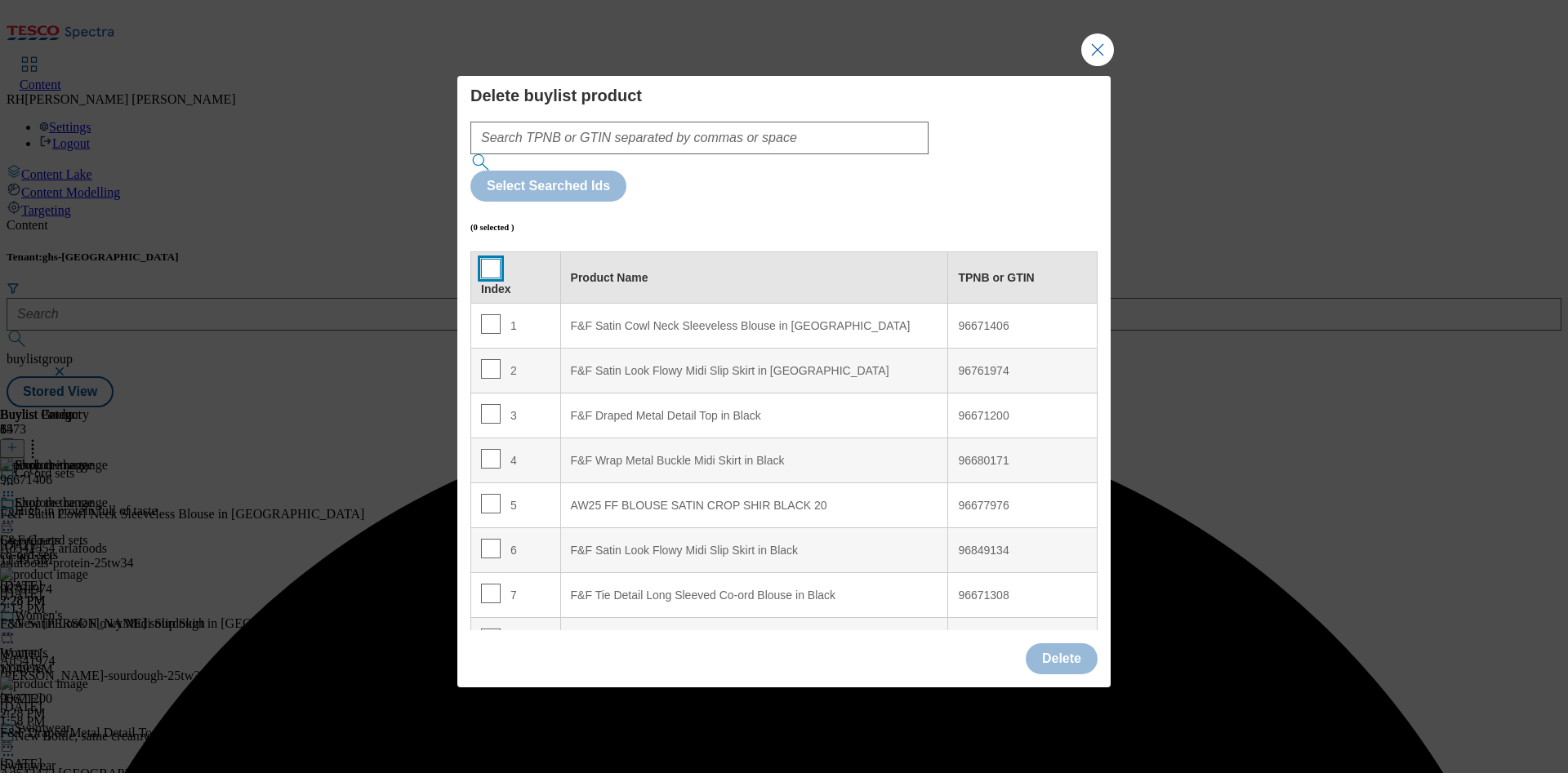
click at [491, 259] on input "Modal" at bounding box center [490, 268] width 19 height 19
click at [1068, 643] on button "Delete" at bounding box center [1061, 659] width 72 height 31
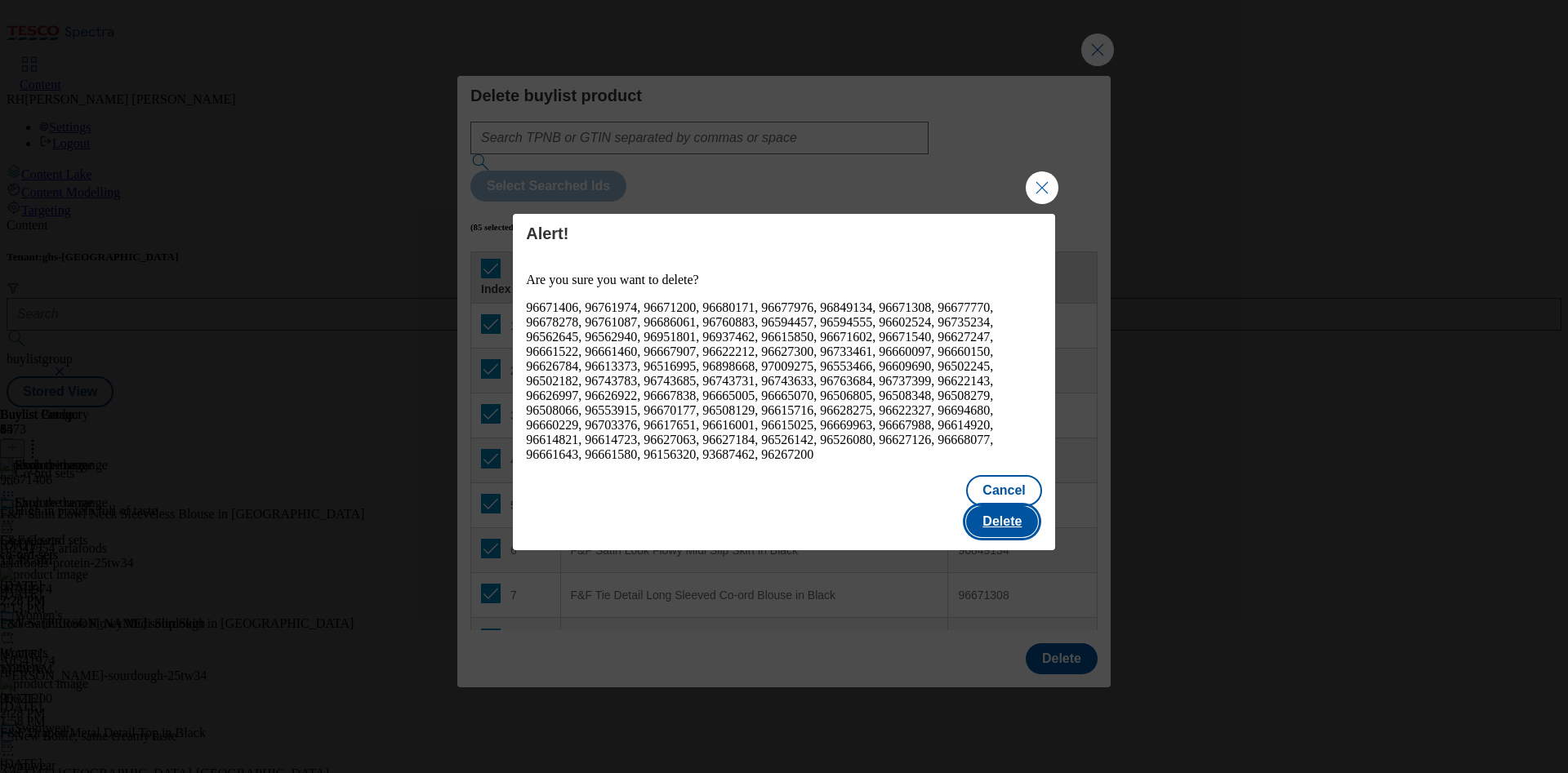
click at [1023, 507] on button "Delete" at bounding box center [1002, 522] width 72 height 31
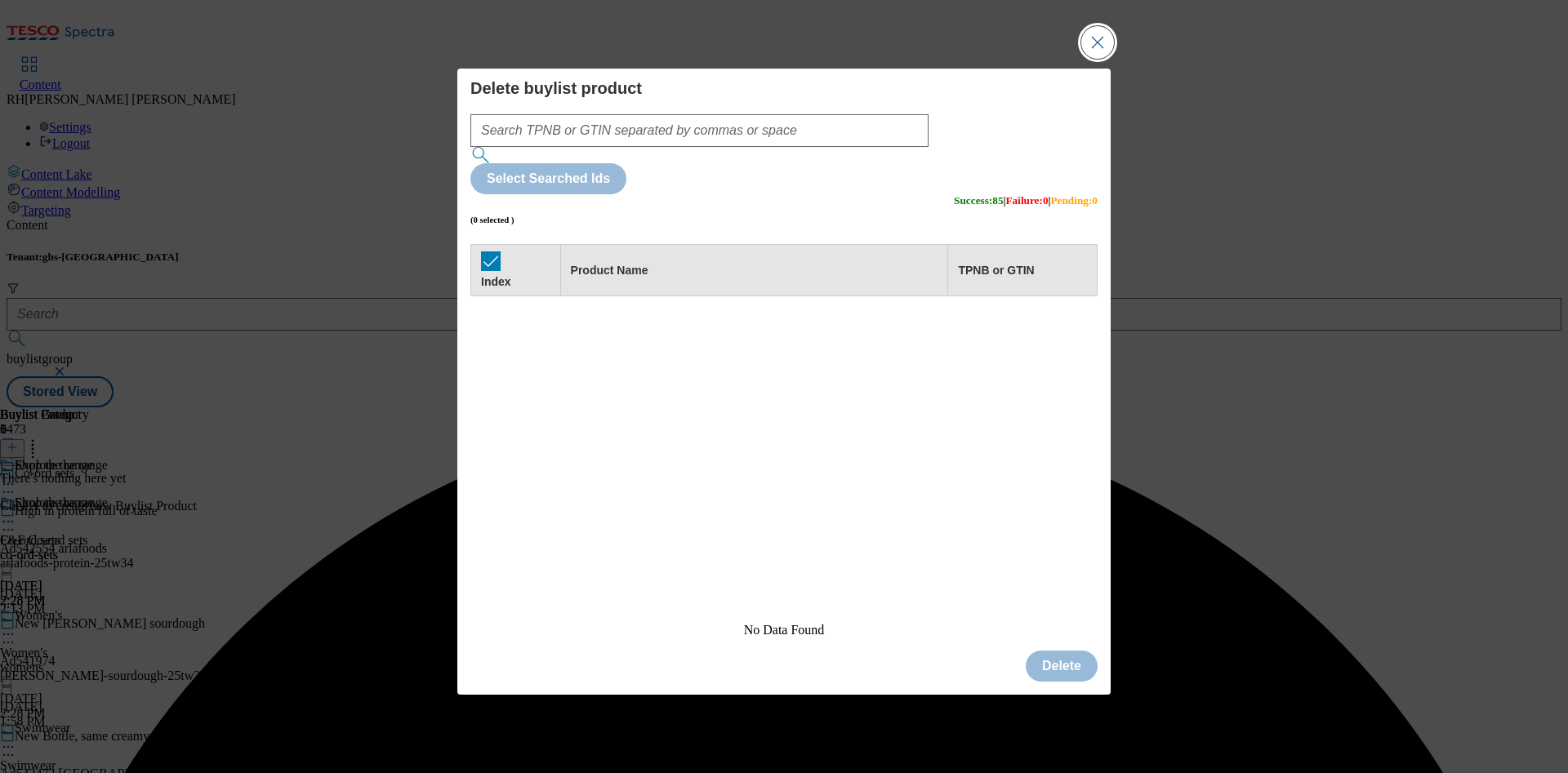
click at [1110, 58] on button "Close Modal" at bounding box center [1098, 43] width 33 height 33
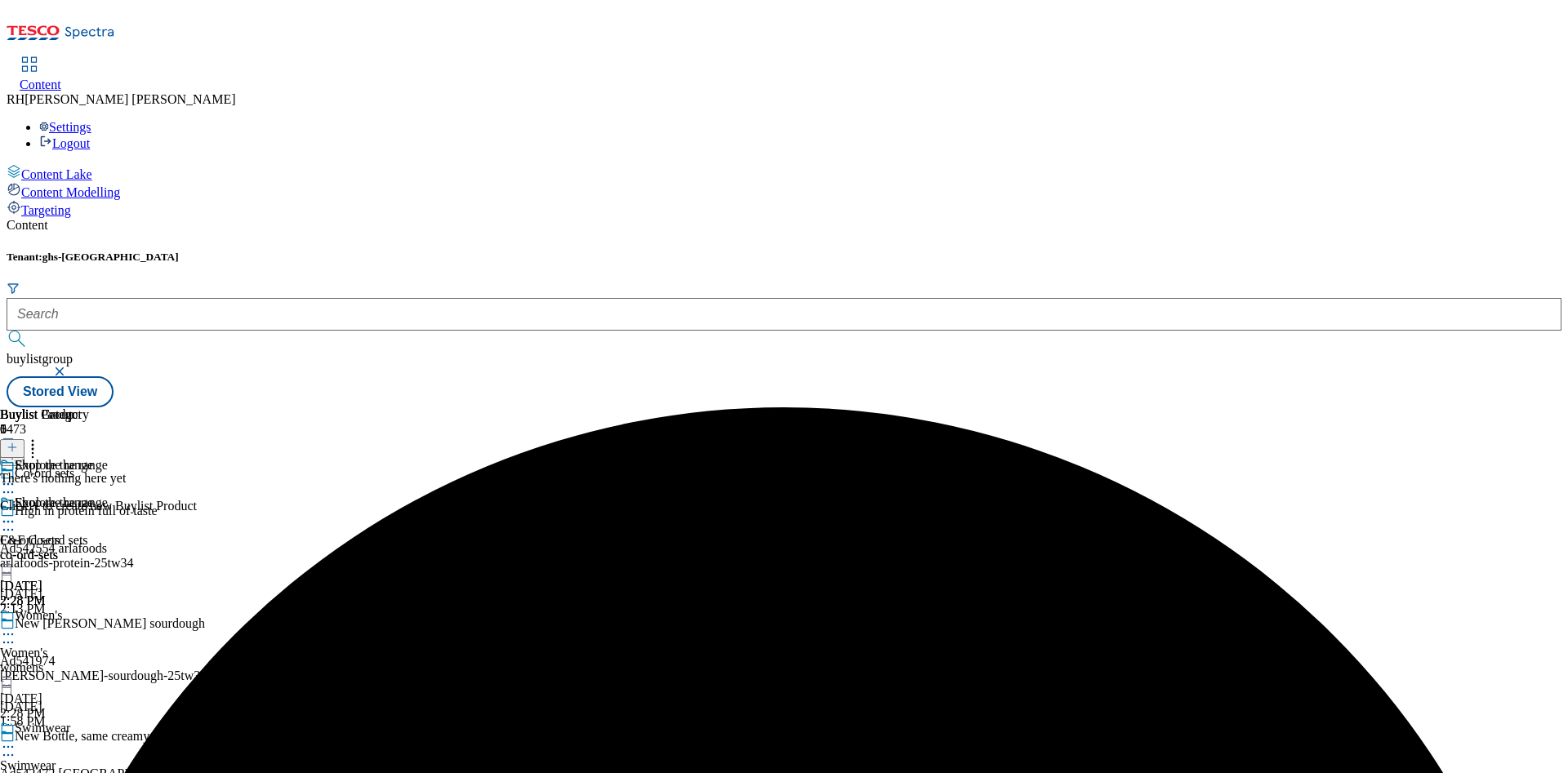
click at [18, 442] on icon at bounding box center [12, 447] width 12 height 12
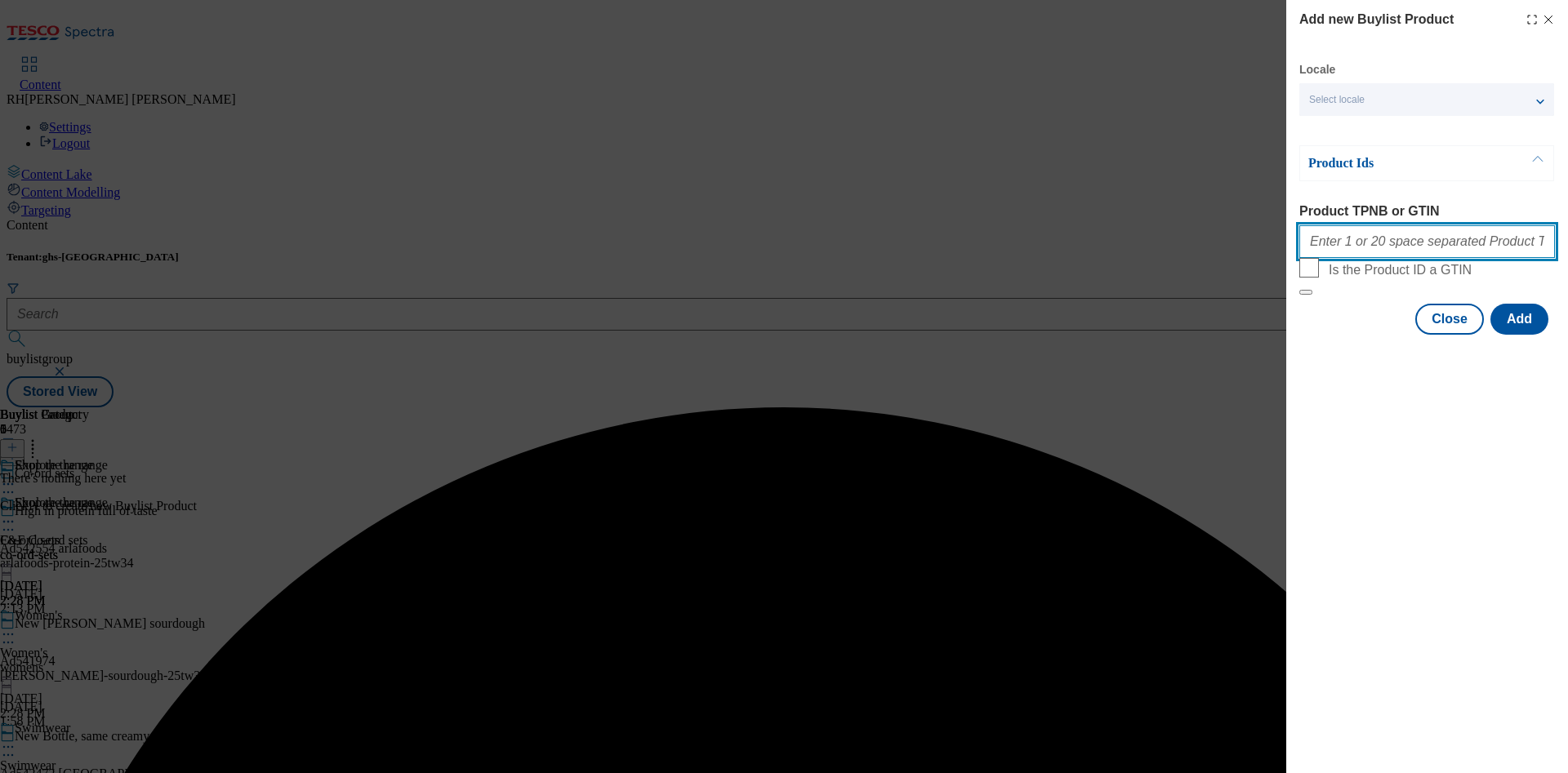
click at [1385, 243] on input "Product TPNB or GTIN" at bounding box center [1427, 242] width 256 height 33
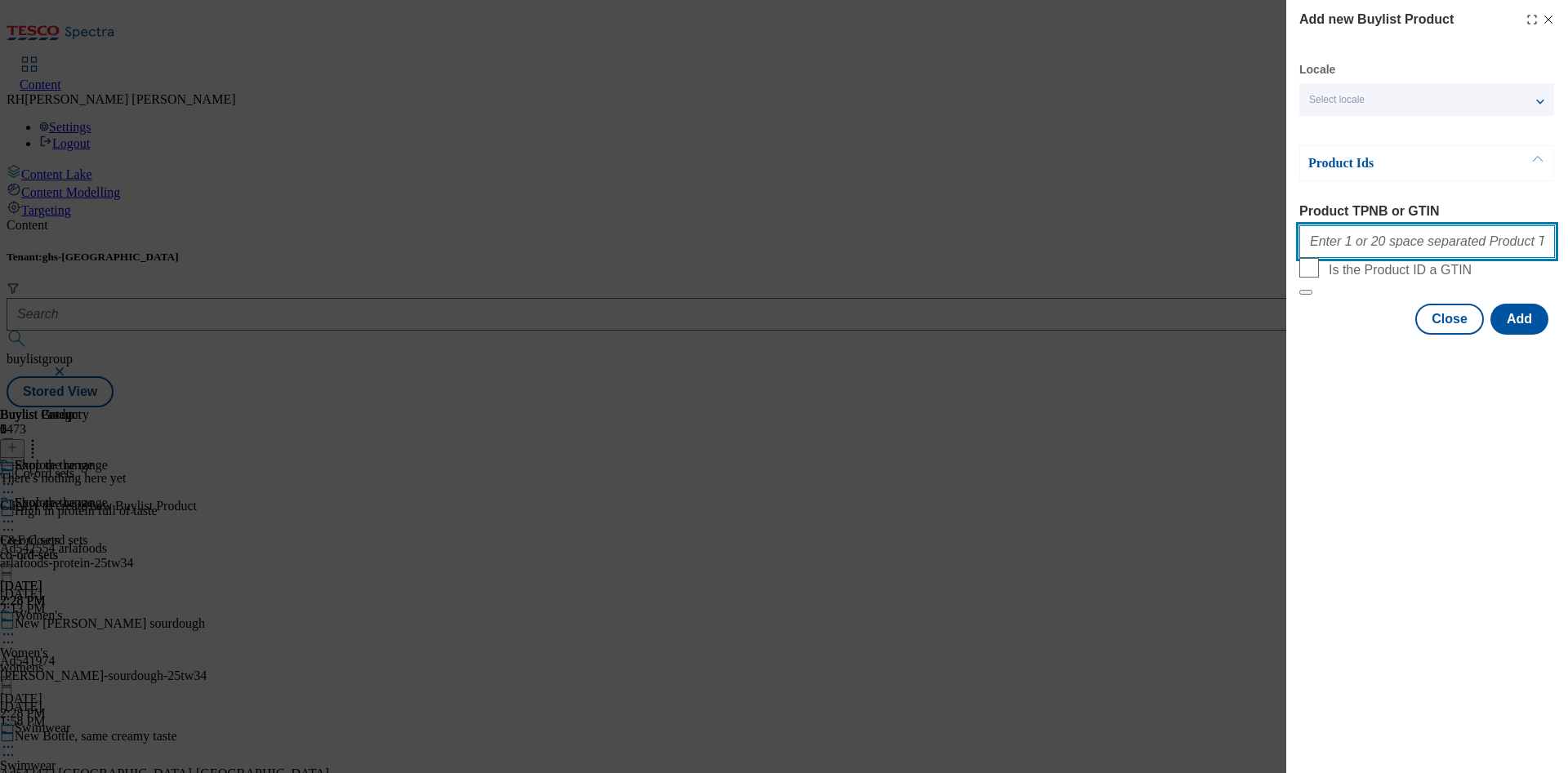
paste input "96993912 96993814 97090441 97103249 97057096 96914345 96943310 96960456 9691376…"
click at [1517, 335] on button "Add" at bounding box center [1520, 319] width 58 height 31
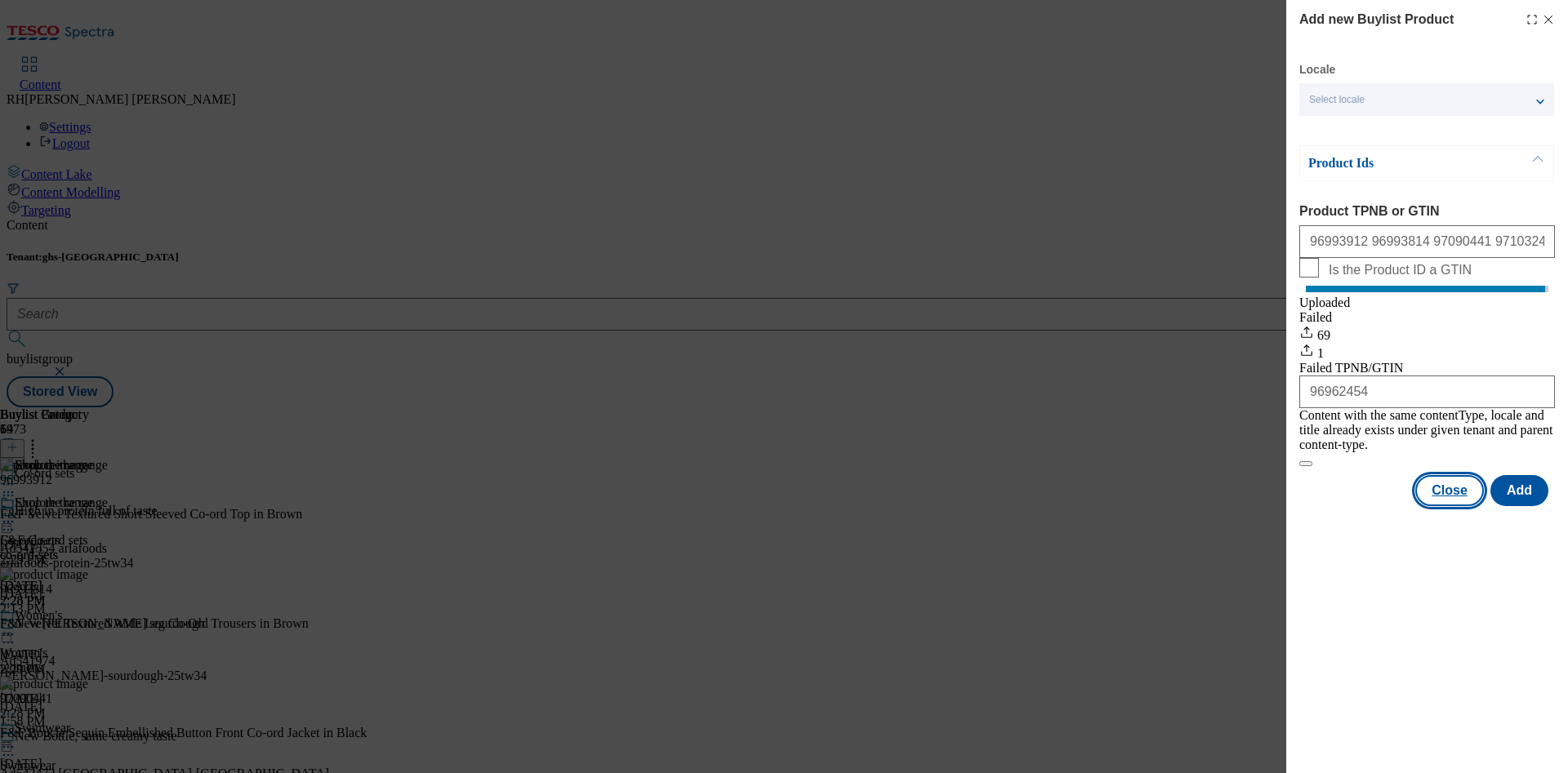
click at [1452, 500] on button "Close" at bounding box center [1449, 491] width 68 height 31
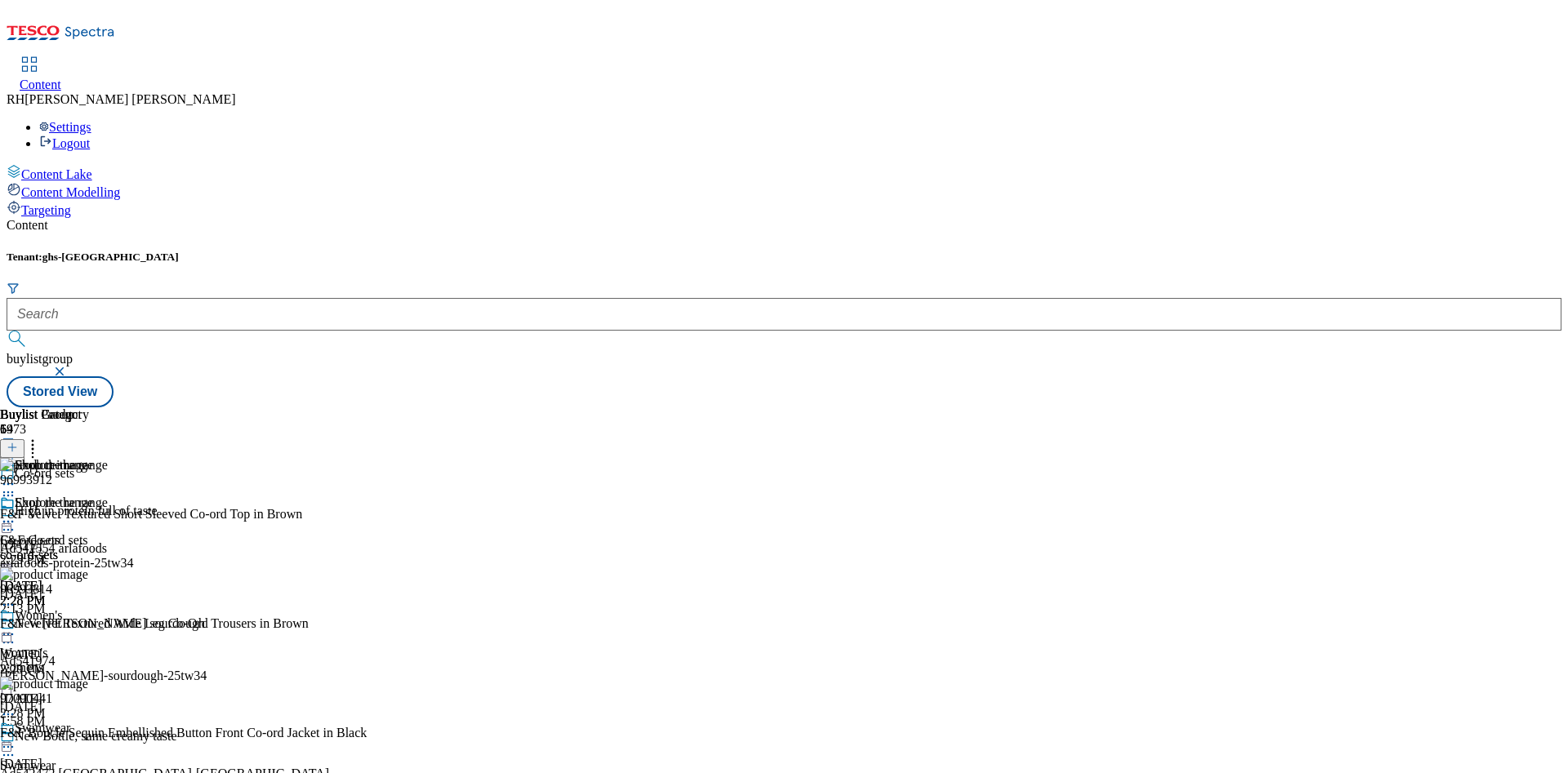
click at [14, 521] on circle at bounding box center [13, 522] width 3 height 3
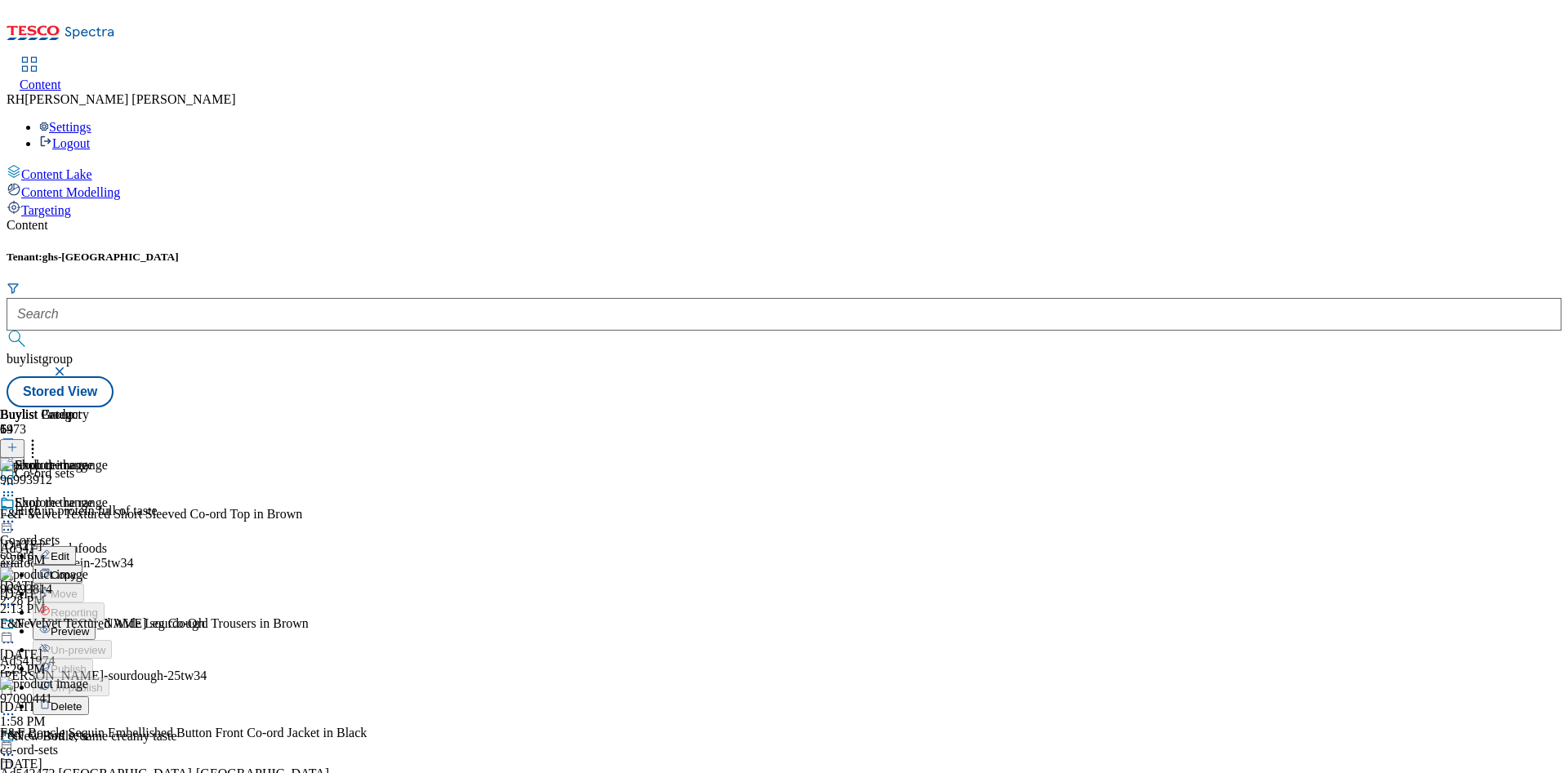
click at [69, 550] on span "Edit" at bounding box center [59, 556] width 19 height 12
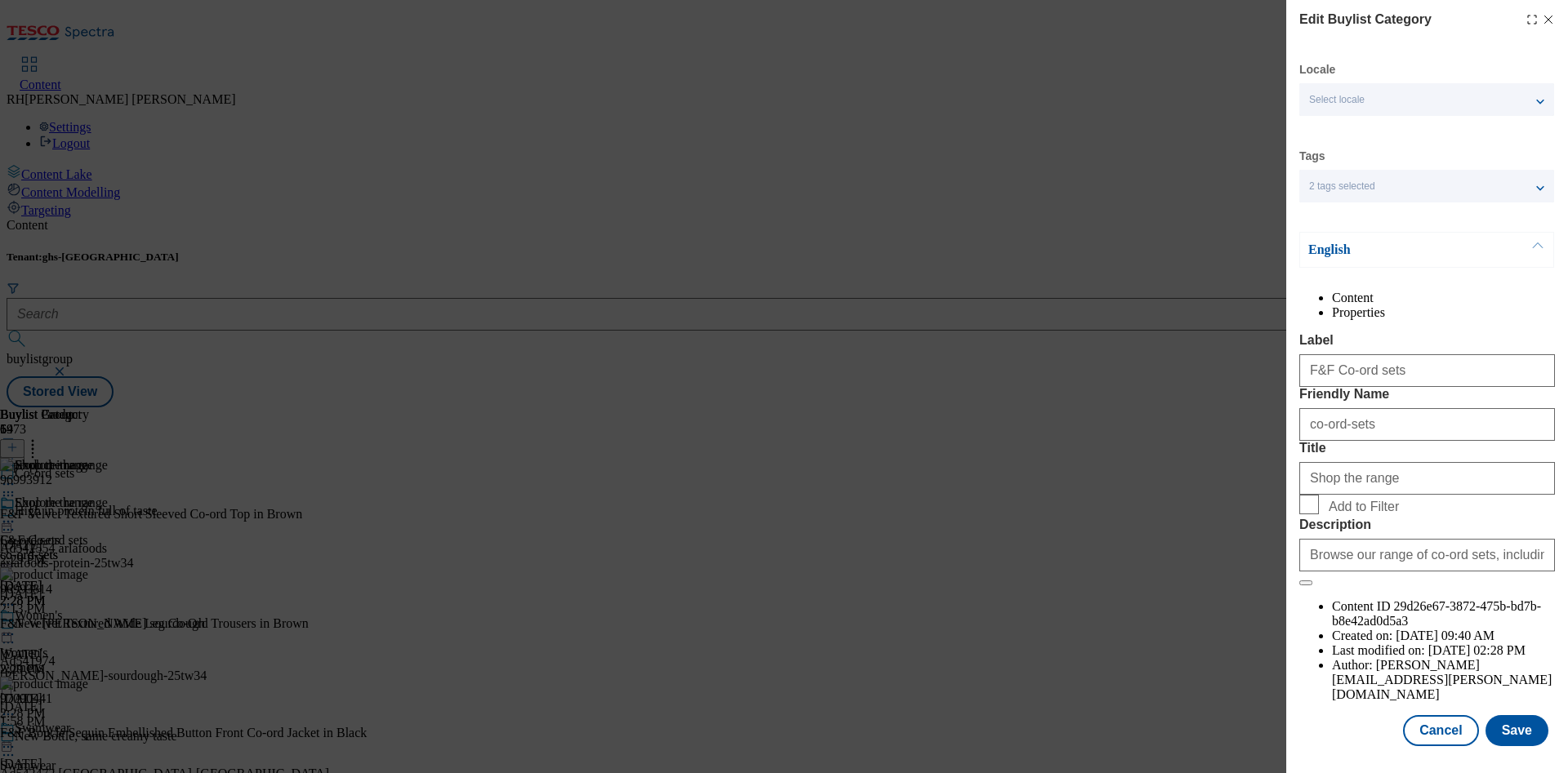
scroll to position [49, 0]
click at [1504, 716] on button "Save" at bounding box center [1517, 731] width 63 height 31
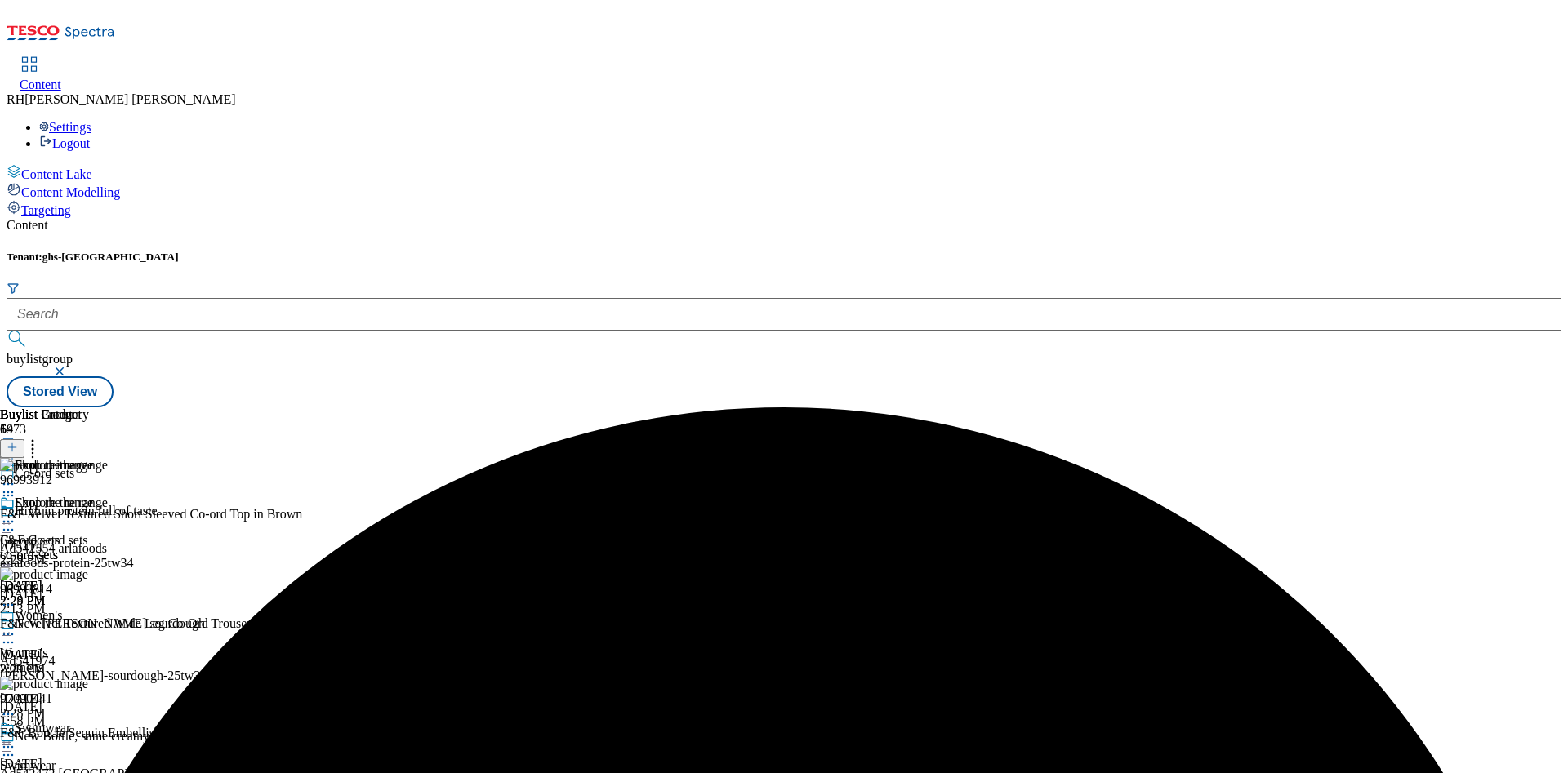
click at [16, 514] on icon at bounding box center [8, 522] width 16 height 16
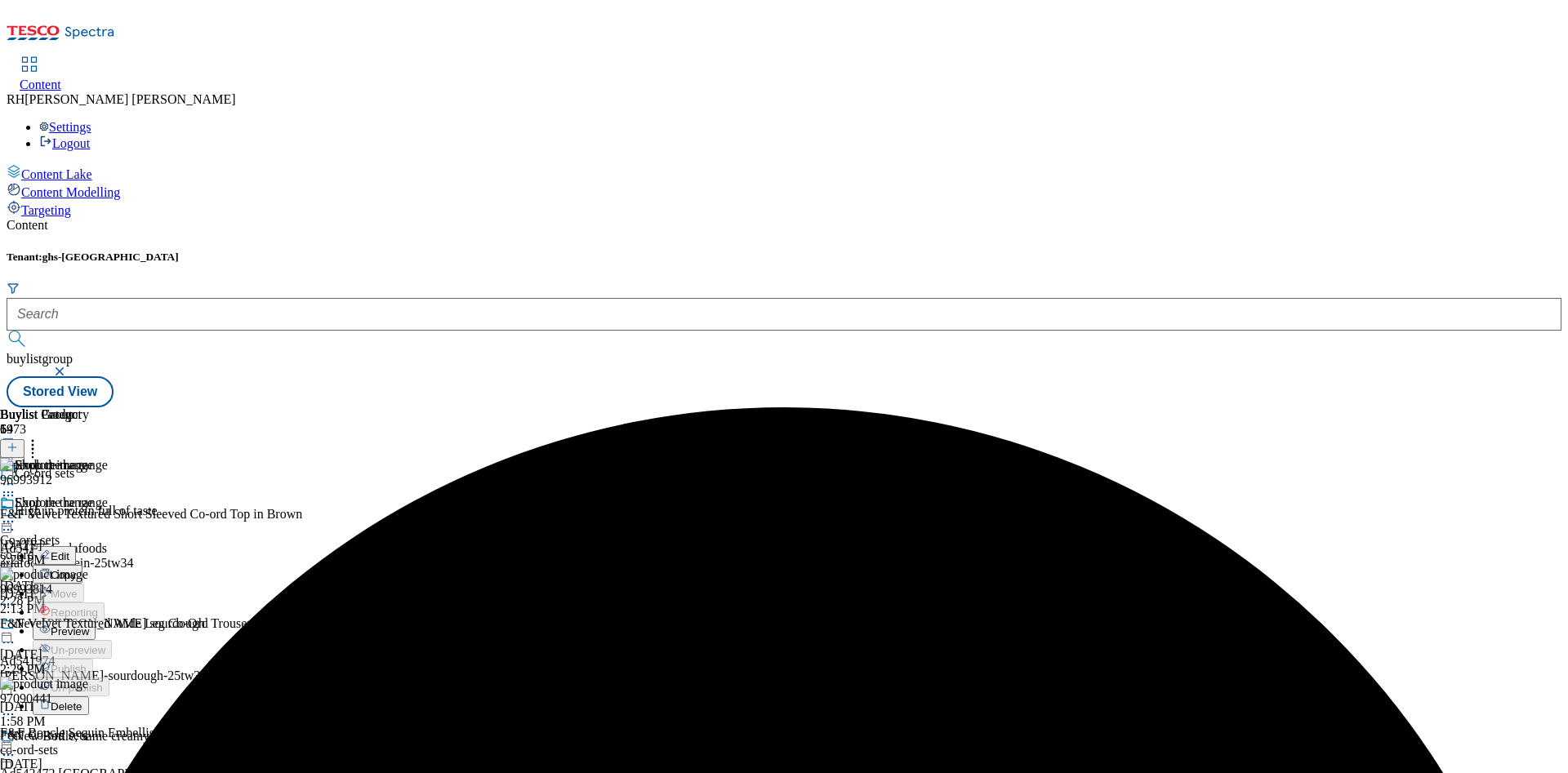
click at [89, 625] on span "Preview" at bounding box center [69, 631] width 38 height 12
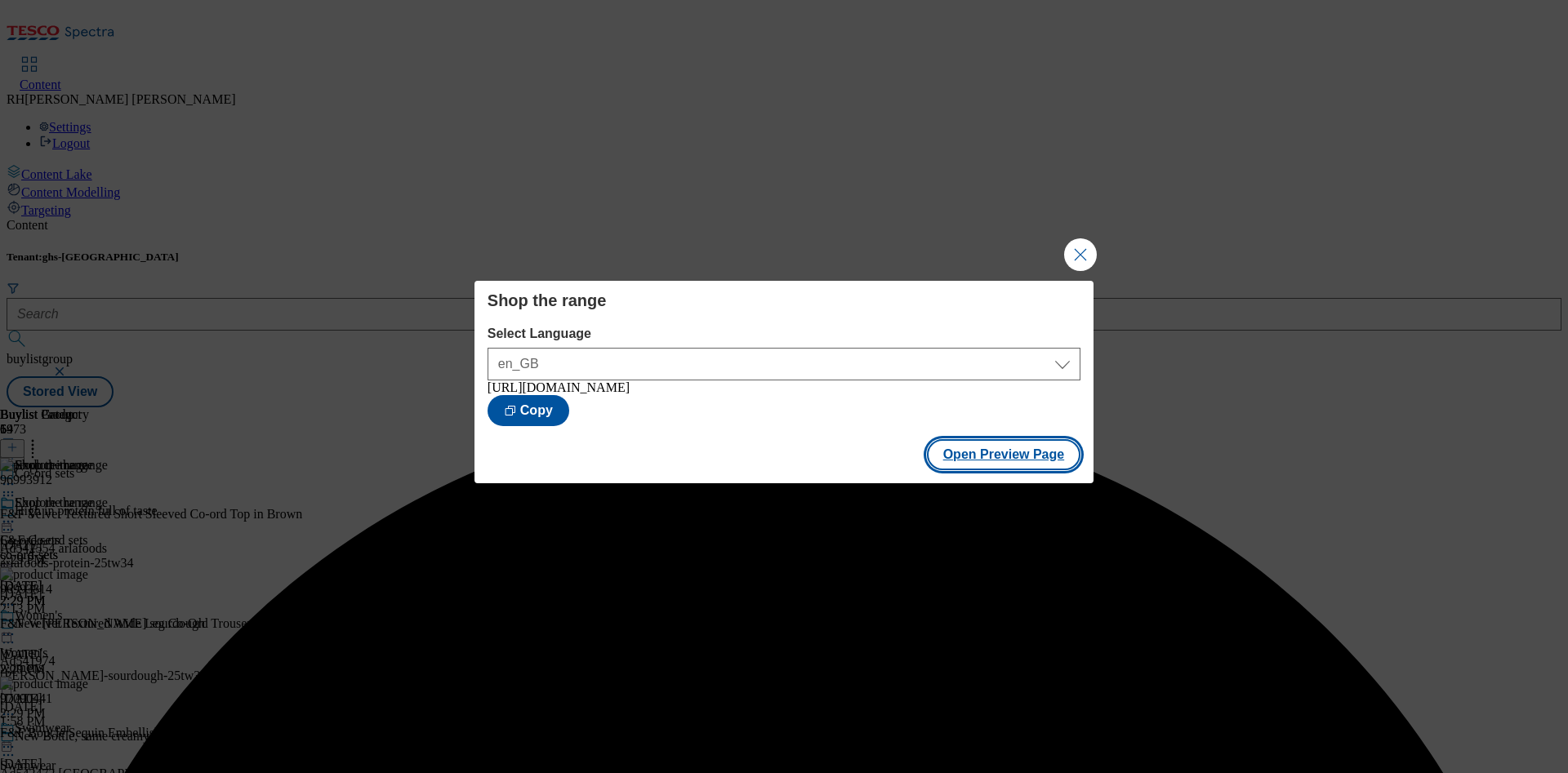
click at [998, 456] on button "Open Preview Page" at bounding box center [1004, 454] width 154 height 31
click at [1088, 247] on button "Close Modal" at bounding box center [1080, 255] width 33 height 33
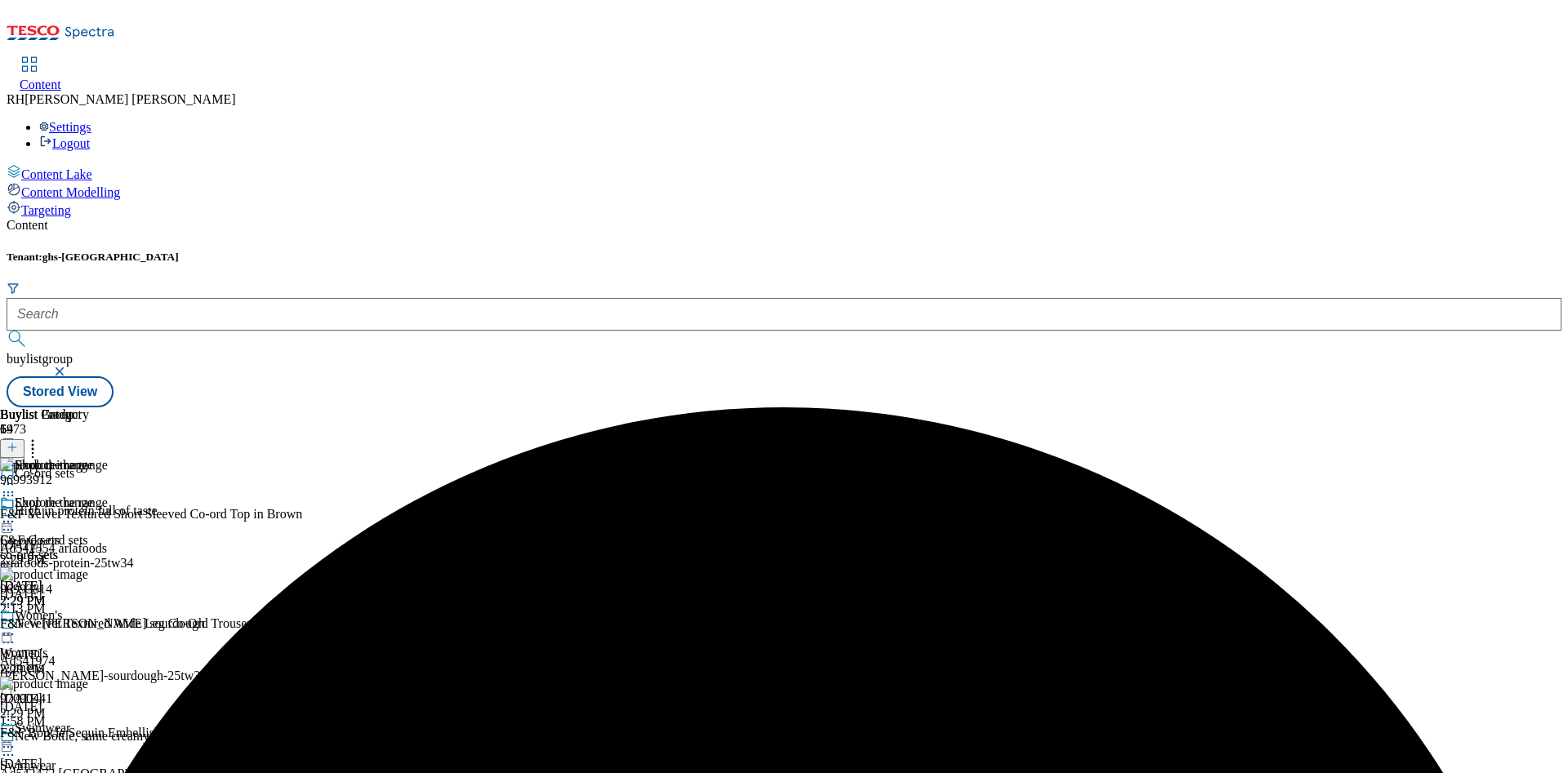
click at [16, 514] on icon at bounding box center [8, 522] width 16 height 16
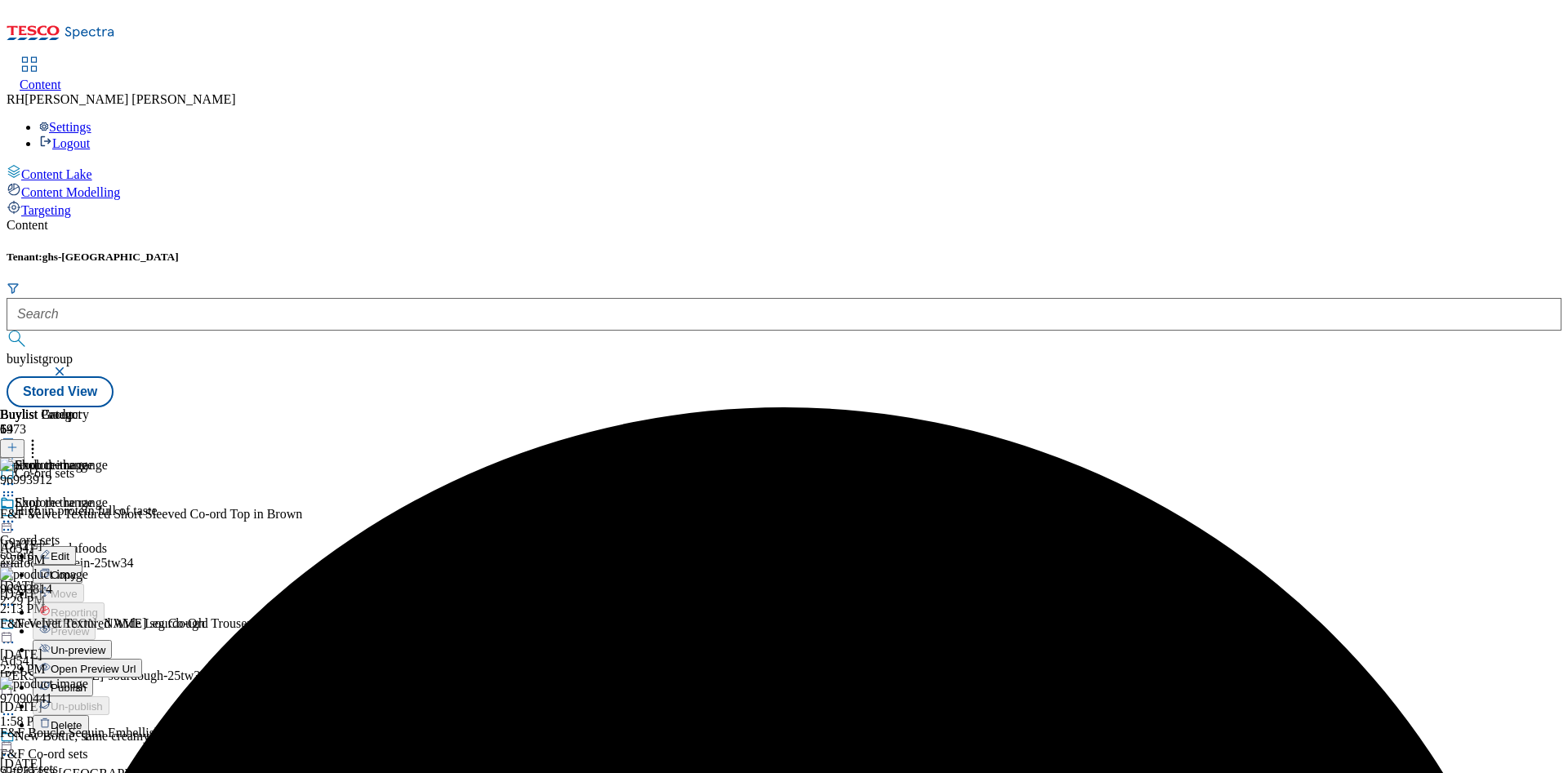
click at [87, 682] on span "Publish" at bounding box center [68, 687] width 36 height 12
